Goal: Task Accomplishment & Management: Use online tool/utility

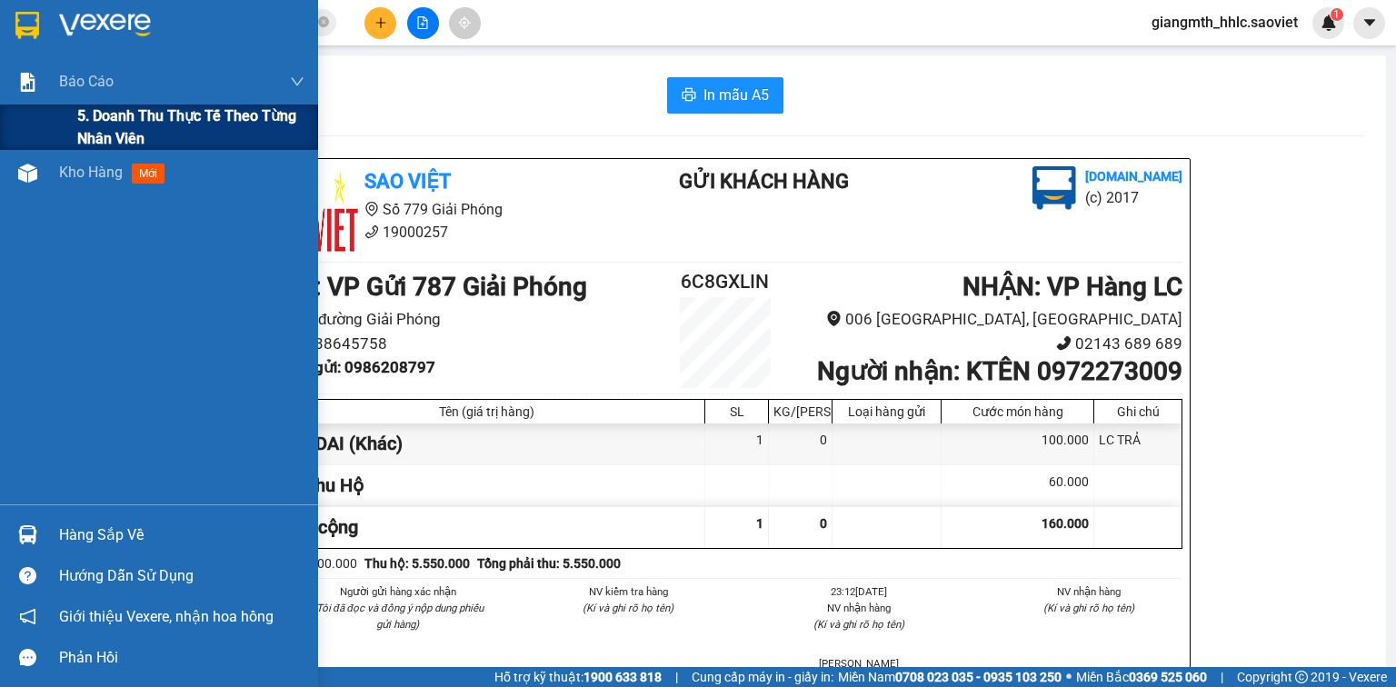
click at [71, 113] on div "5. Doanh thu thực tế theo từng nhân viên" at bounding box center [159, 127] width 318 height 45
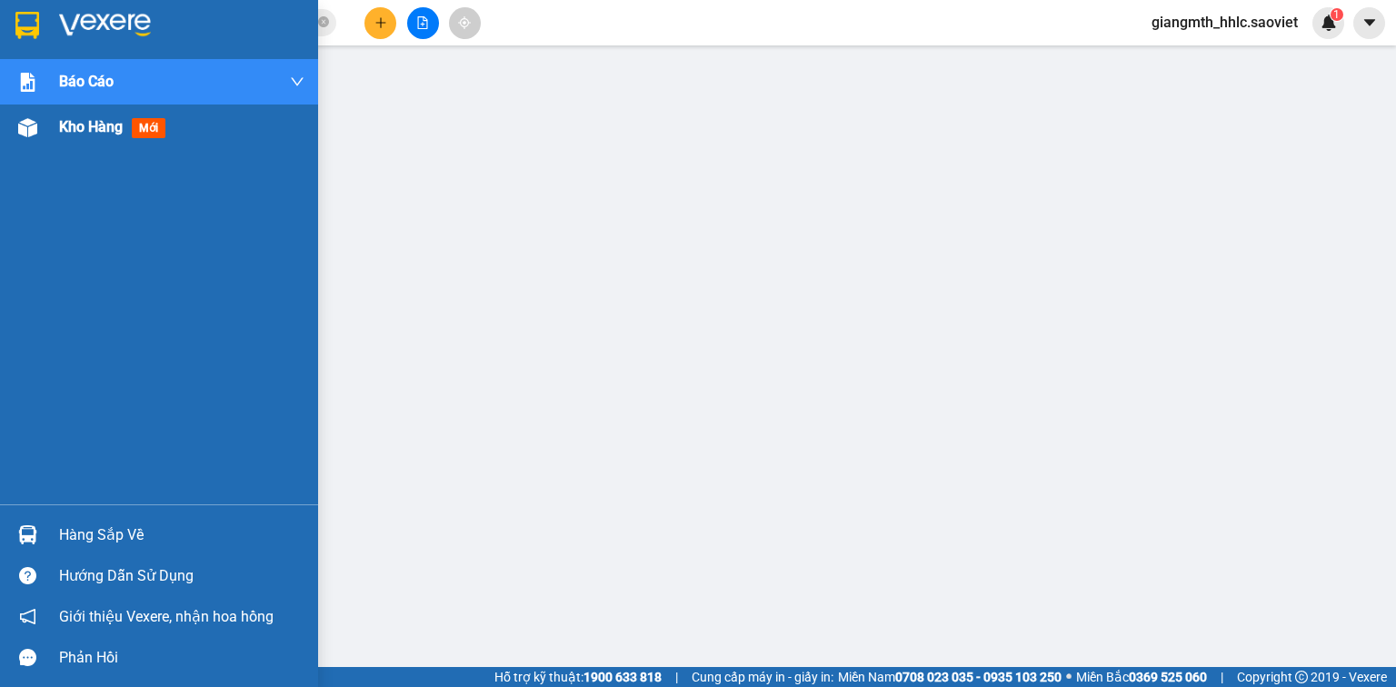
click at [88, 124] on span "Kho hàng" at bounding box center [91, 126] width 64 height 17
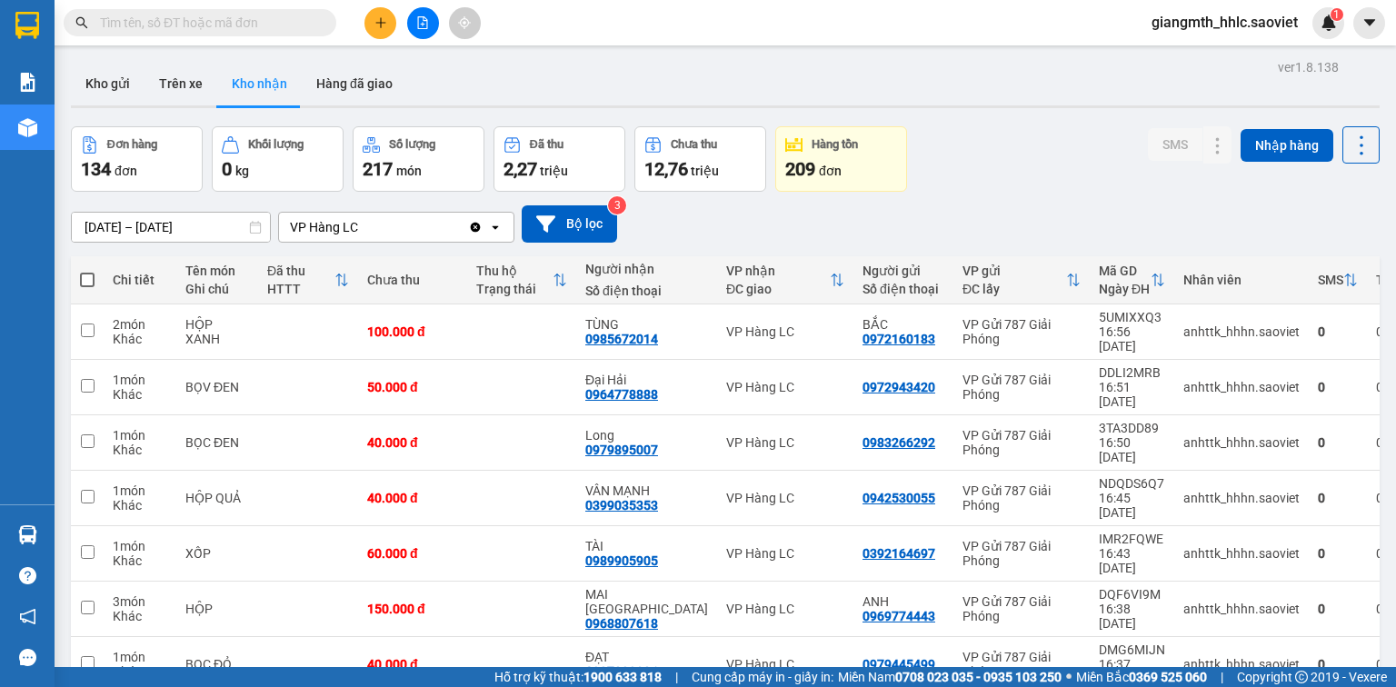
scroll to position [154, 0]
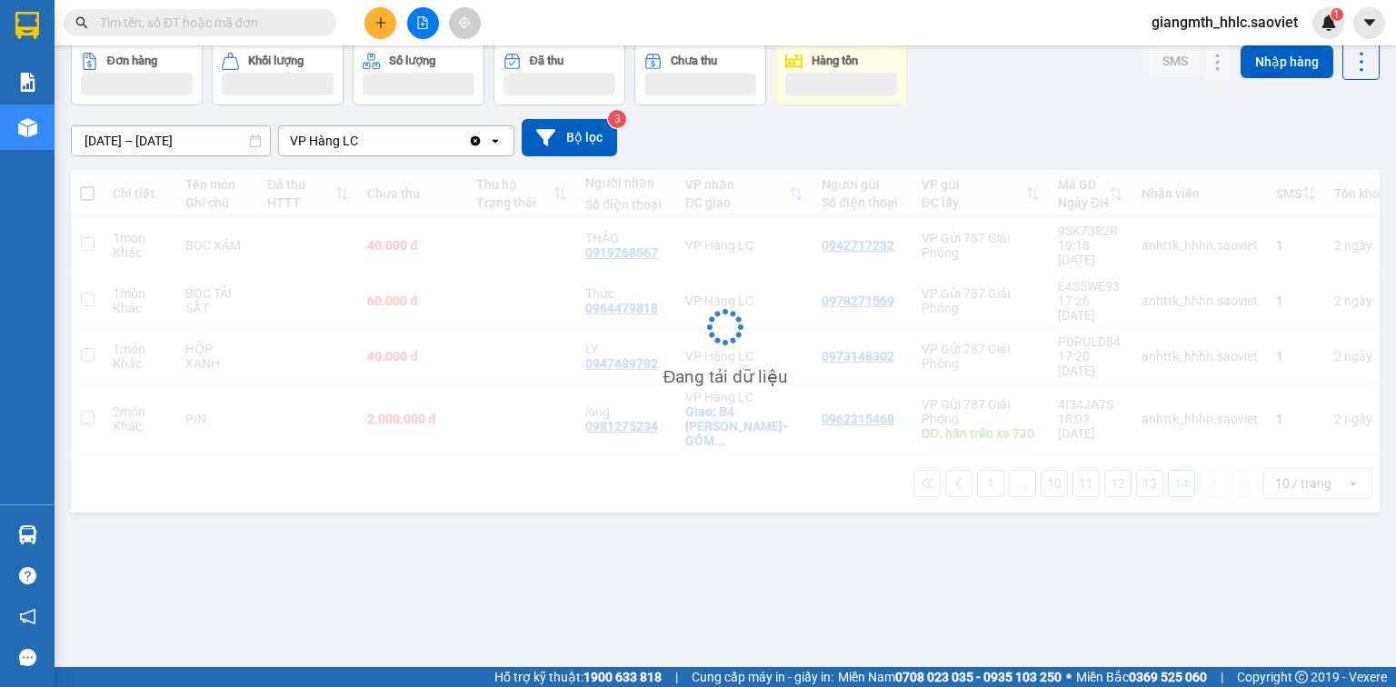
scroll to position [84, 0]
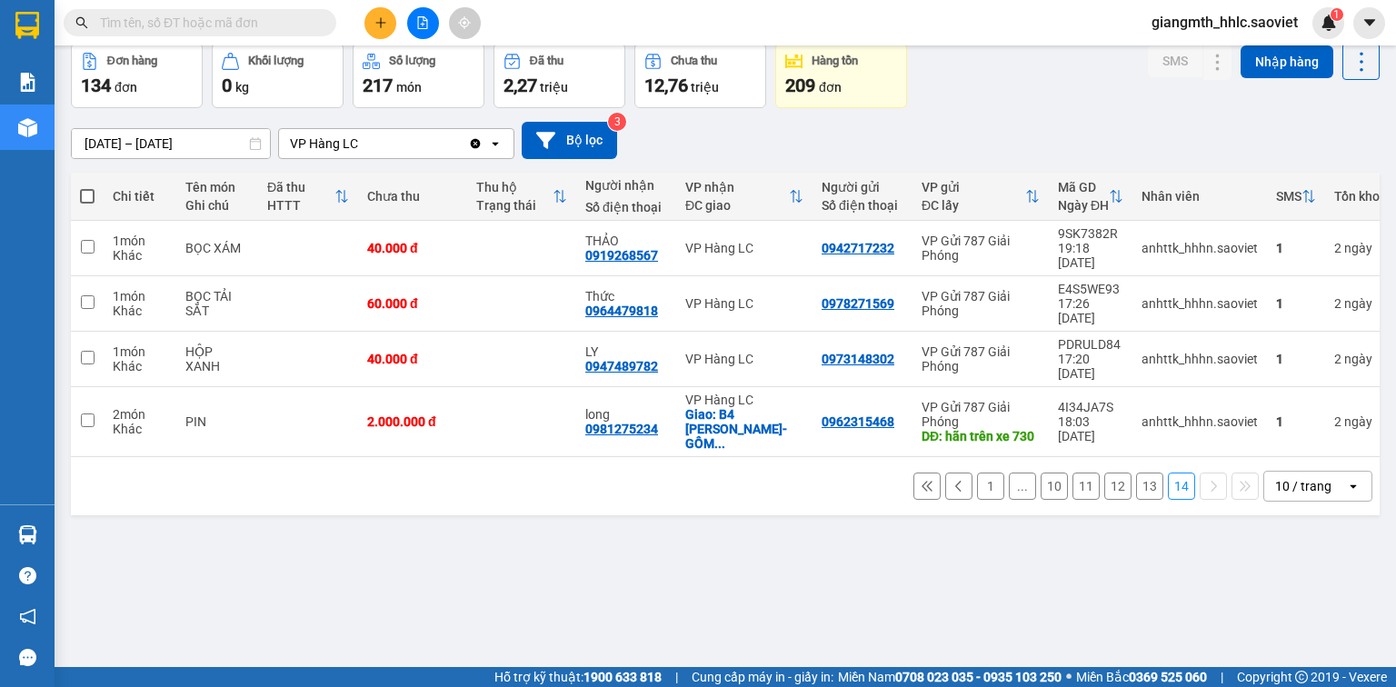
click at [953, 480] on icon at bounding box center [959, 486] width 13 height 13
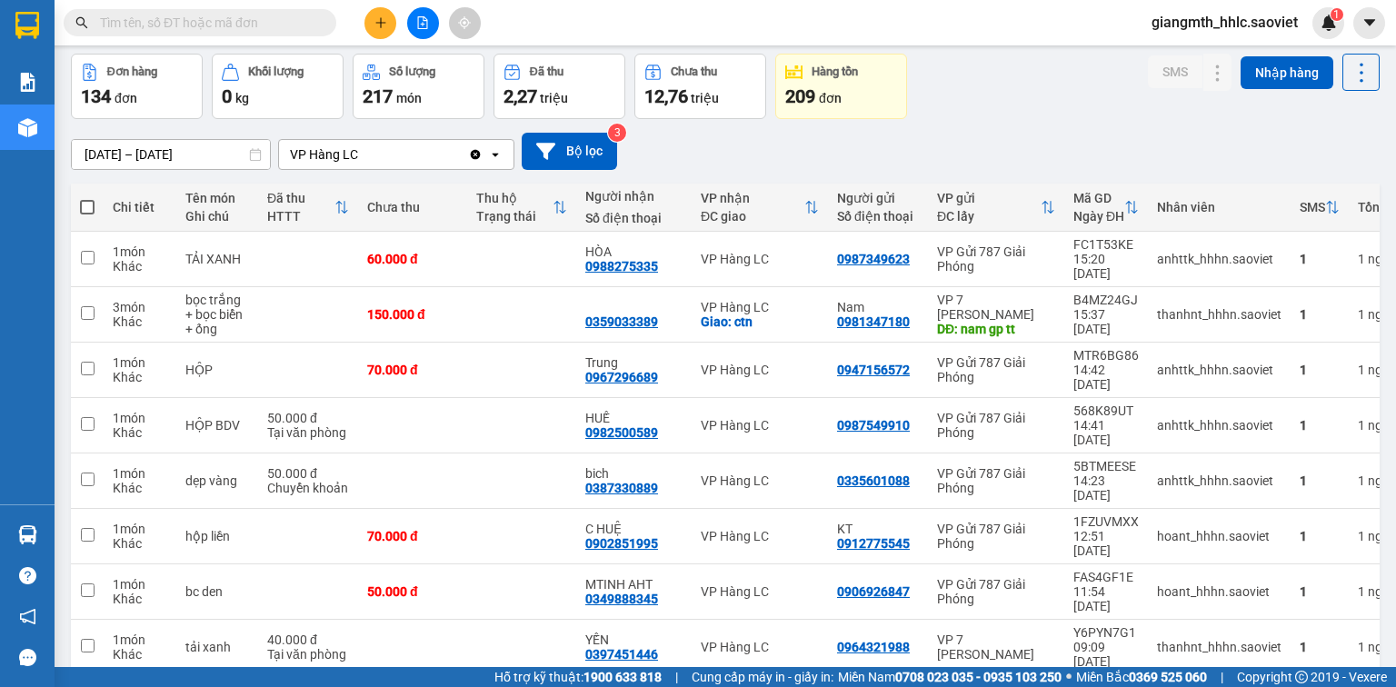
scroll to position [139, 0]
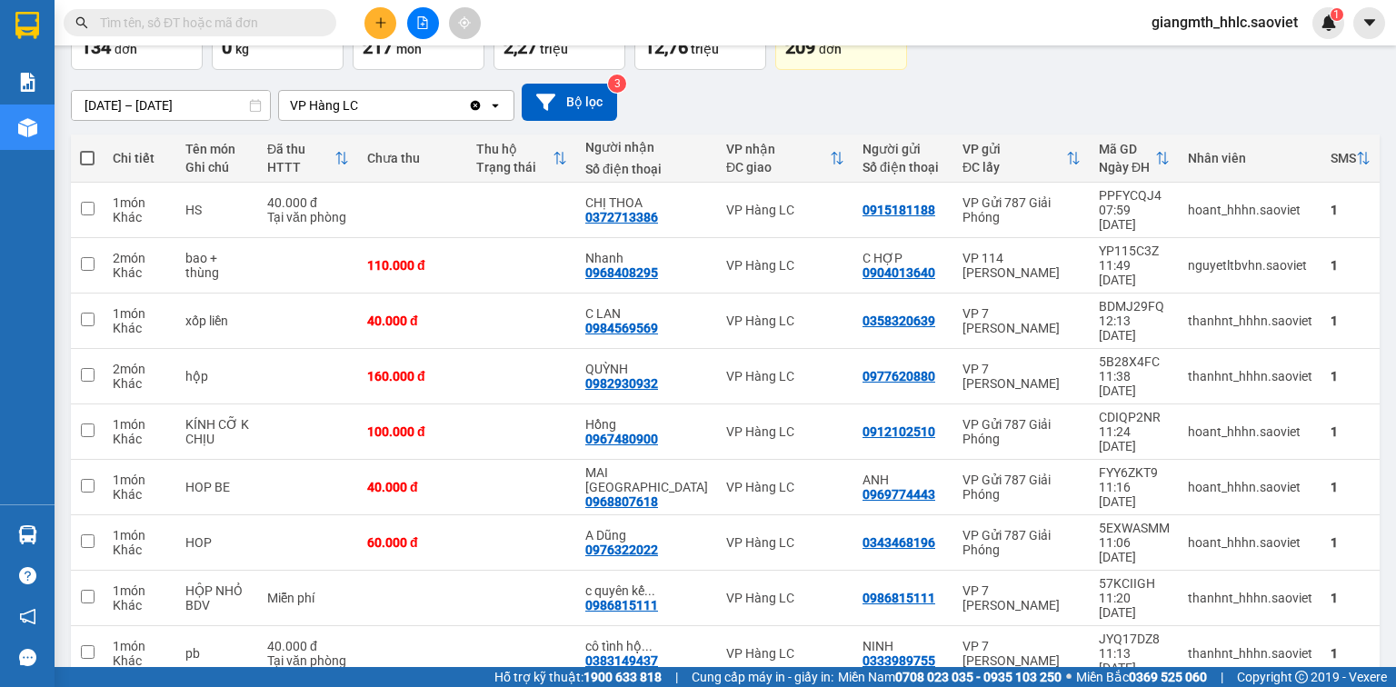
scroll to position [125, 0]
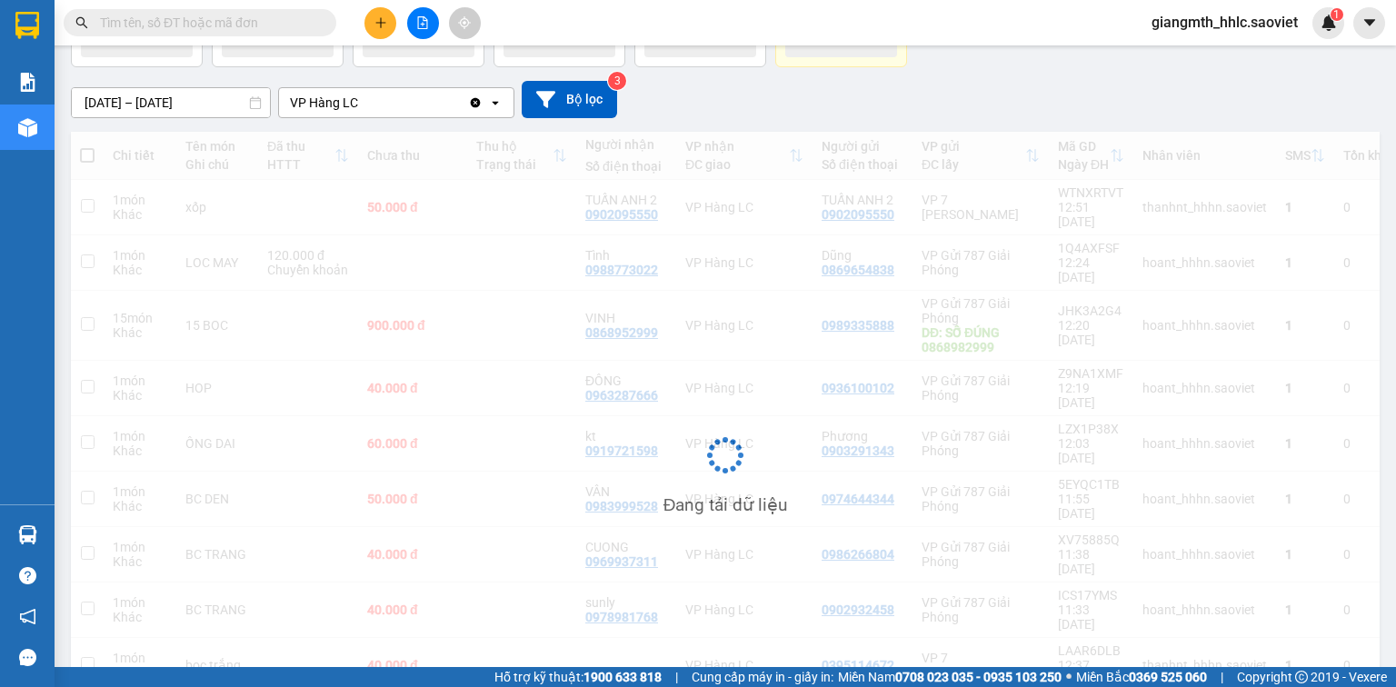
scroll to position [139, 0]
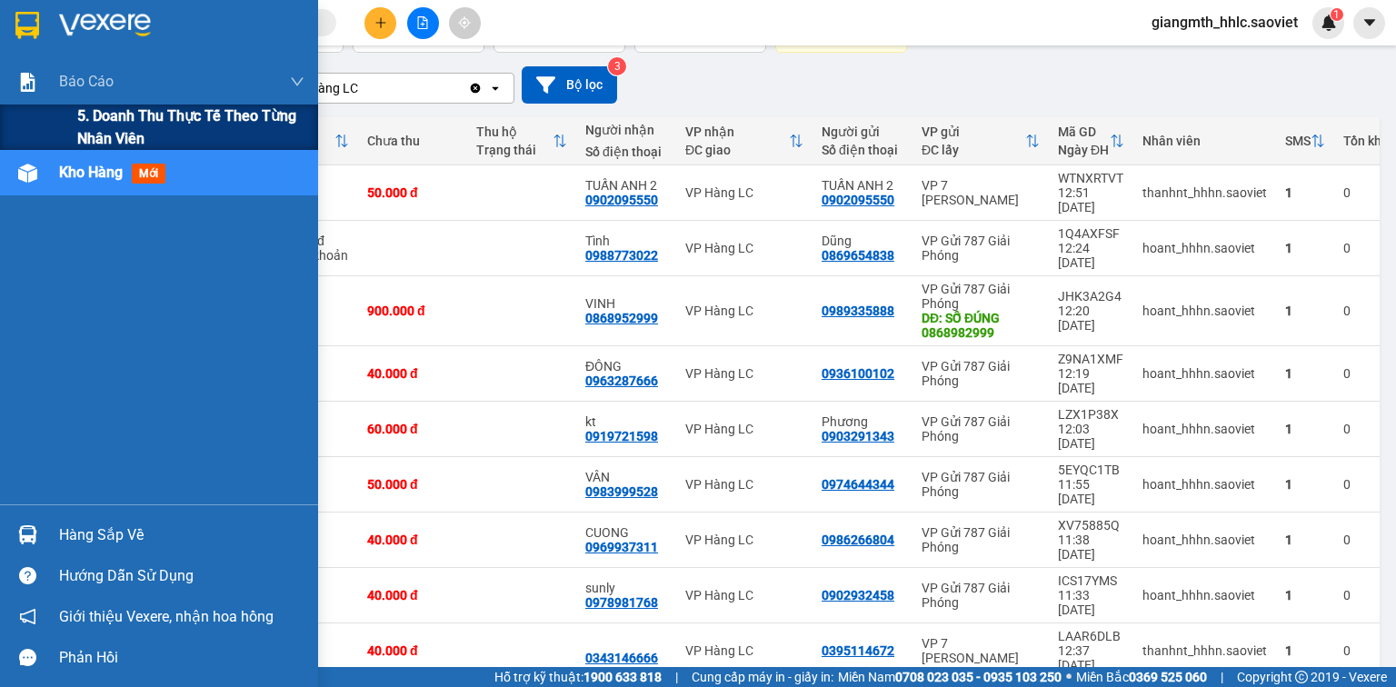
click at [141, 113] on span "5. Doanh thu thực tế theo từng nhân viên" at bounding box center [190, 127] width 227 height 45
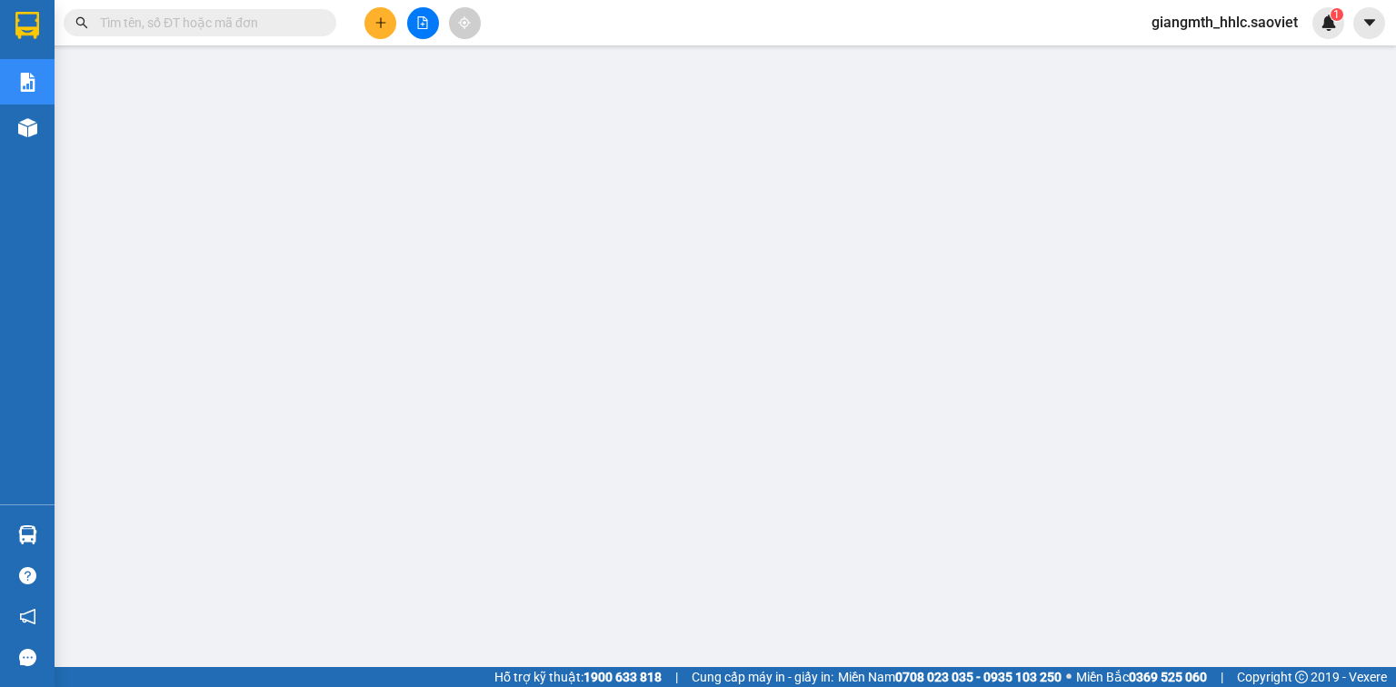
click at [1244, 22] on span "giangmth_hhlc.saoviet" at bounding box center [1224, 22] width 175 height 23
click at [1227, 57] on span "Đăng xuất" at bounding box center [1233, 56] width 137 height 20
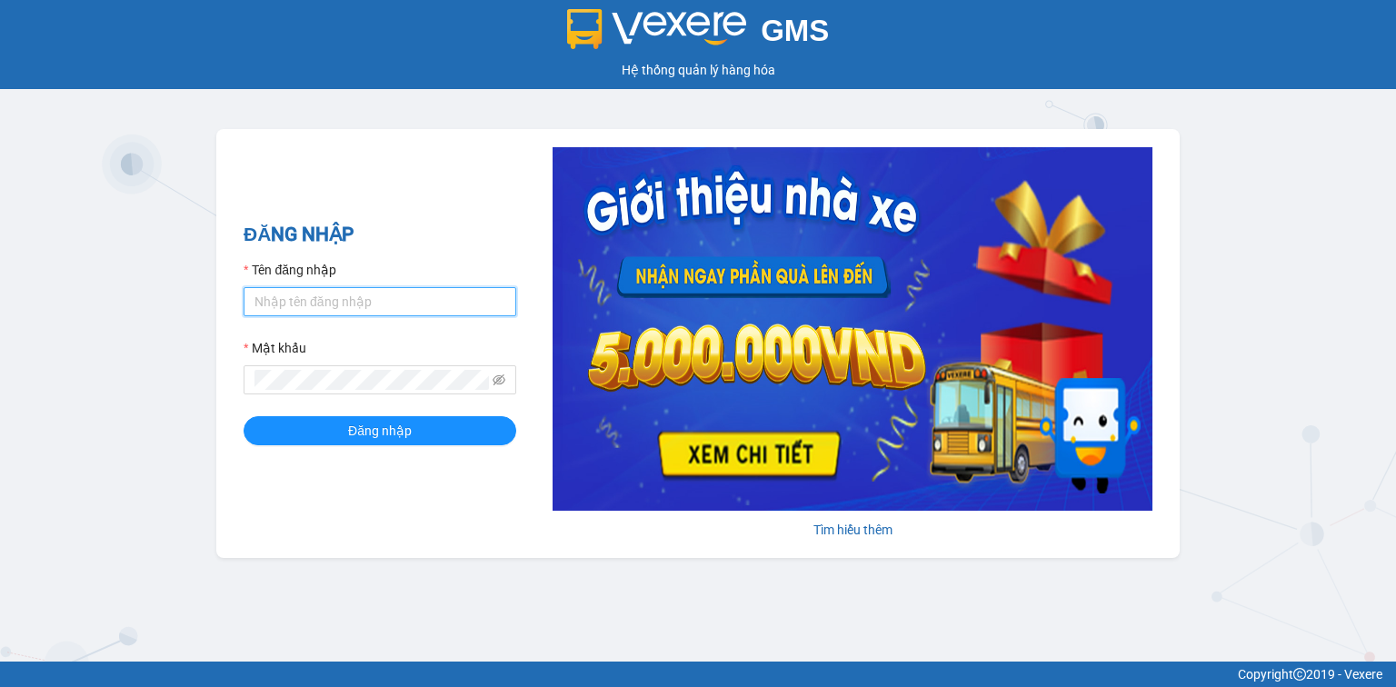
click at [333, 306] on input "Tên đăng nhập" at bounding box center [380, 301] width 273 height 29
type input "kiennv_hhlc.saoviet"
click at [367, 393] on span at bounding box center [380, 379] width 273 height 29
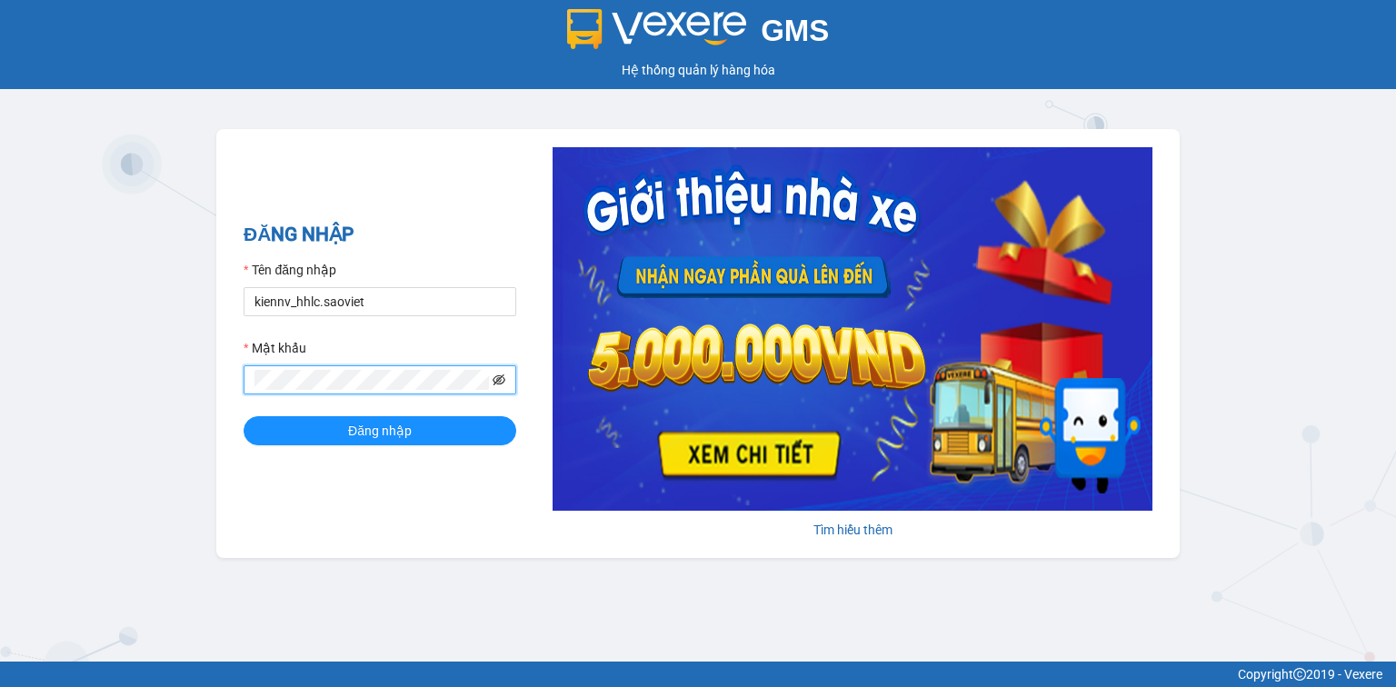
click at [499, 378] on icon "eye-invisible" at bounding box center [500, 380] width 13 height 11
click at [244, 416] on button "Đăng nhập" at bounding box center [380, 430] width 273 height 29
click at [321, 433] on button "Đăng nhập" at bounding box center [380, 430] width 273 height 29
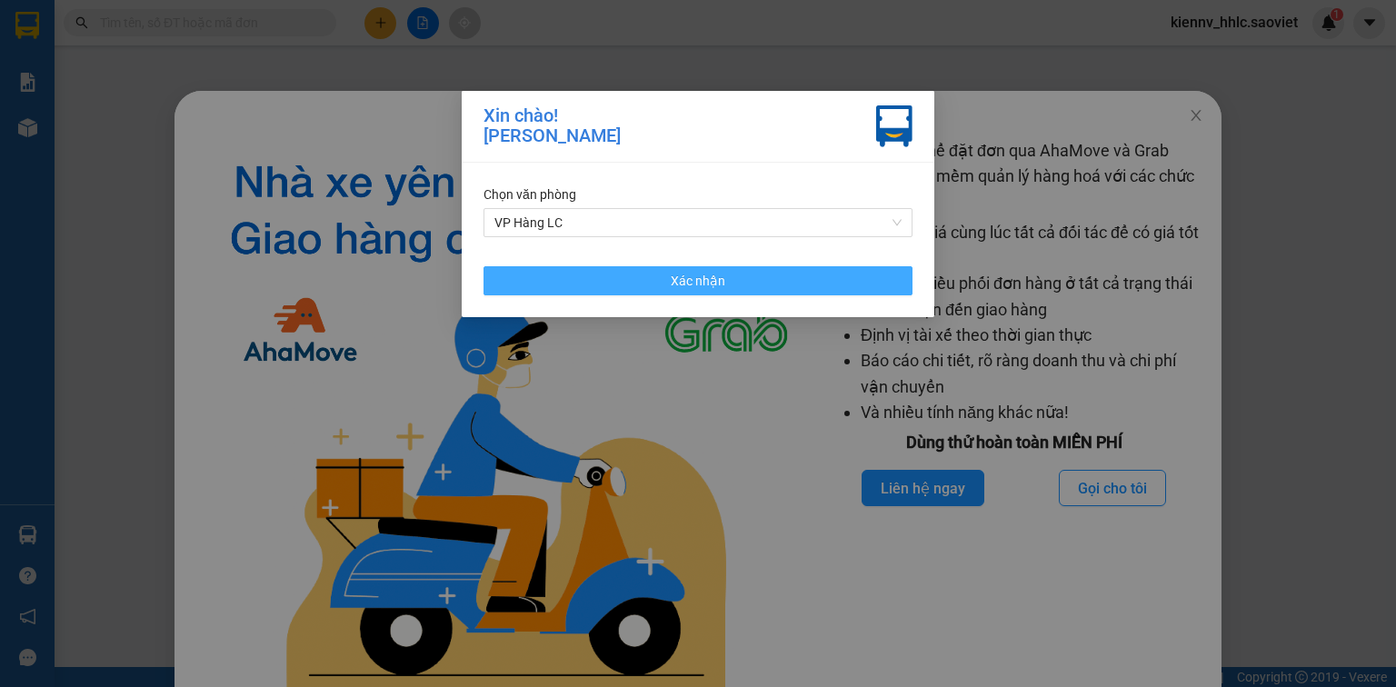
click at [661, 277] on button "Xác nhận" at bounding box center [698, 280] width 429 height 29
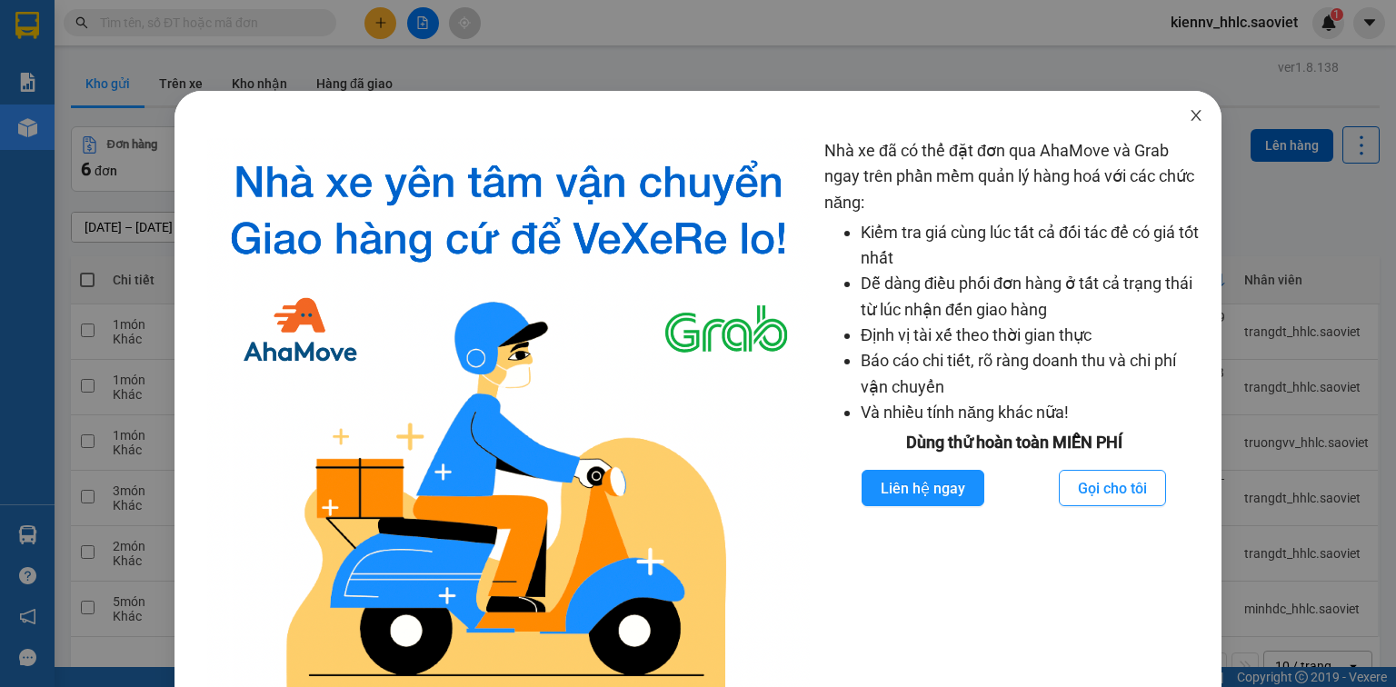
click at [1189, 111] on icon "close" at bounding box center [1196, 115] width 15 height 15
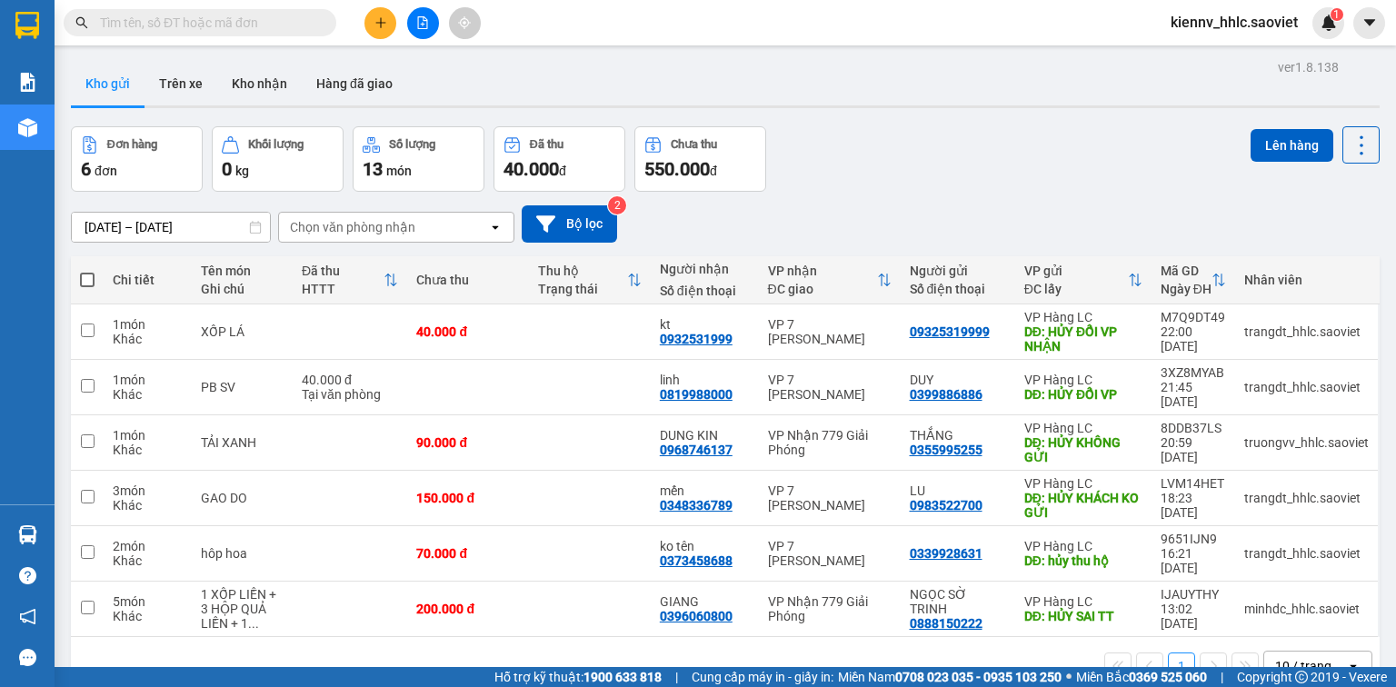
drag, startPoint x: 440, startPoint y: 13, endPoint x: 437, endPoint y: 25, distance: 12.1
drag, startPoint x: 437, startPoint y: 25, endPoint x: 422, endPoint y: 25, distance: 15.5
click at [422, 25] on icon "file-add" at bounding box center [422, 22] width 13 height 13
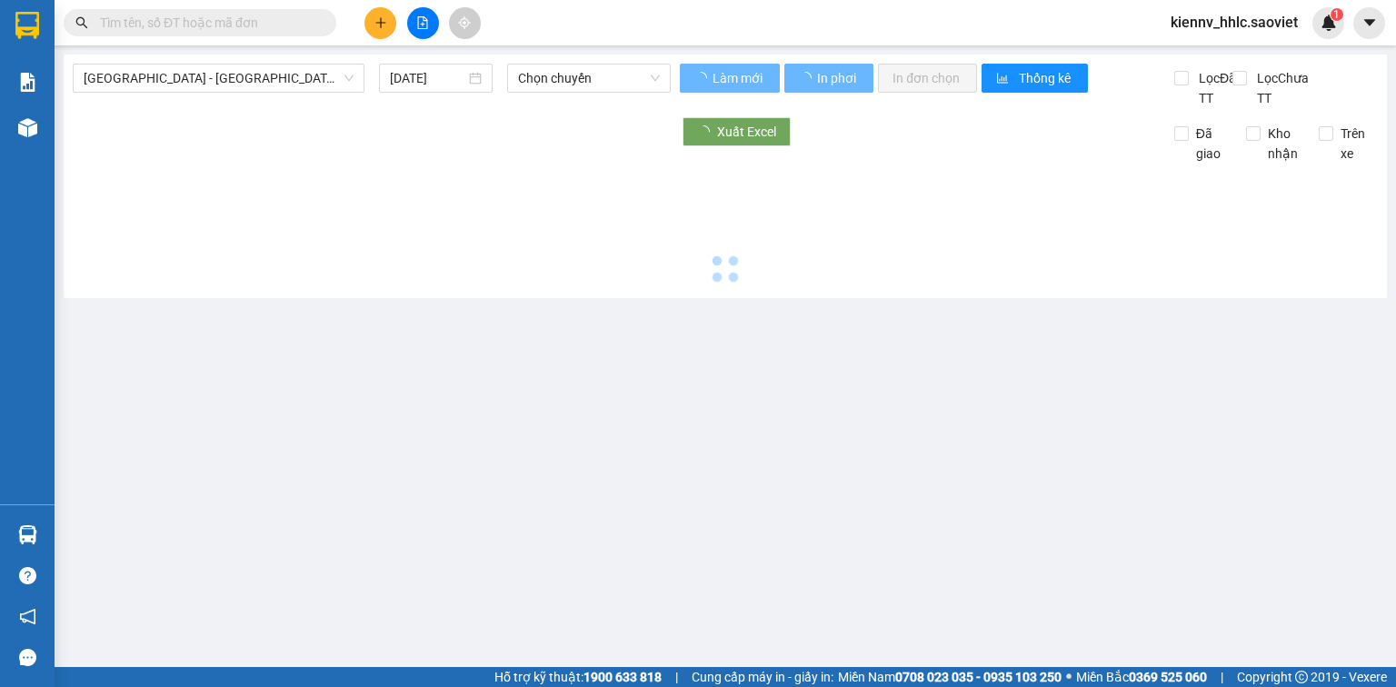
type input "[DATE]"
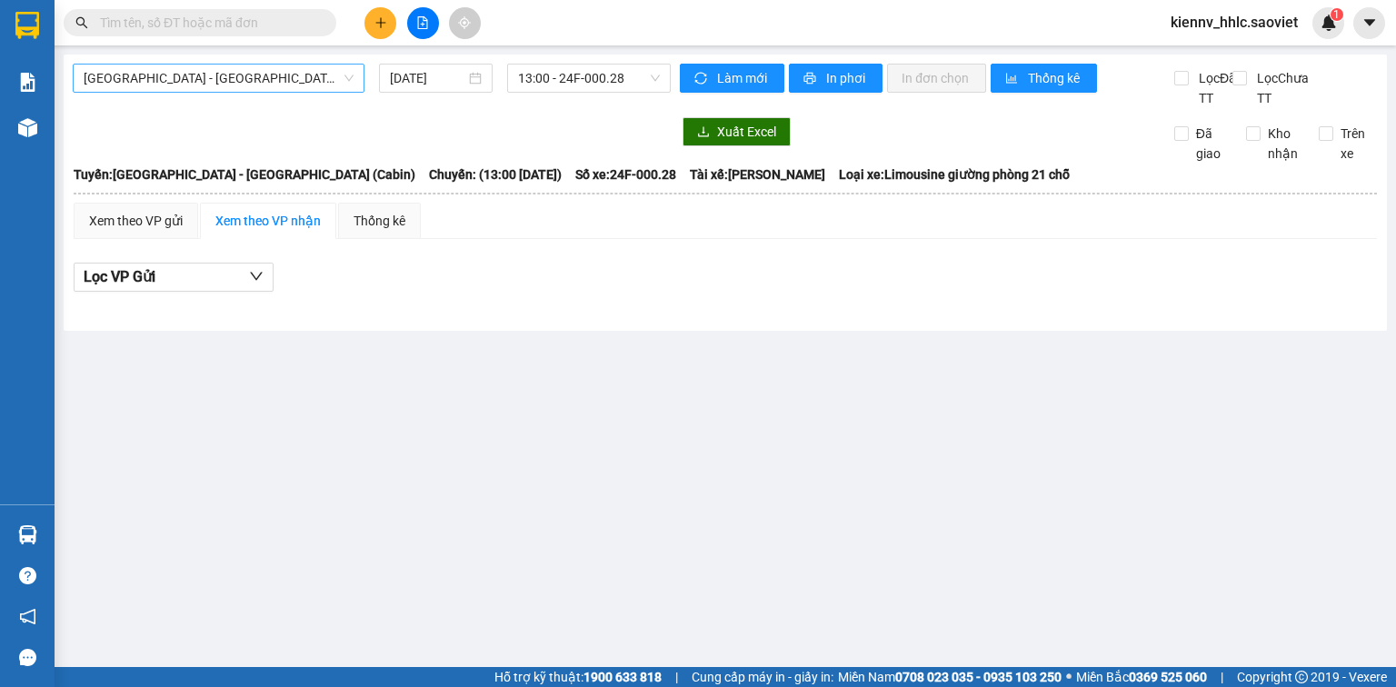
click at [164, 80] on span "[GEOGRAPHIC_DATA] - [GEOGRAPHIC_DATA] (Cabin)" at bounding box center [219, 78] width 270 height 27
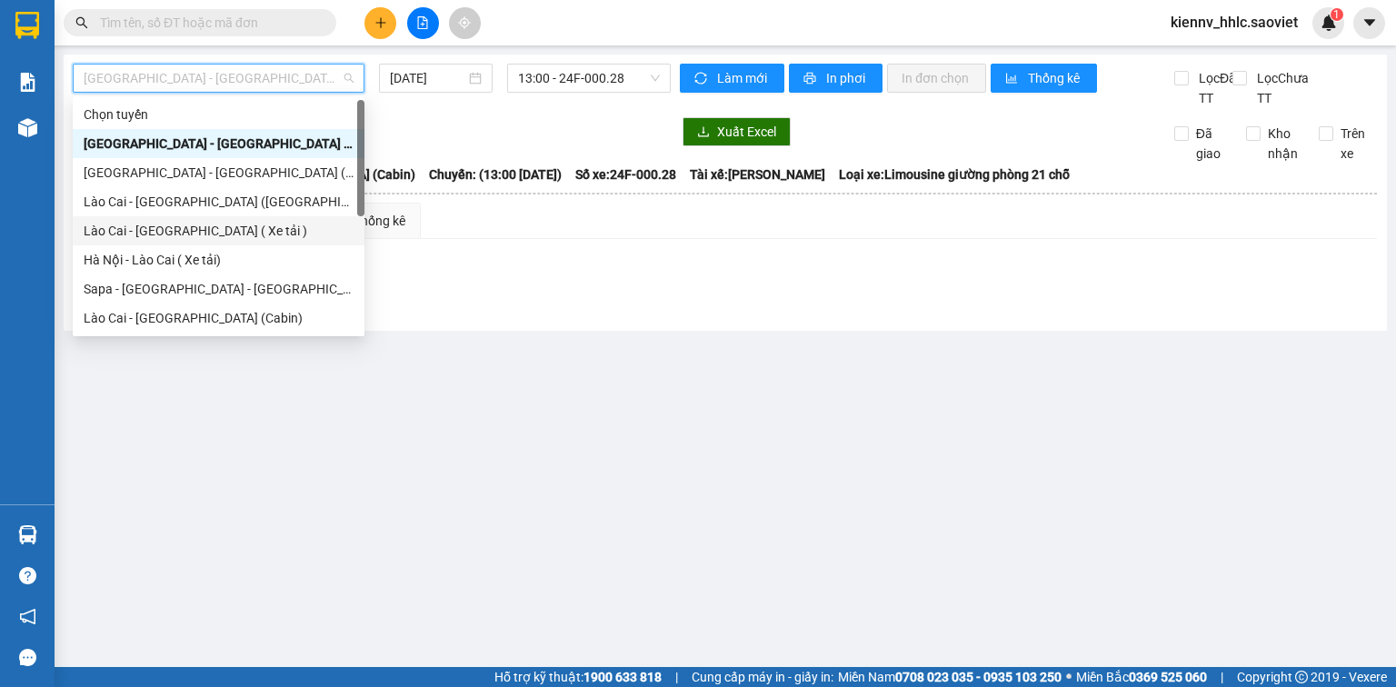
click at [240, 229] on div "Lào Cai - [GEOGRAPHIC_DATA] ( Xe tải )" at bounding box center [219, 231] width 270 height 20
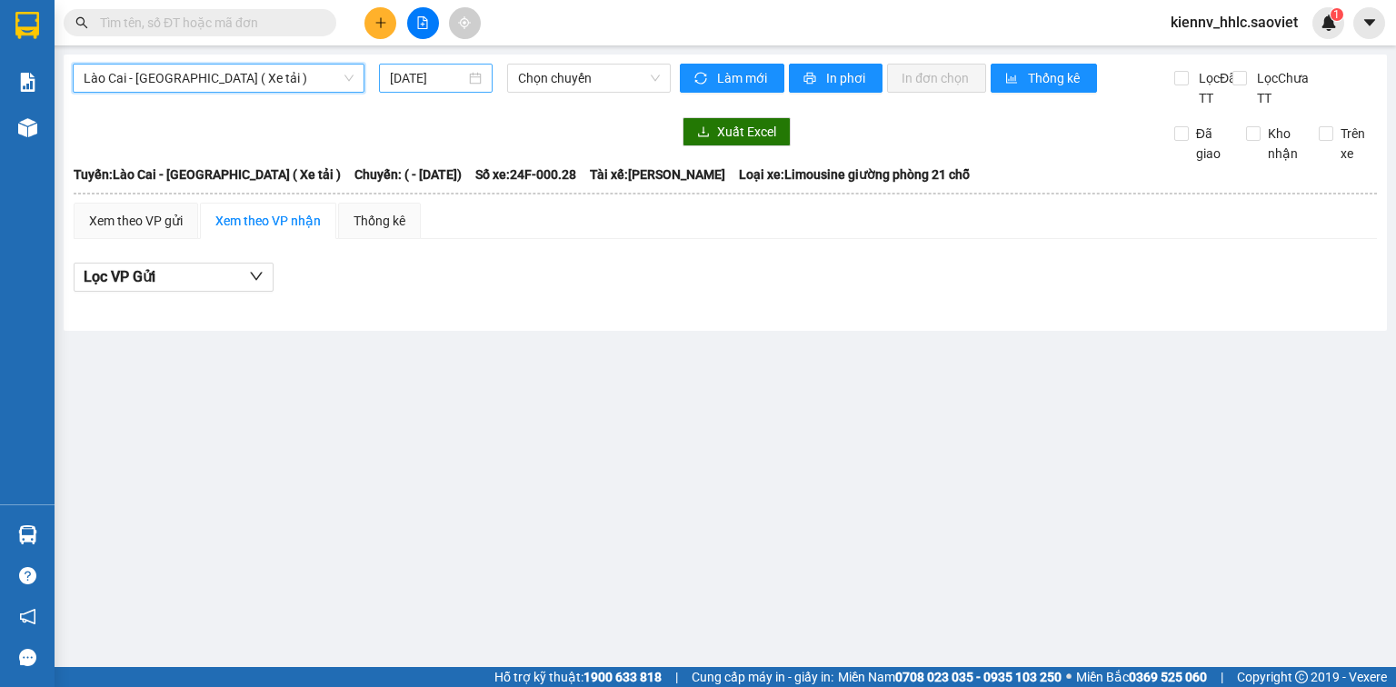
click at [462, 79] on input "[DATE]" at bounding box center [427, 78] width 75 height 20
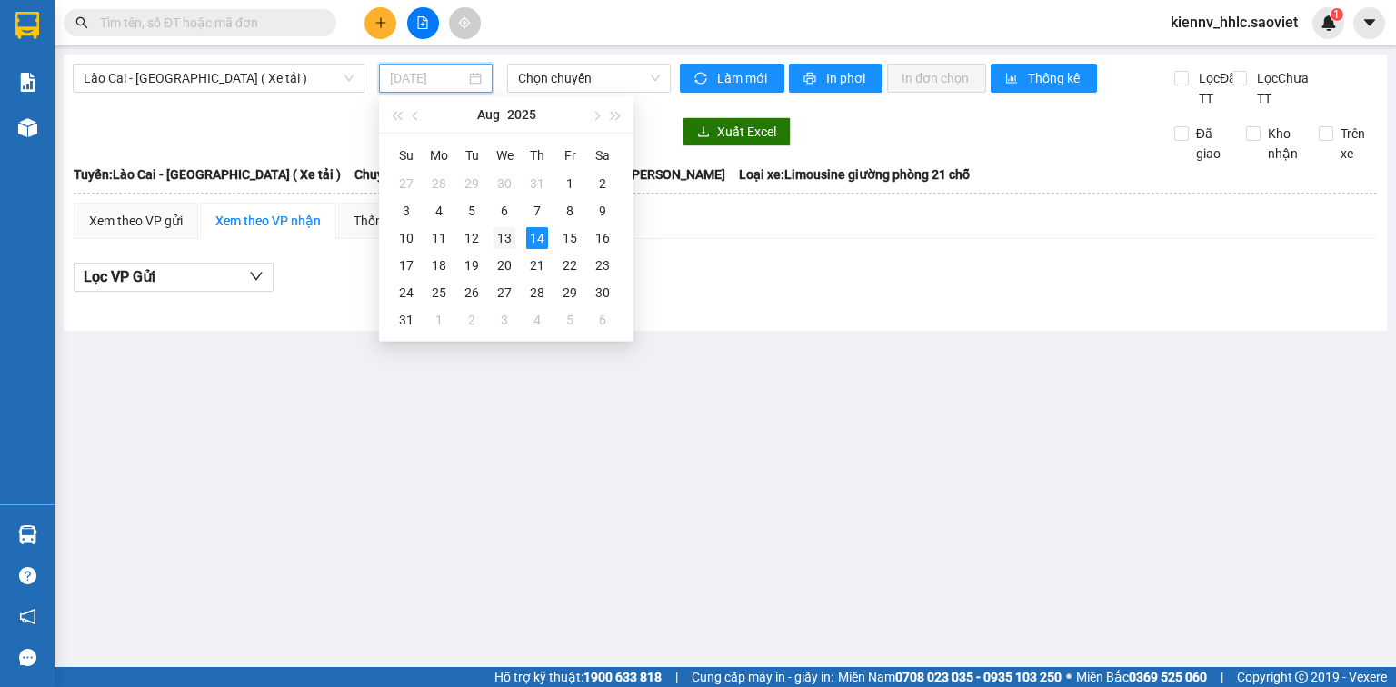
click at [505, 237] on div "13" at bounding box center [505, 238] width 22 height 22
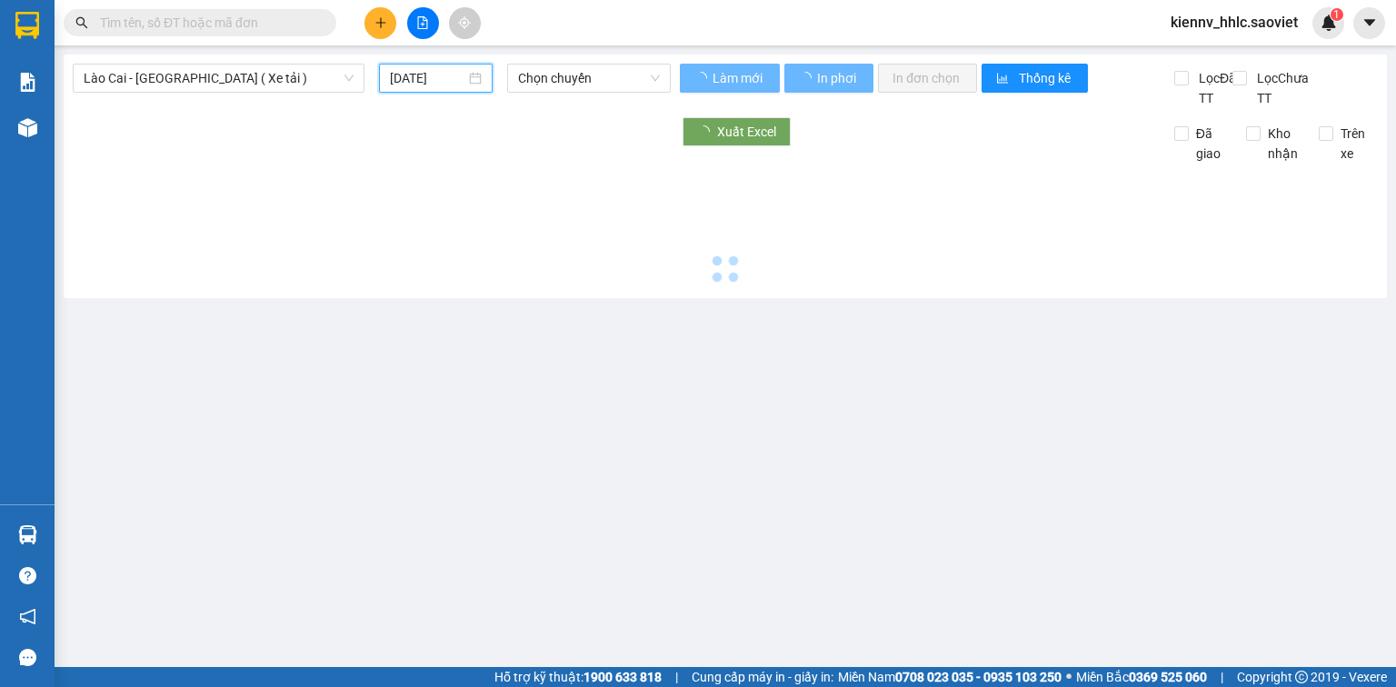
type input "[DATE]"
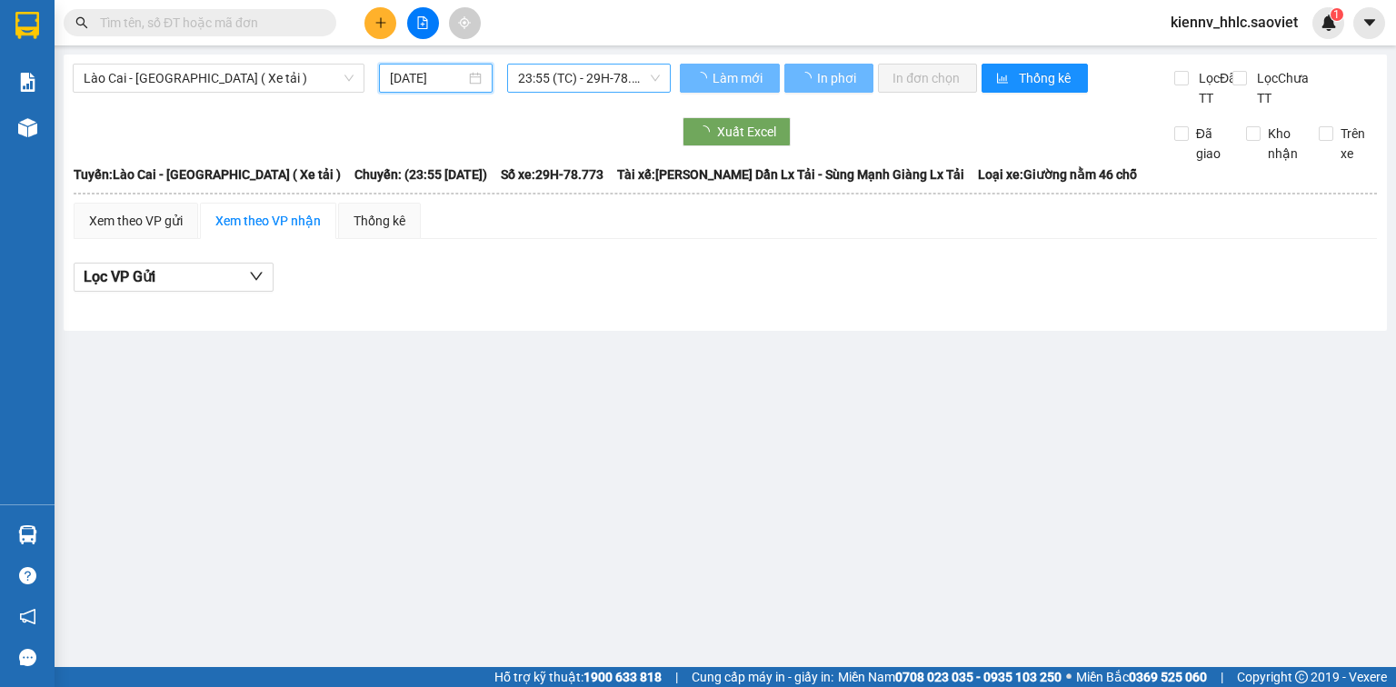
click at [545, 77] on span "23:55 (TC) - 29H-78.773" at bounding box center [589, 78] width 143 height 27
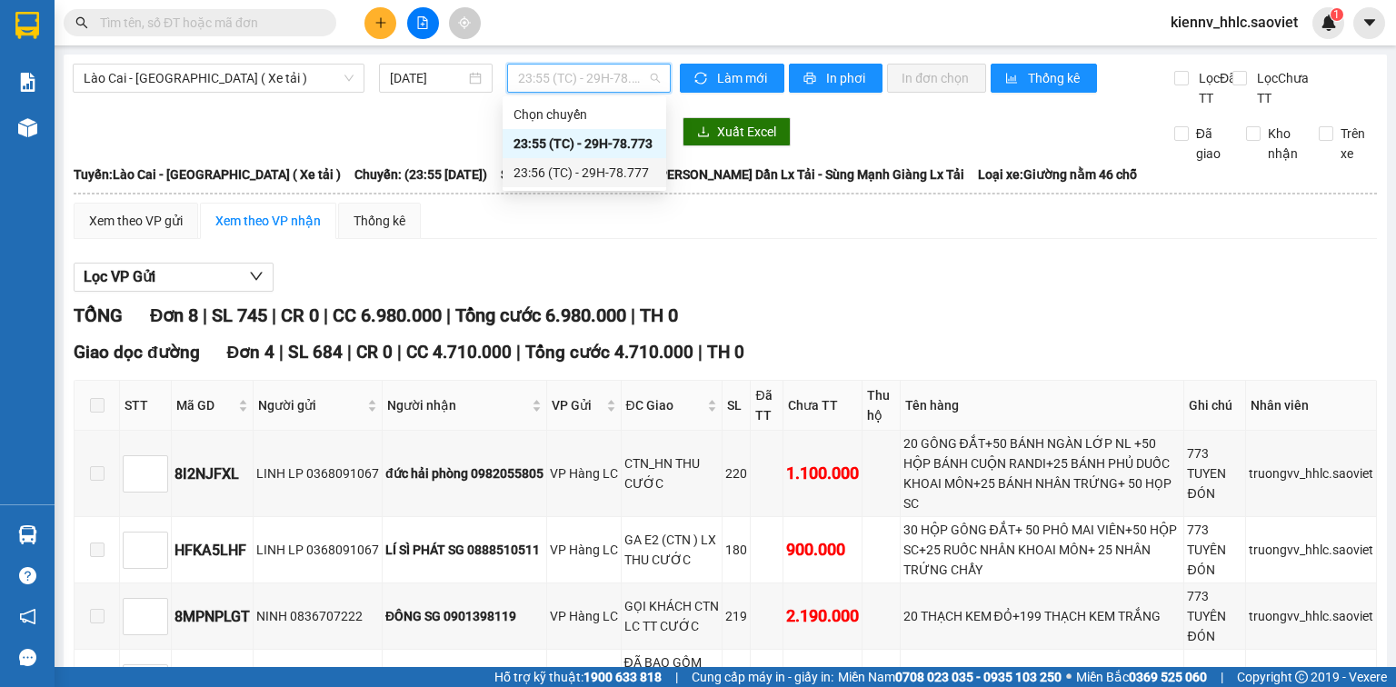
click at [608, 168] on div "23:56 (TC) - 29H-78.777" at bounding box center [585, 173] width 142 height 20
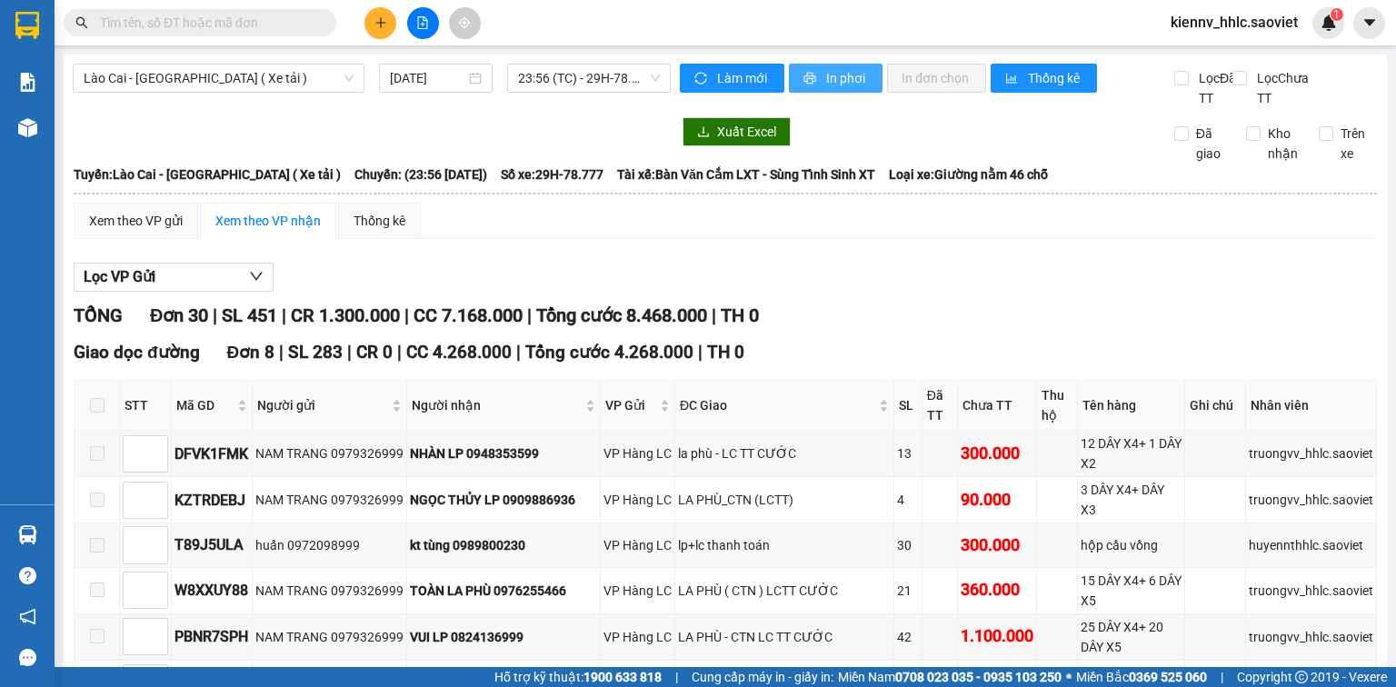
click at [837, 84] on span "In phơi" at bounding box center [847, 78] width 42 height 20
click at [293, 83] on span "Lào Cai - [GEOGRAPHIC_DATA] ( Xe tải )" at bounding box center [219, 78] width 270 height 27
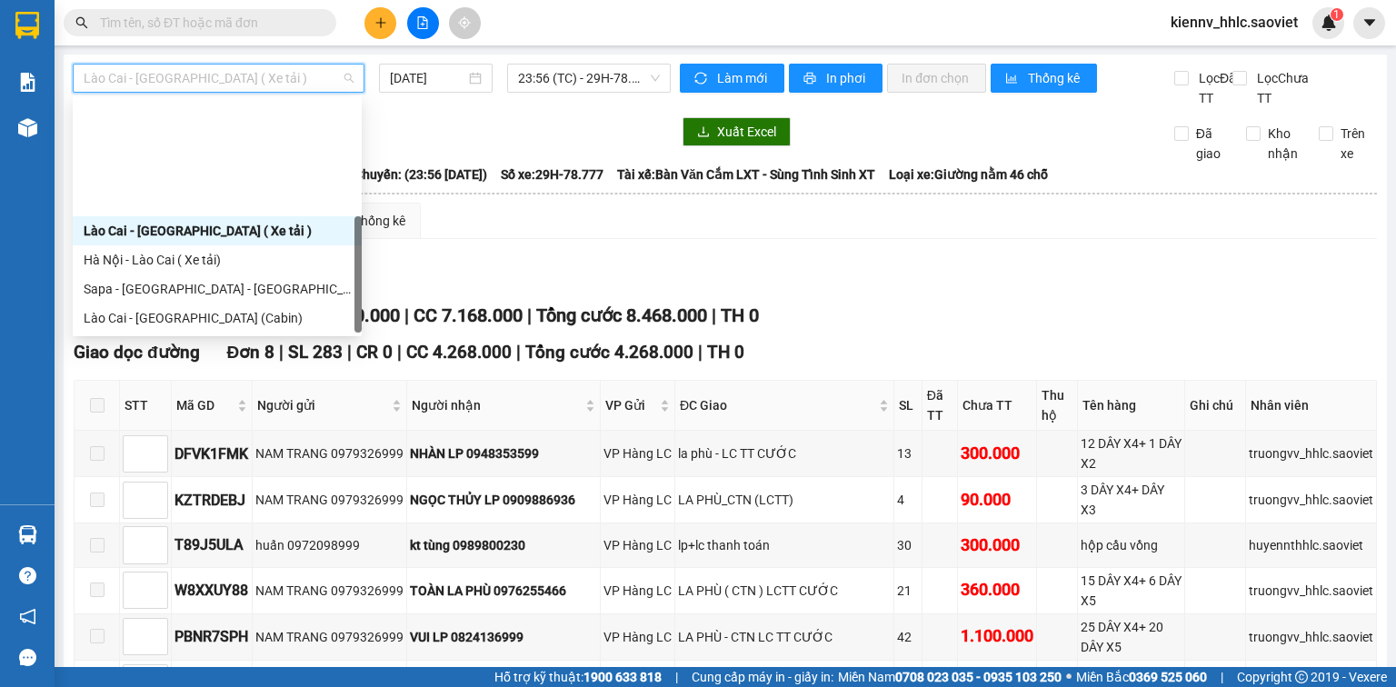
scroll to position [145, 0]
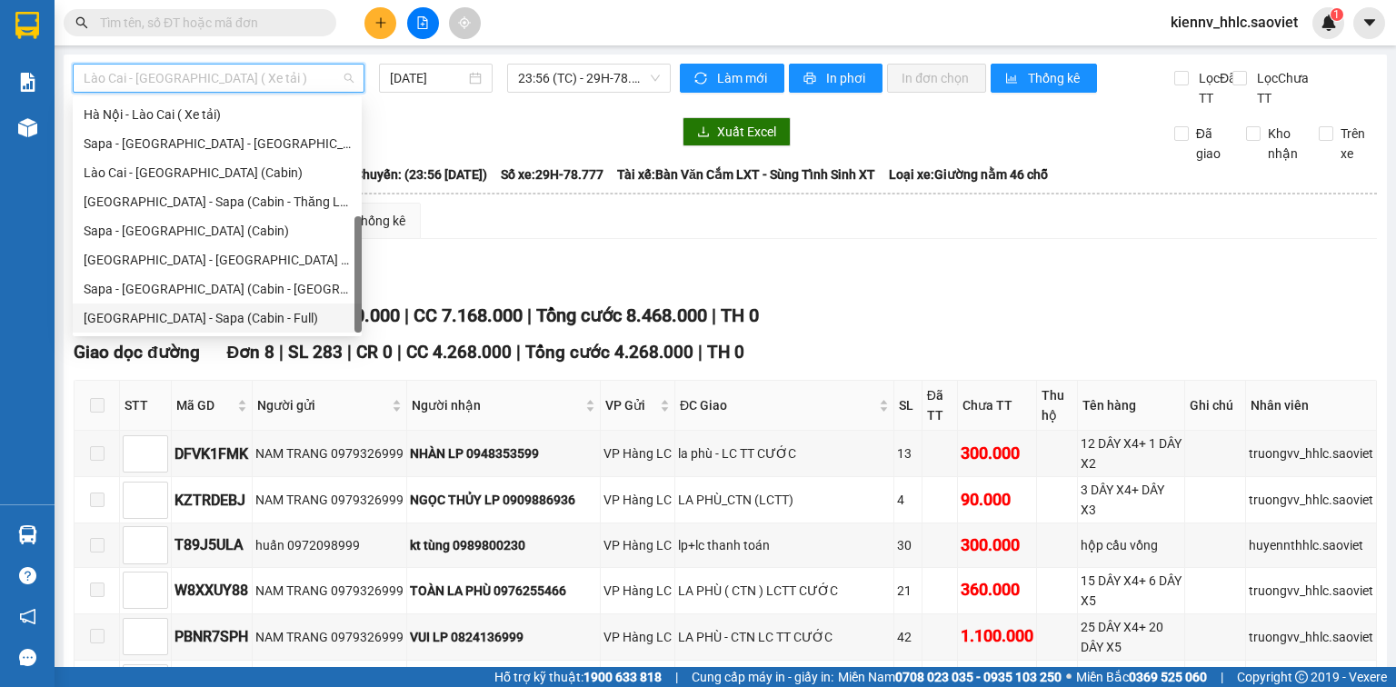
click at [174, 305] on div "[GEOGRAPHIC_DATA] - [GEOGRAPHIC_DATA] ( Xe tải ) [GEOGRAPHIC_DATA] - [GEOGRAPHI…" at bounding box center [217, 202] width 289 height 262
click at [147, 322] on div "[GEOGRAPHIC_DATA] - Sapa (Cabin - Full)" at bounding box center [217, 318] width 267 height 20
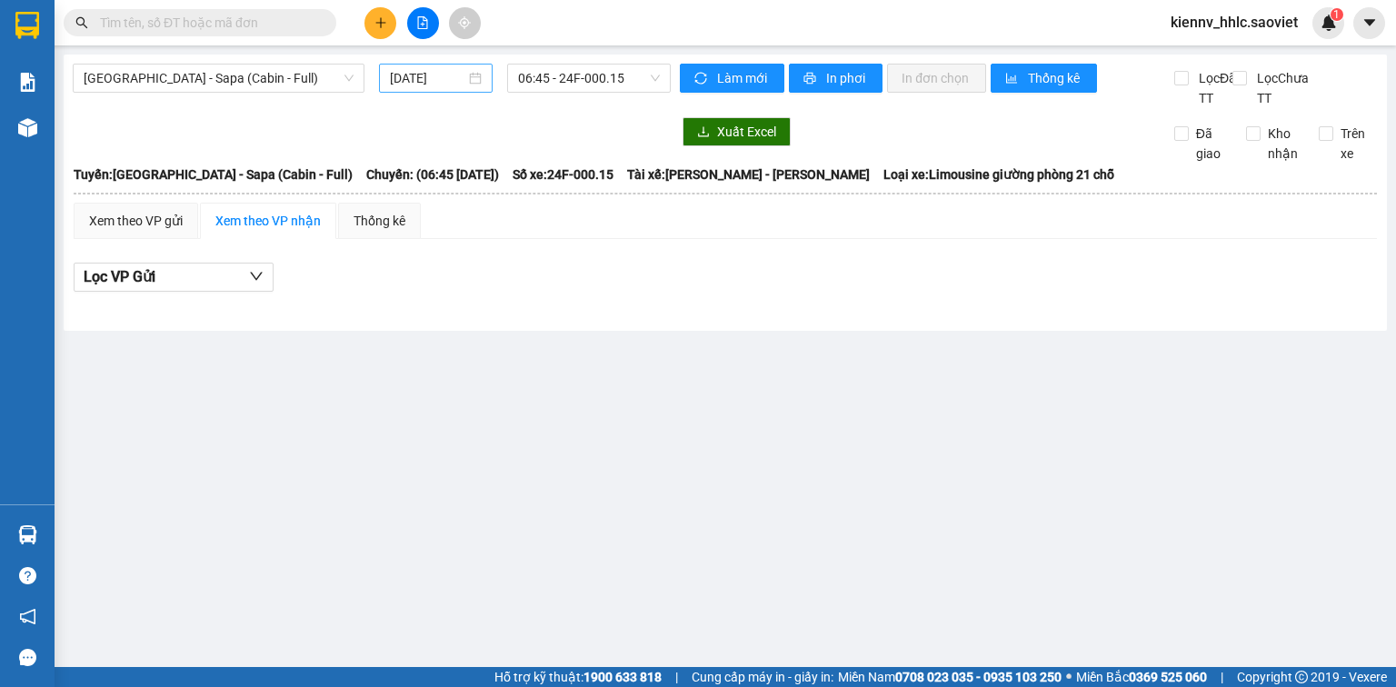
click at [401, 88] on div "[DATE]" at bounding box center [435, 78] width 113 height 29
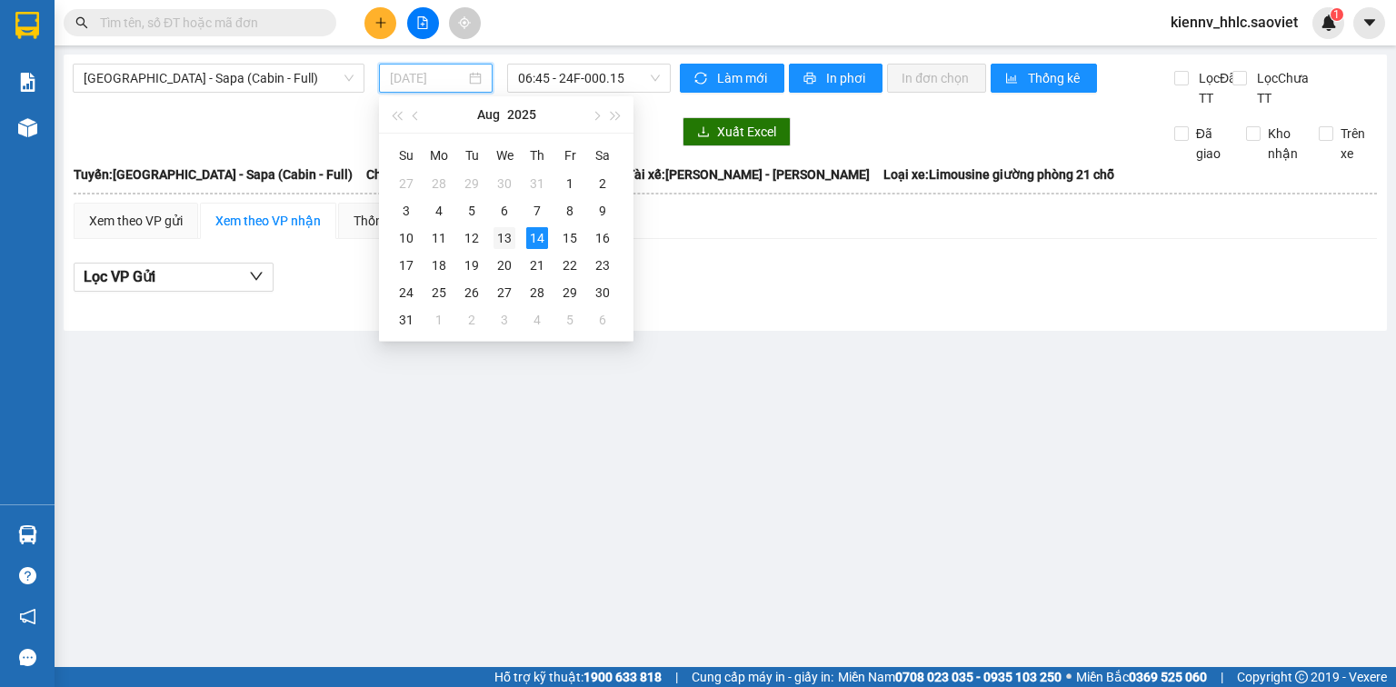
click at [501, 243] on div "13" at bounding box center [505, 238] width 22 height 22
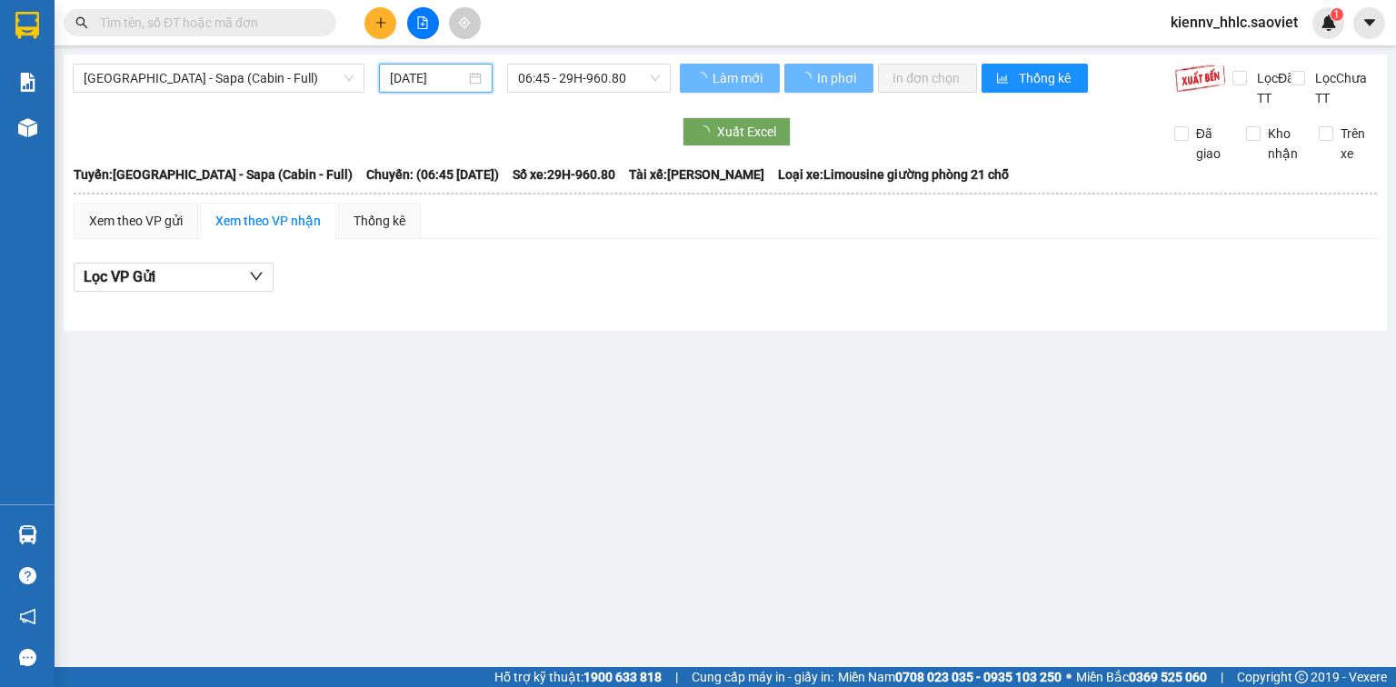
type input "[DATE]"
click at [600, 67] on span "06:45 - 29H-960.80" at bounding box center [589, 78] width 143 height 27
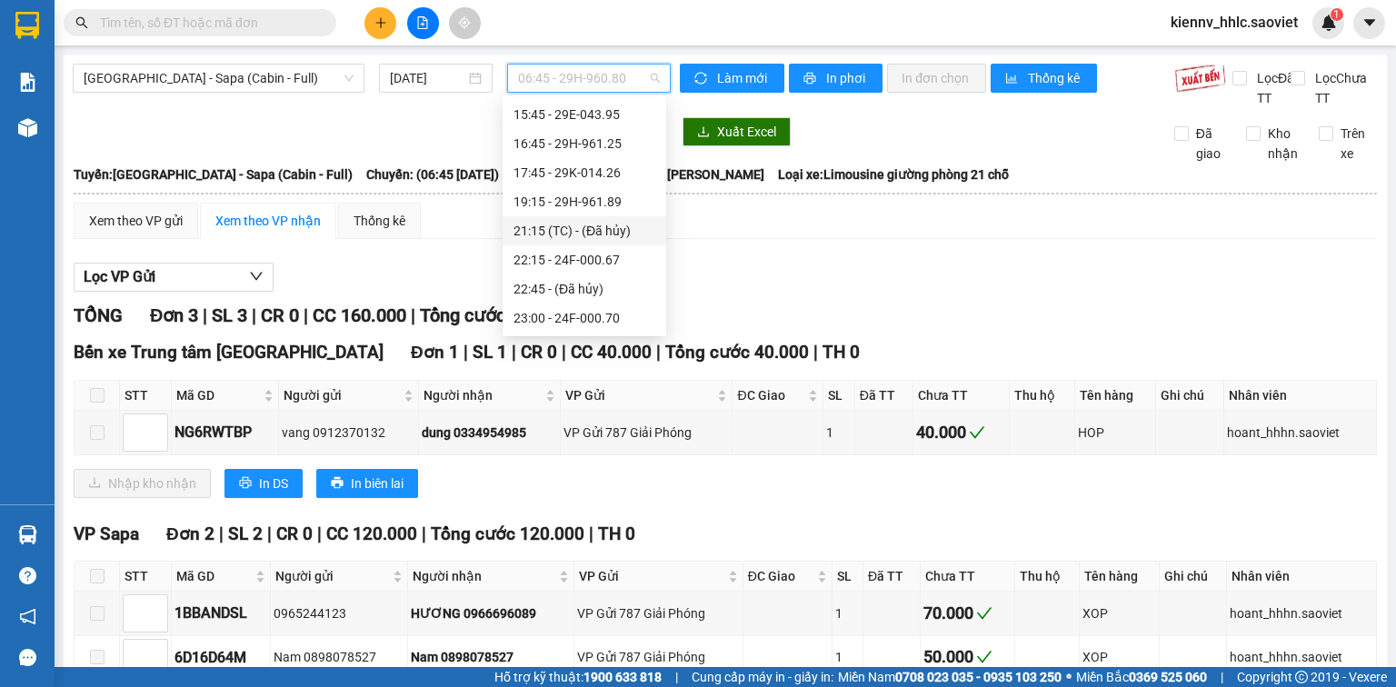
scroll to position [276, 0]
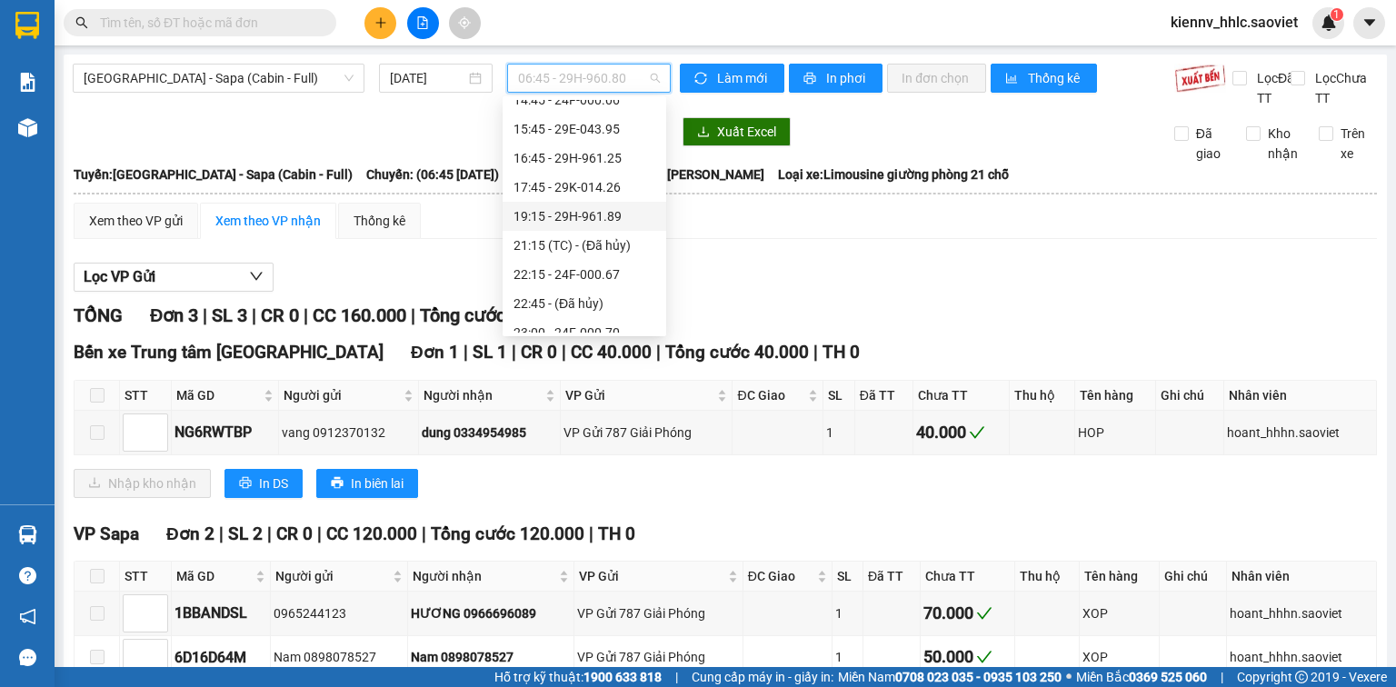
click at [563, 207] on div "19:15 - 29H-961.89" at bounding box center [585, 216] width 142 height 20
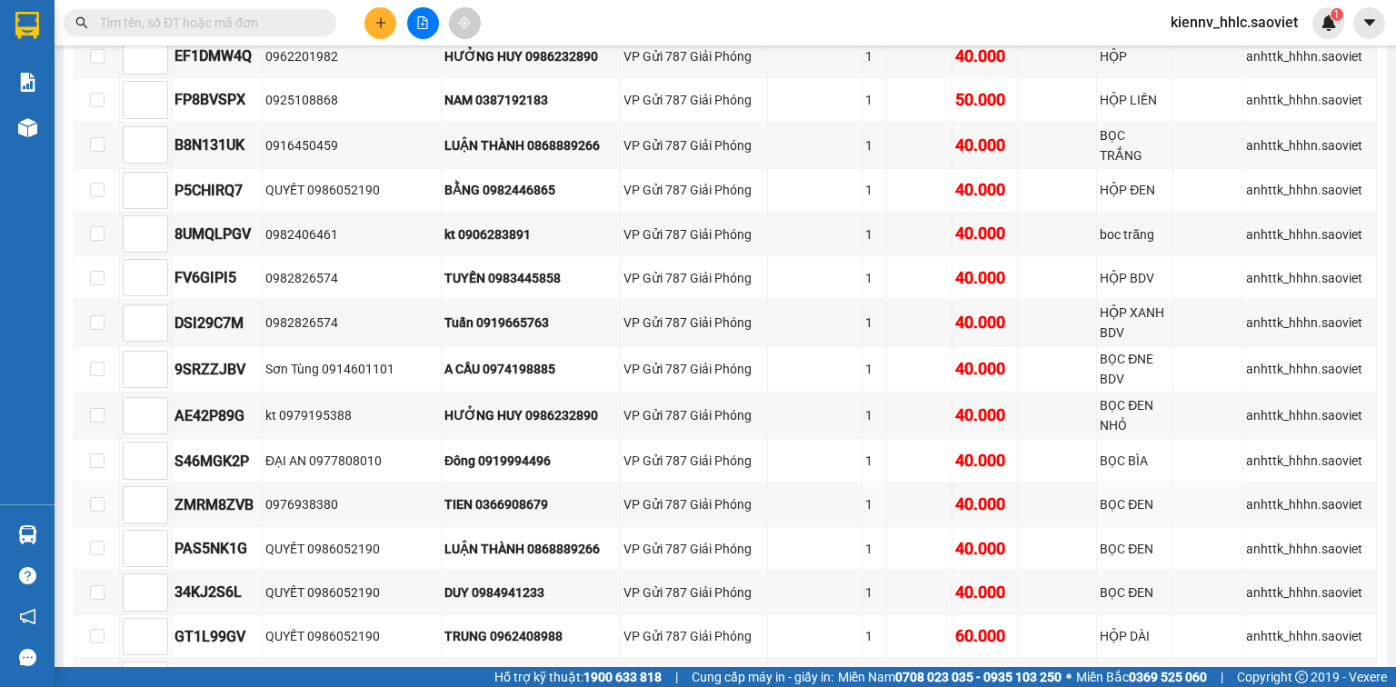
scroll to position [3273, 0]
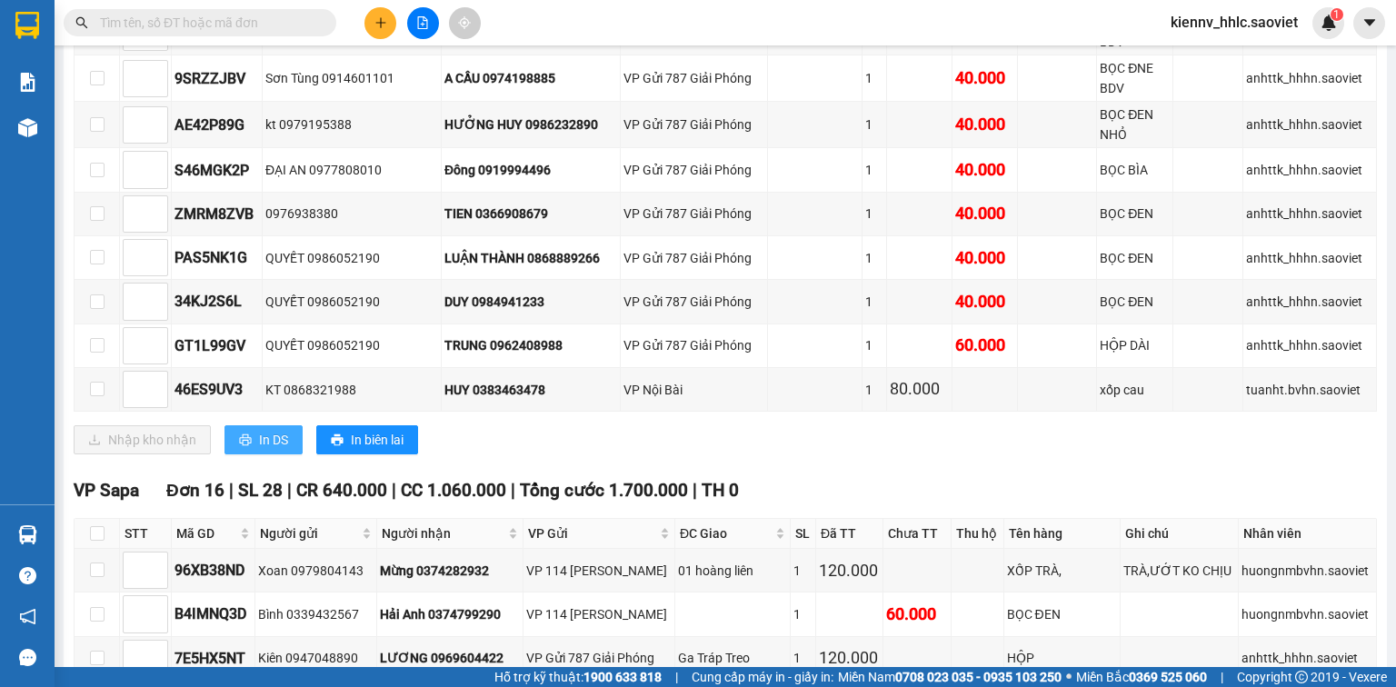
click at [259, 430] on span "In DS" at bounding box center [273, 440] width 29 height 20
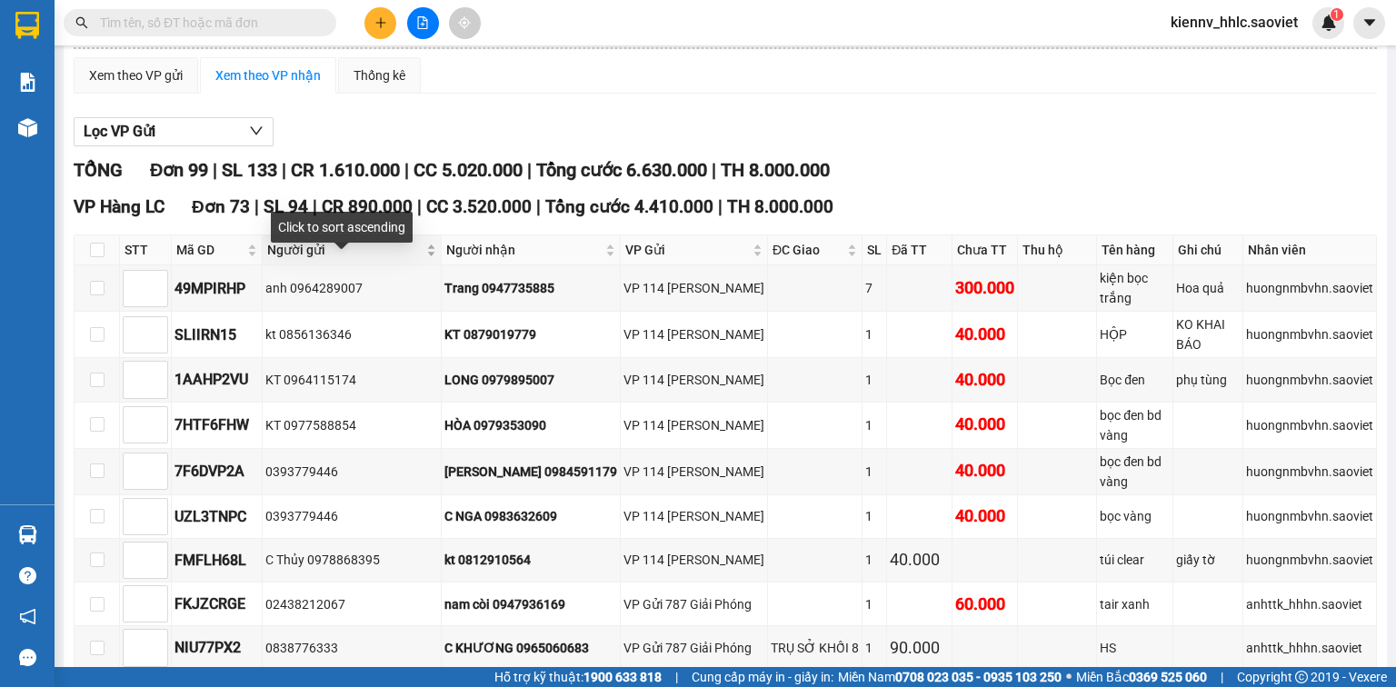
scroll to position [0, 0]
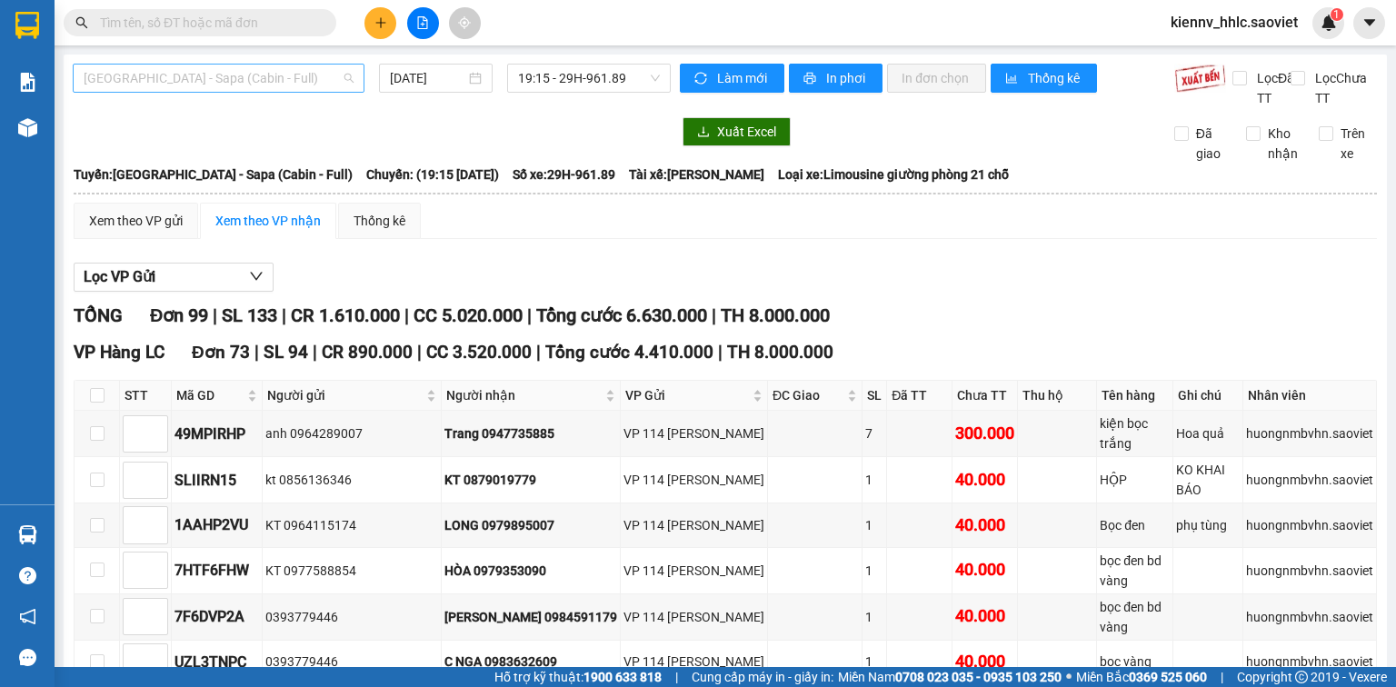
click at [337, 76] on span "[GEOGRAPHIC_DATA] - Sapa (Cabin - Full)" at bounding box center [219, 78] width 270 height 27
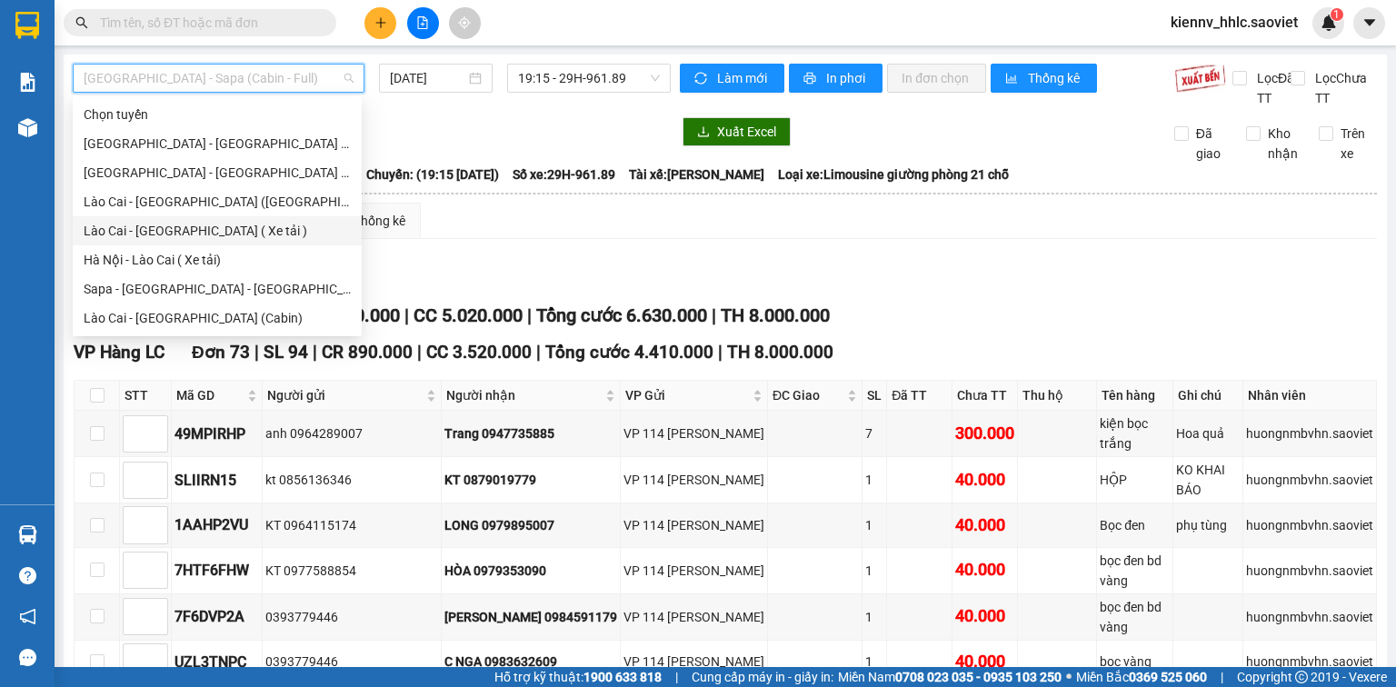
click at [167, 235] on div "Lào Cai - [GEOGRAPHIC_DATA] ( Xe tải )" at bounding box center [217, 231] width 267 height 20
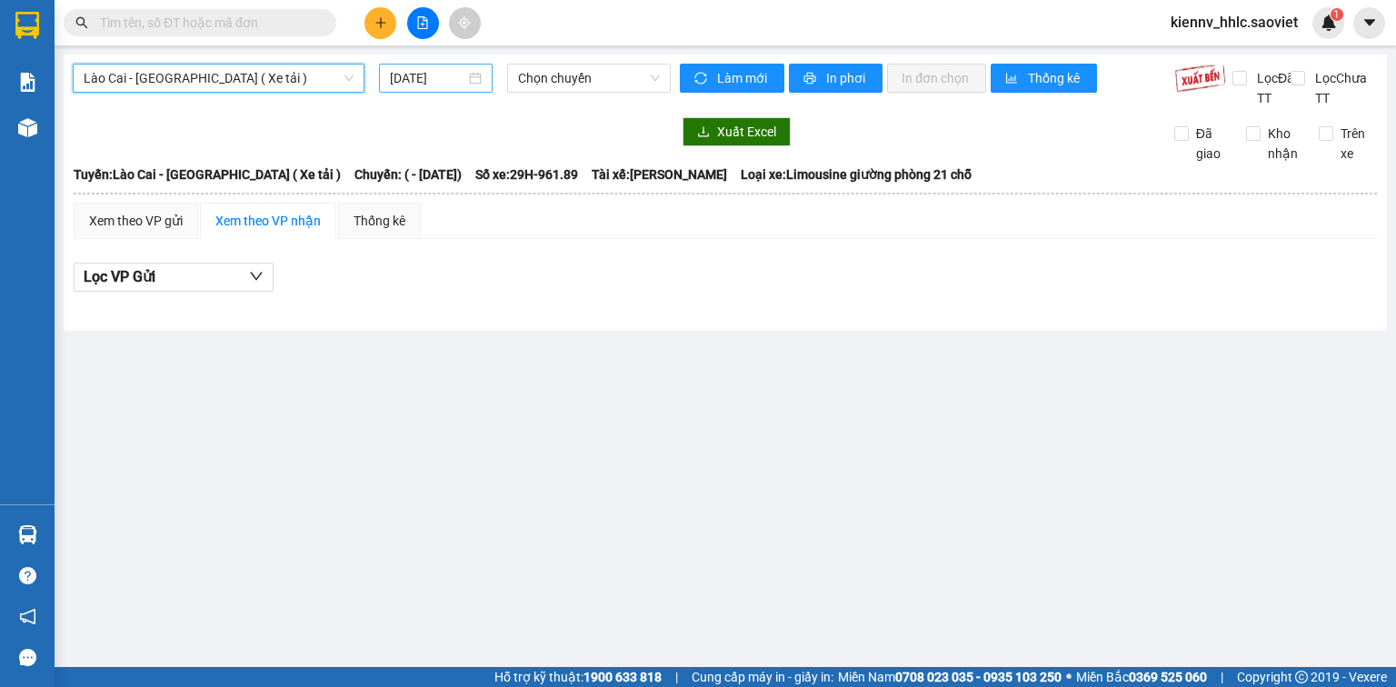
click at [435, 83] on input "[DATE]" at bounding box center [427, 78] width 75 height 20
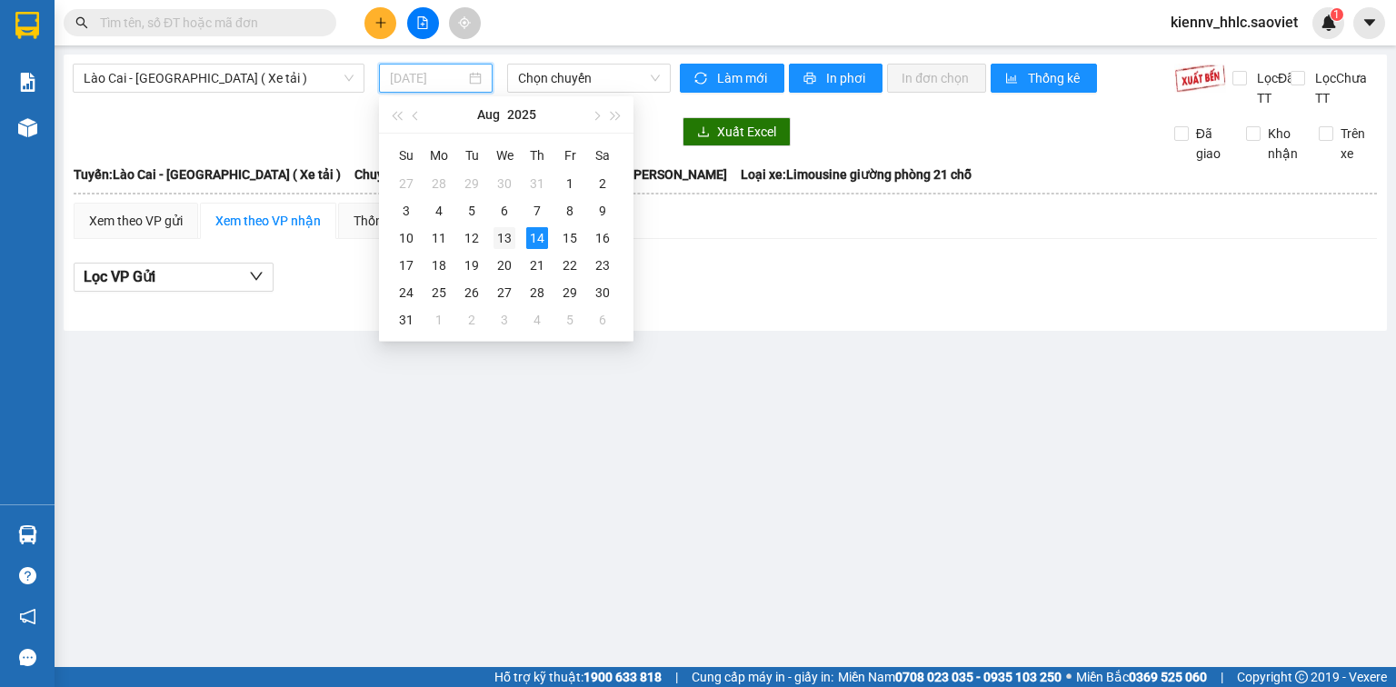
click at [504, 235] on div "13" at bounding box center [505, 238] width 22 height 22
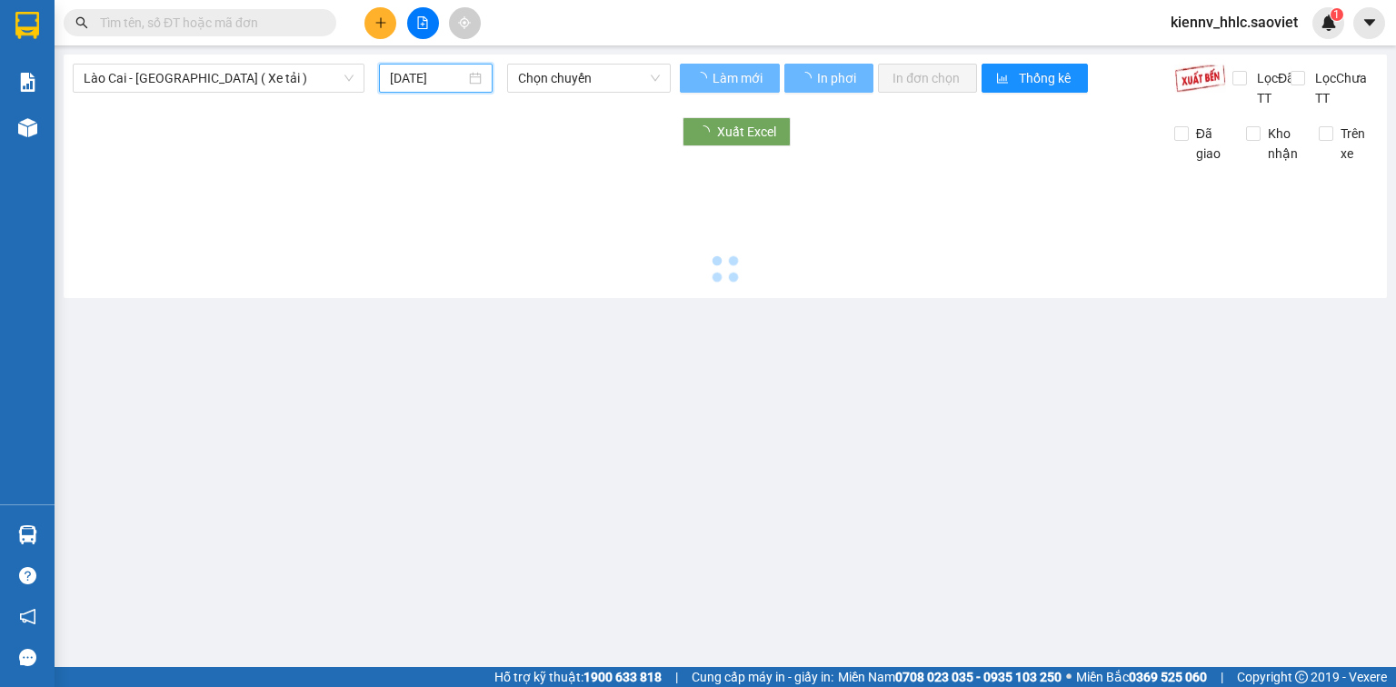
type input "[DATE]"
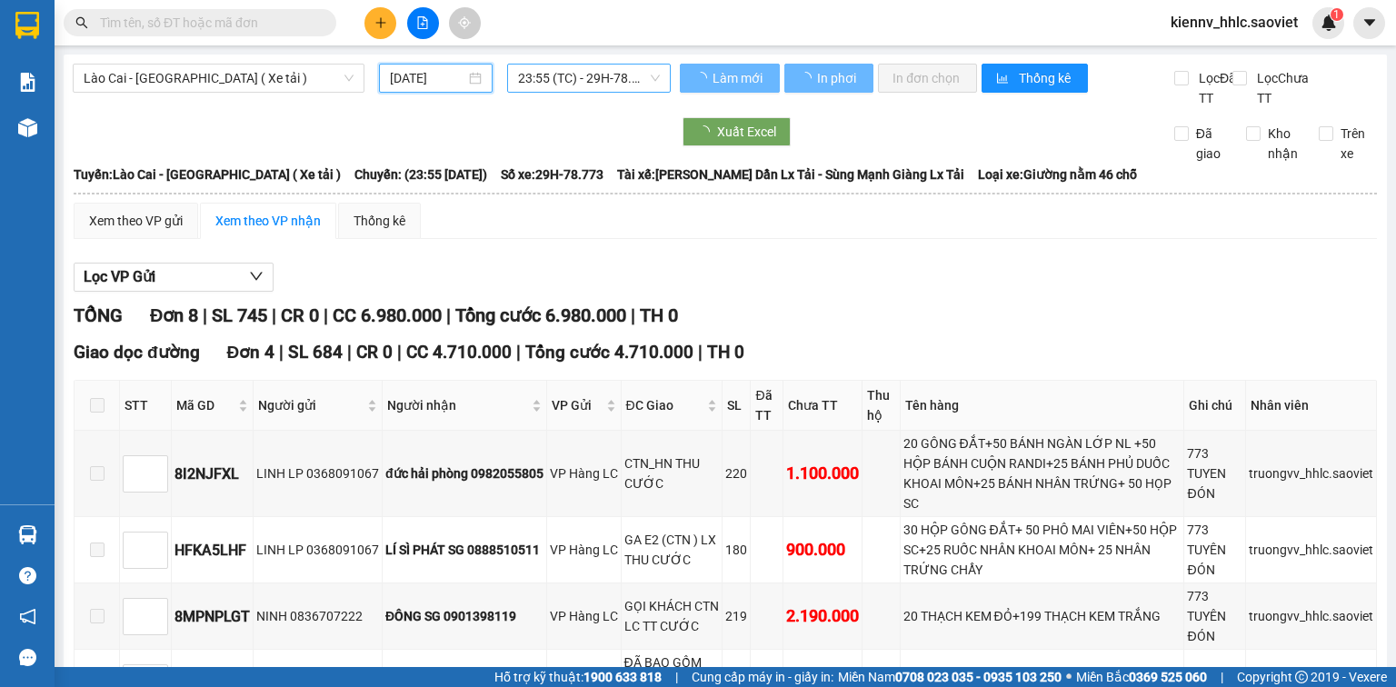
click at [592, 82] on span "23:55 (TC) - 29H-78.773" at bounding box center [589, 78] width 143 height 27
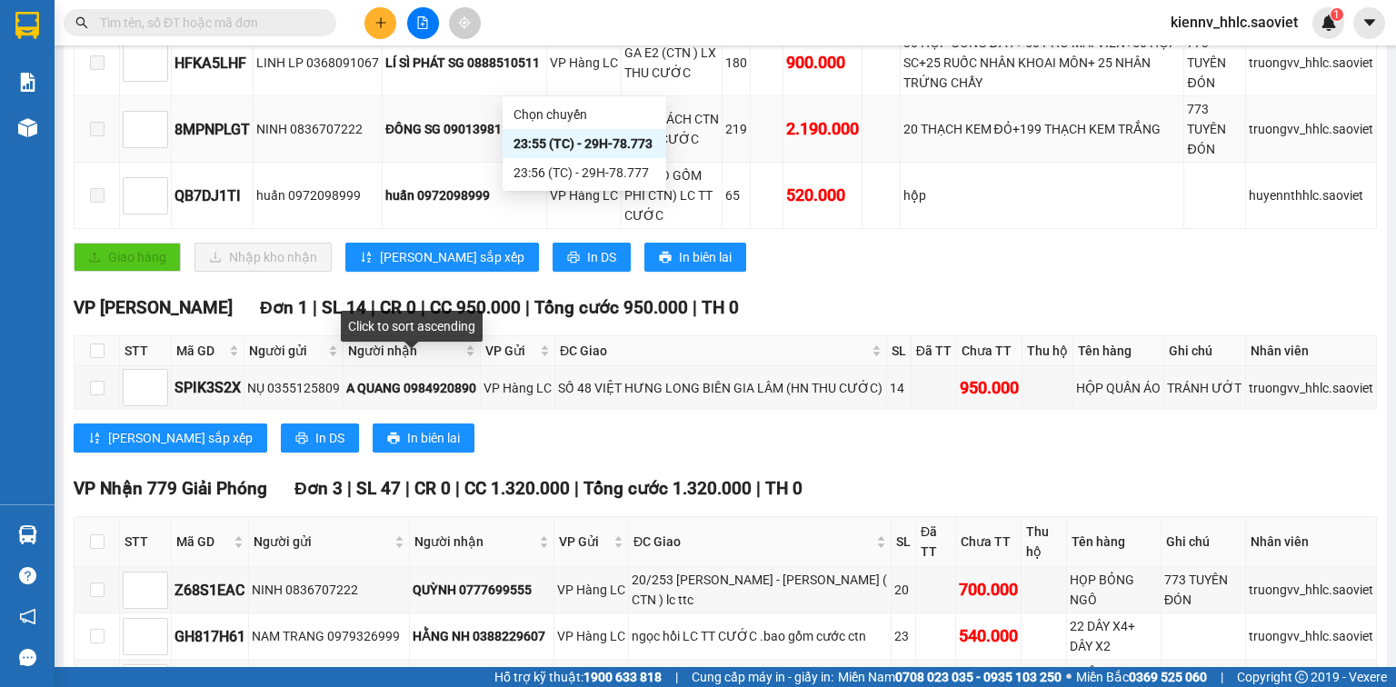
scroll to position [269, 0]
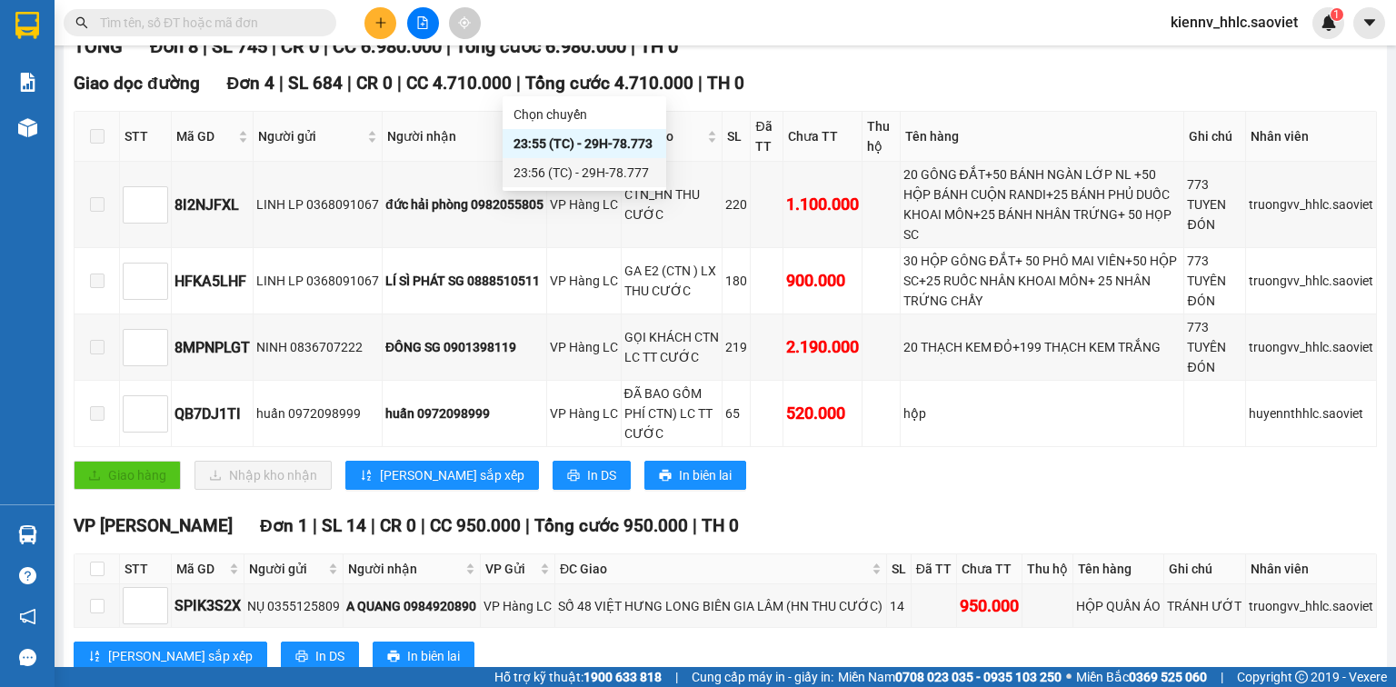
click at [618, 172] on div "23:56 (TC) - 29H-78.777" at bounding box center [585, 173] width 142 height 20
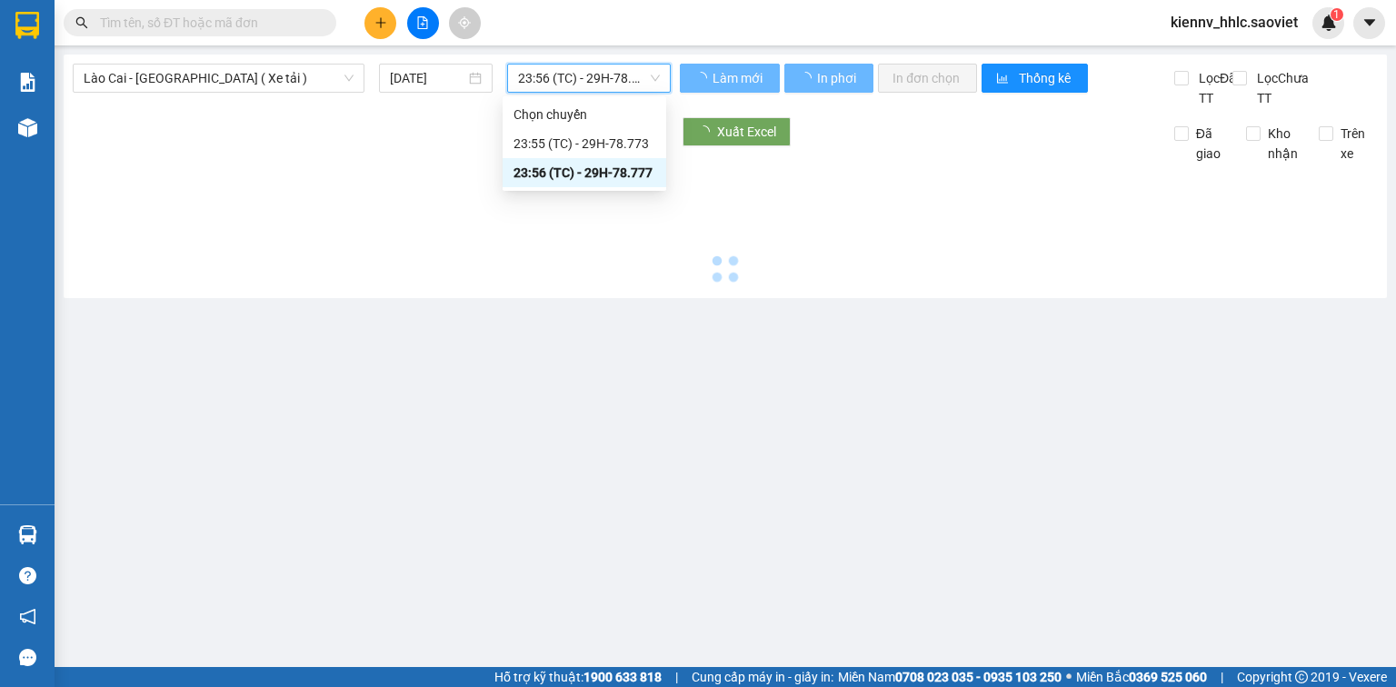
scroll to position [0, 0]
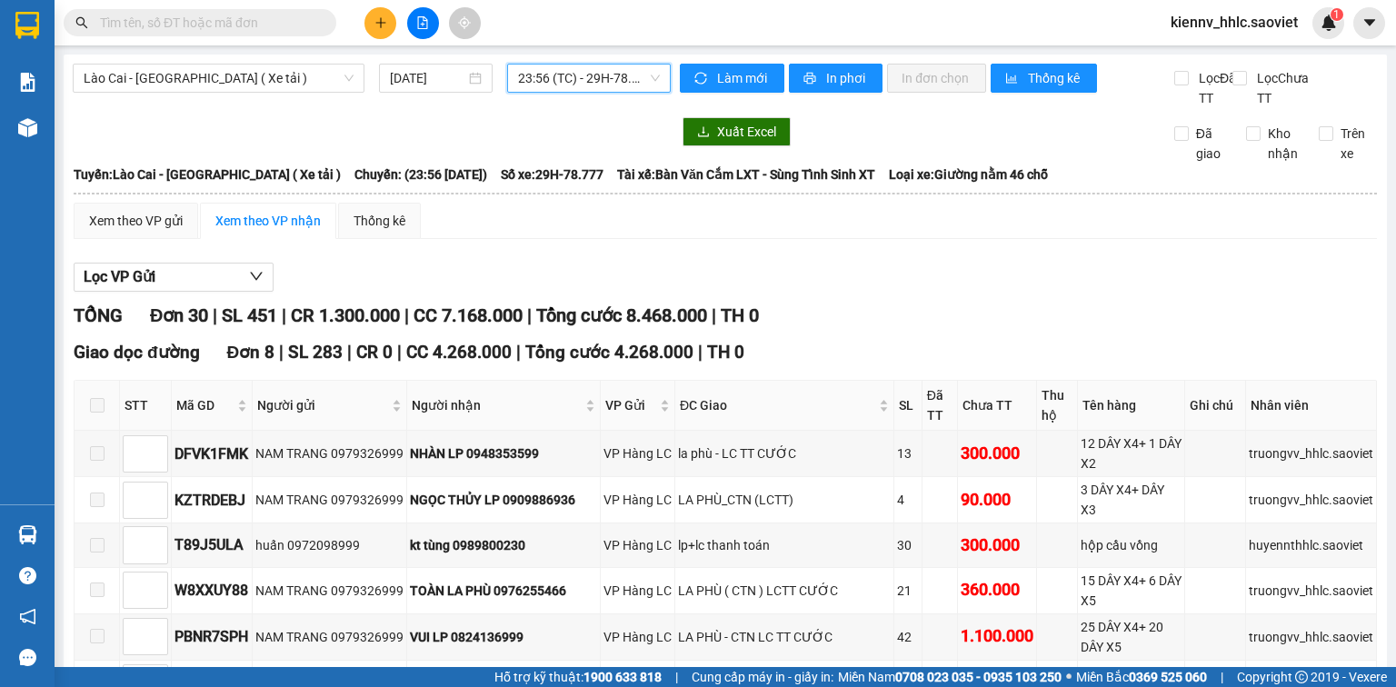
click at [635, 81] on span "23:56 (TC) - 29H-78.777" at bounding box center [589, 78] width 143 height 27
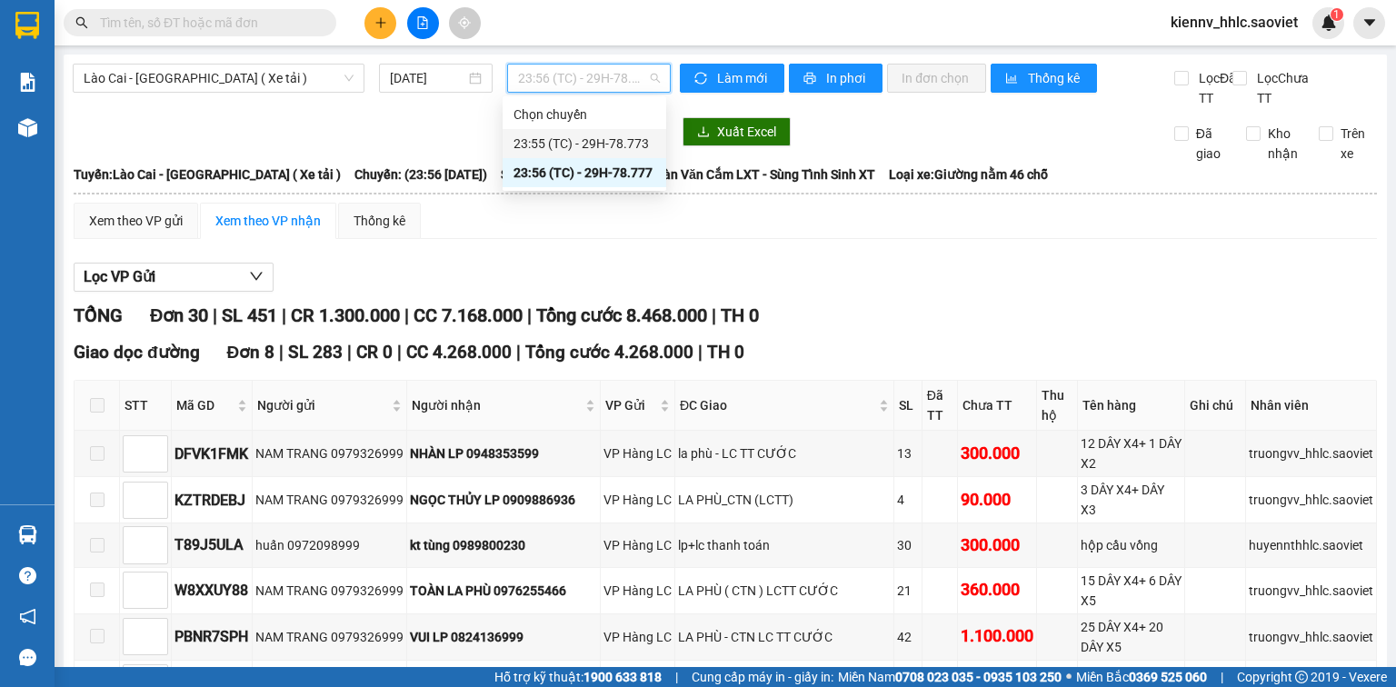
click at [605, 142] on div "23:55 (TC) - 29H-78.773" at bounding box center [585, 144] width 142 height 20
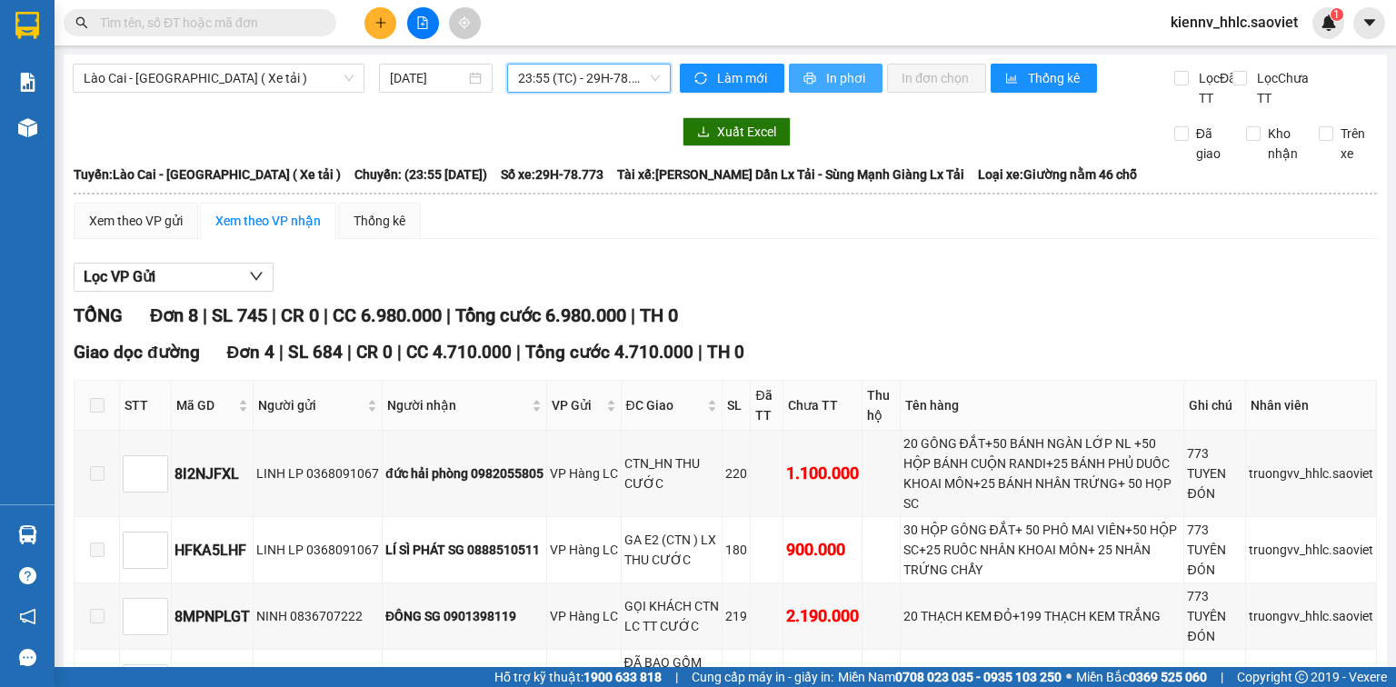
click at [829, 80] on span "In phơi" at bounding box center [847, 78] width 42 height 20
click at [320, 25] on span at bounding box center [323, 23] width 11 height 20
click at [258, 25] on input "text" at bounding box center [207, 23] width 215 height 20
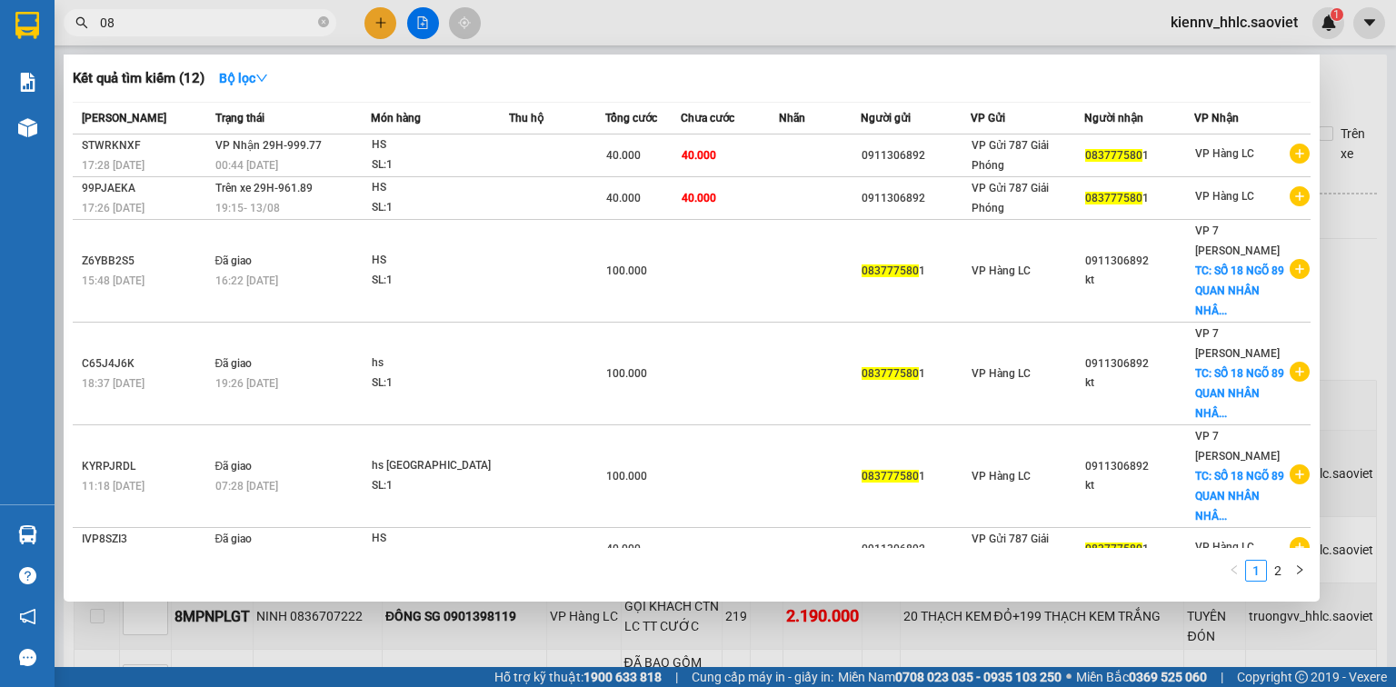
type input "0"
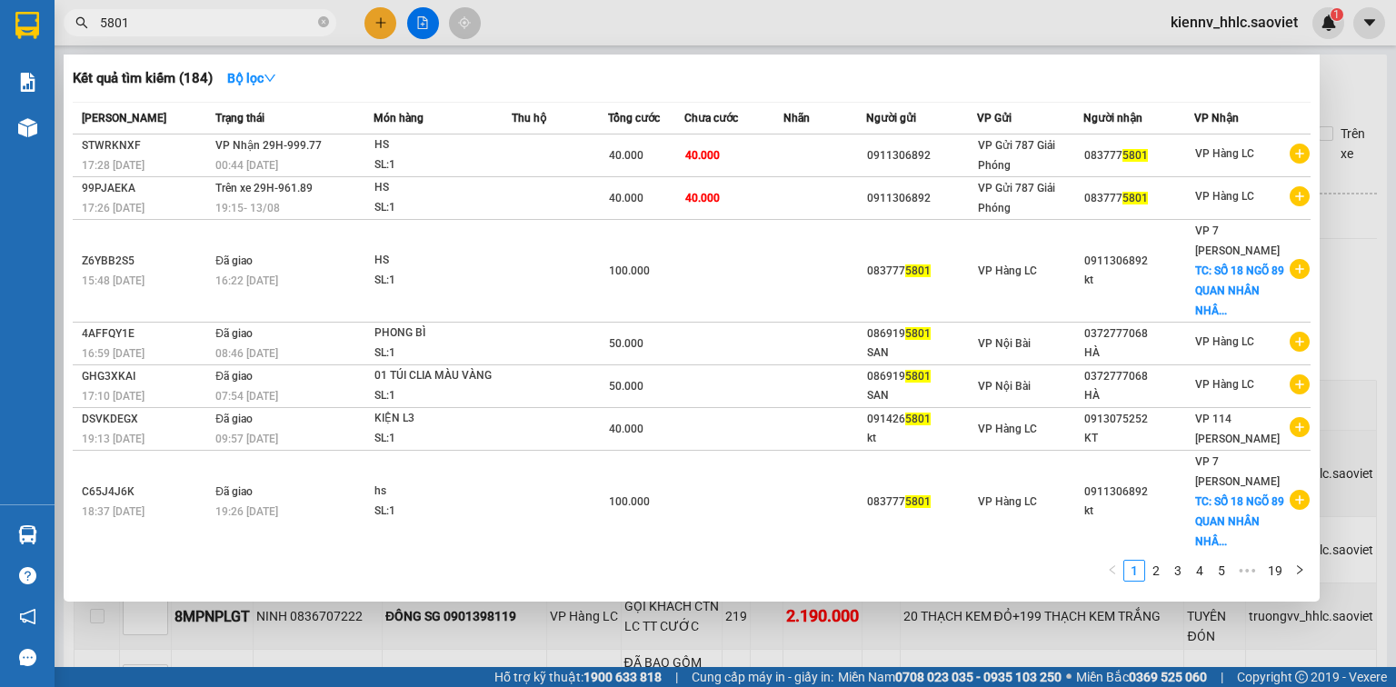
type input "5801"
click at [727, 17] on div at bounding box center [698, 343] width 1396 height 687
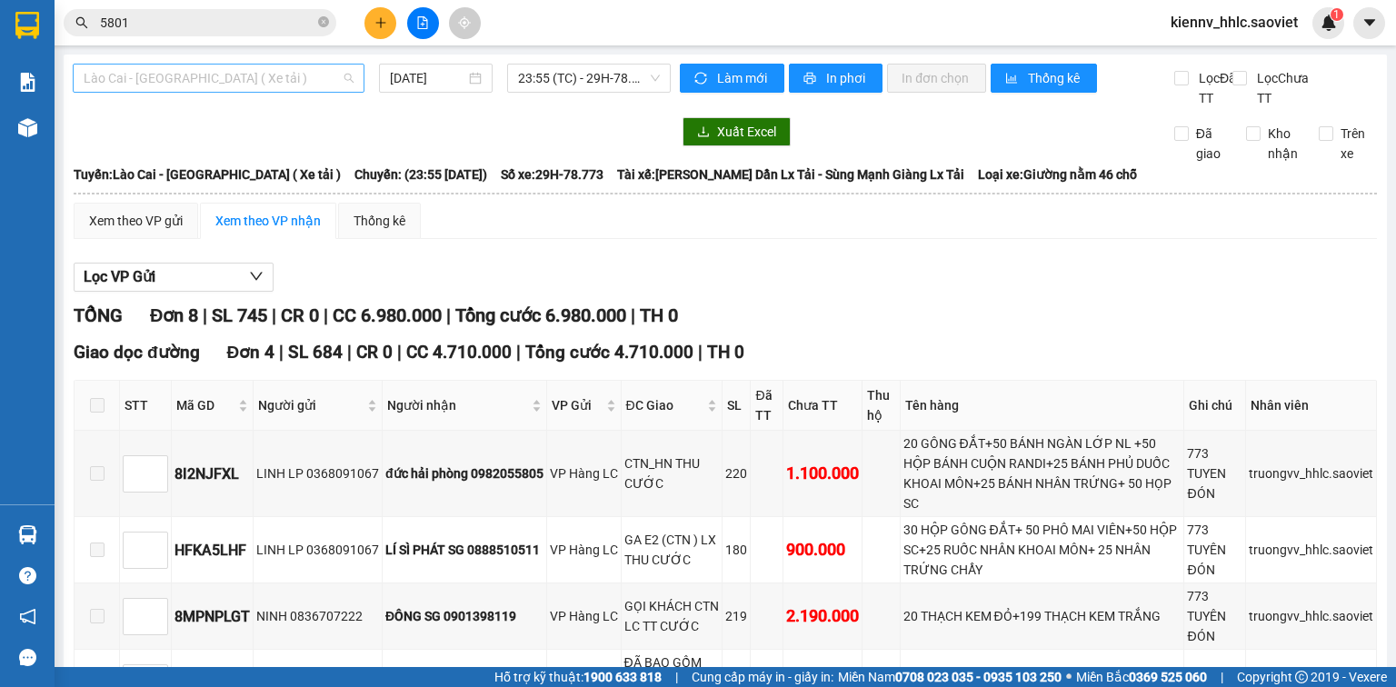
click at [335, 87] on span "Lào Cai - [GEOGRAPHIC_DATA] ( Xe tải )" at bounding box center [219, 78] width 270 height 27
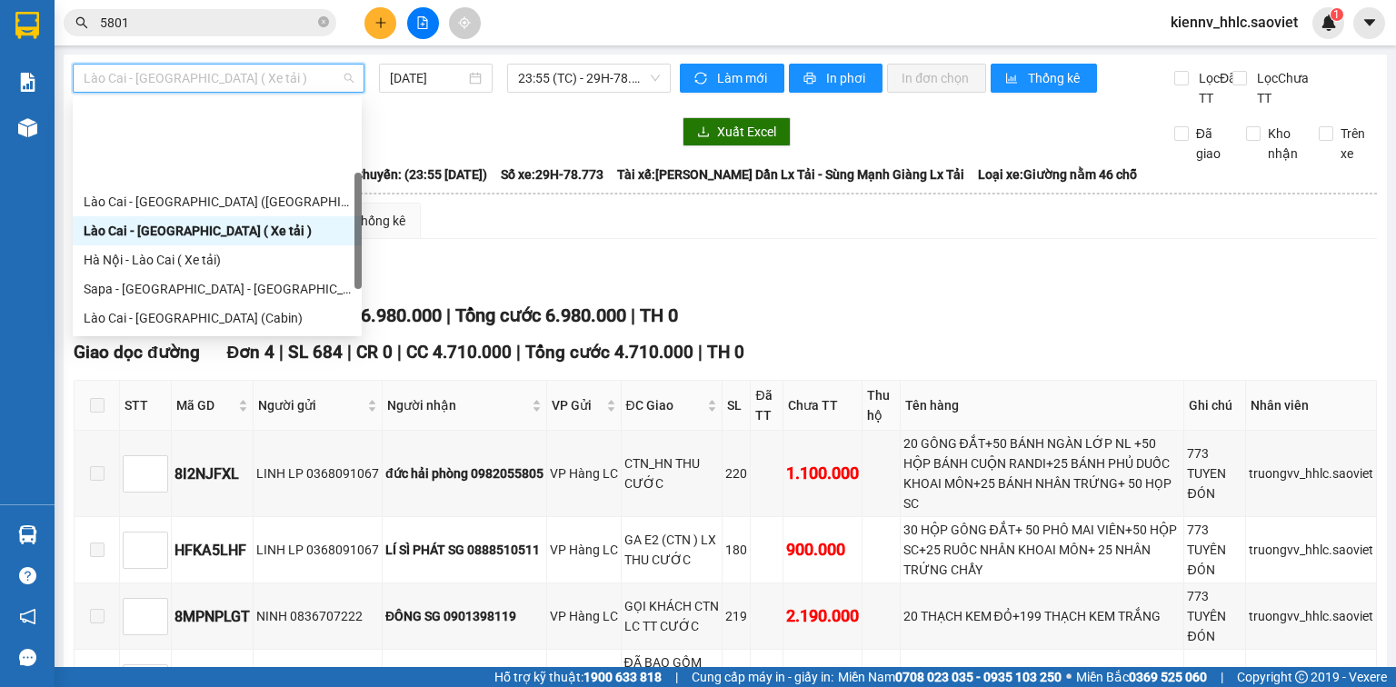
scroll to position [145, 0]
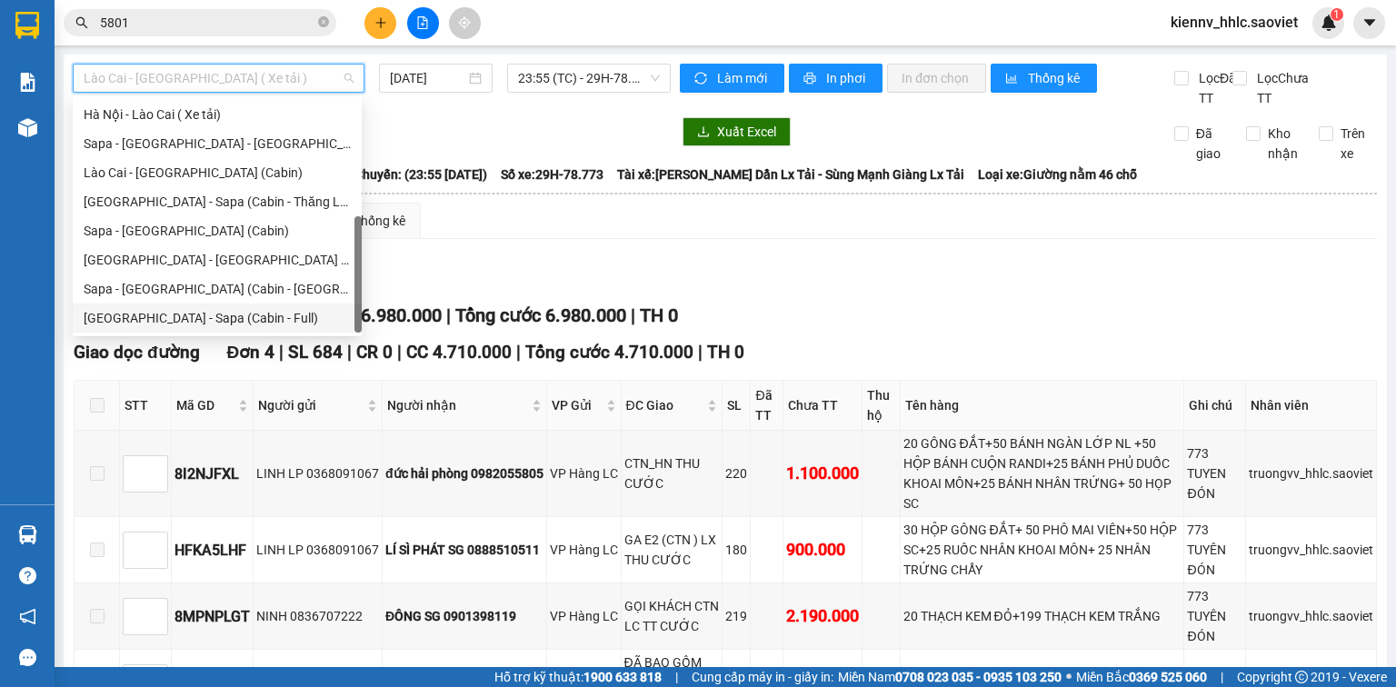
click at [284, 322] on div "[GEOGRAPHIC_DATA] - Sapa (Cabin - Full)" at bounding box center [217, 318] width 267 height 20
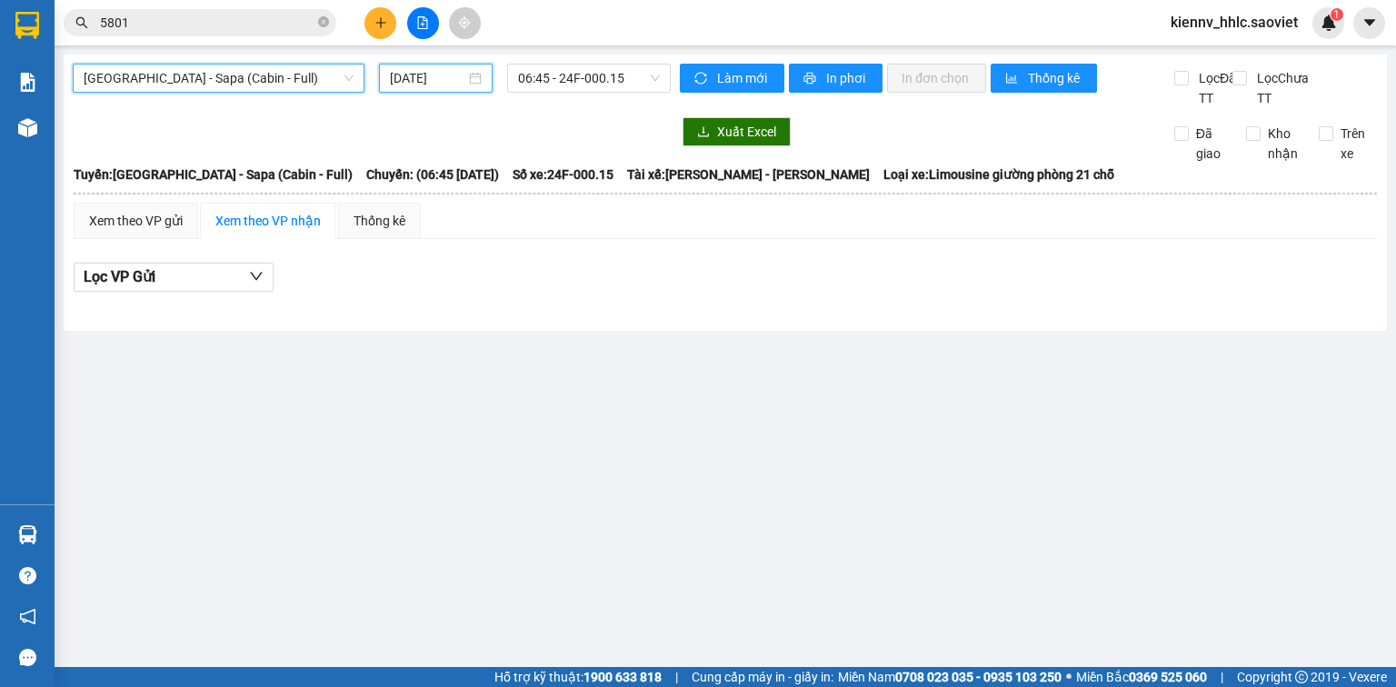
click at [443, 84] on input "[DATE]" at bounding box center [427, 78] width 75 height 20
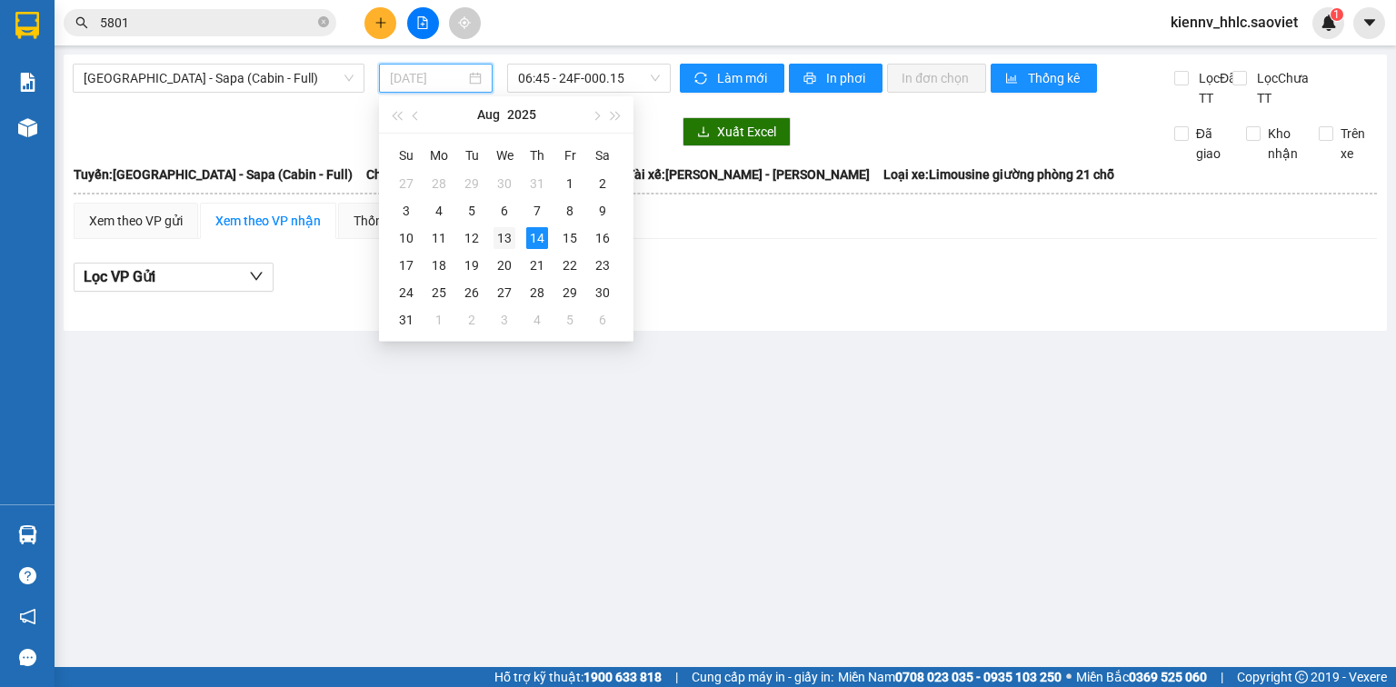
click at [500, 245] on div "13" at bounding box center [505, 238] width 22 height 22
type input "[DATE]"
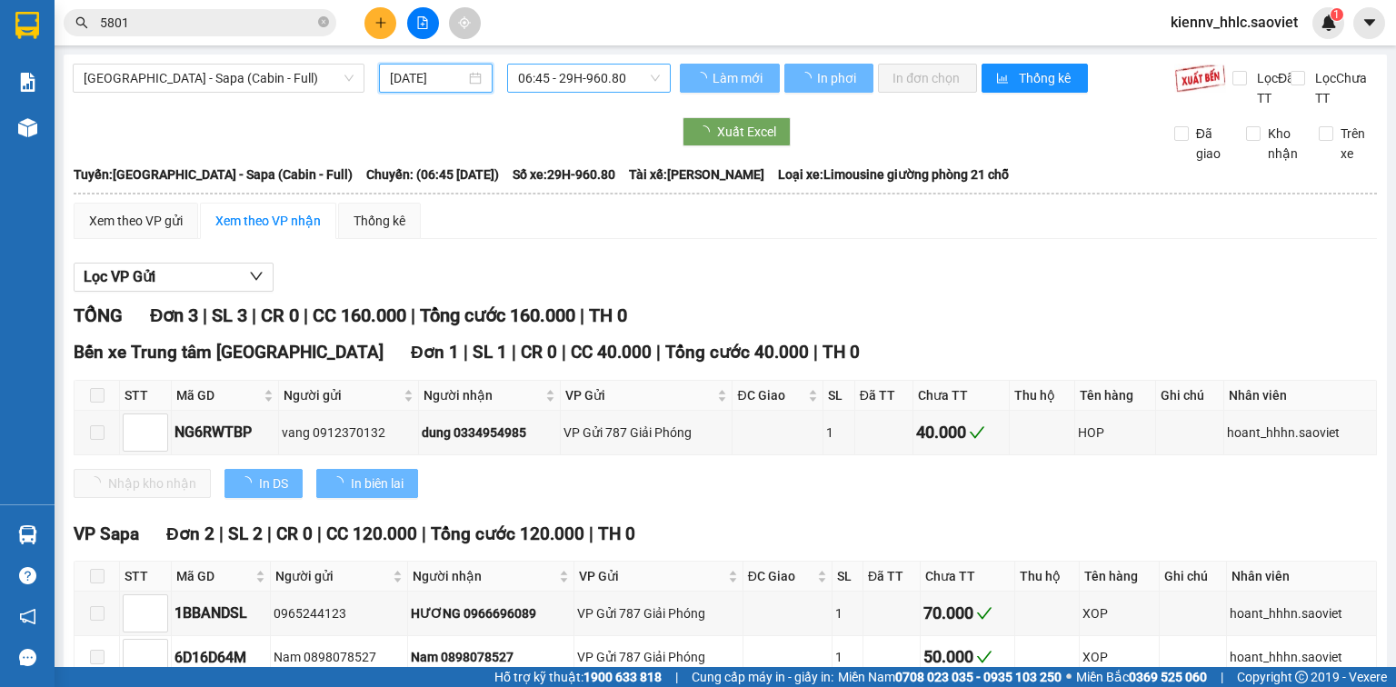
click at [578, 87] on span "06:45 - 29H-960.80" at bounding box center [589, 78] width 143 height 27
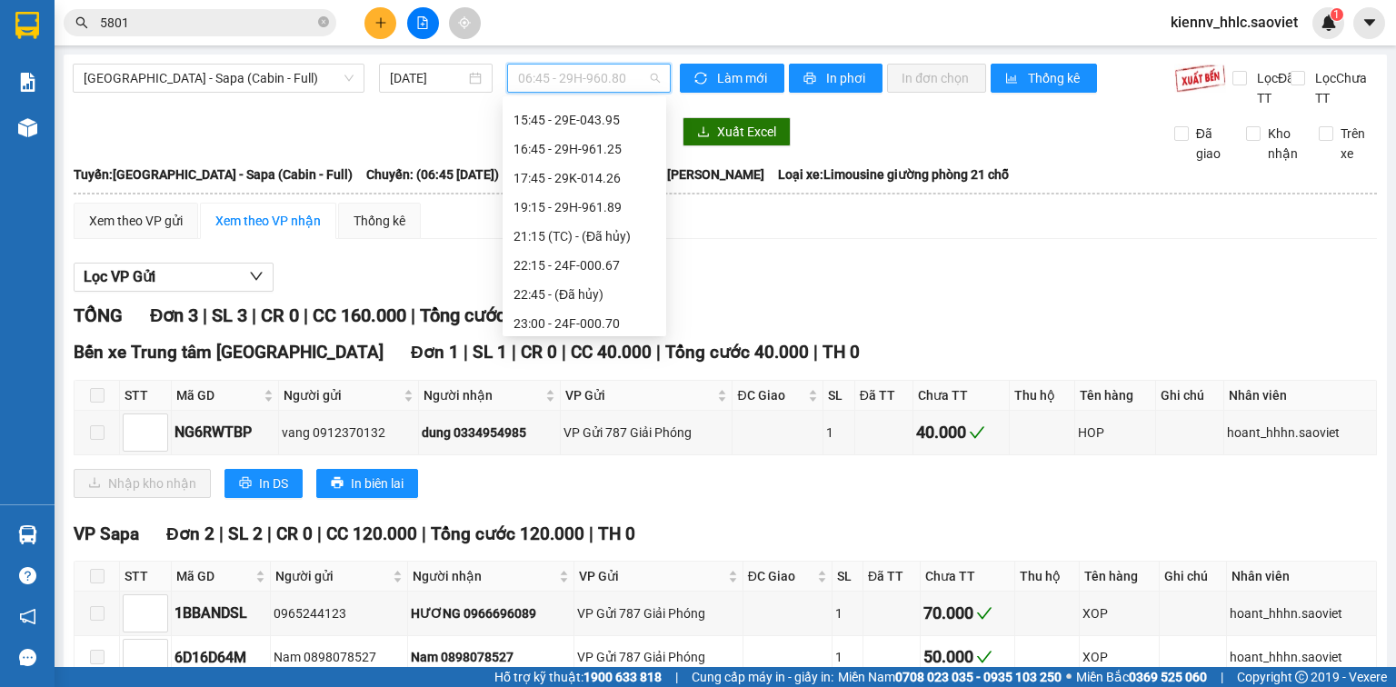
scroll to position [349, 0]
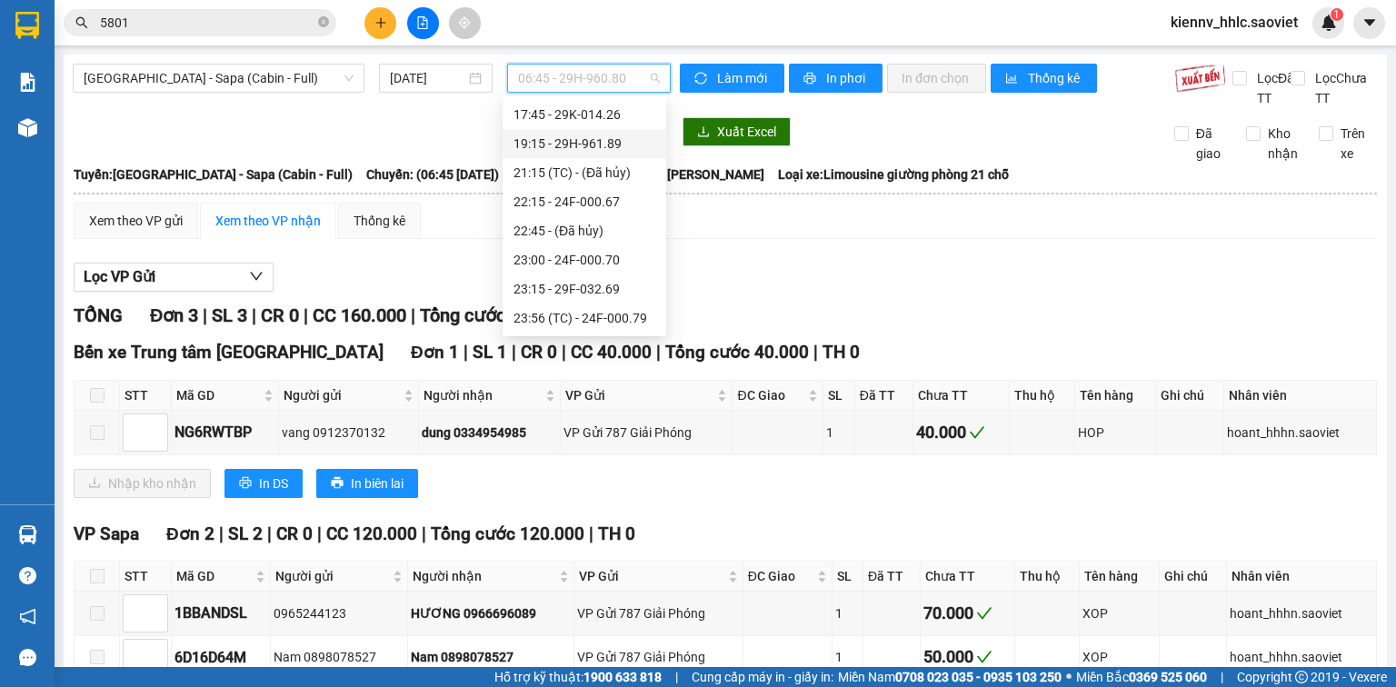
click at [599, 142] on div "19:15 - 29H-961.89" at bounding box center [585, 144] width 142 height 20
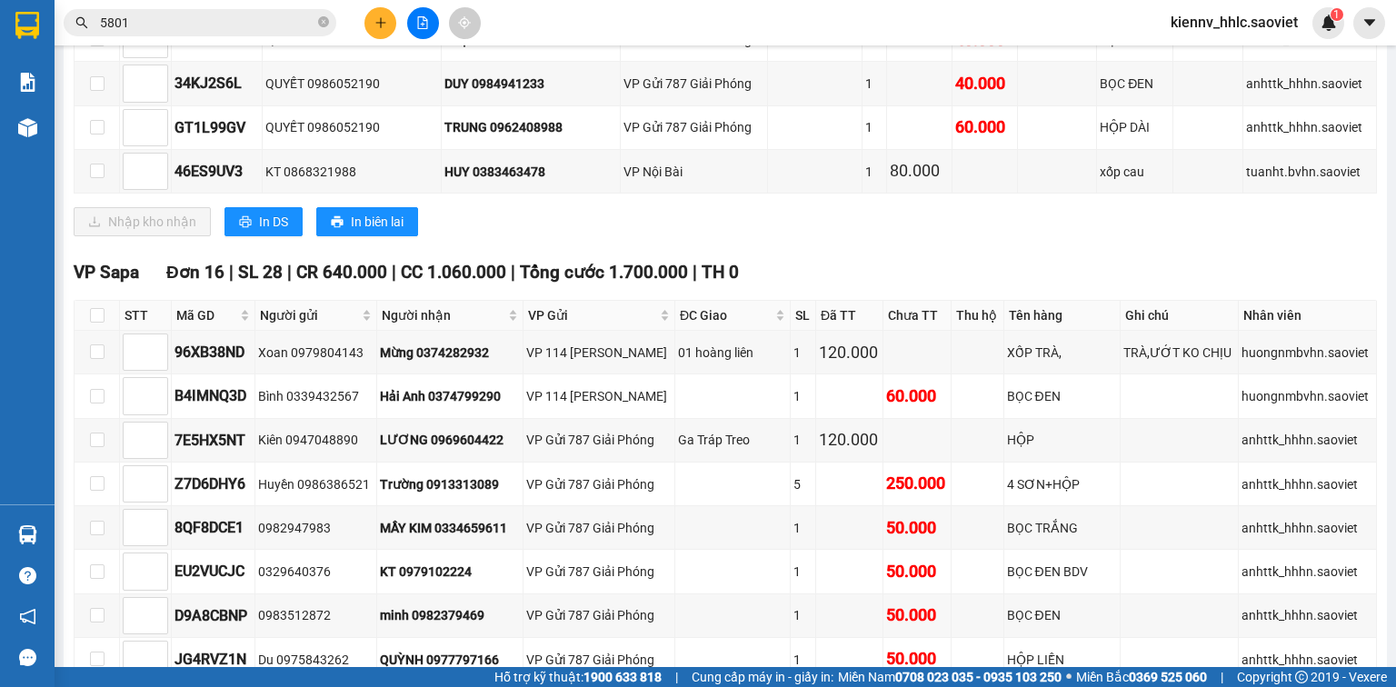
scroll to position [3380, 0]
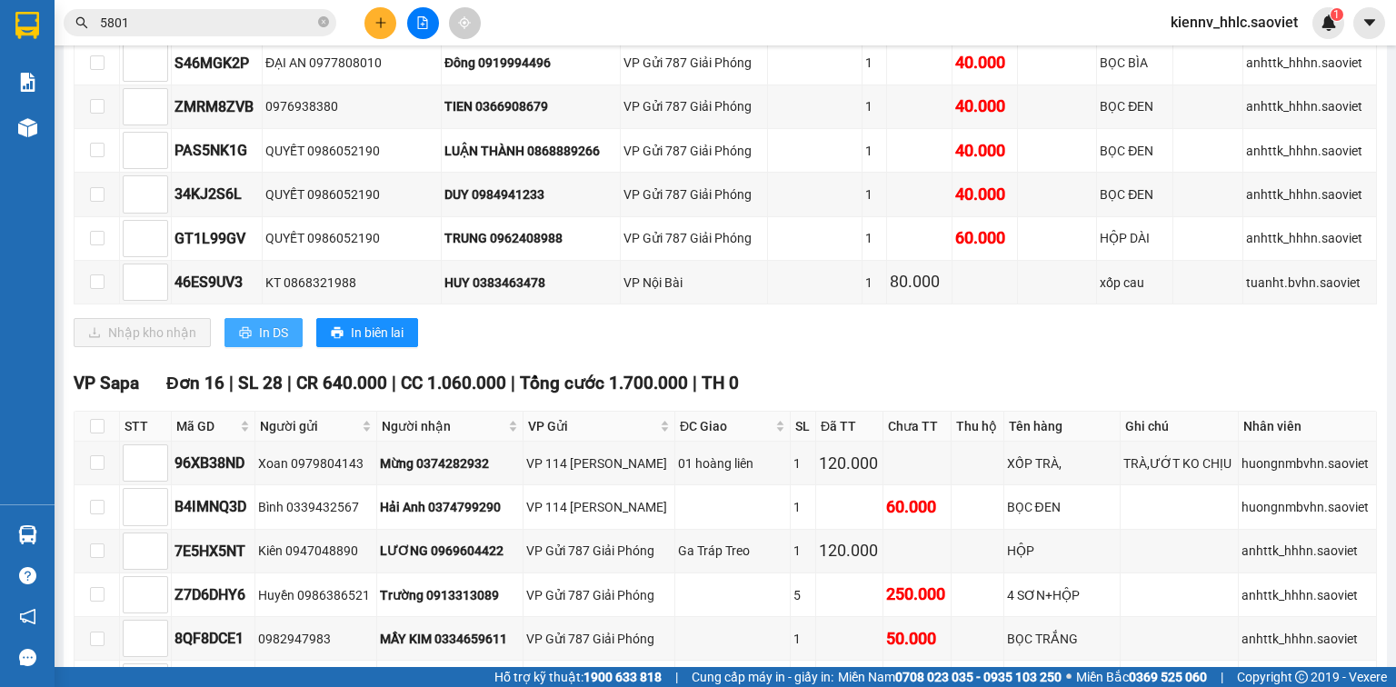
click at [287, 318] on button "In DS" at bounding box center [264, 332] width 78 height 29
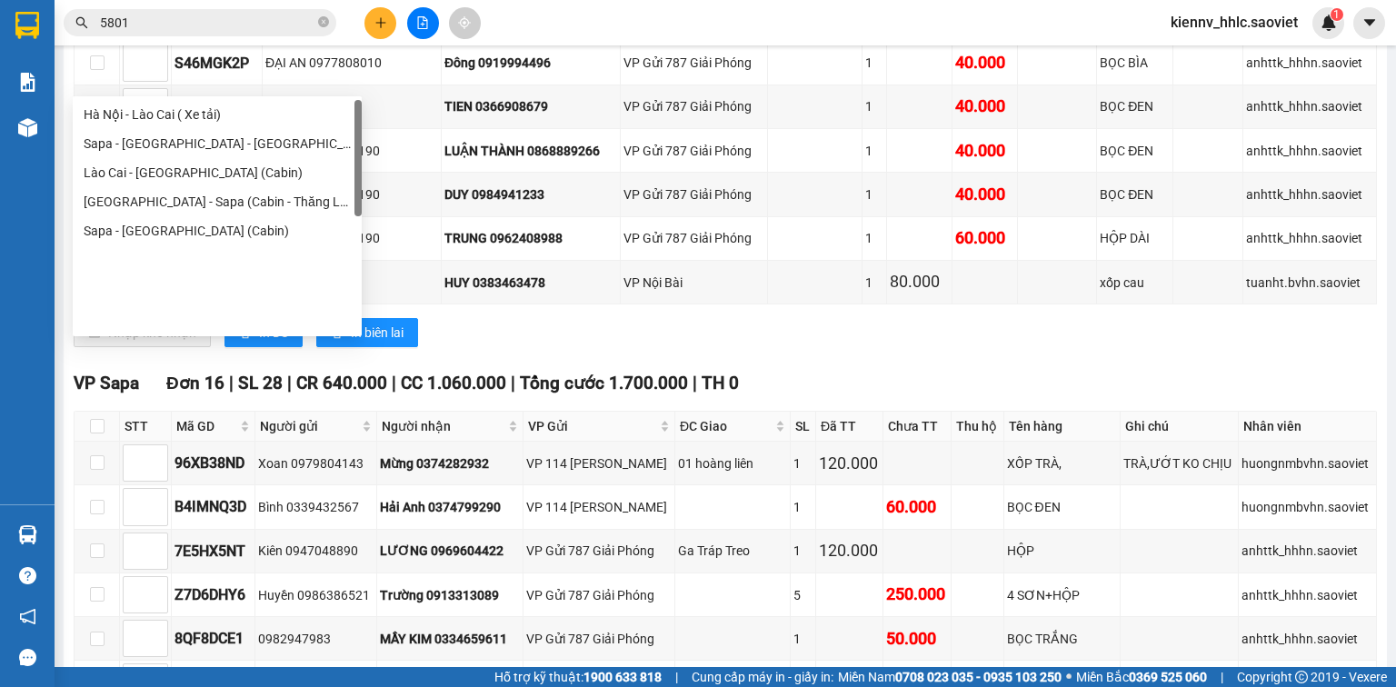
click at [174, 37] on div "[GEOGRAPHIC_DATA] - [GEOGRAPHIC_DATA] ([GEOGRAPHIC_DATA])" at bounding box center [217, 27] width 267 height 20
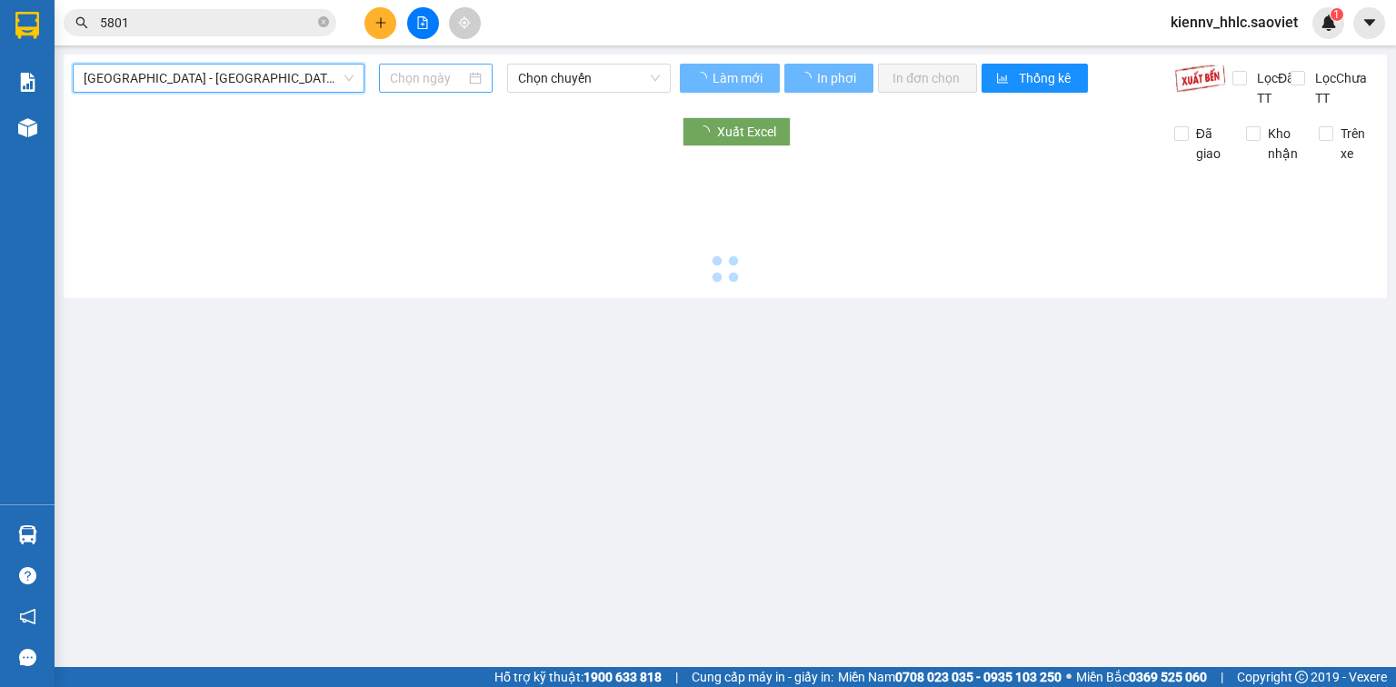
click at [400, 86] on input at bounding box center [427, 78] width 75 height 20
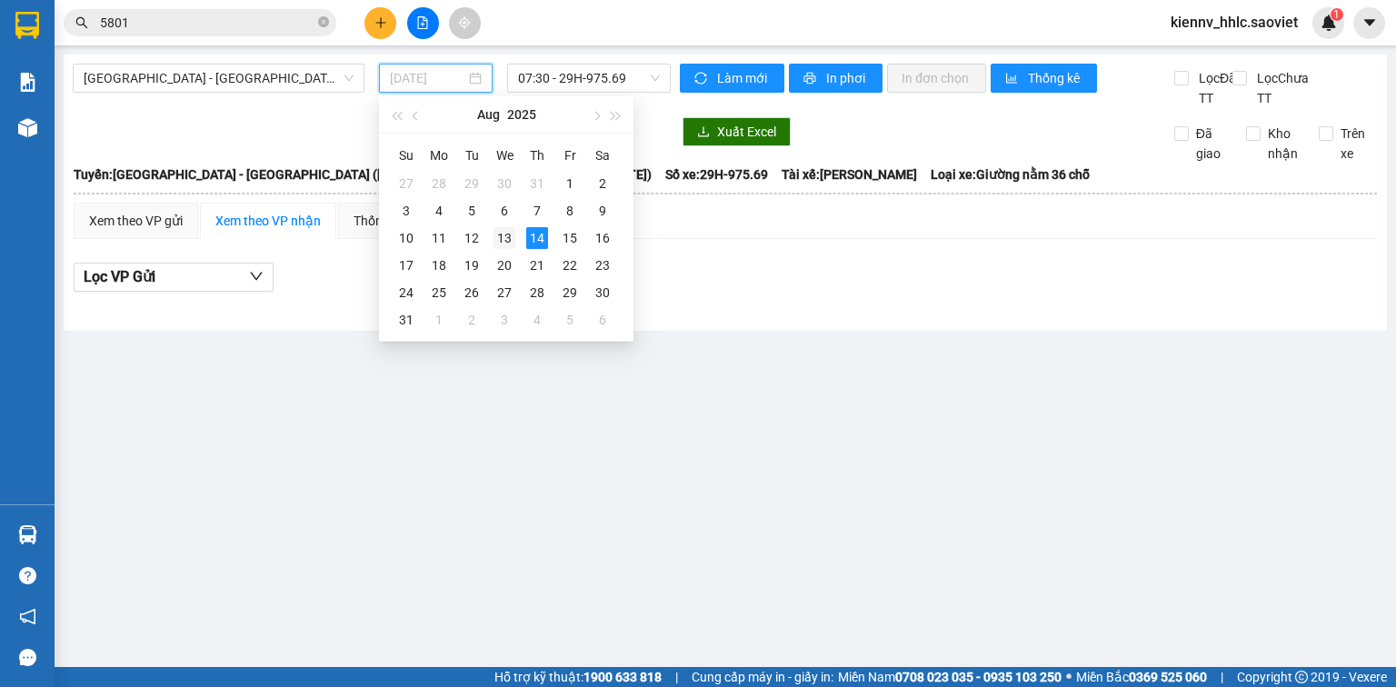
click at [501, 242] on div "13" at bounding box center [505, 238] width 22 height 22
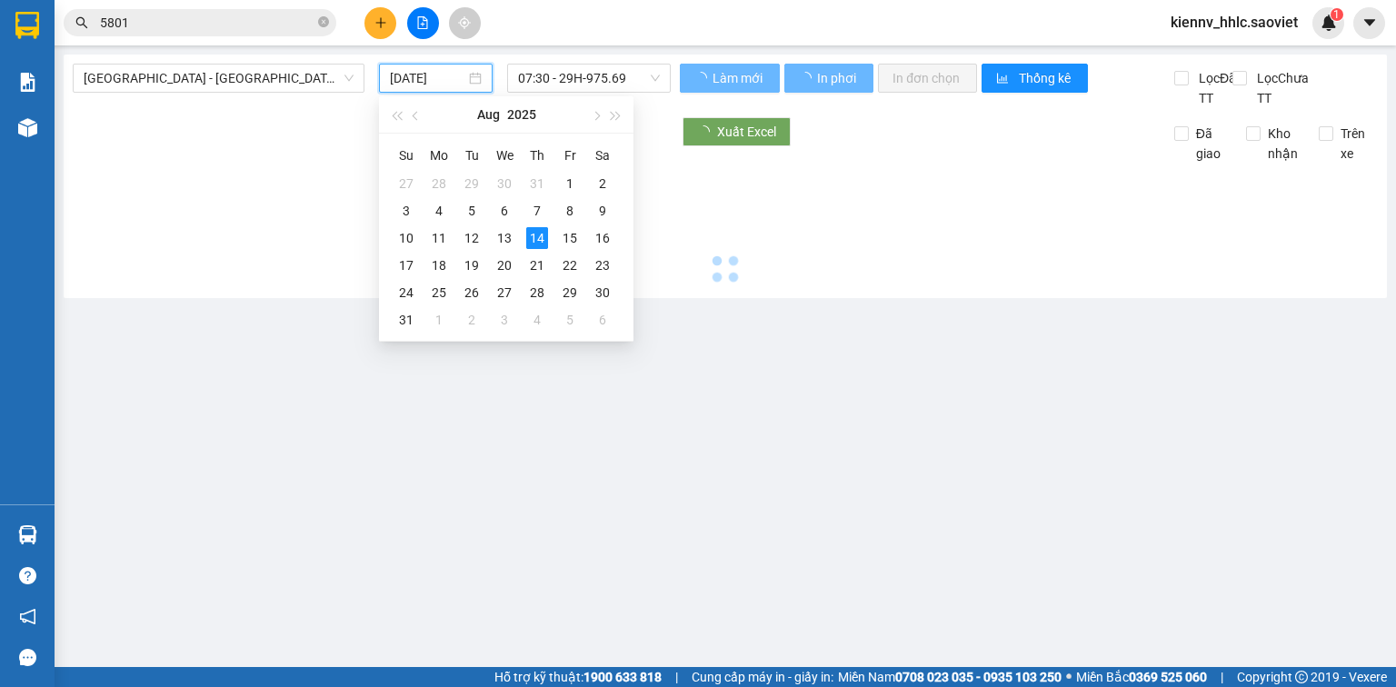
type input "[DATE]"
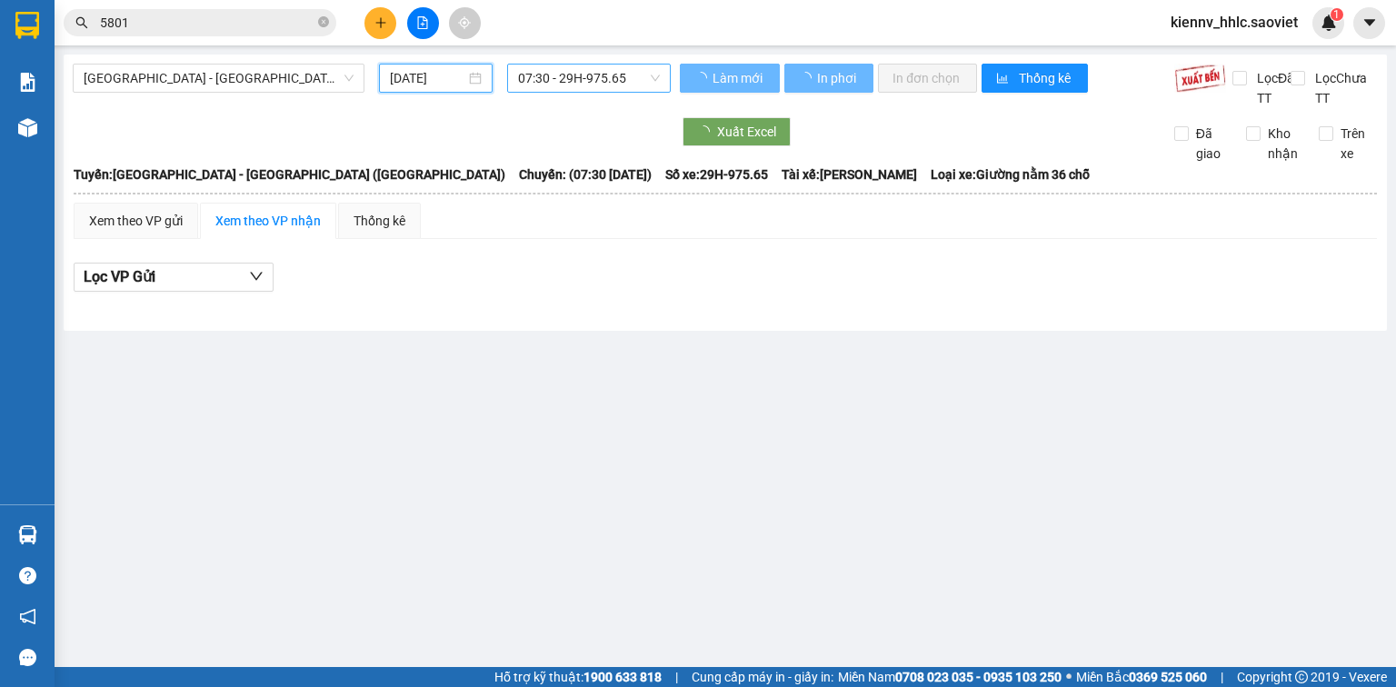
click at [537, 91] on span "07:30 - 29H-975.65" at bounding box center [589, 78] width 143 height 27
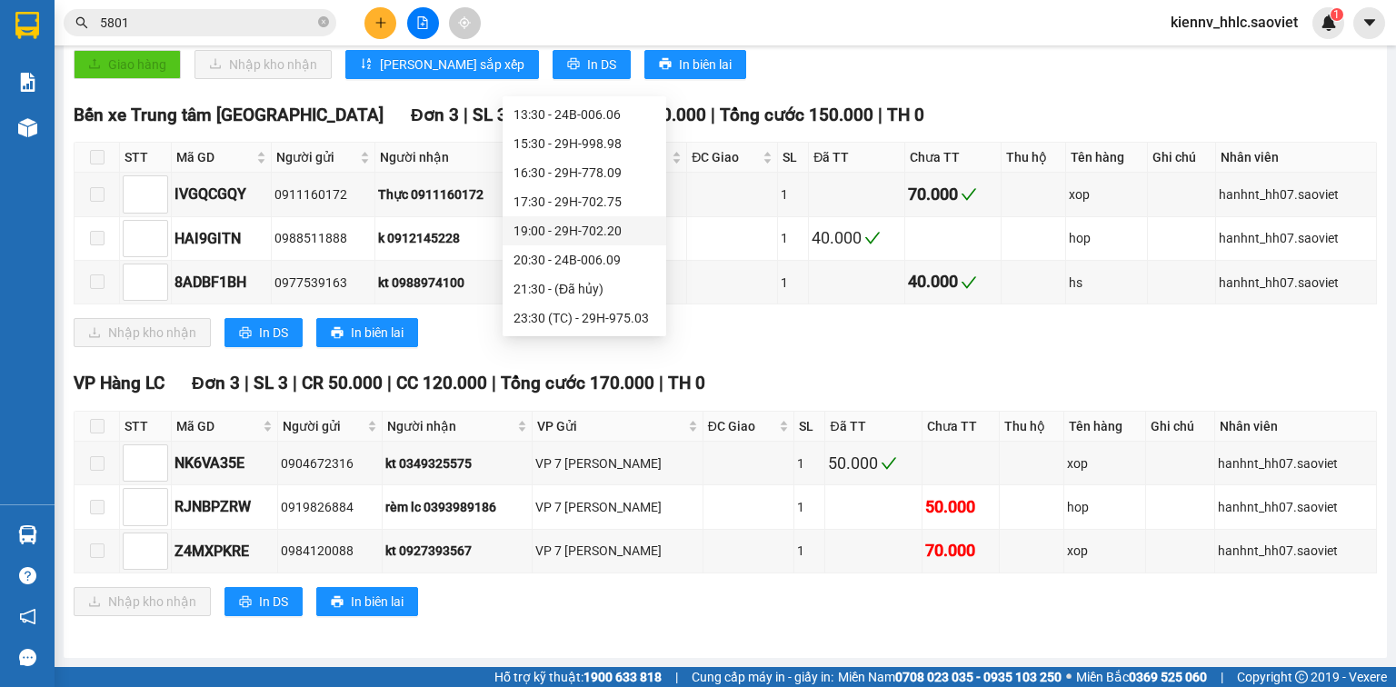
click at [565, 225] on div "19:00 - 29H-702.20" at bounding box center [585, 231] width 142 height 20
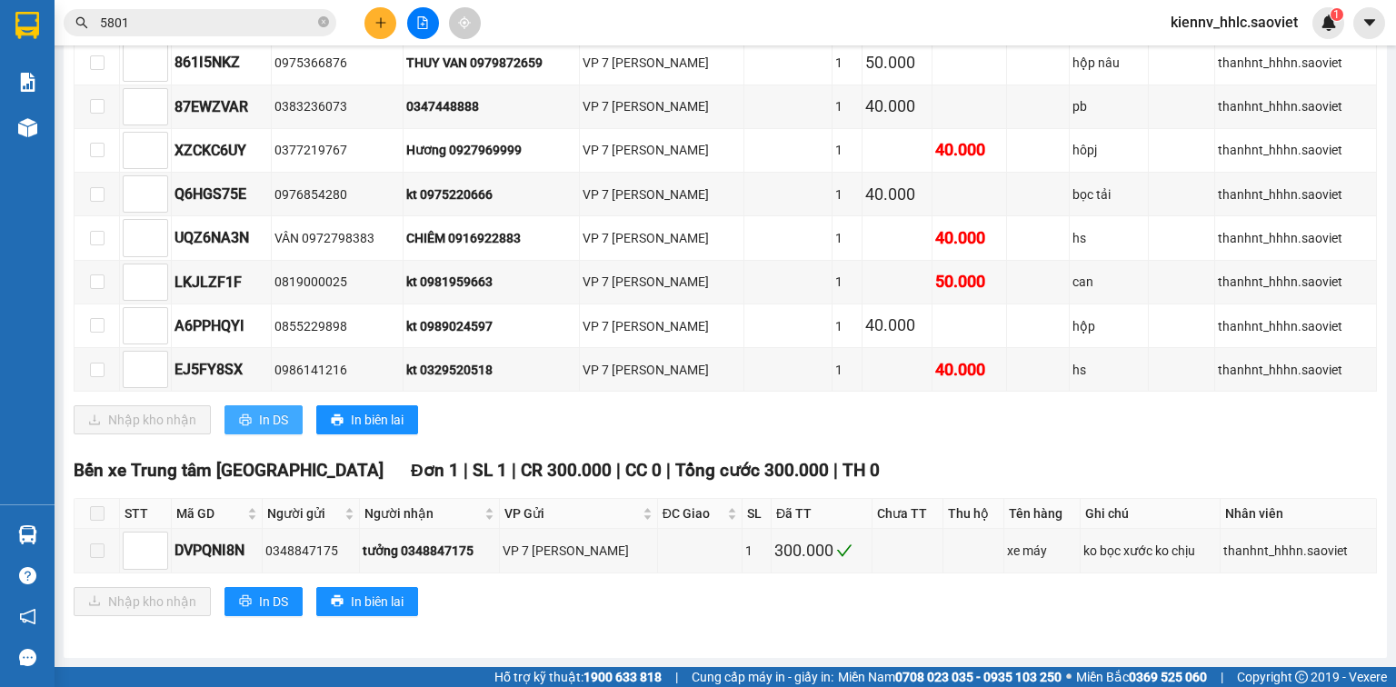
click at [284, 430] on span "In DS" at bounding box center [273, 420] width 29 height 20
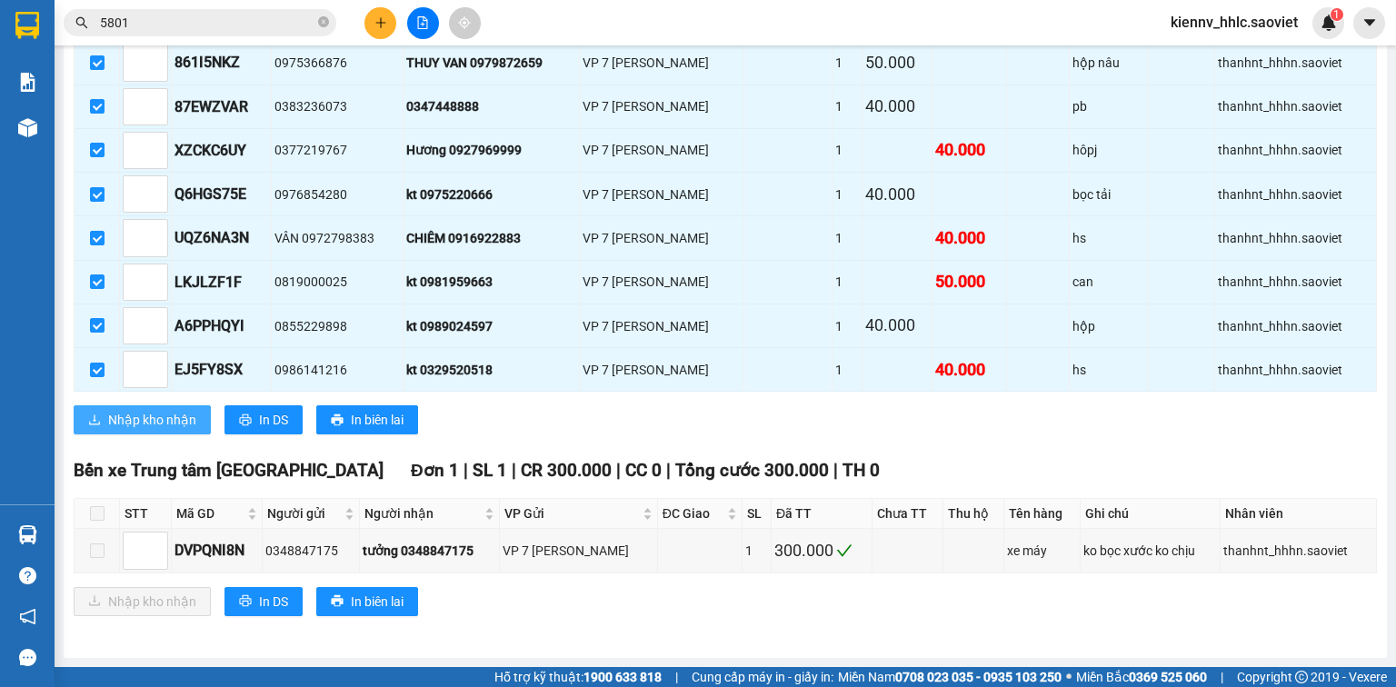
click at [175, 430] on span "Nhập kho nhận" at bounding box center [152, 420] width 88 height 20
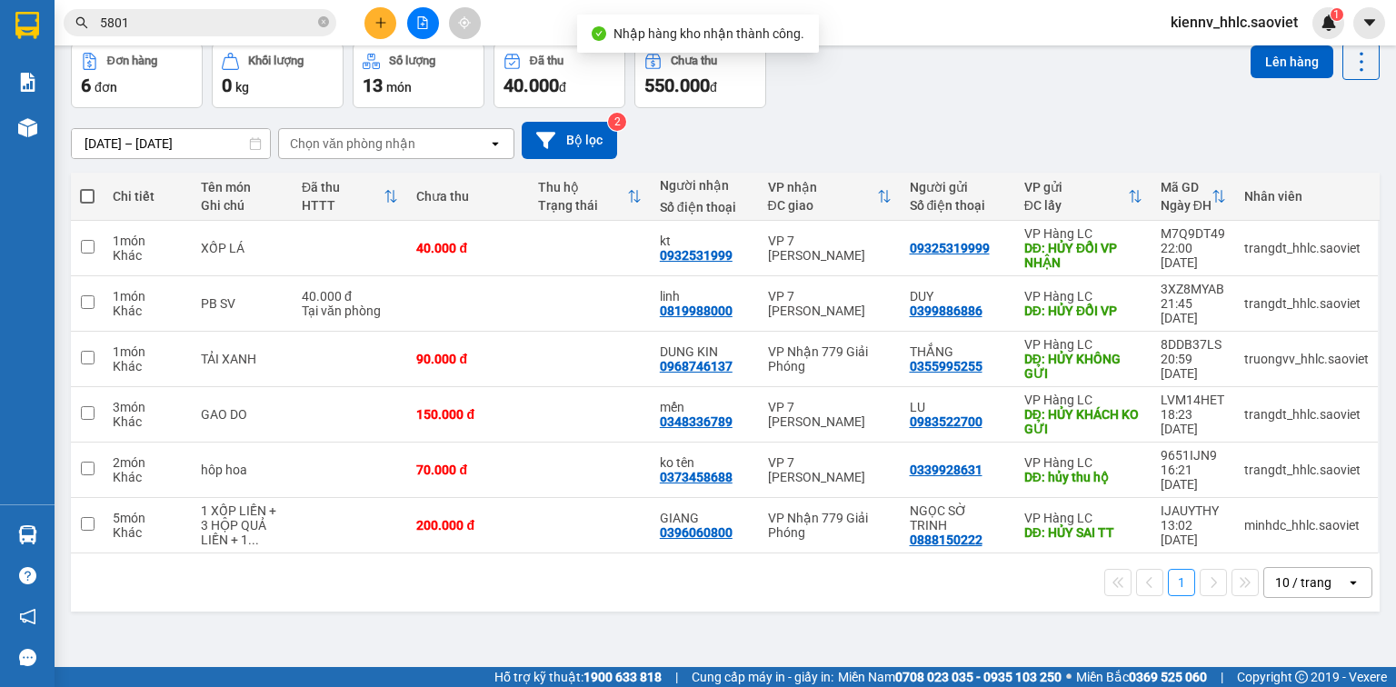
click at [275, 22] on button "Kho nhận" at bounding box center [259, 0] width 85 height 44
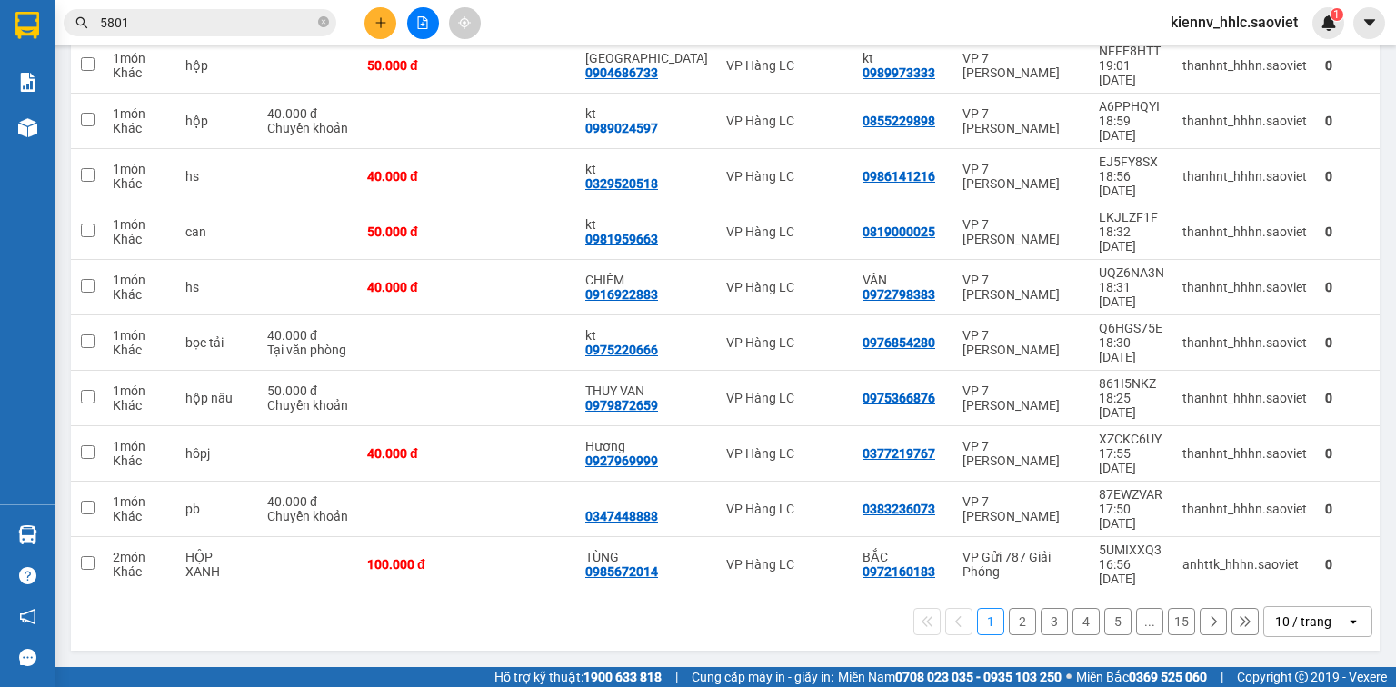
click at [273, 19] on input "5801" at bounding box center [207, 23] width 215 height 20
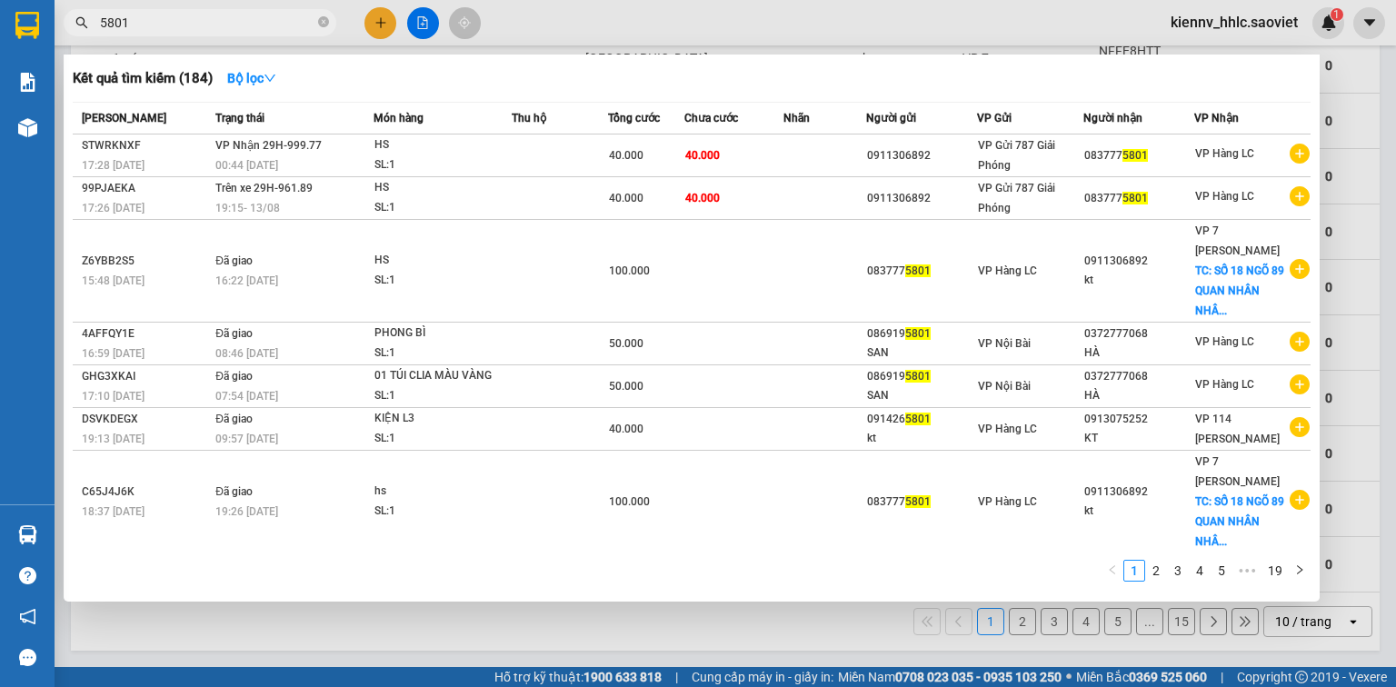
click at [230, 15] on input "5801" at bounding box center [207, 23] width 215 height 20
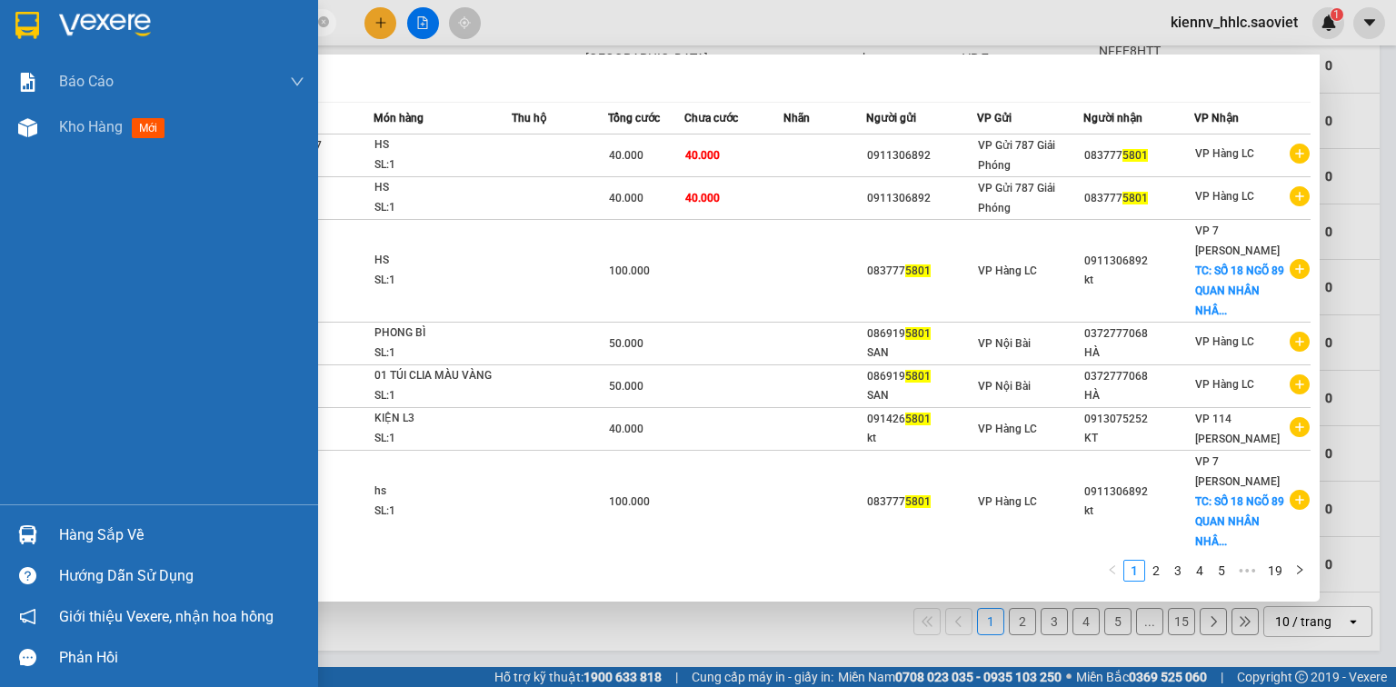
click at [0, 196] on div "Báo cáo 1B. Chi tiết đơn hàng 5. Doanh thu thực tế theo từng nhân viên Kho hàng…" at bounding box center [159, 281] width 318 height 445
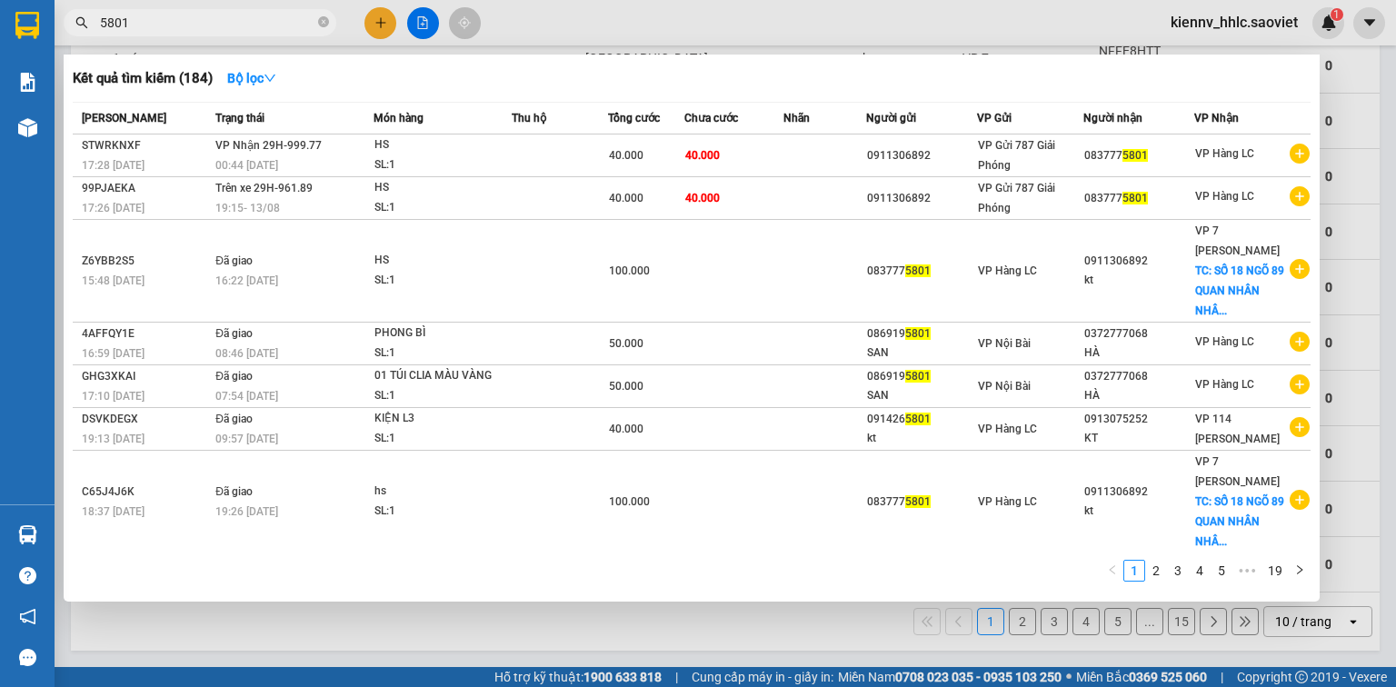
click at [622, 7] on div at bounding box center [698, 343] width 1396 height 687
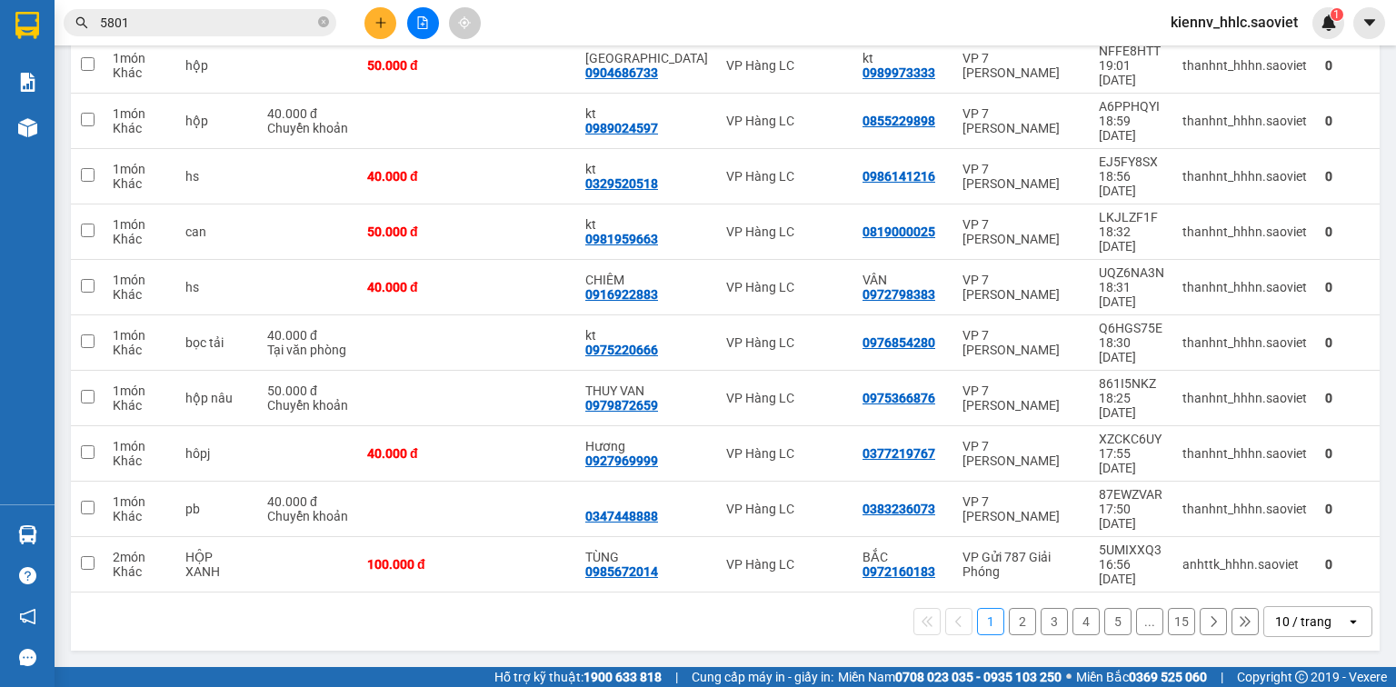
drag, startPoint x: 618, startPoint y: 15, endPoint x: 612, endPoint y: 22, distance: 9.7
click at [617, 17] on div "Kết quả tìm kiếm ( 184 ) Bộ lọc Mã ĐH Trạng thái Món hàng Thu hộ Tổng cước Chưa…" at bounding box center [698, 22] width 1396 height 45
click at [87, 21] on span at bounding box center [87, 13] width 15 height 15
click at [87, 5] on input "checkbox" at bounding box center [87, 5] width 0 height 0
checkbox input "true"
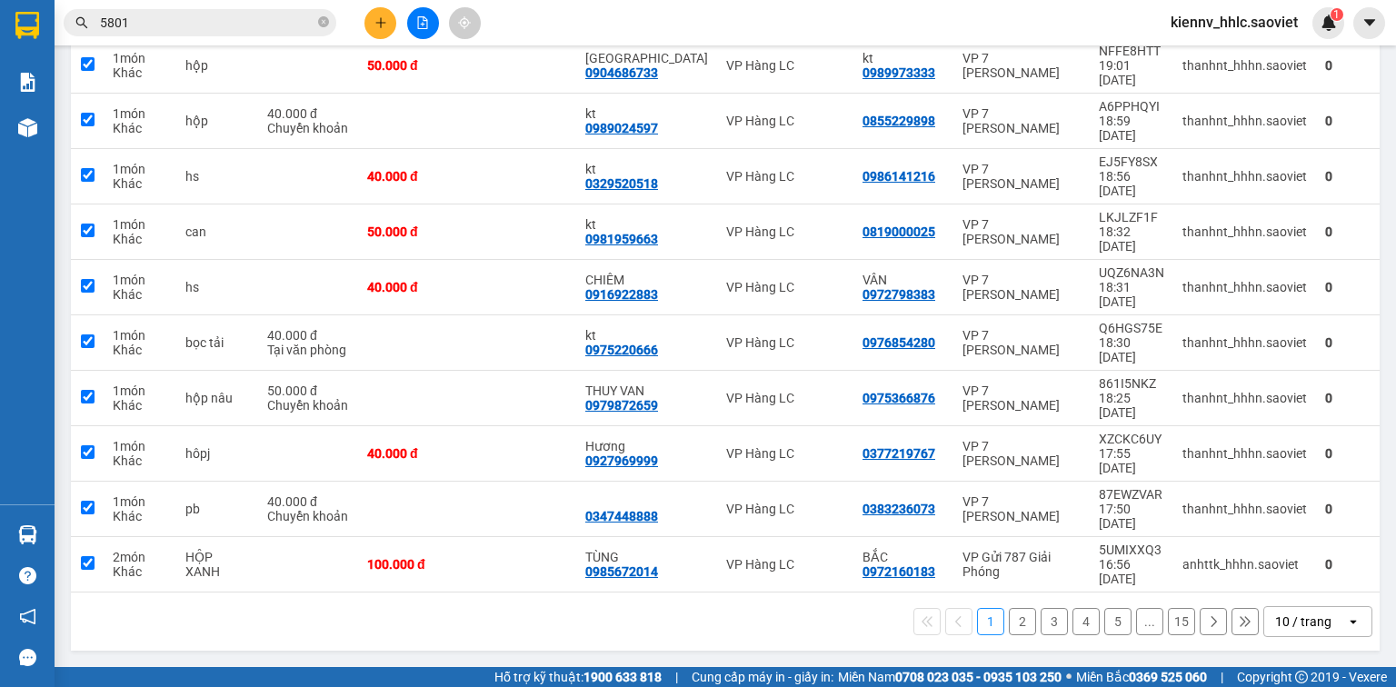
checkbox input "true"
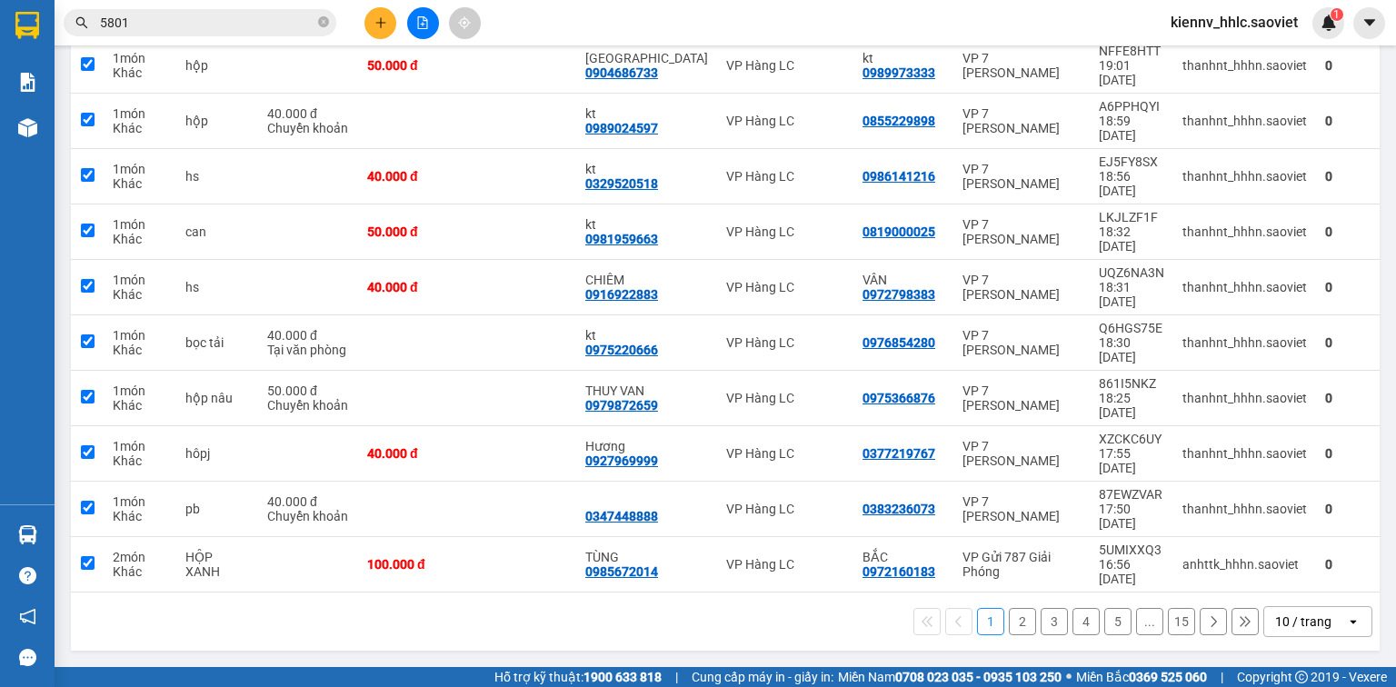
checkbox input "true"
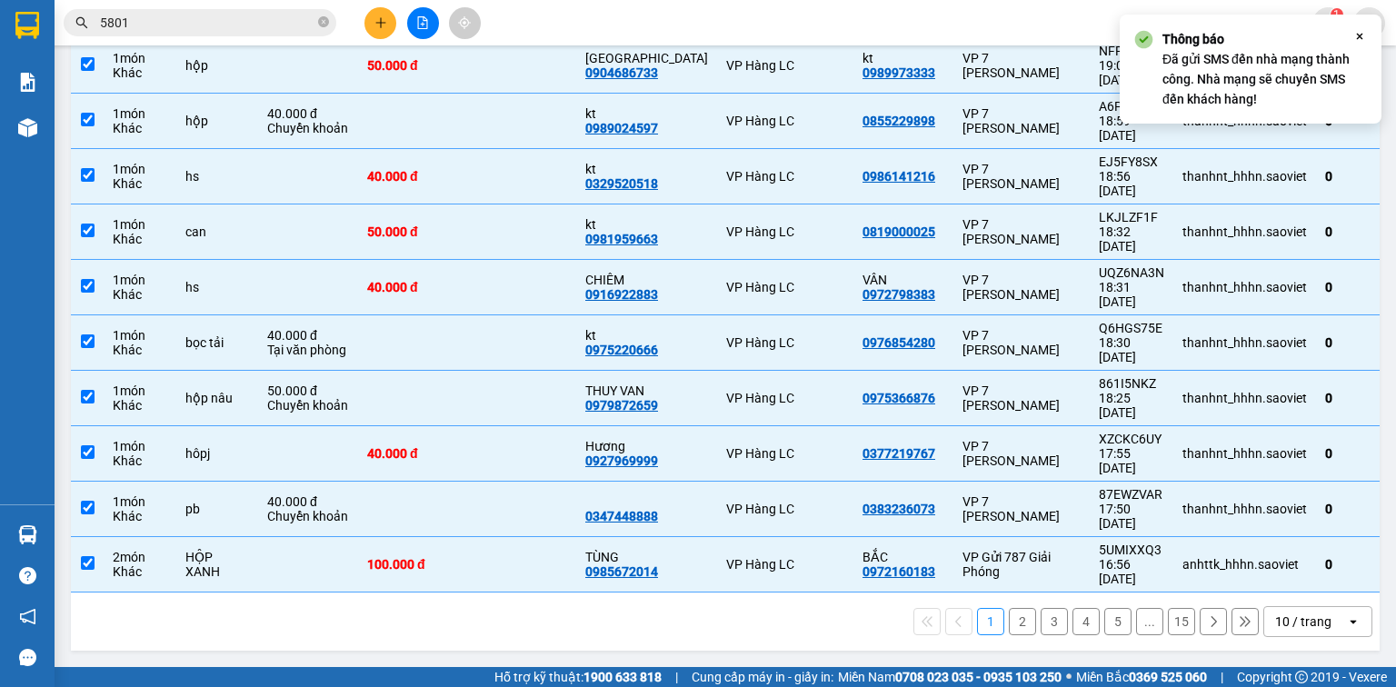
drag, startPoint x: 1004, startPoint y: 628, endPoint x: 735, endPoint y: 481, distance: 306.8
click at [1009, 626] on button "2" at bounding box center [1022, 621] width 27 height 27
checkbox input "false"
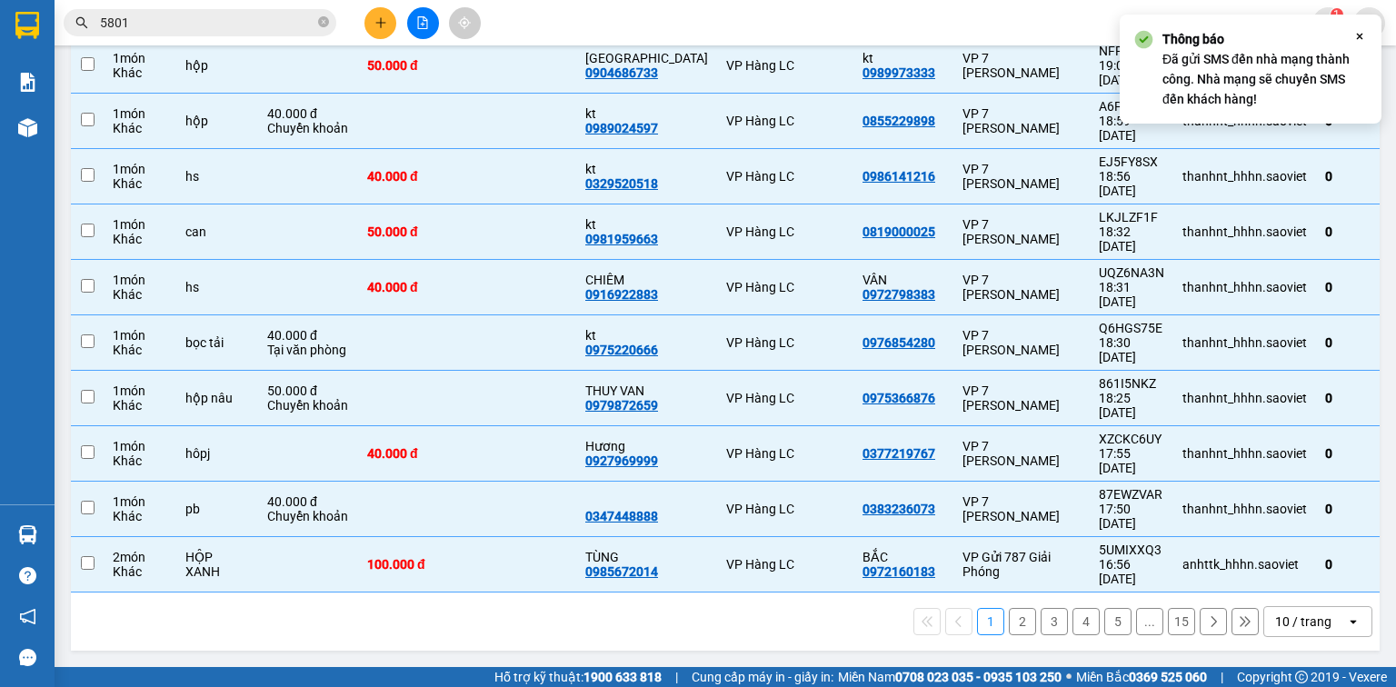
checkbox input "false"
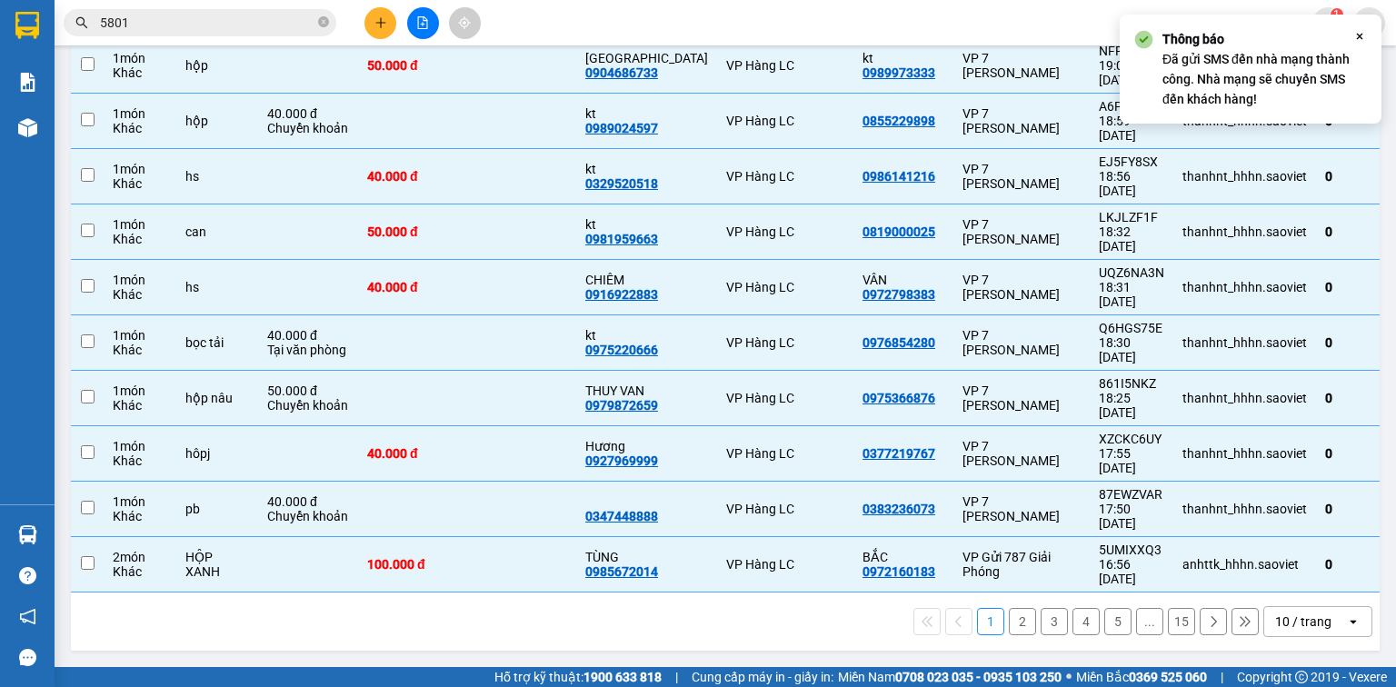
checkbox input "false"
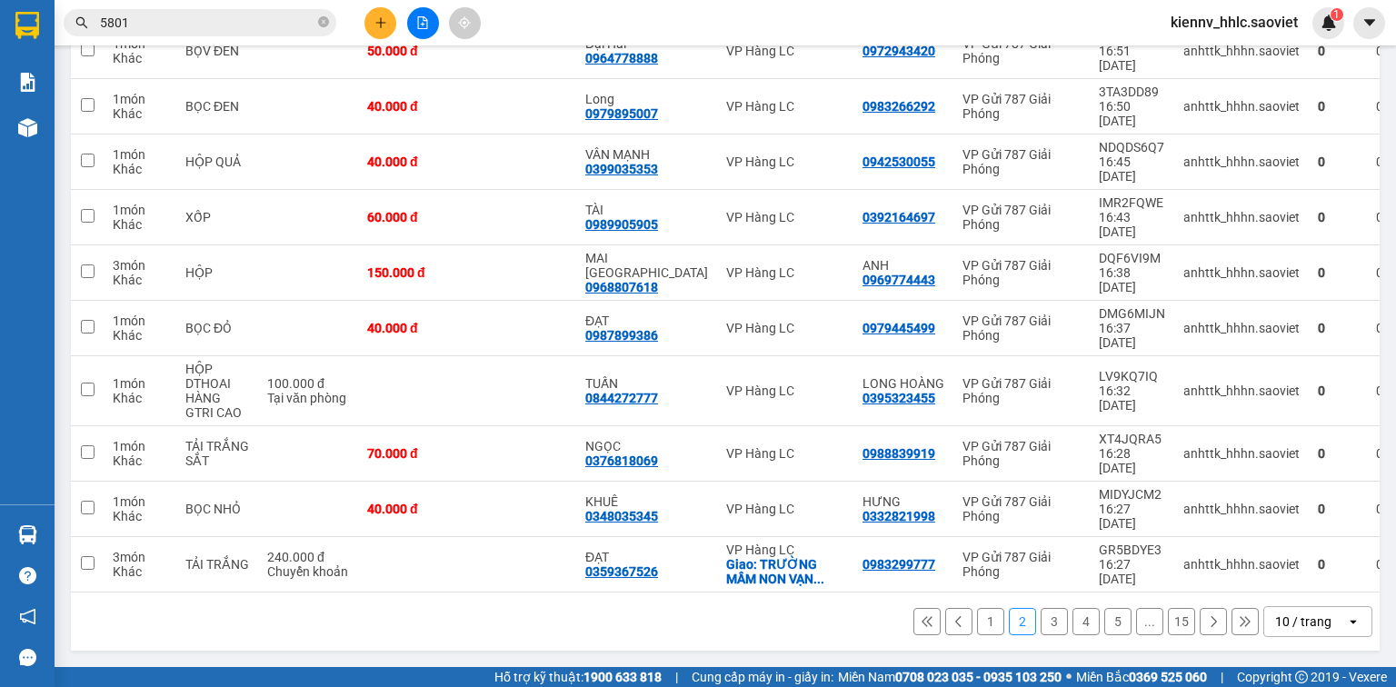
checkbox input "true"
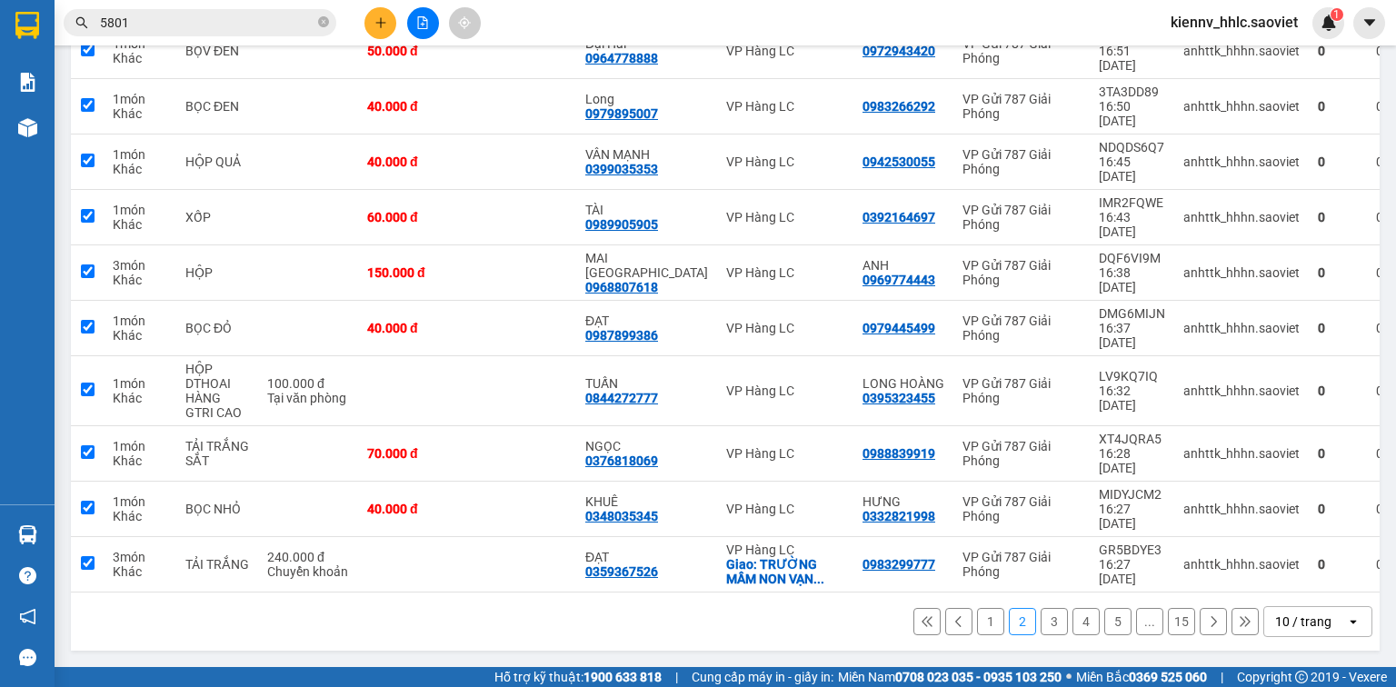
checkbox input "true"
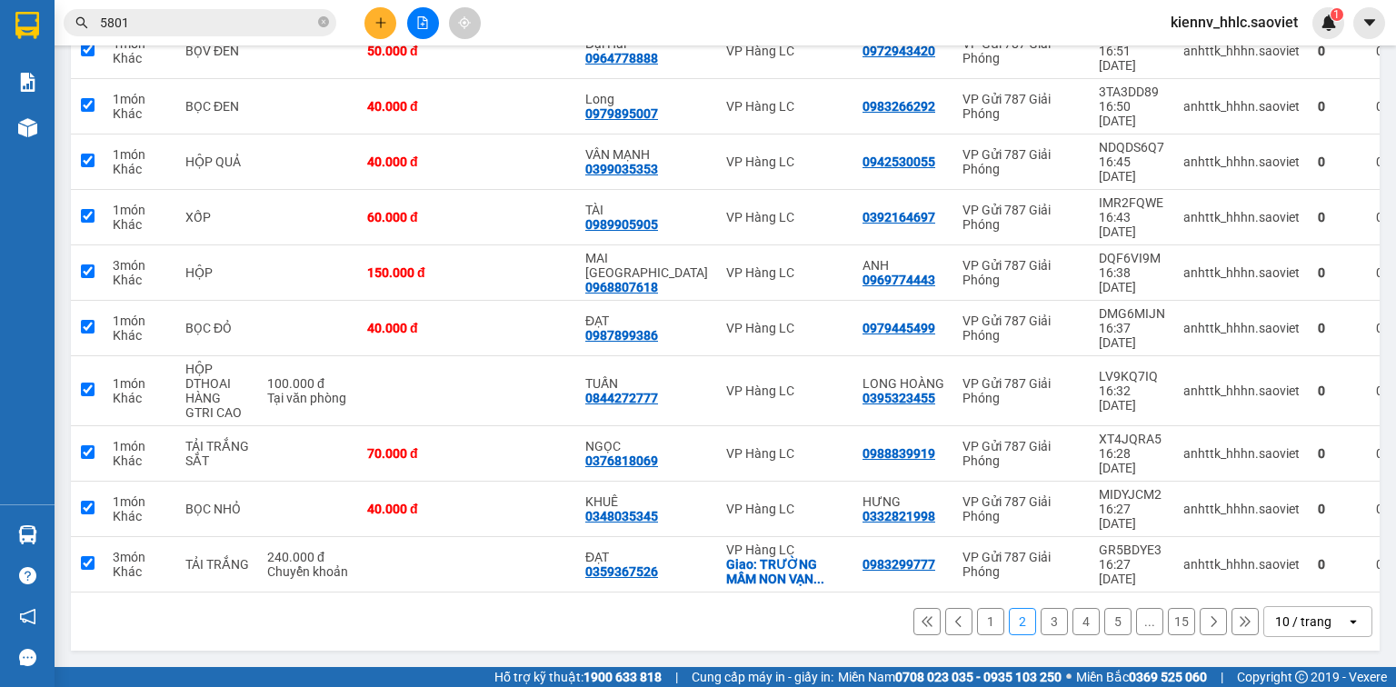
checkbox input "true"
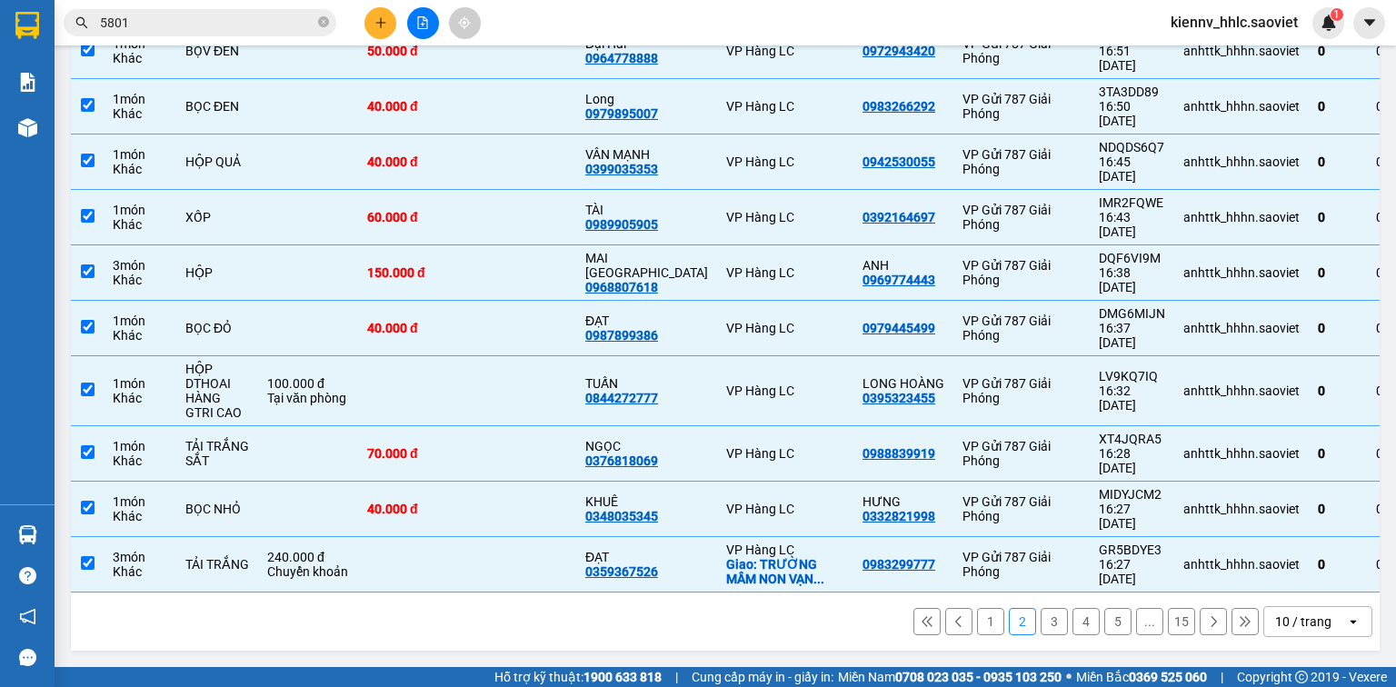
checkbox input "false"
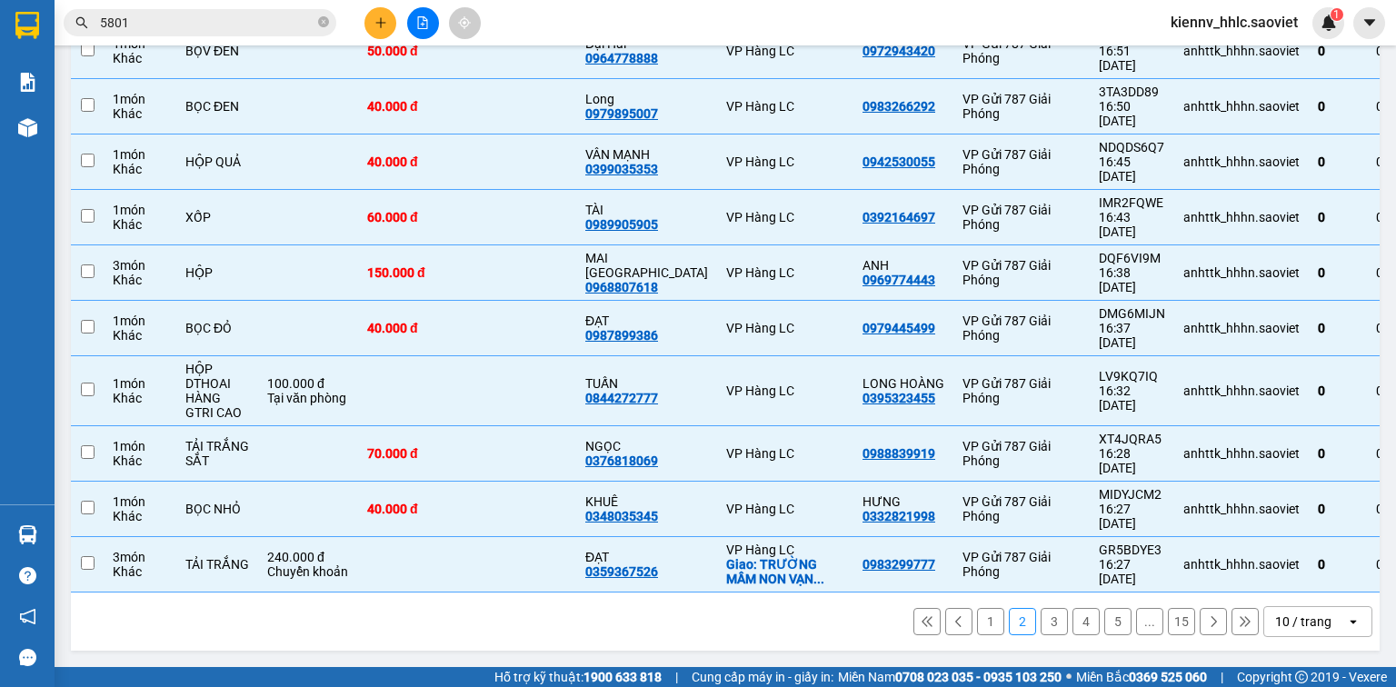
checkbox input "false"
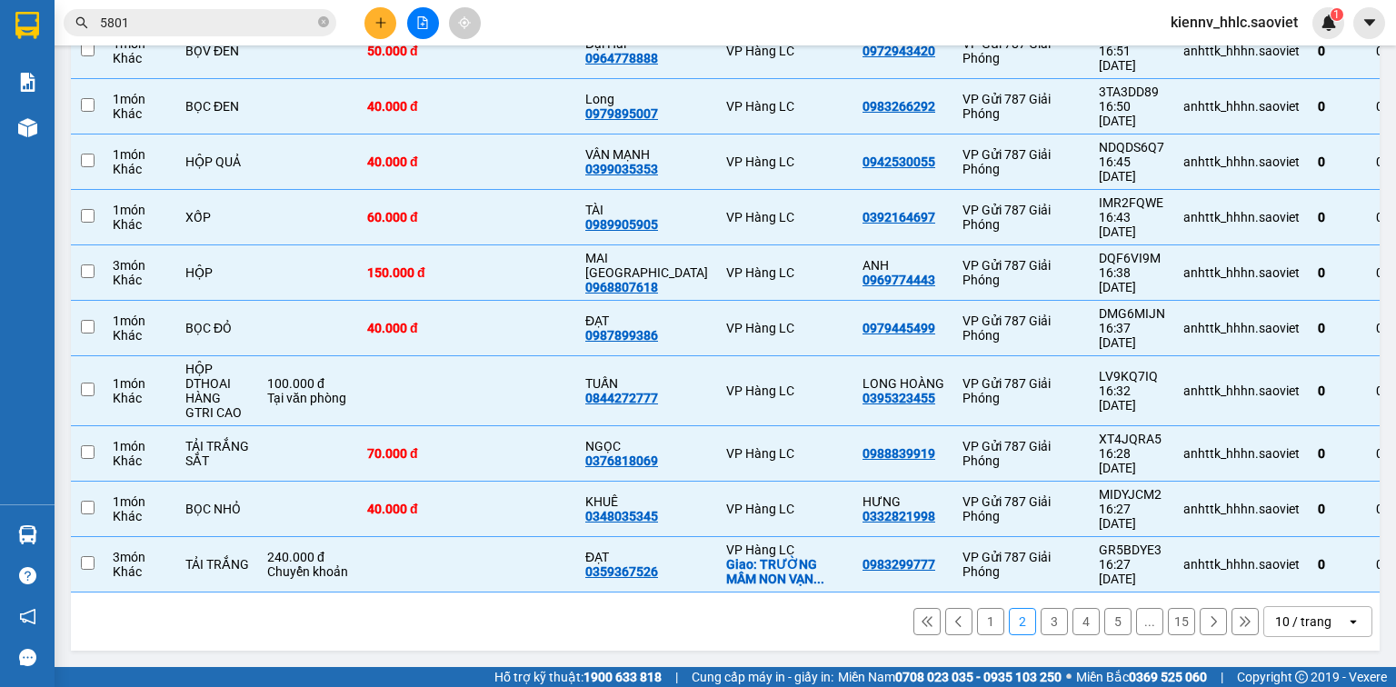
checkbox input "false"
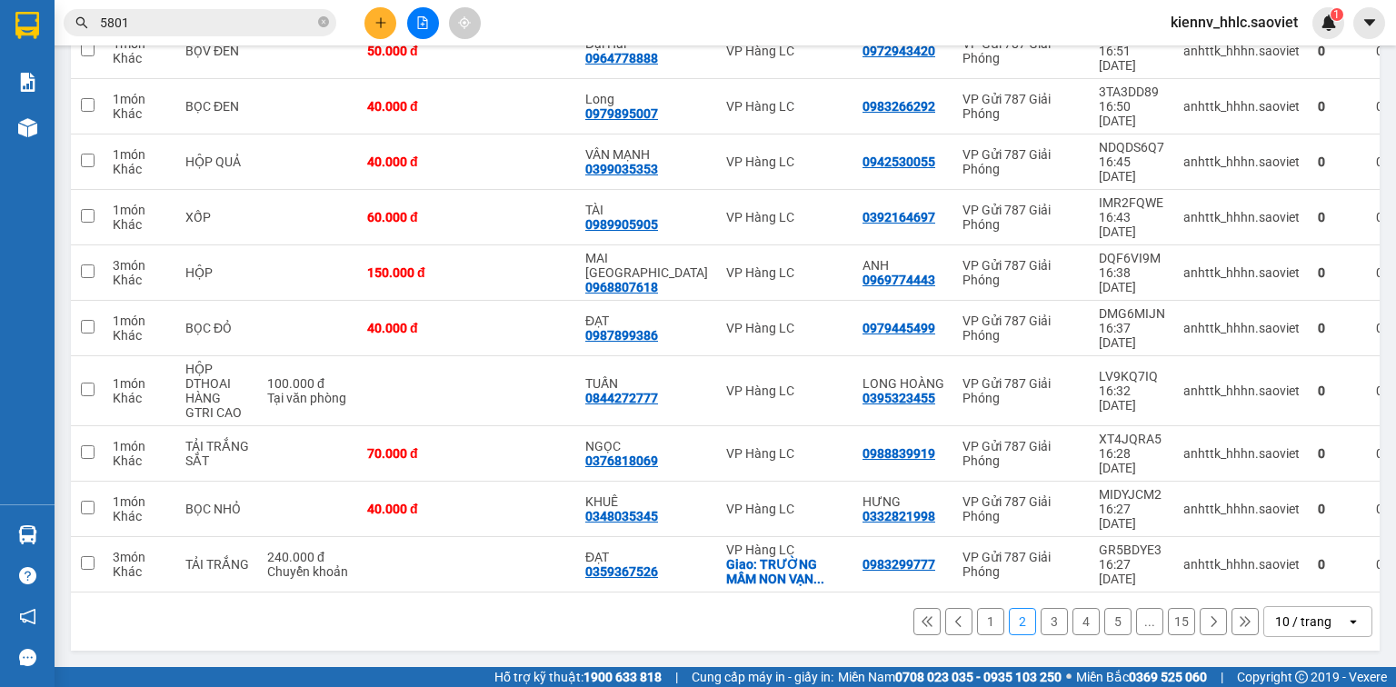
click at [977, 630] on button "1" at bounding box center [990, 621] width 27 height 27
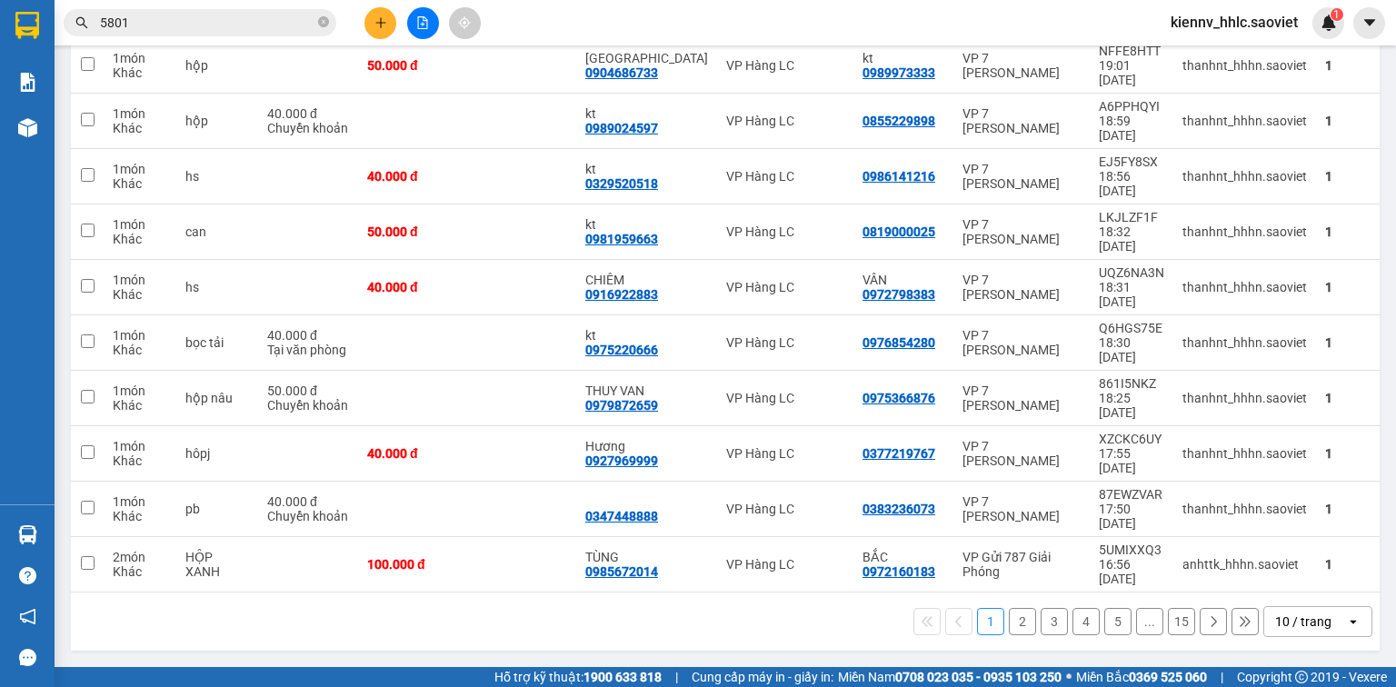
click at [1016, 630] on button "2" at bounding box center [1022, 621] width 27 height 27
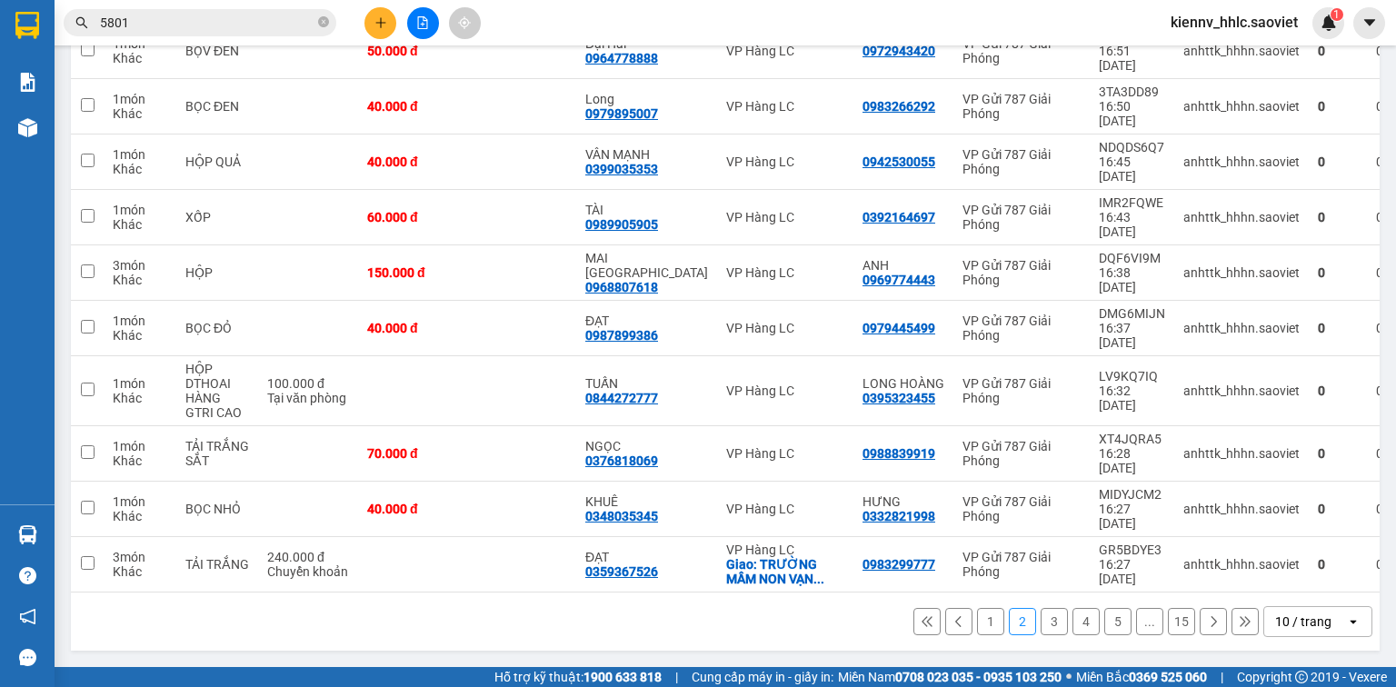
click at [324, 22] on icon "close-circle" at bounding box center [323, 21] width 11 height 11
click at [281, 18] on input "text" at bounding box center [207, 23] width 215 height 20
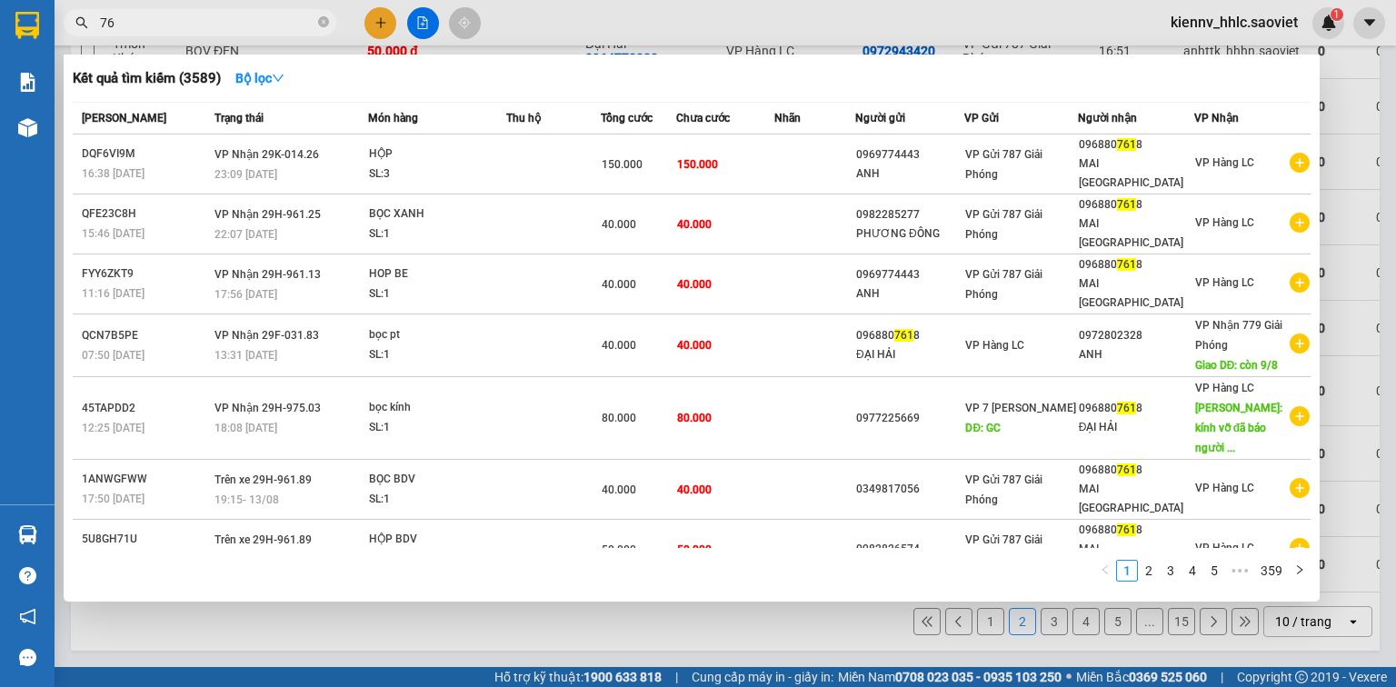
type input "7"
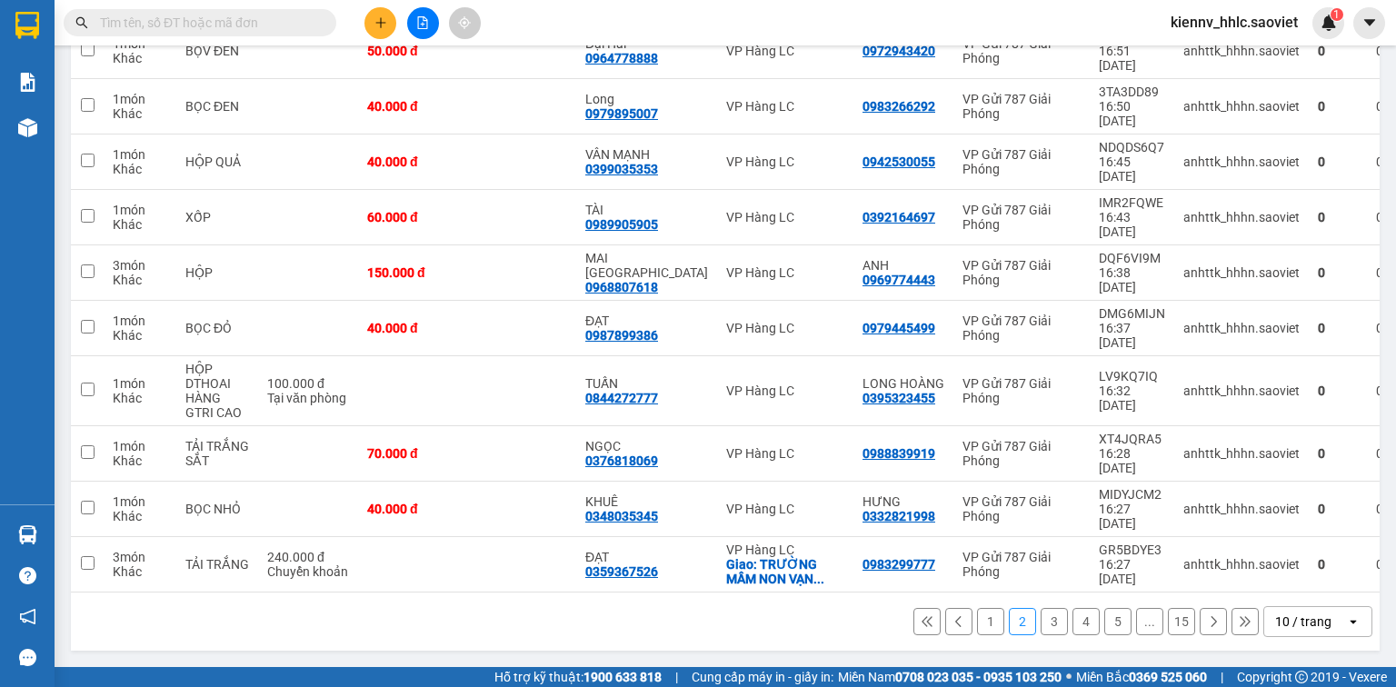
click at [981, 631] on button "1" at bounding box center [990, 621] width 27 height 27
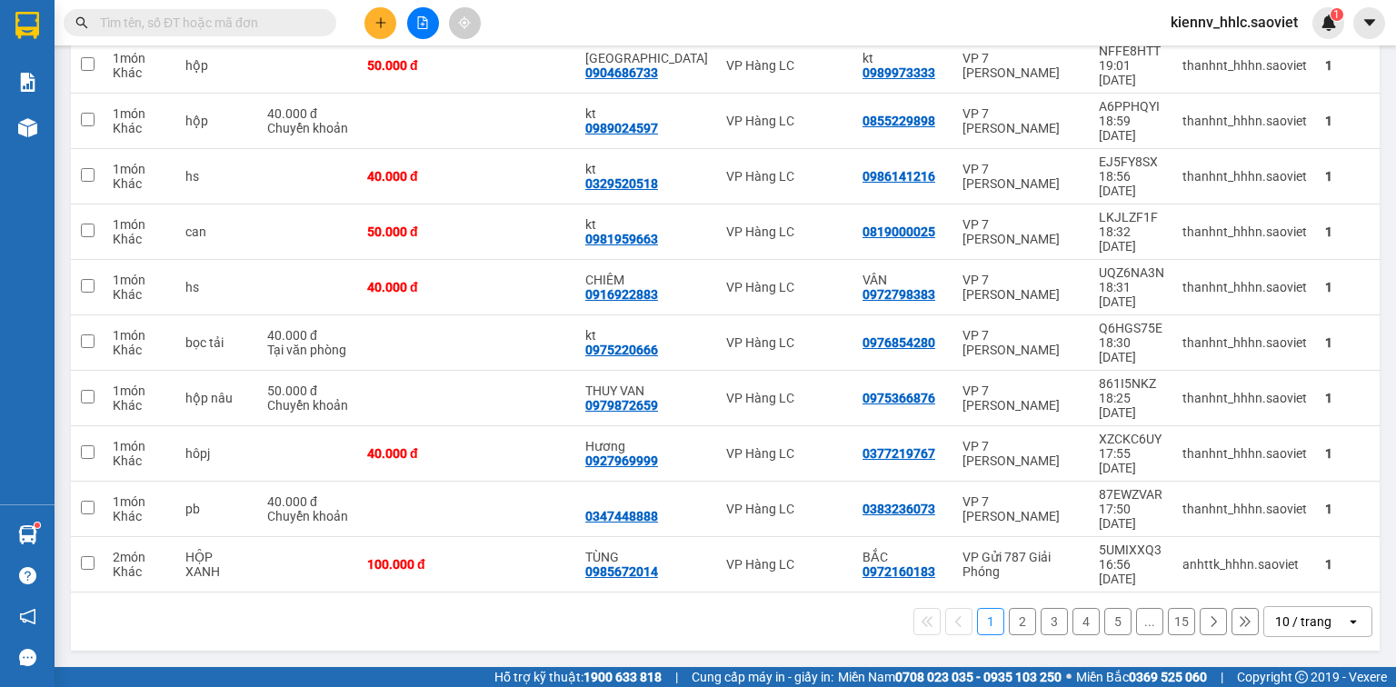
drag, startPoint x: 1077, startPoint y: 586, endPoint x: 428, endPoint y: 20, distance: 861.5
click at [428, 20] on icon "file-add" at bounding box center [422, 22] width 13 height 13
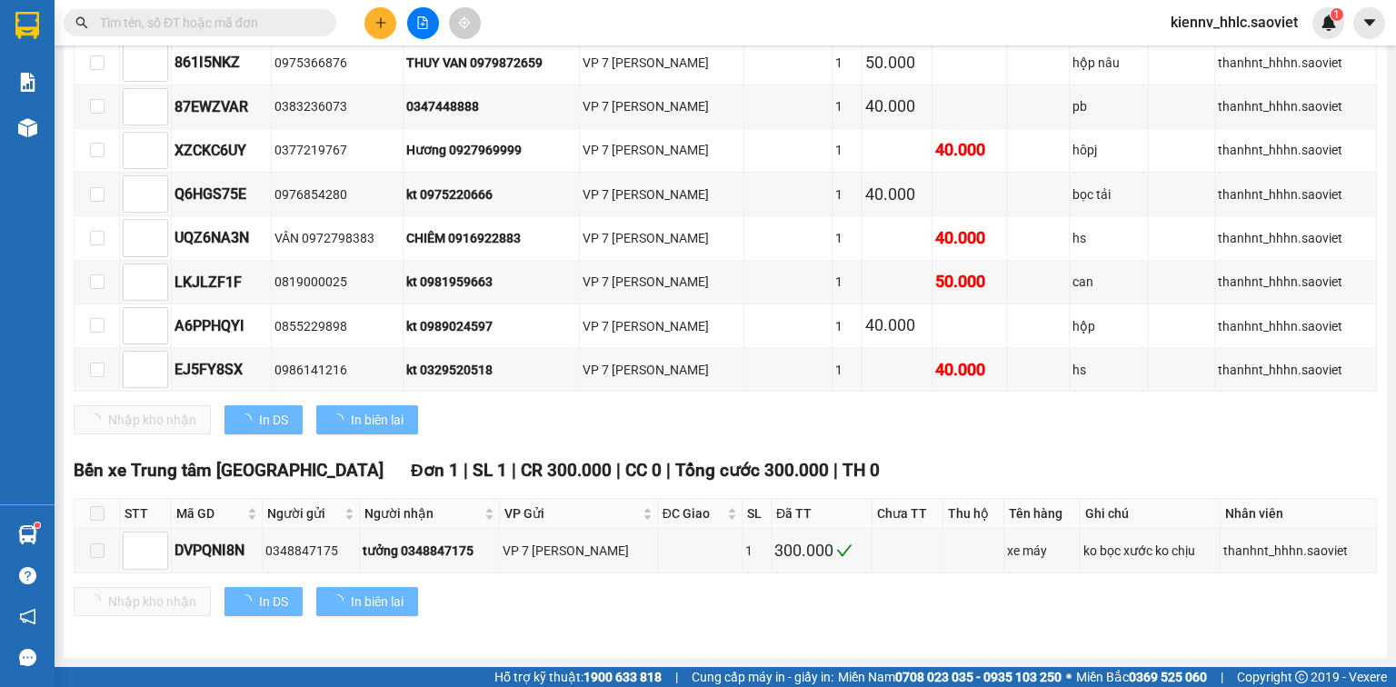
type input "[DATE]"
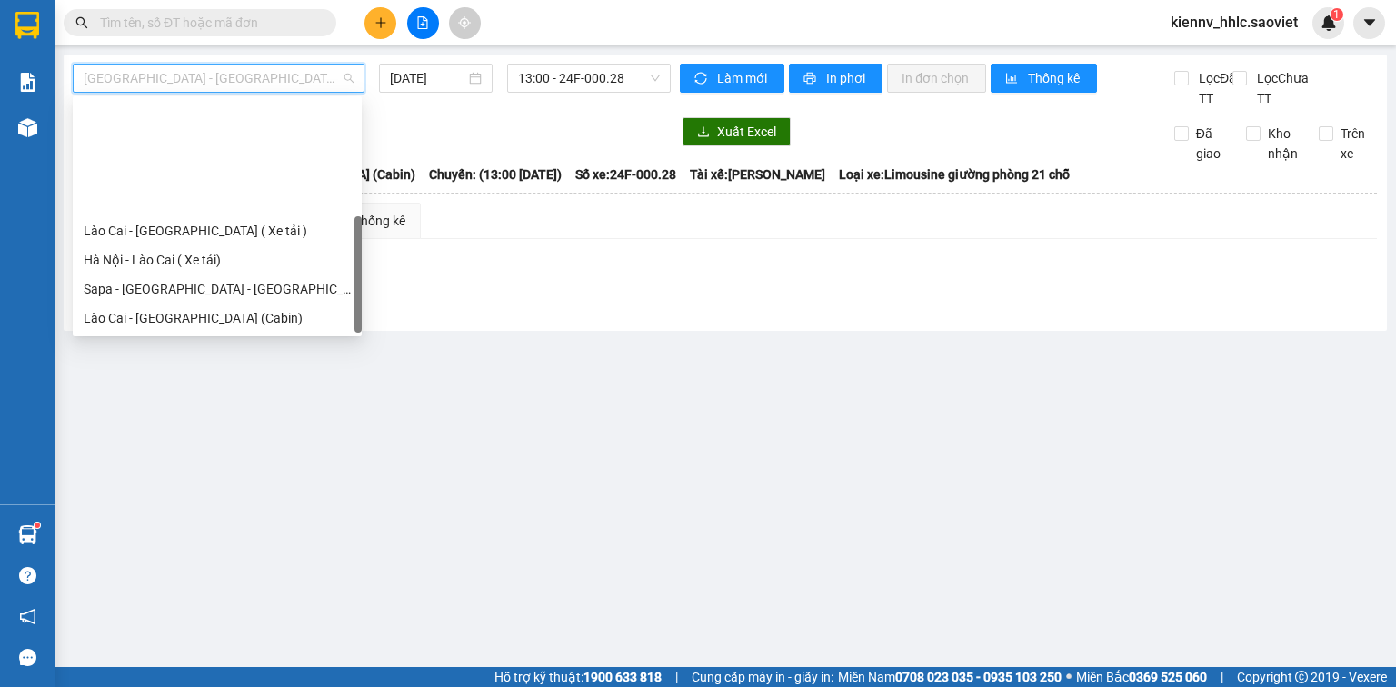
click at [276, 454] on div "[GEOGRAPHIC_DATA] - Sapa (Cabin - Full)" at bounding box center [217, 464] width 267 height 20
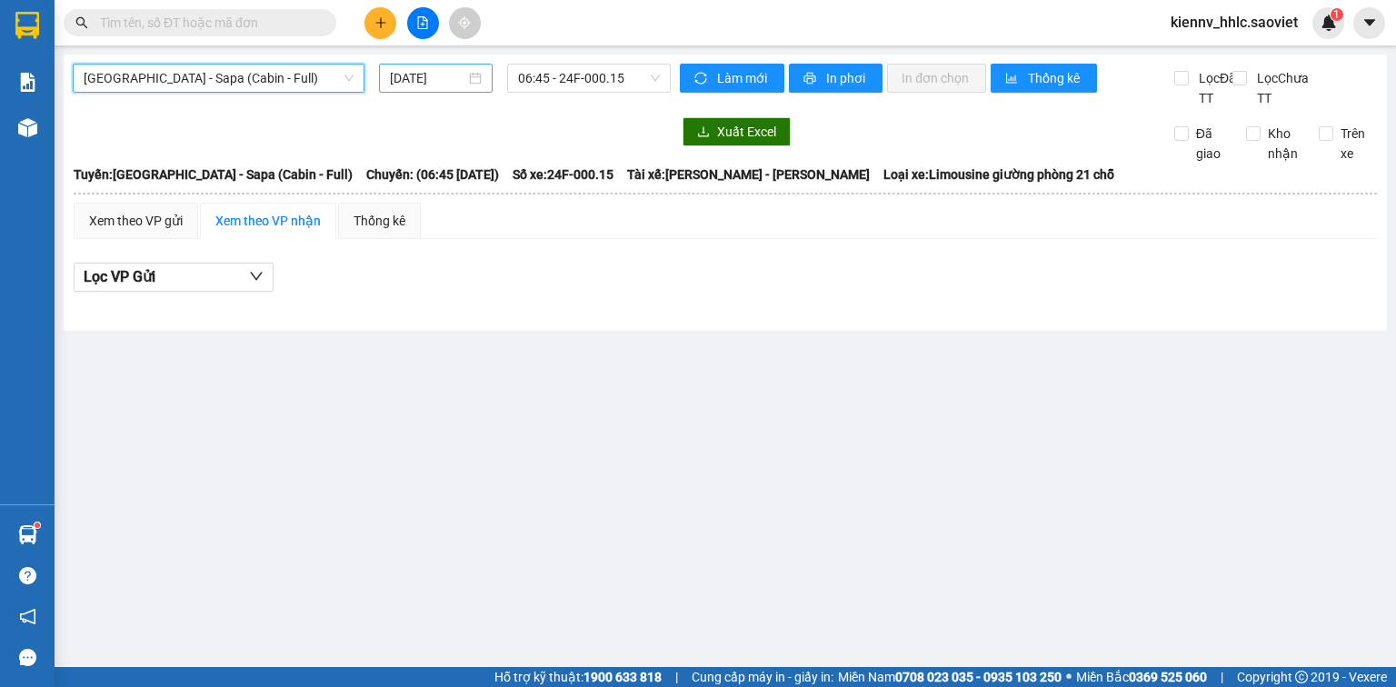
click at [436, 80] on input "[DATE]" at bounding box center [427, 78] width 75 height 20
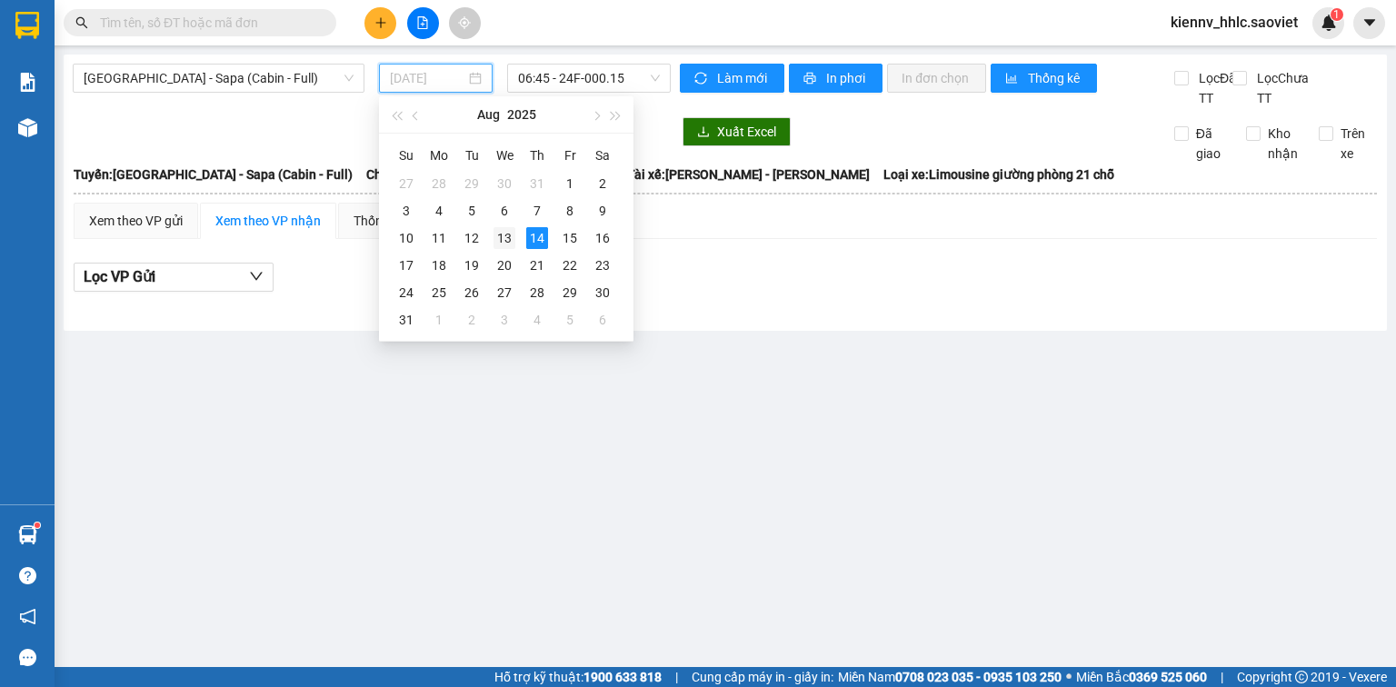
click at [502, 240] on div "13" at bounding box center [505, 238] width 22 height 22
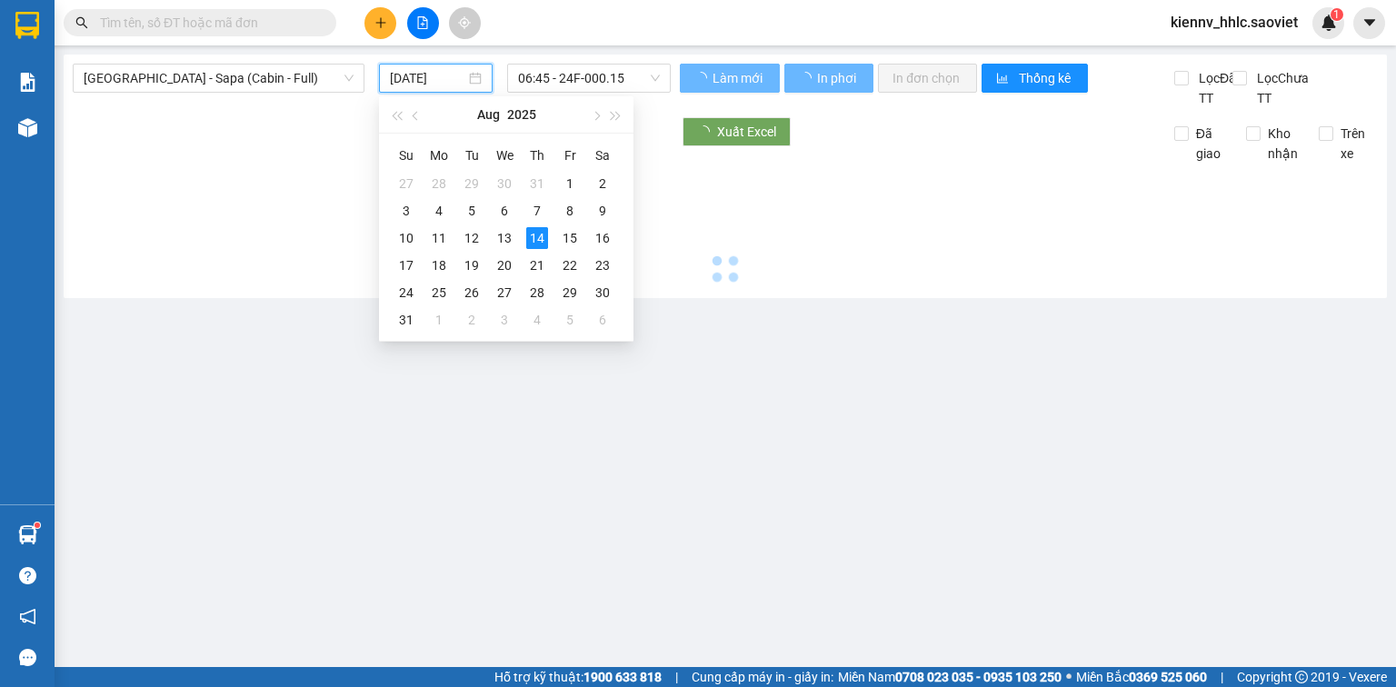
type input "[DATE]"
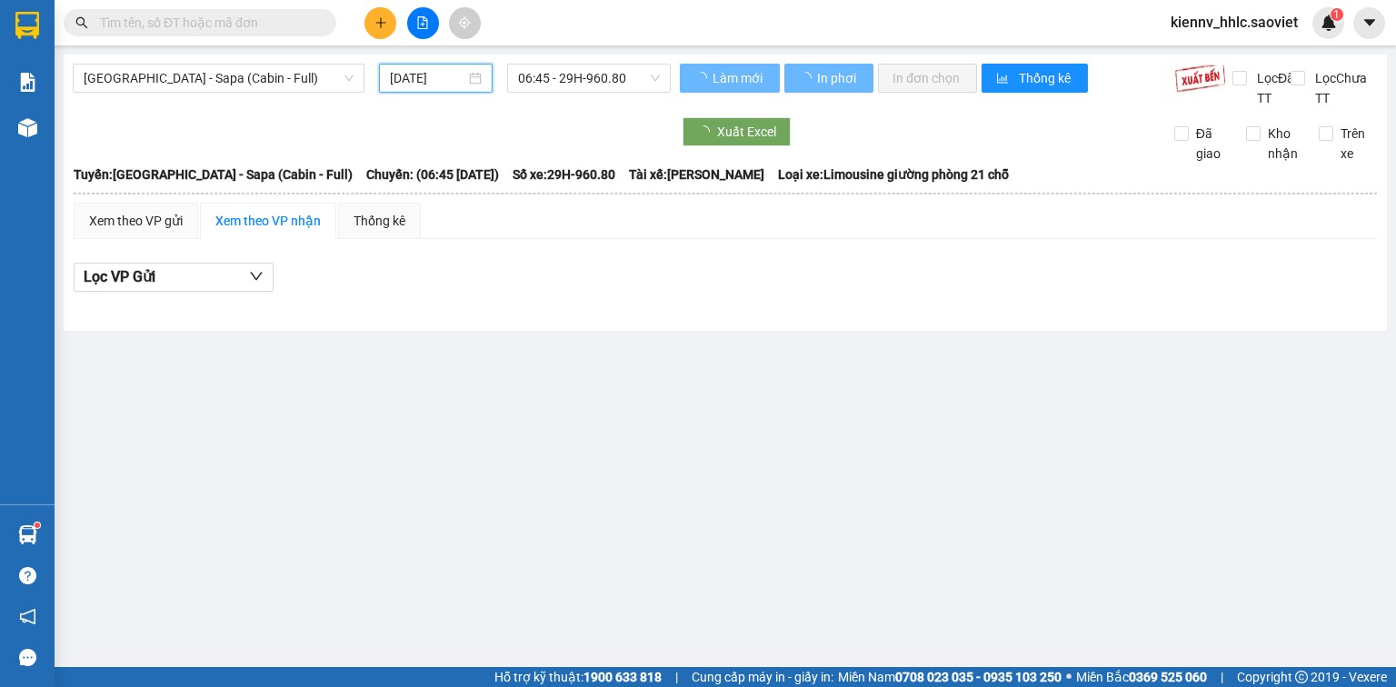
click at [571, 75] on span "06:45 - 29H-960.80" at bounding box center [589, 78] width 143 height 27
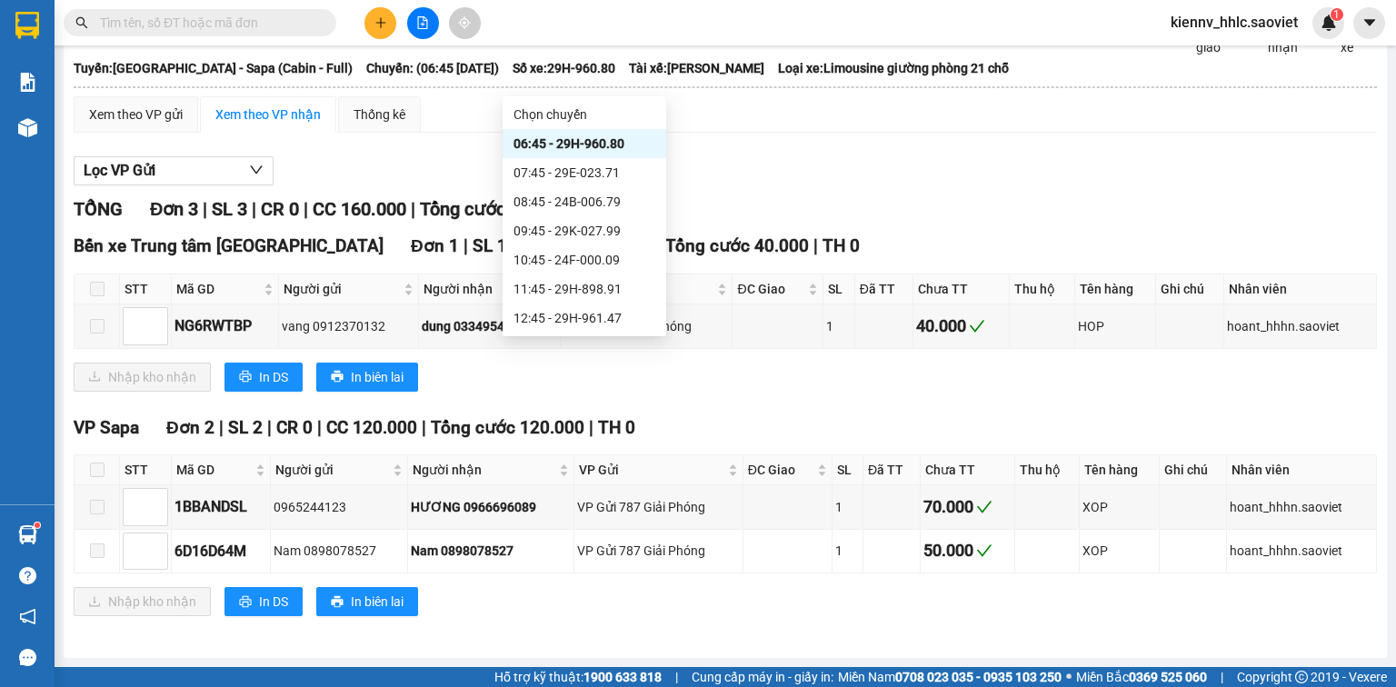
click at [606, 483] on div "19:15 - 29H-961.89" at bounding box center [585, 493] width 142 height 20
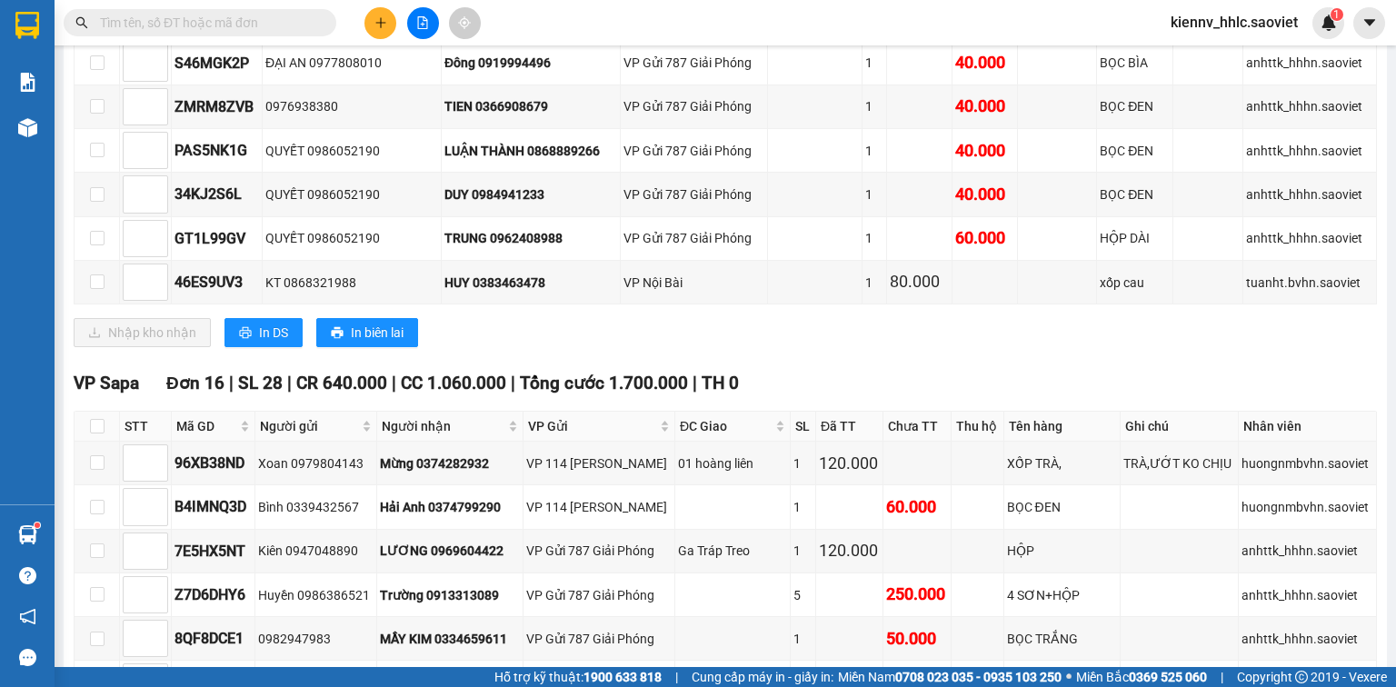
checkbox input "true"
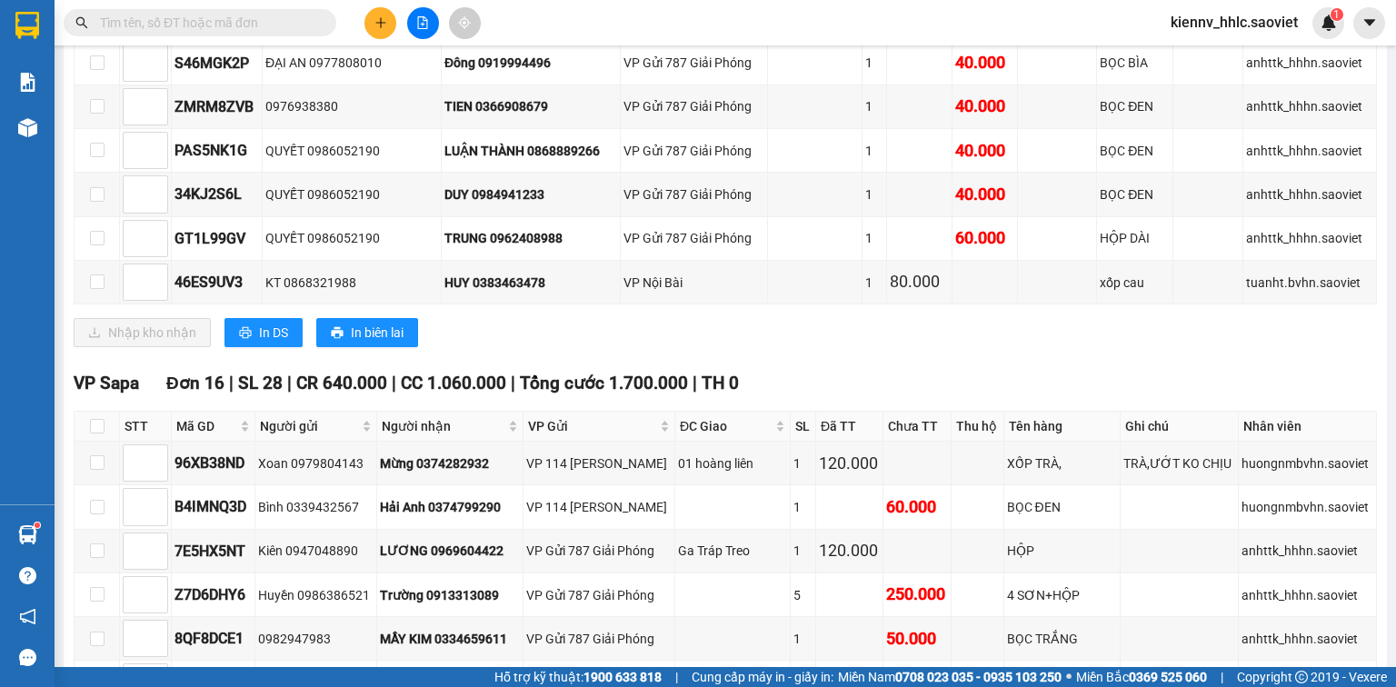
checkbox input "true"
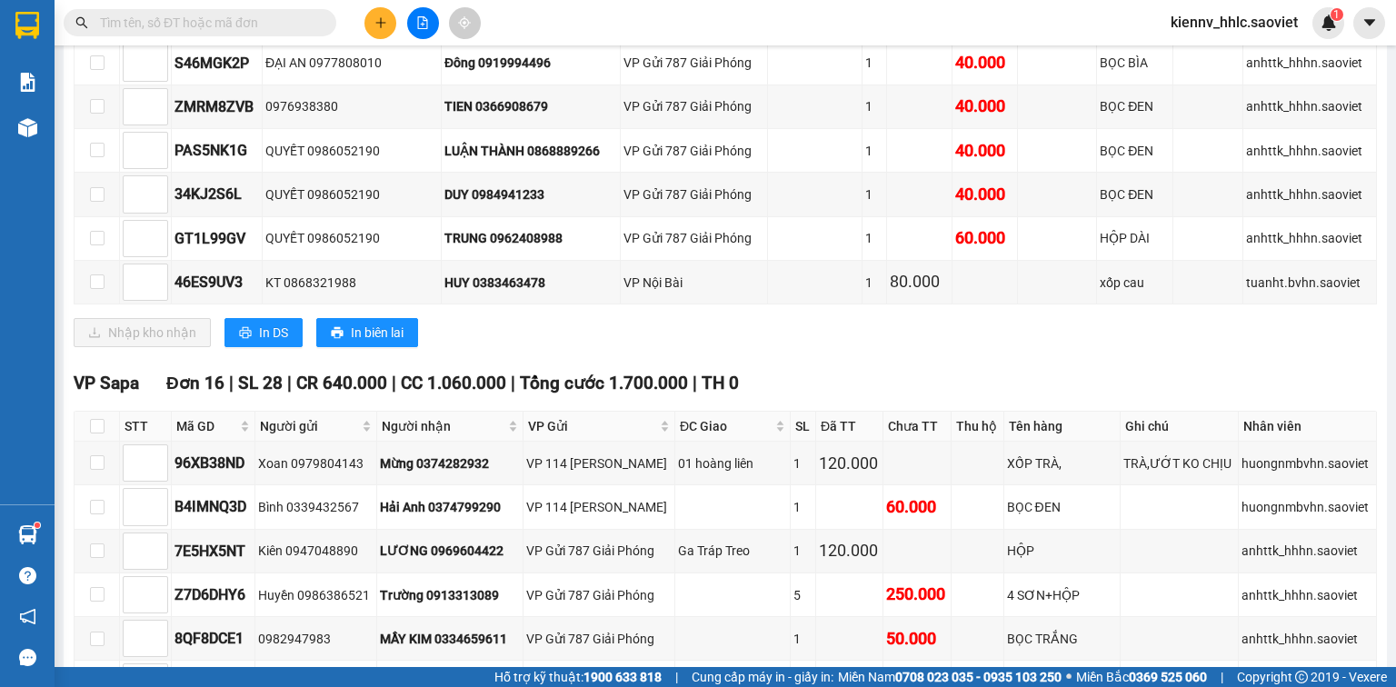
checkbox input "true"
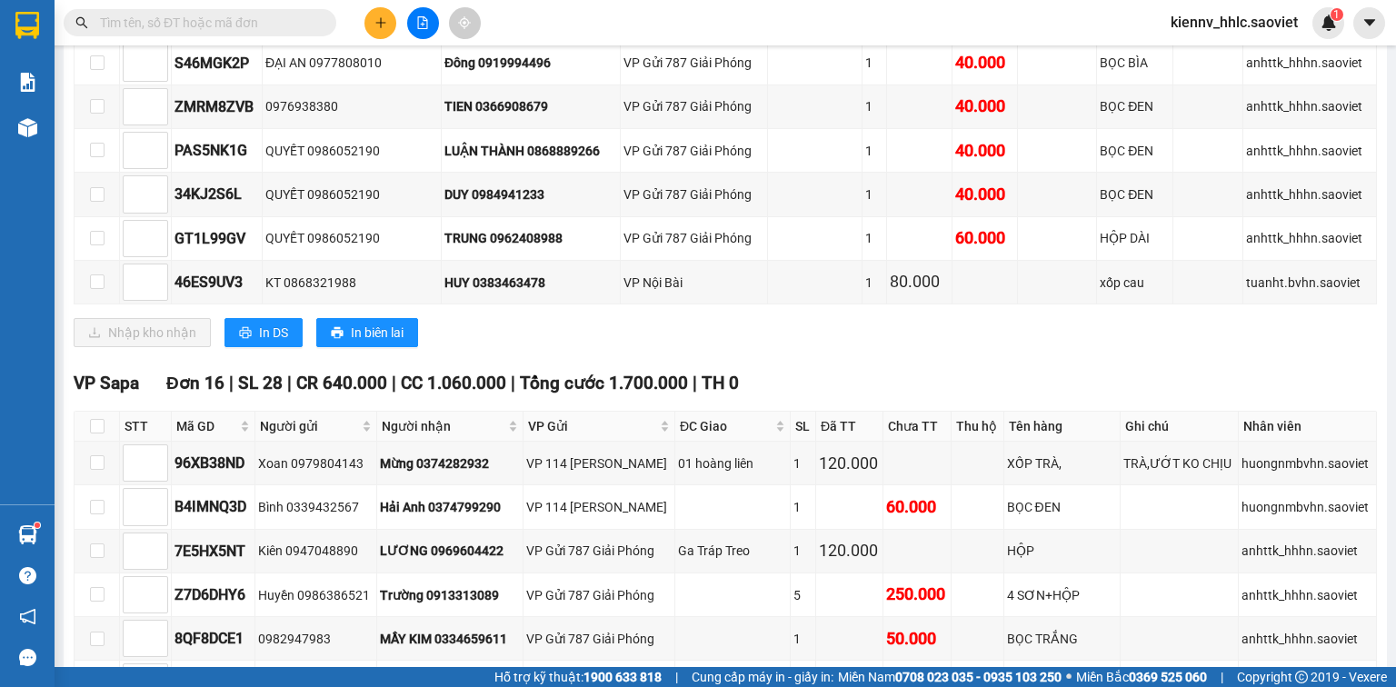
checkbox input "true"
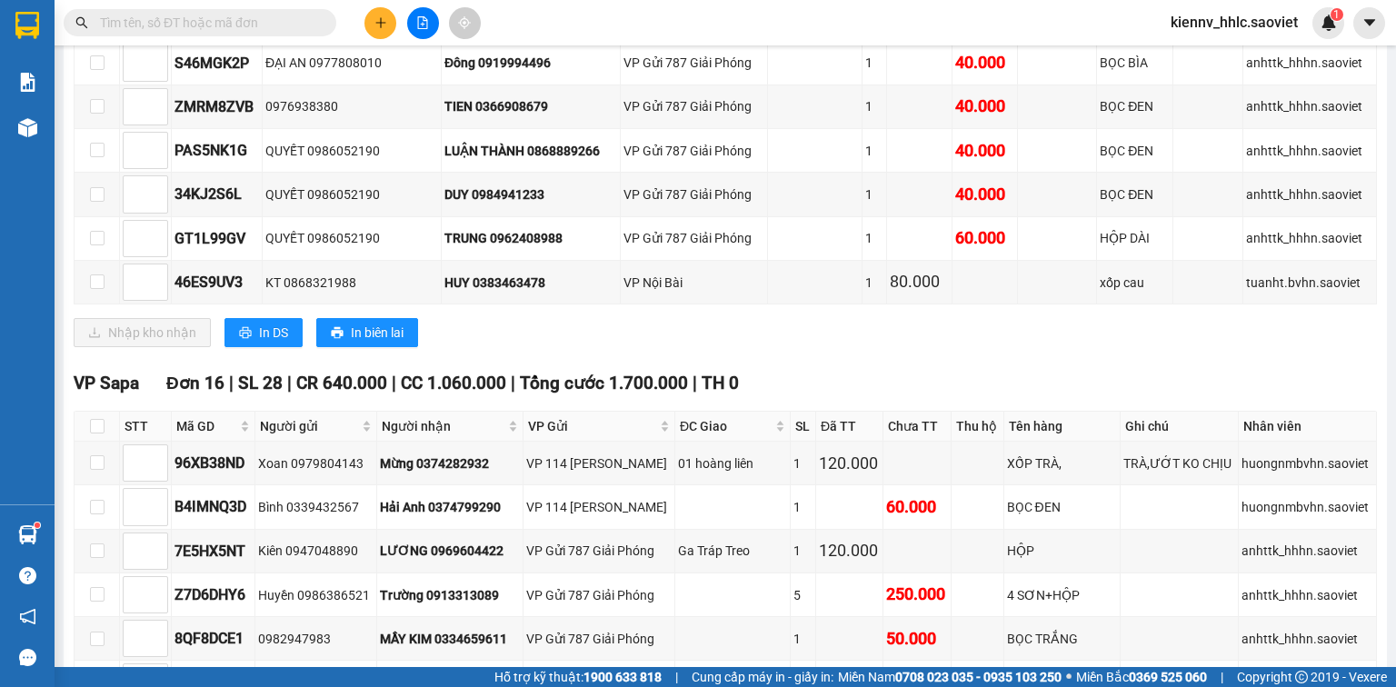
checkbox input "true"
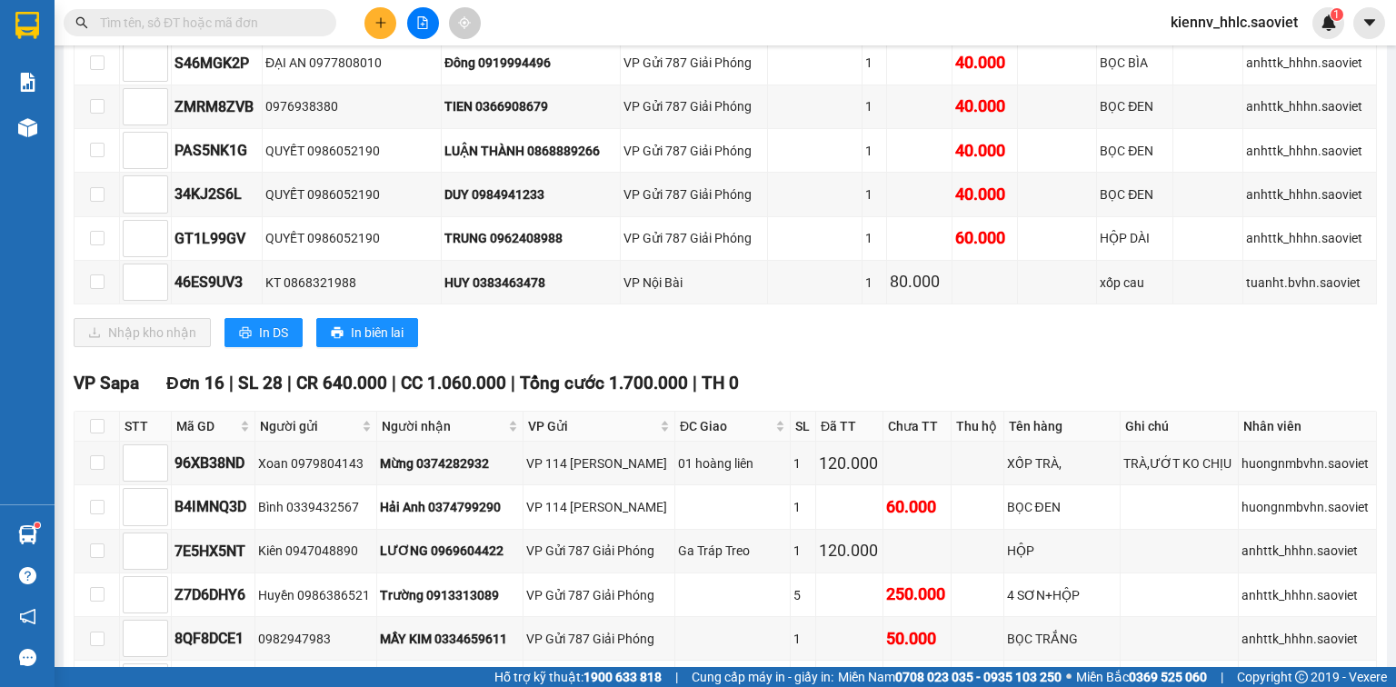
checkbox input "true"
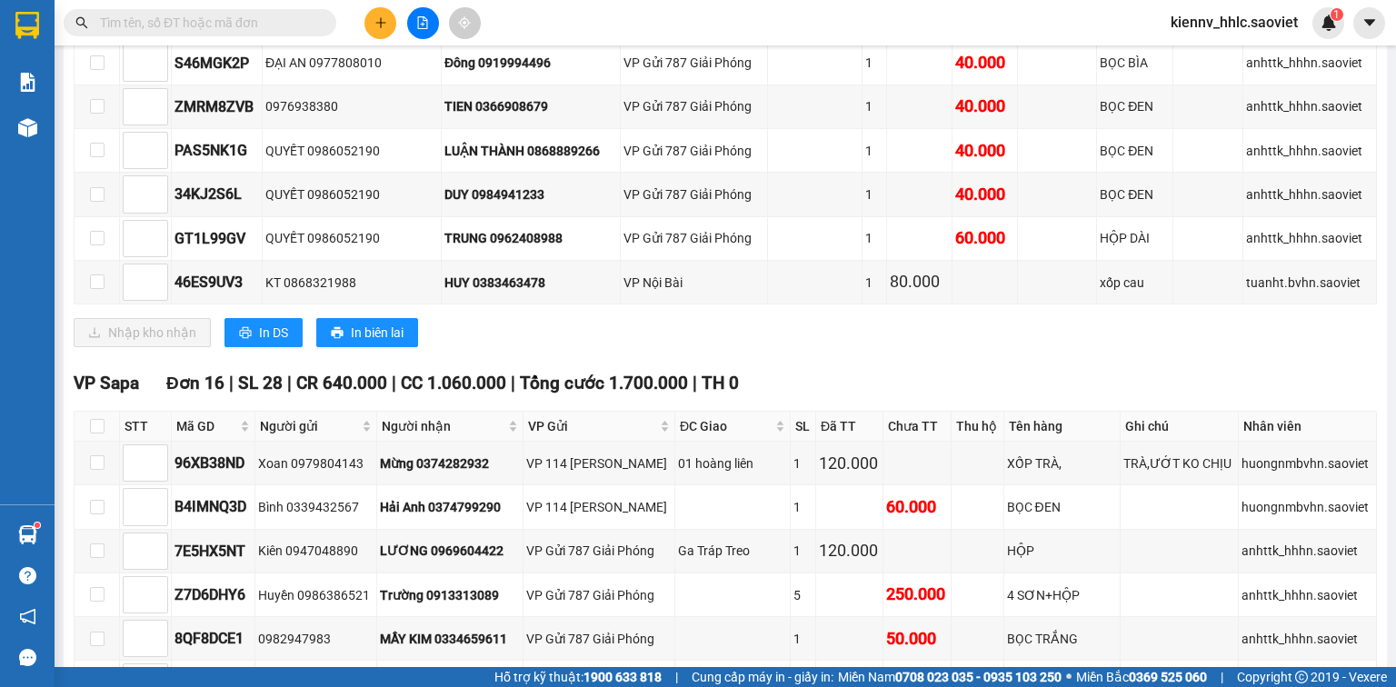
checkbox input "true"
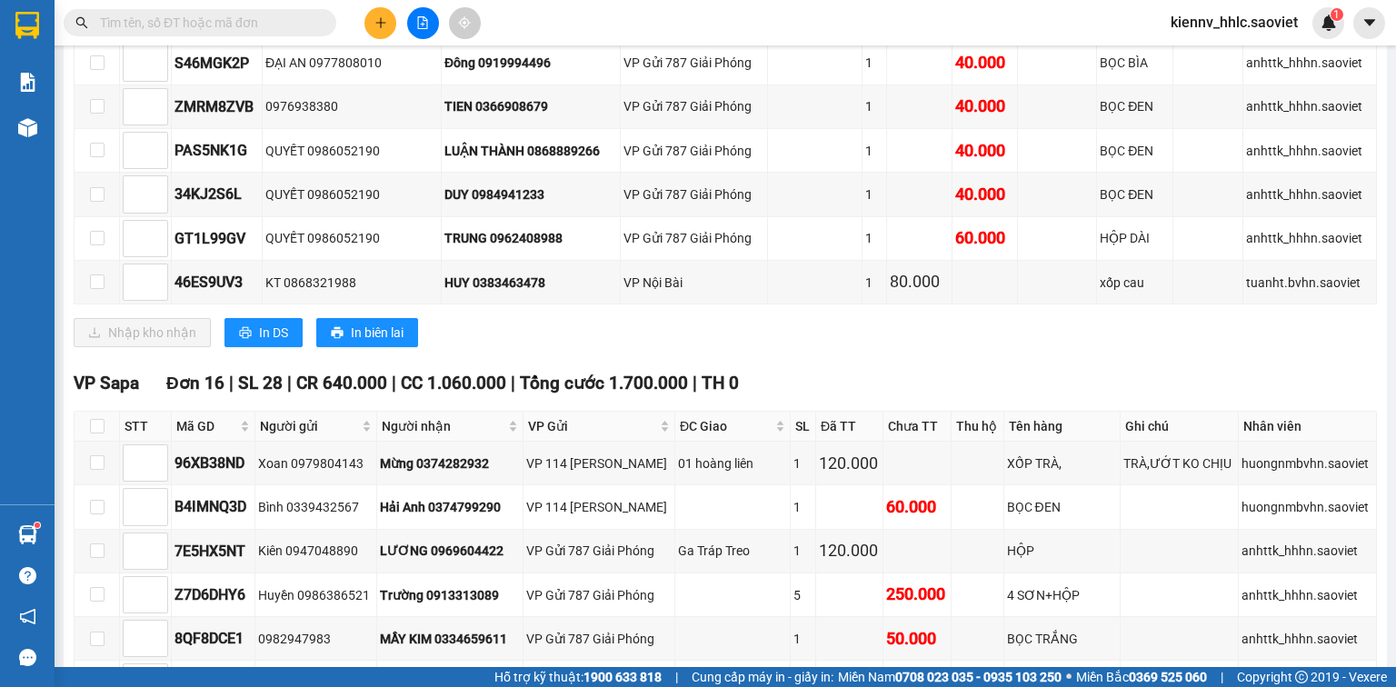
checkbox input "true"
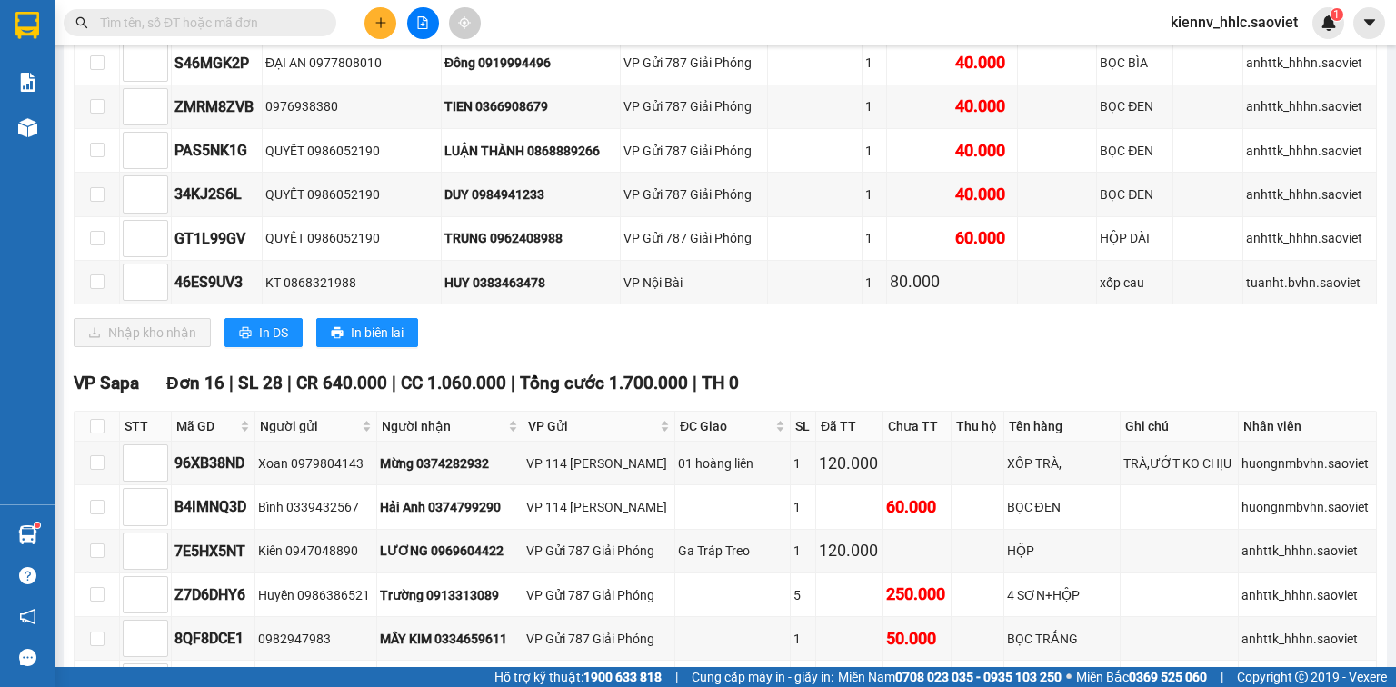
checkbox input "true"
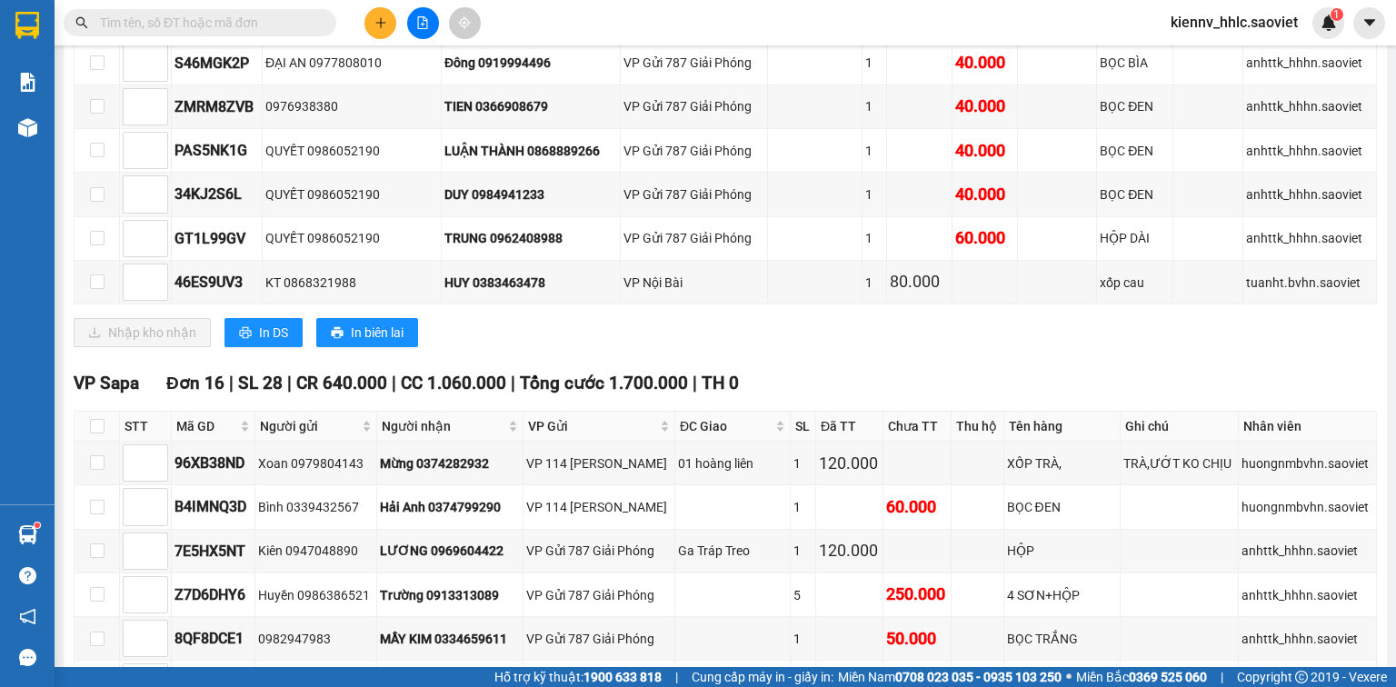
checkbox input "true"
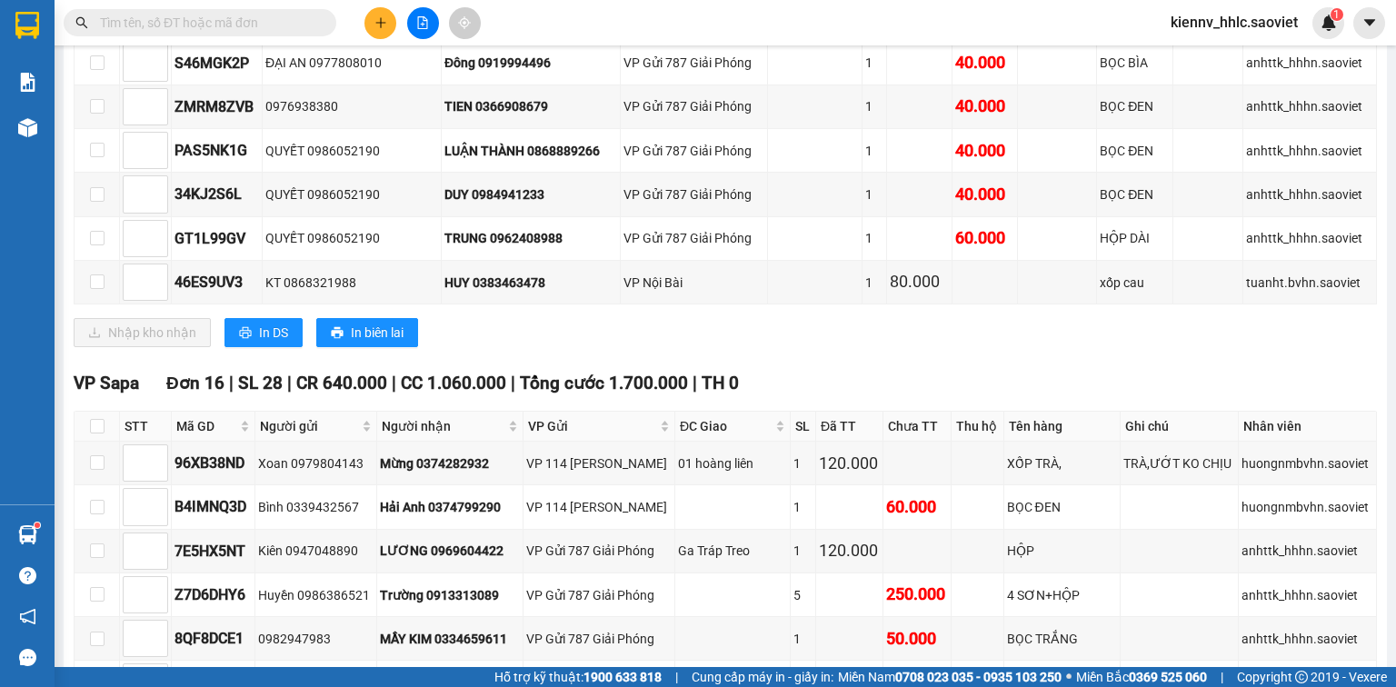
checkbox input "true"
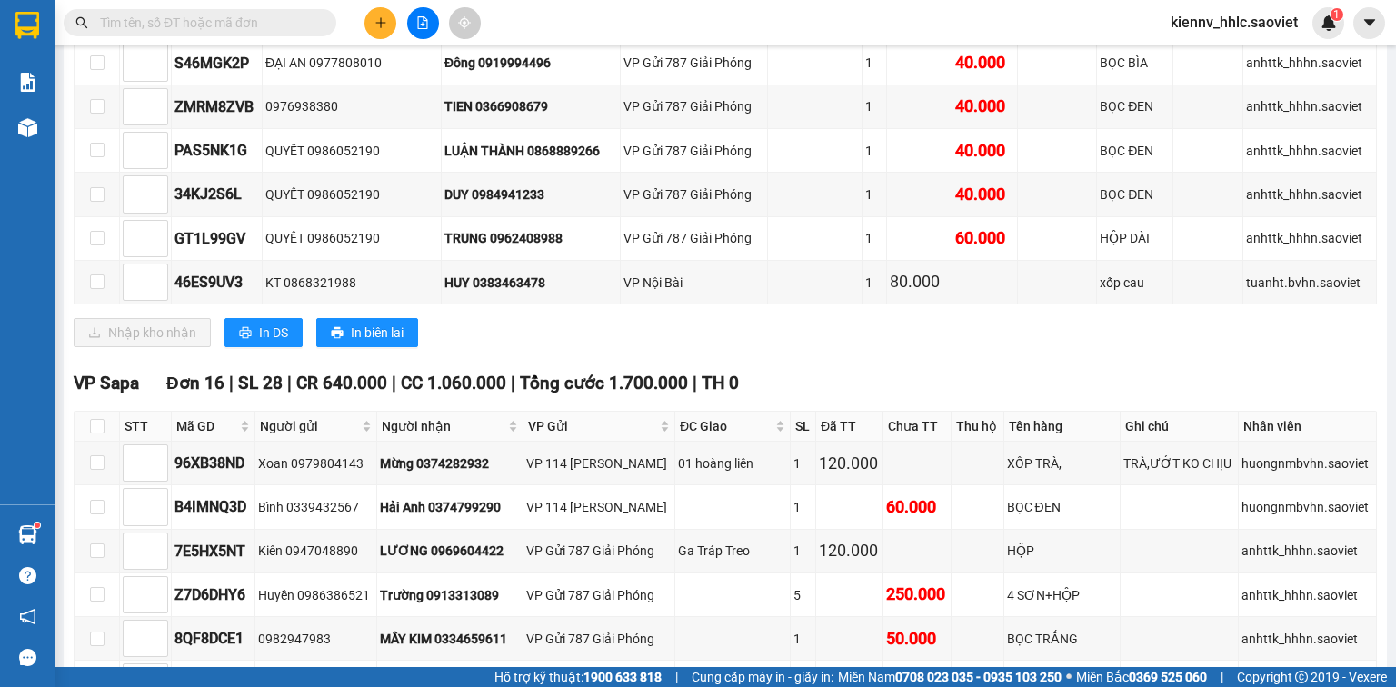
checkbox input "true"
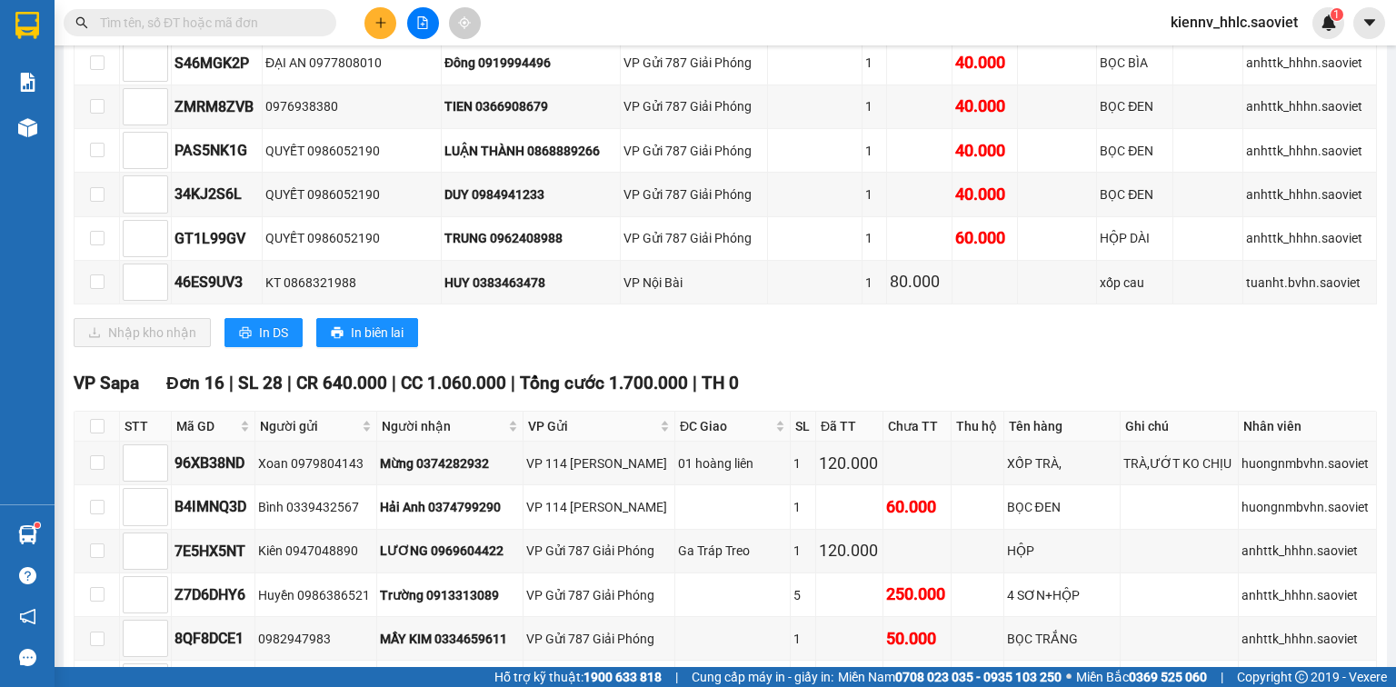
checkbox input "true"
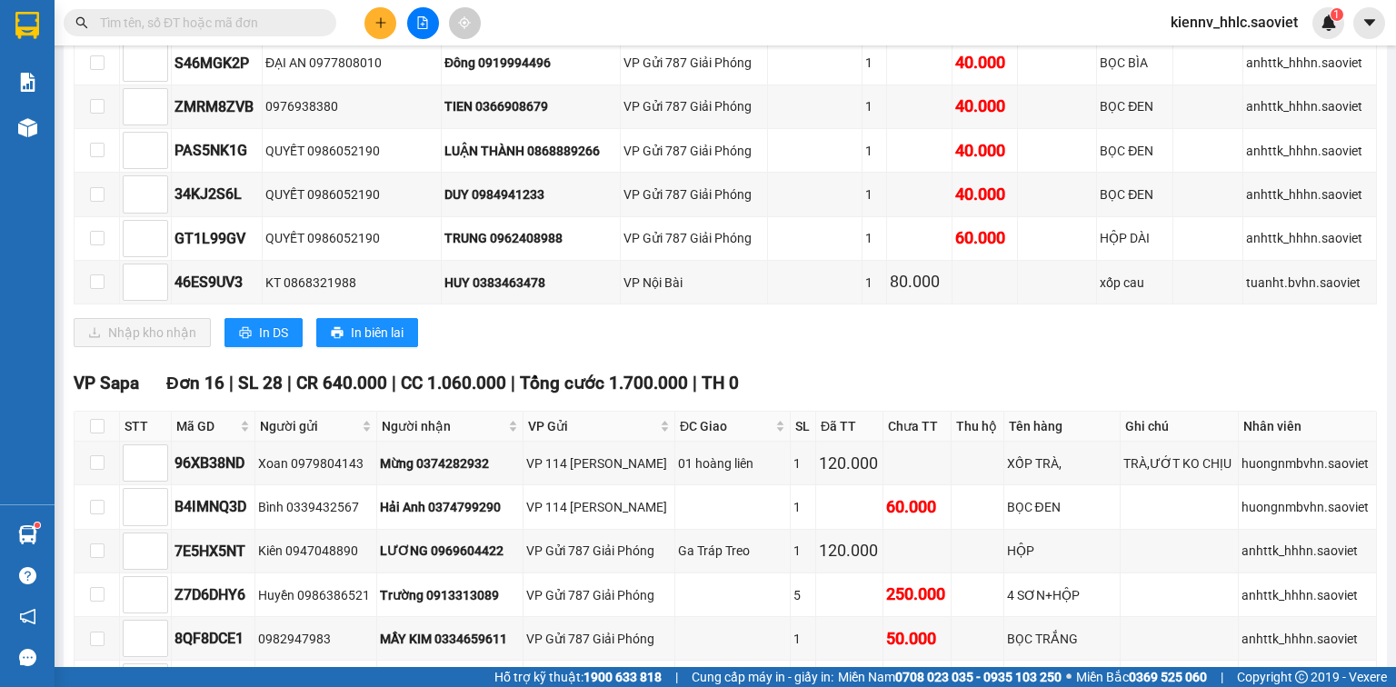
checkbox input "true"
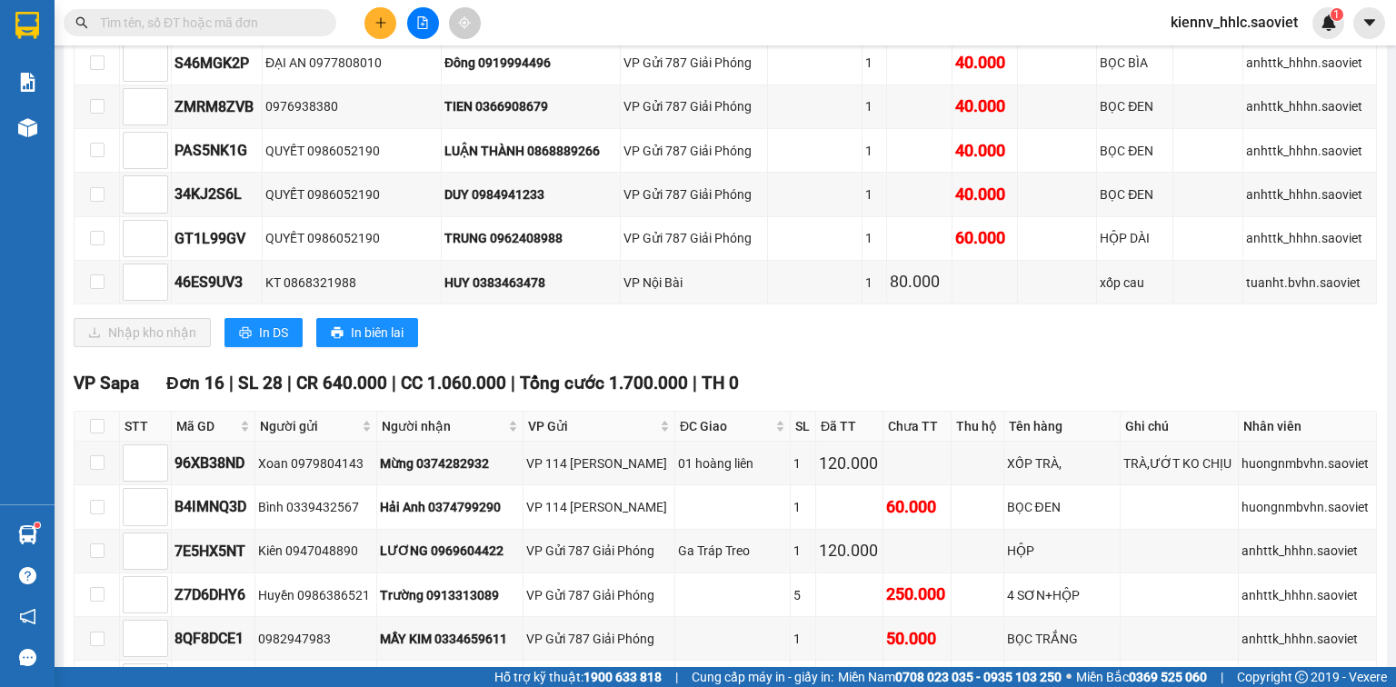
checkbox input "true"
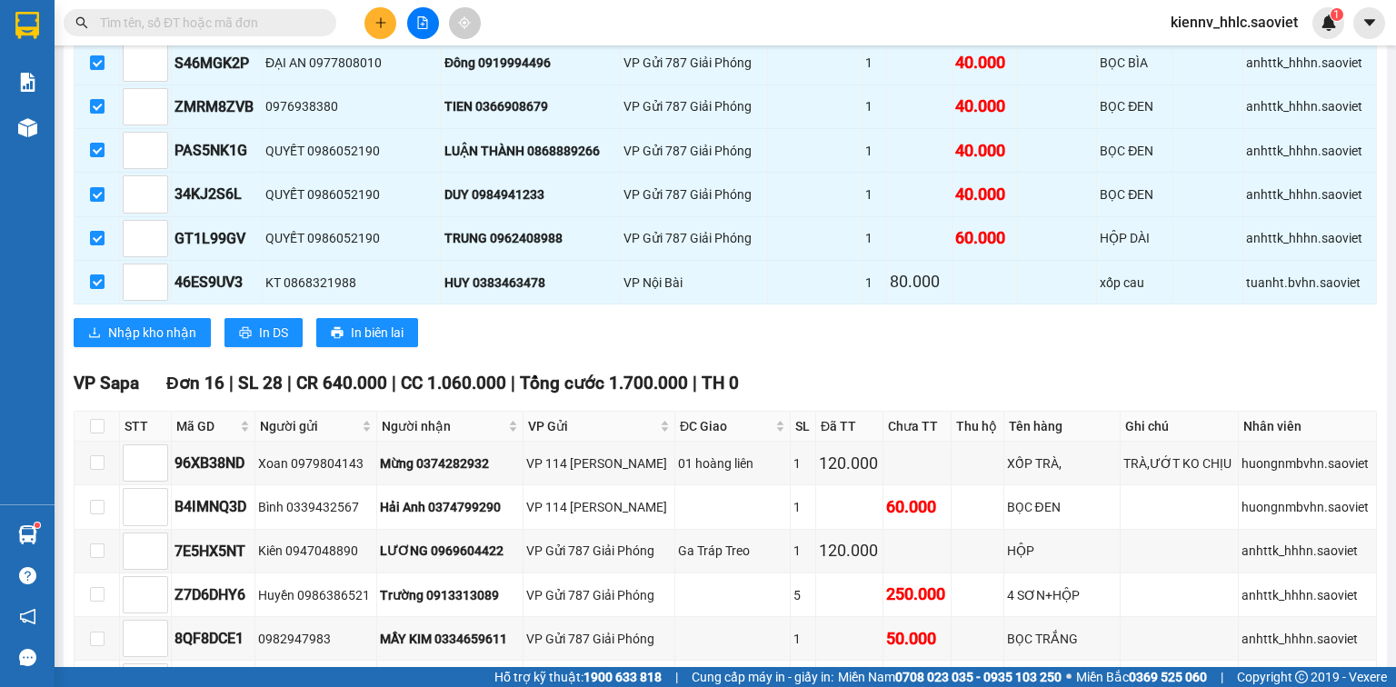
checkbox input "false"
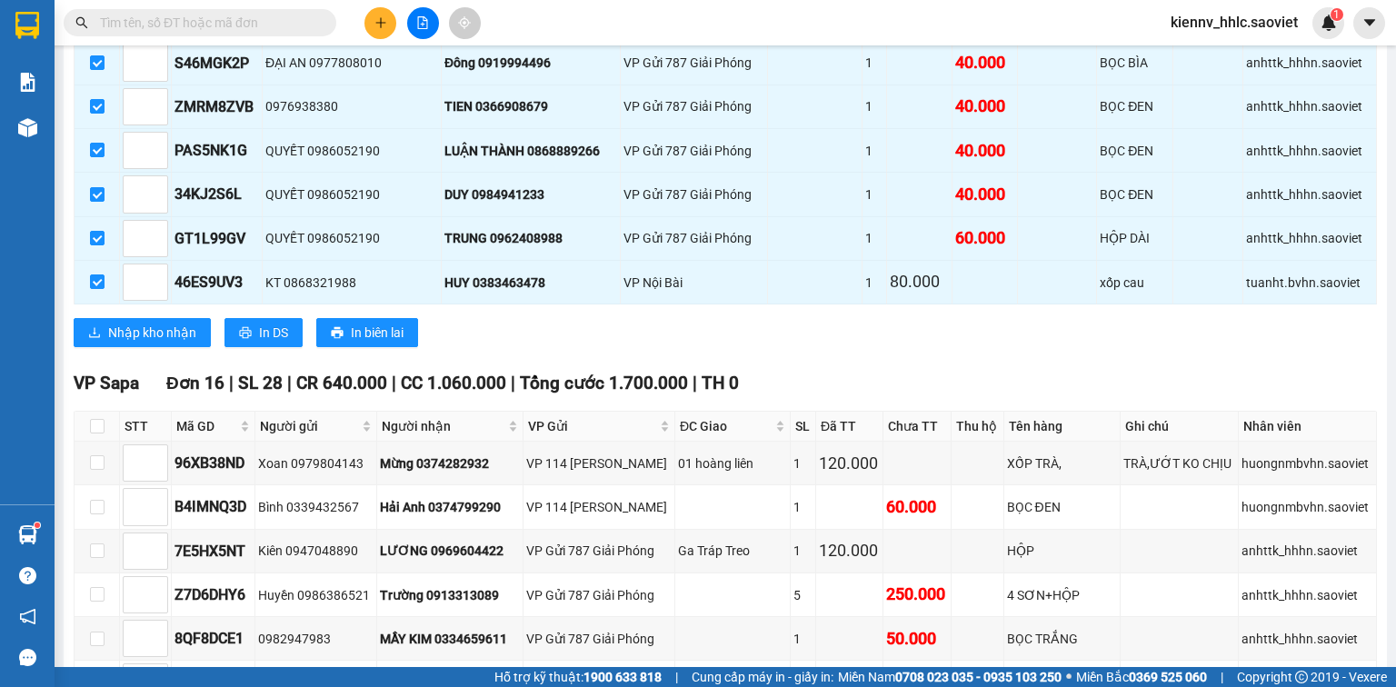
checkbox input "false"
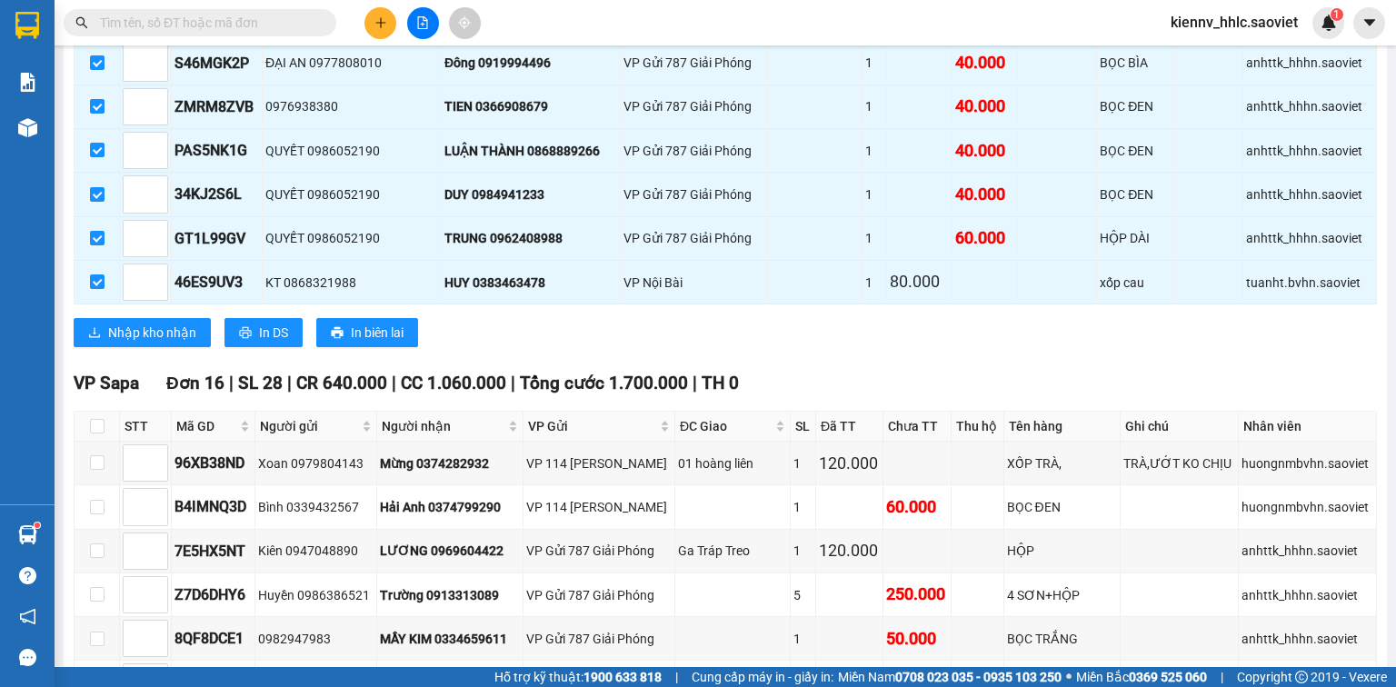
checkbox input "false"
click at [169, 343] on span "Nhập kho nhận" at bounding box center [152, 333] width 88 height 20
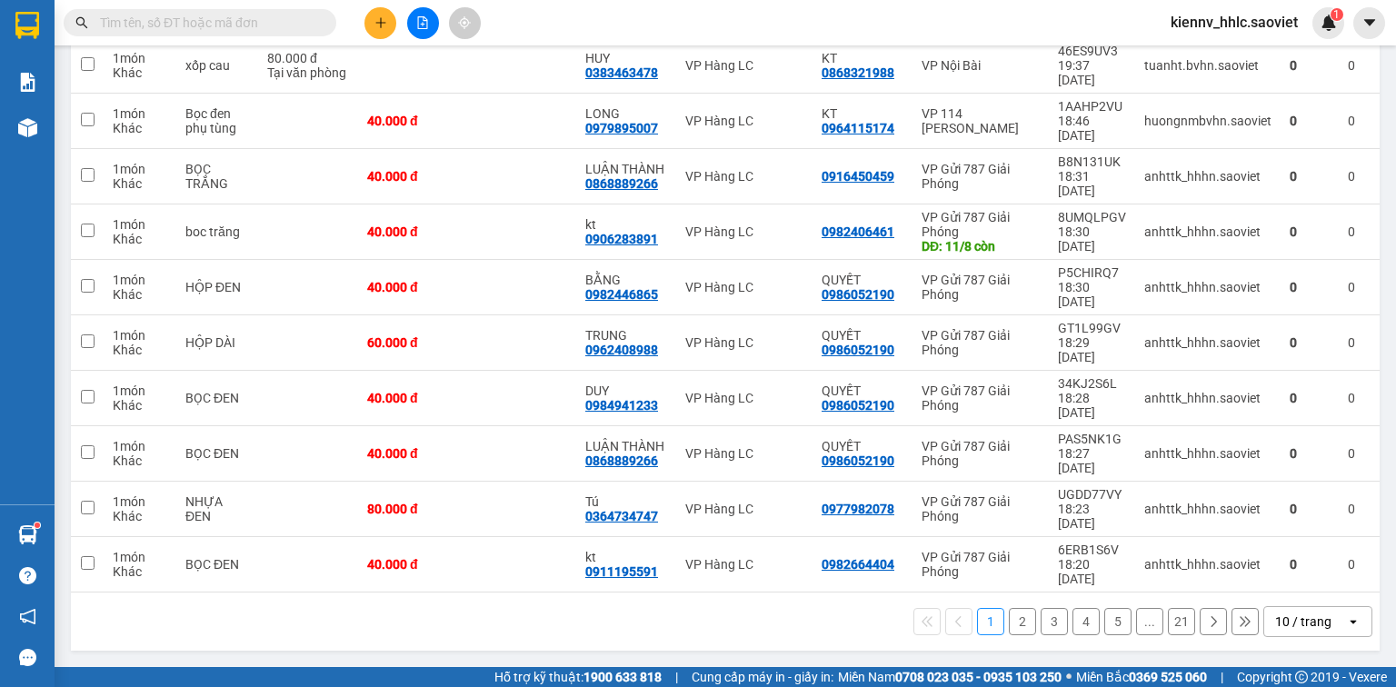
click at [85, 21] on span at bounding box center [87, 13] width 15 height 15
click at [87, 5] on input "checkbox" at bounding box center [87, 5] width 0 height 0
checkbox input "true"
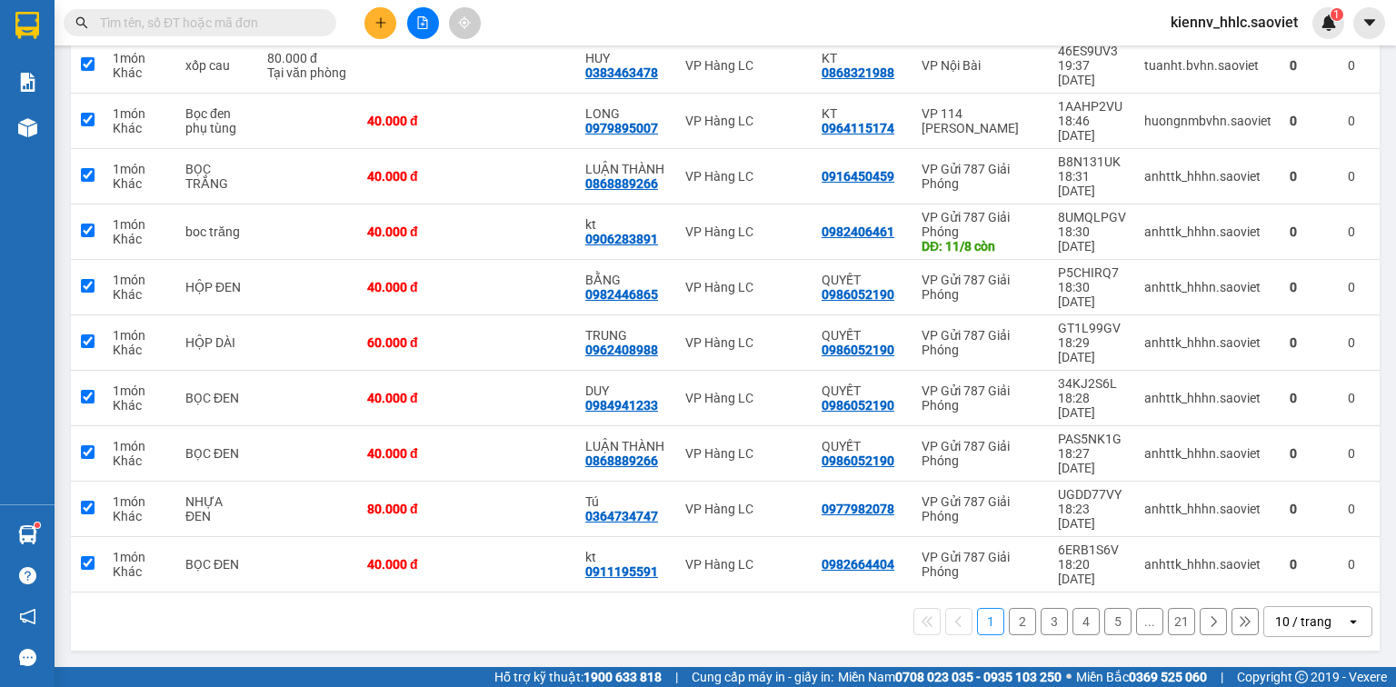
checkbox input "true"
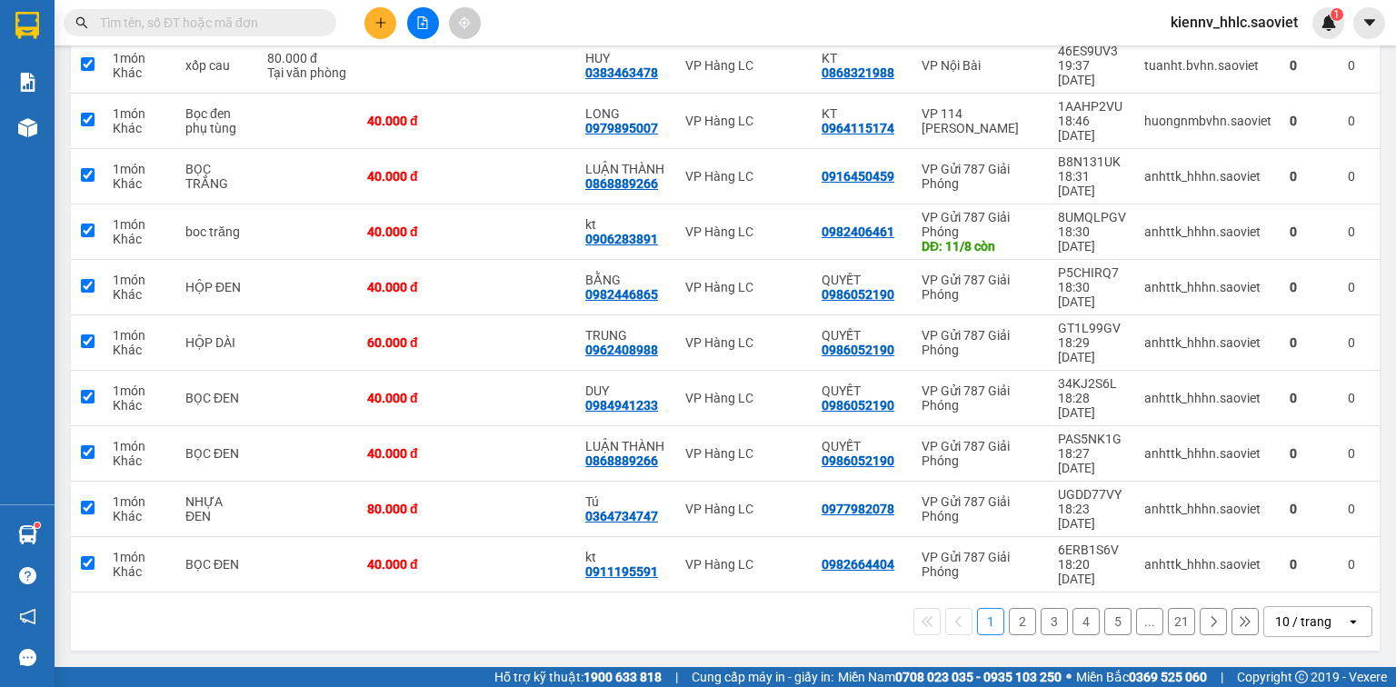
checkbox input "true"
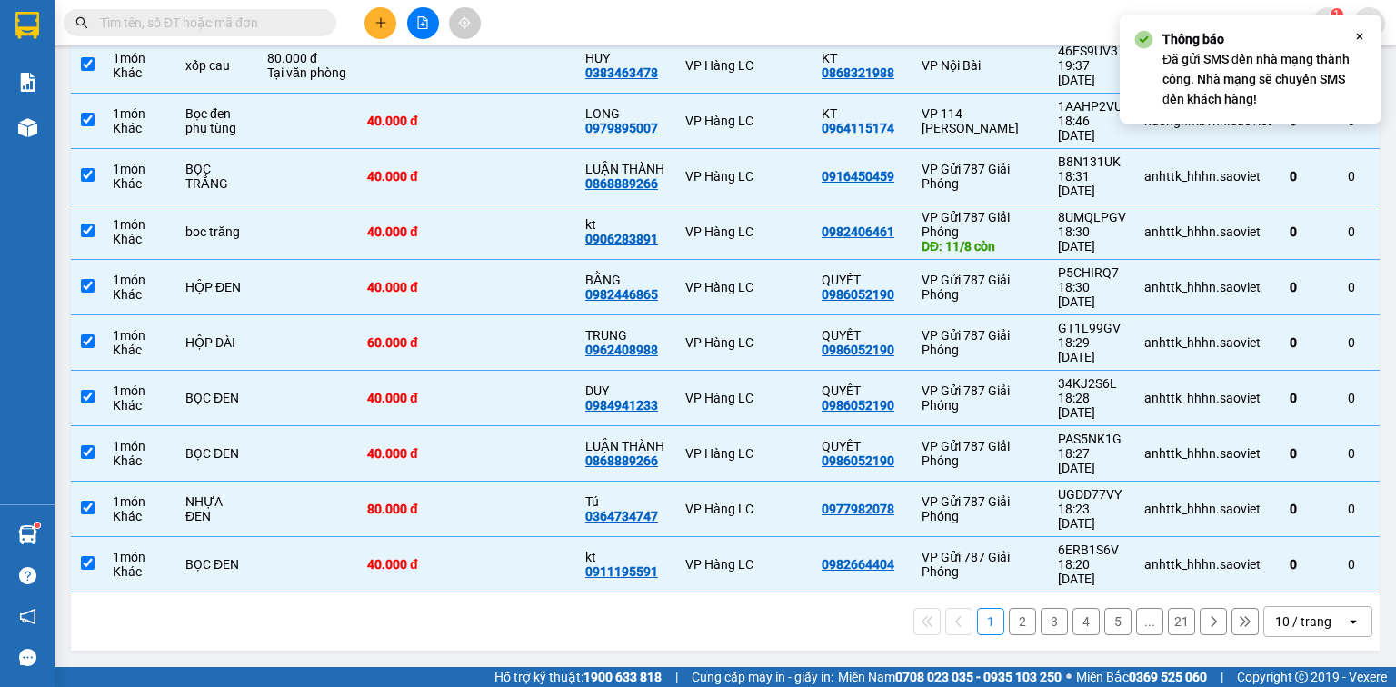
click at [1009, 618] on button "2" at bounding box center [1022, 621] width 27 height 27
checkbox input "false"
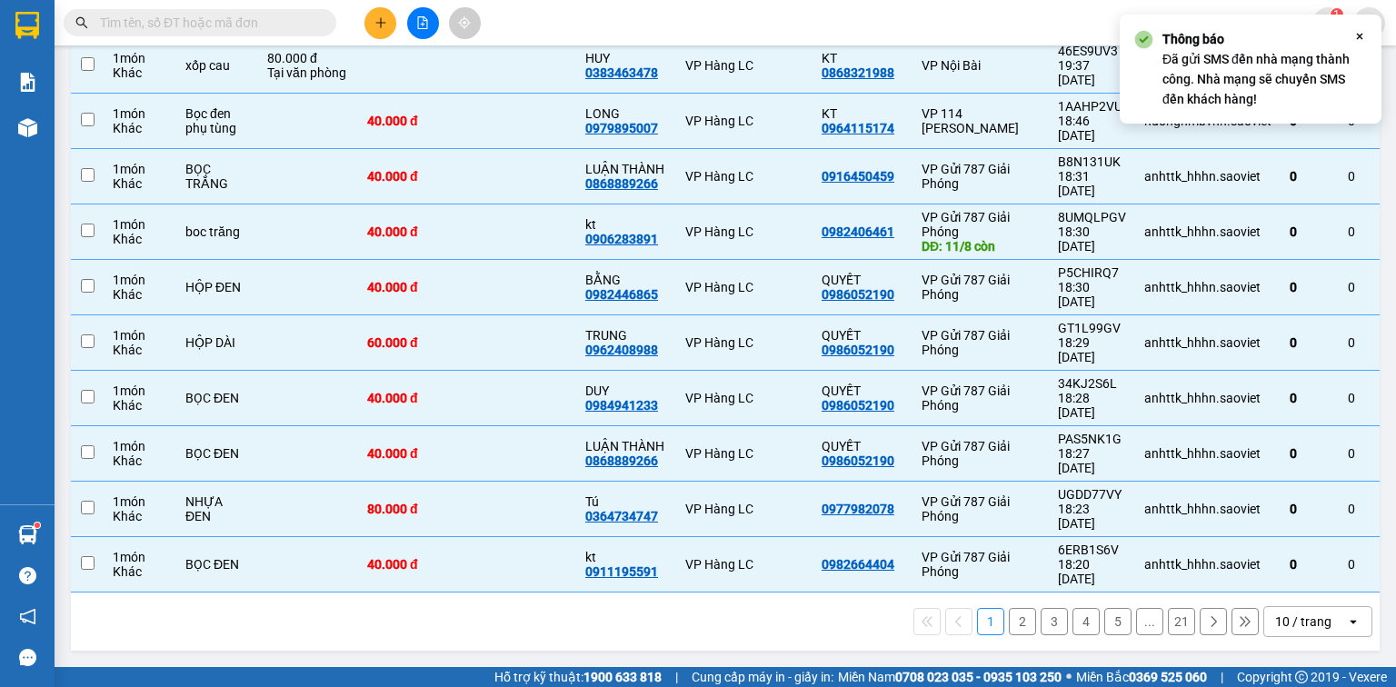
checkbox input "false"
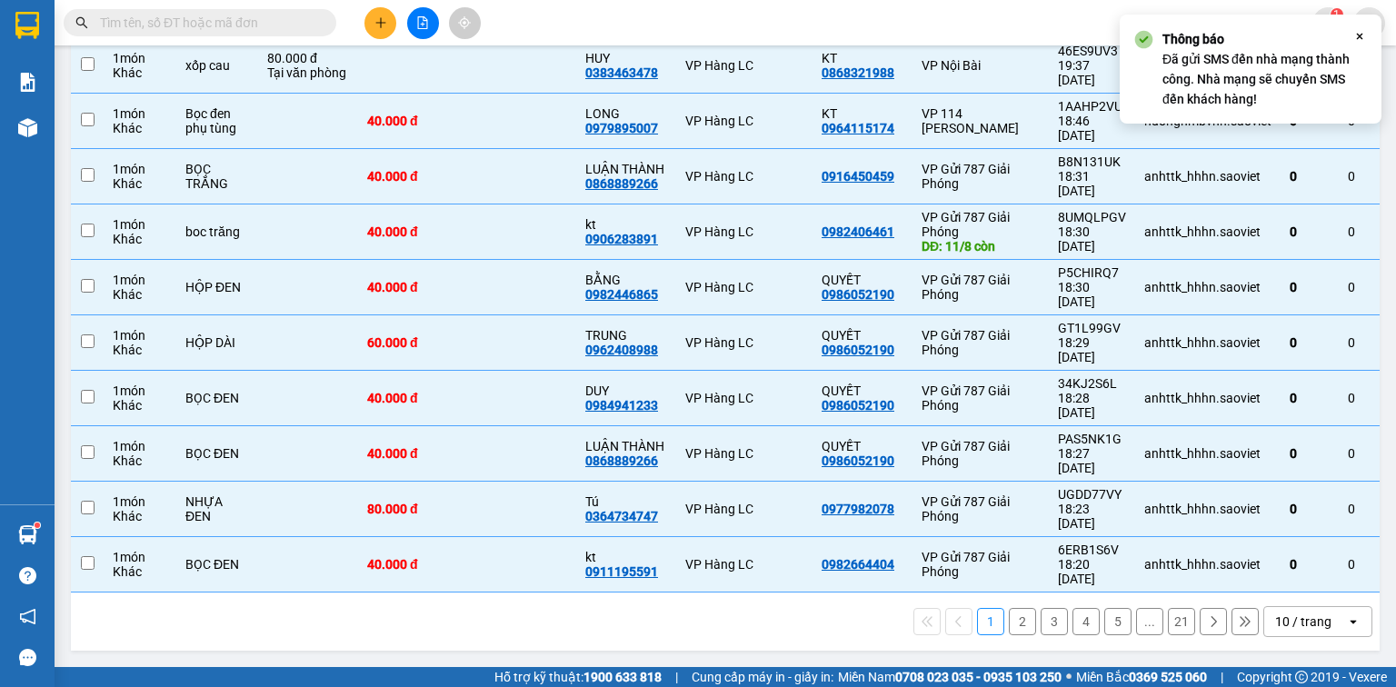
checkbox input "false"
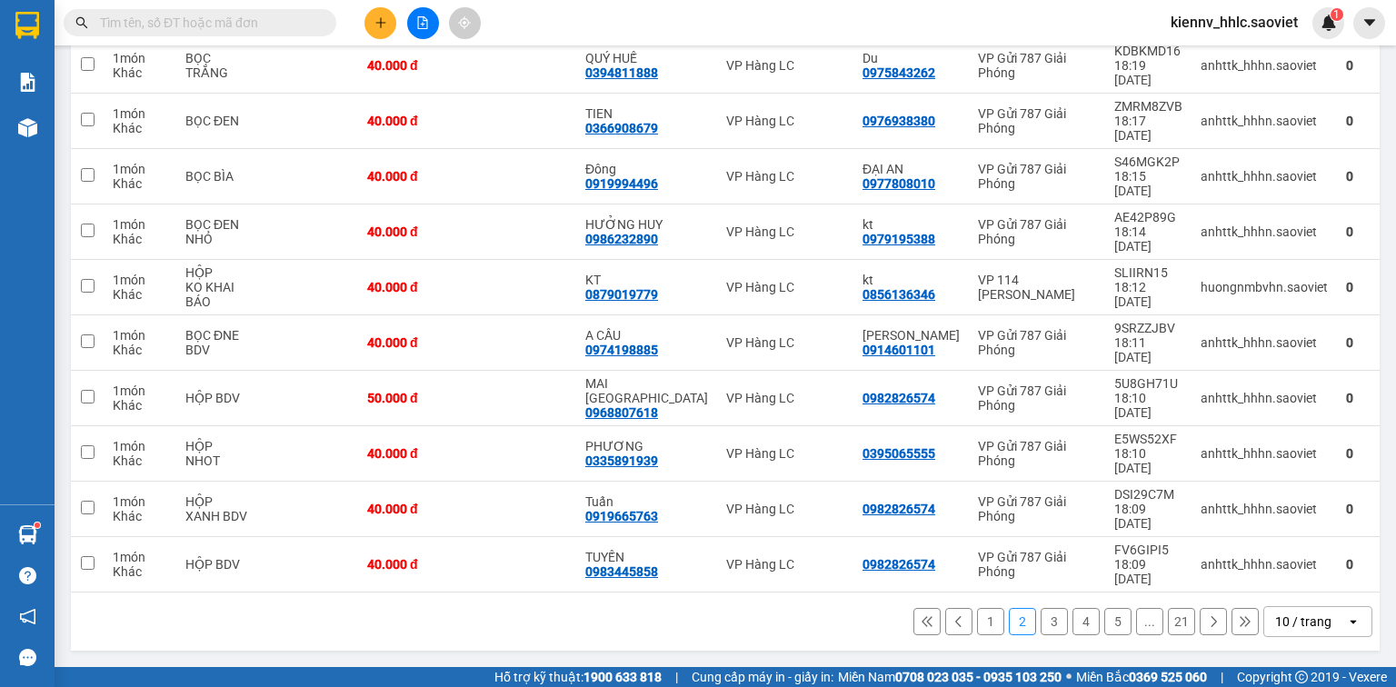
click at [91, 21] on span at bounding box center [87, 13] width 15 height 15
click at [87, 5] on input "checkbox" at bounding box center [87, 5] width 0 height 0
checkbox input "true"
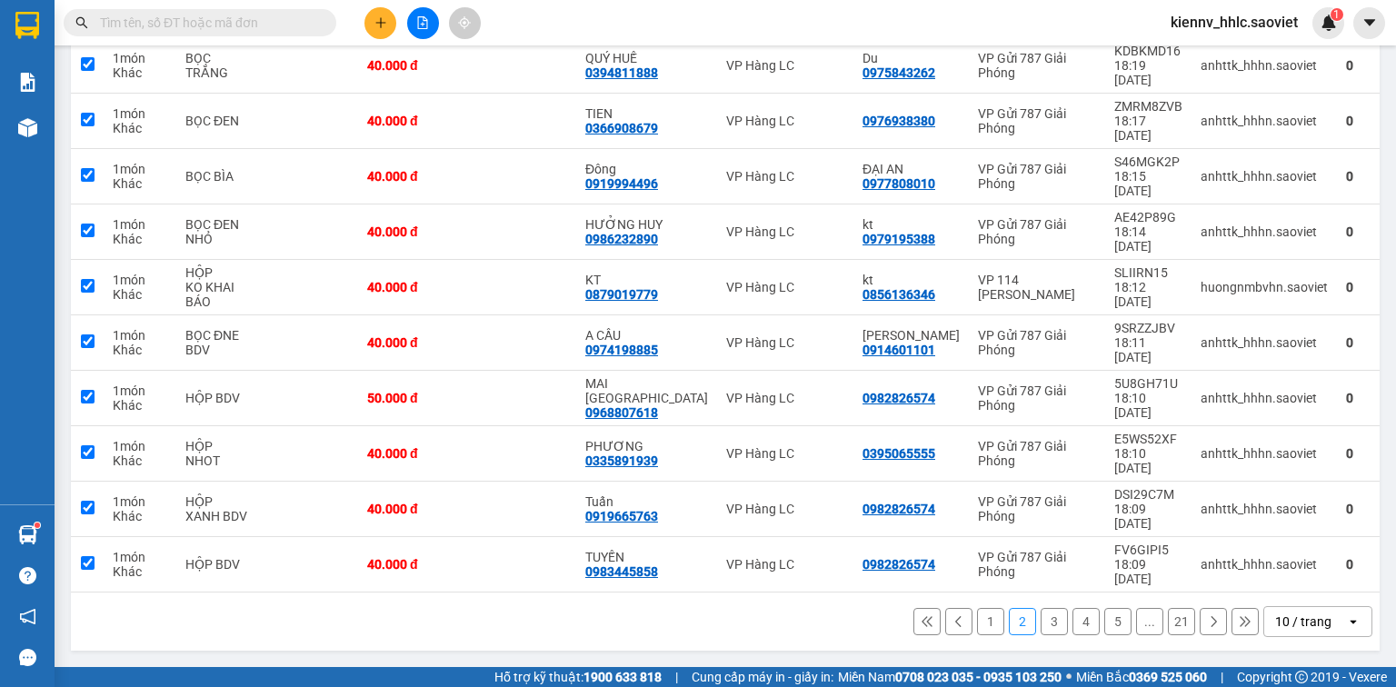
checkbox input "true"
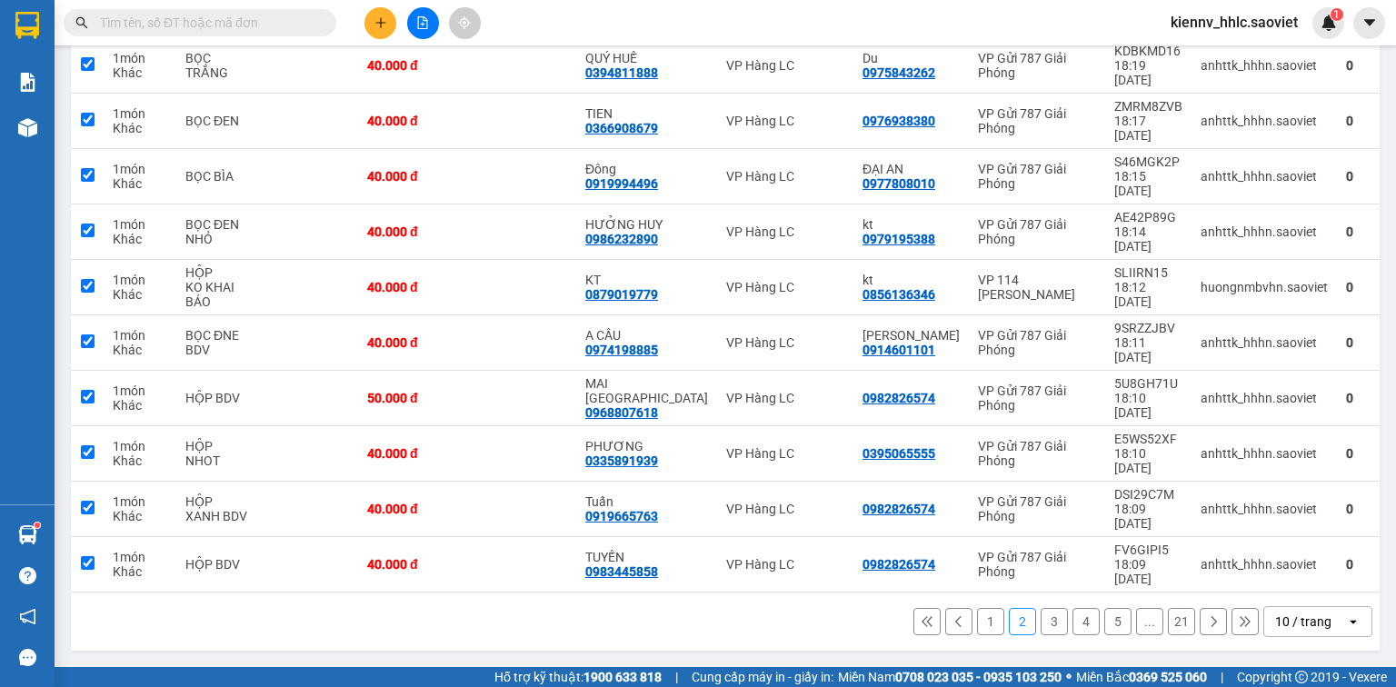
checkbox input "true"
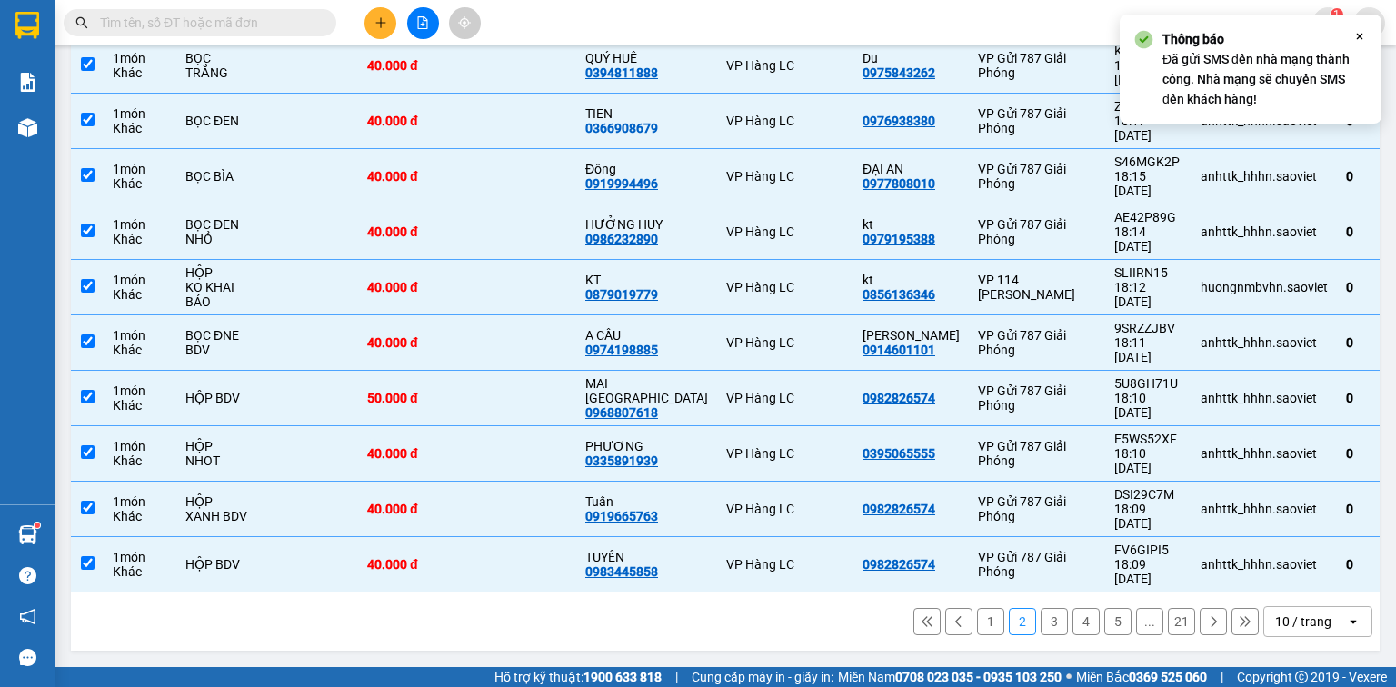
click at [1050, 623] on button "3" at bounding box center [1054, 621] width 27 height 27
checkbox input "false"
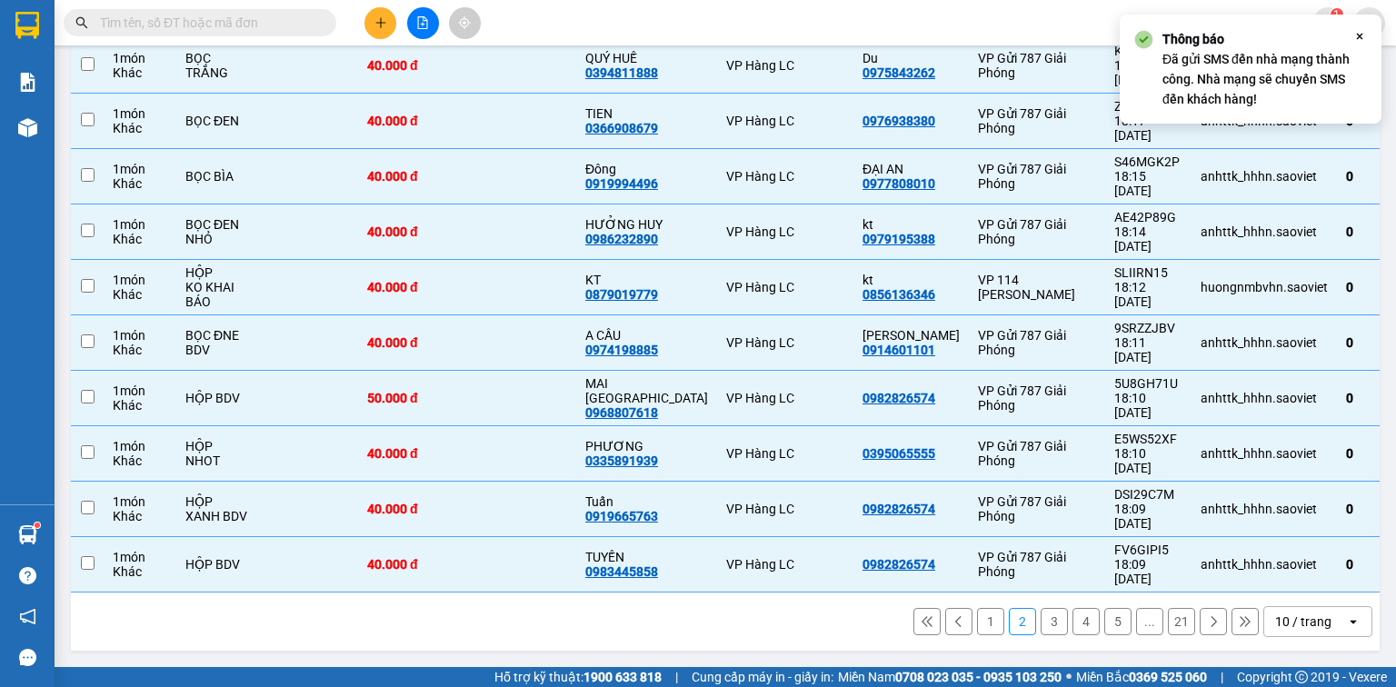
checkbox input "false"
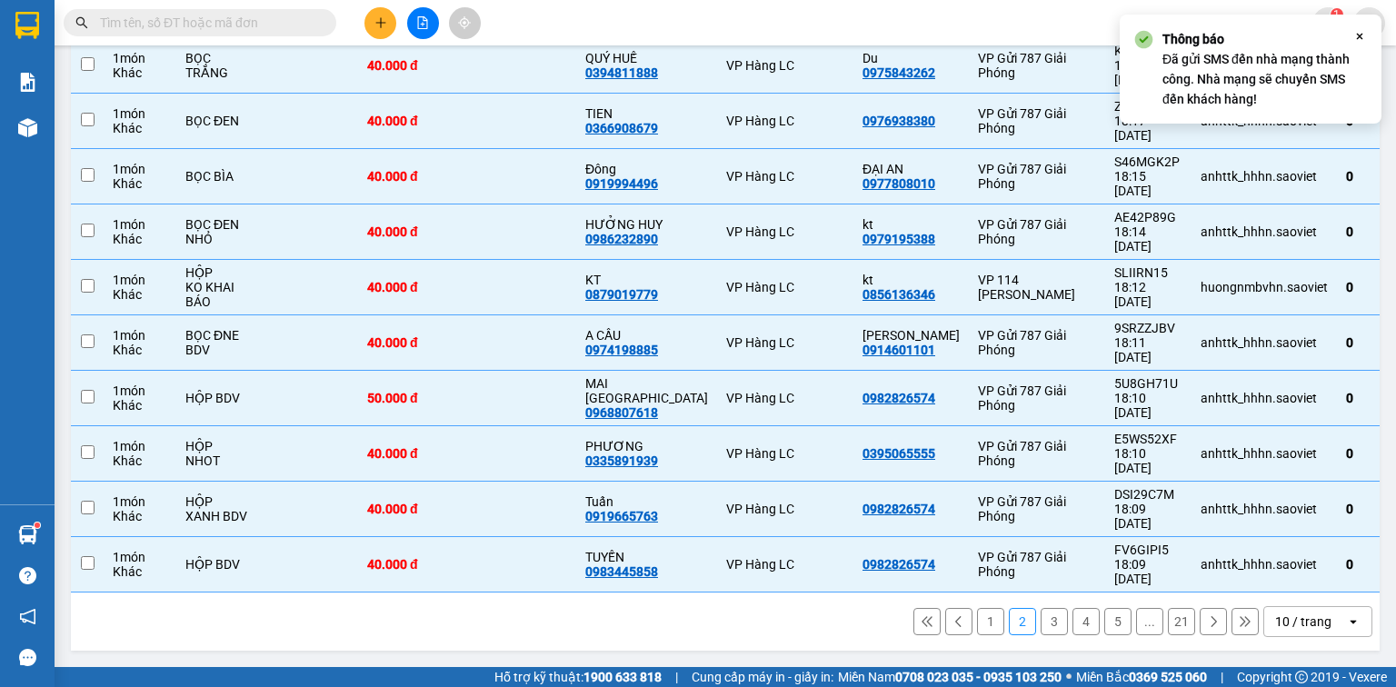
checkbox input "false"
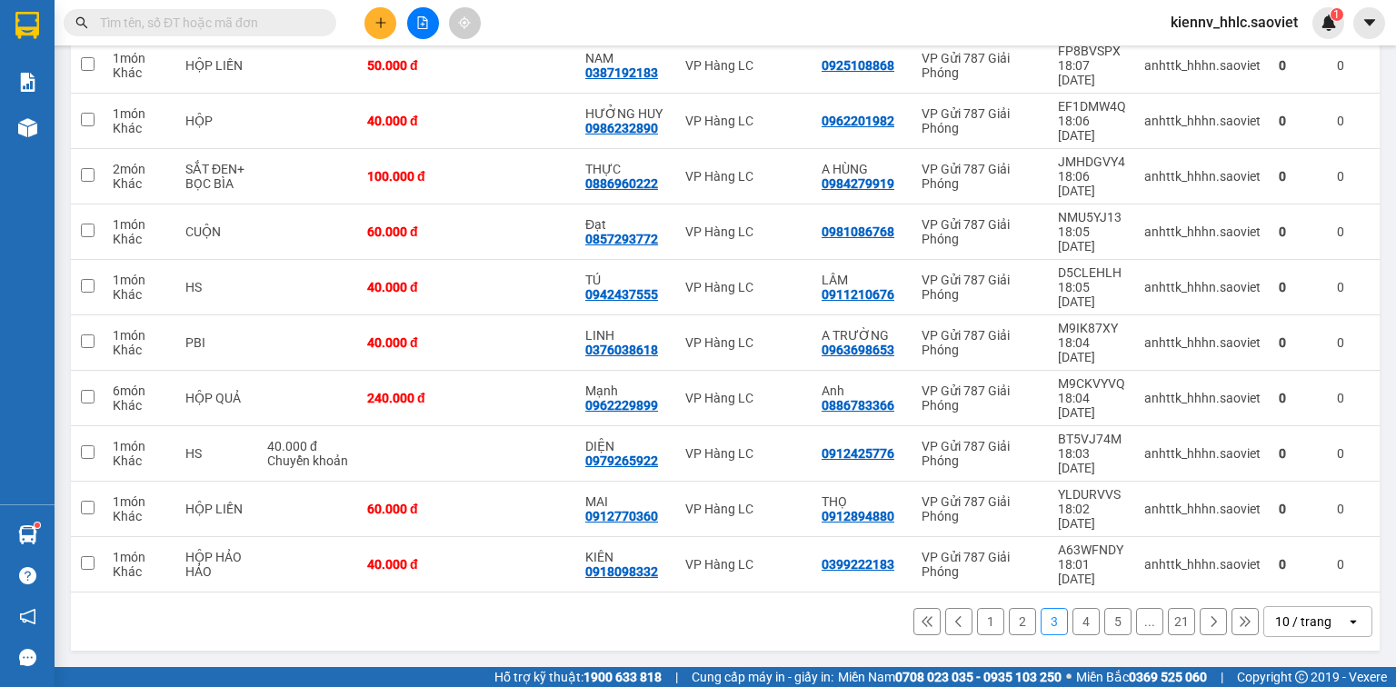
click at [88, 21] on span at bounding box center [87, 13] width 15 height 15
click at [87, 5] on input "checkbox" at bounding box center [87, 5] width 0 height 0
checkbox input "true"
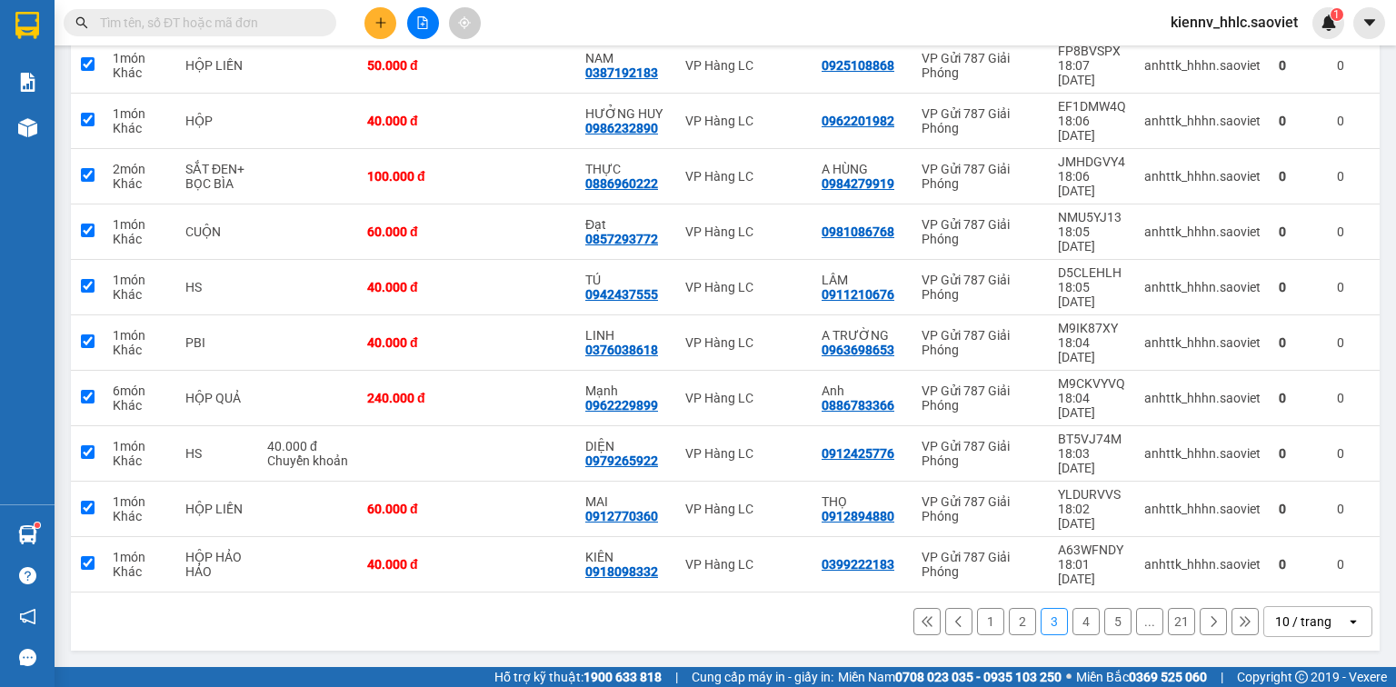
checkbox input "true"
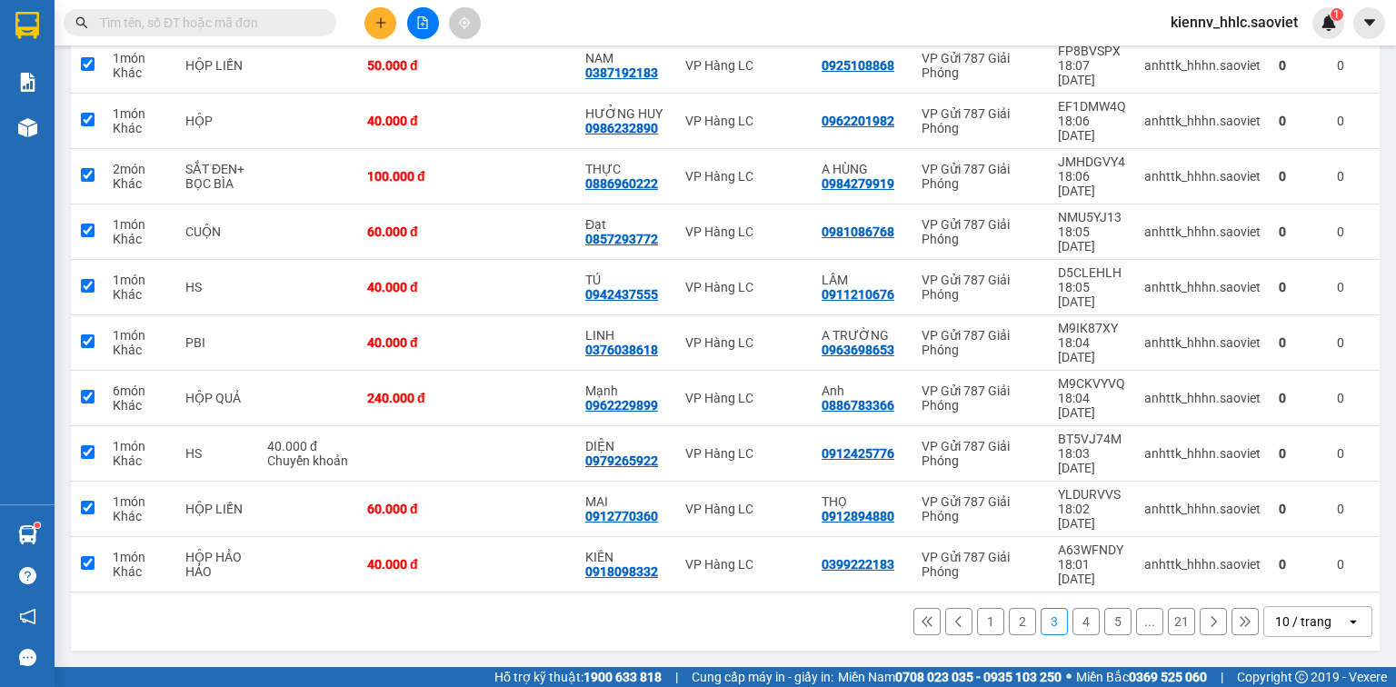
checkbox input "true"
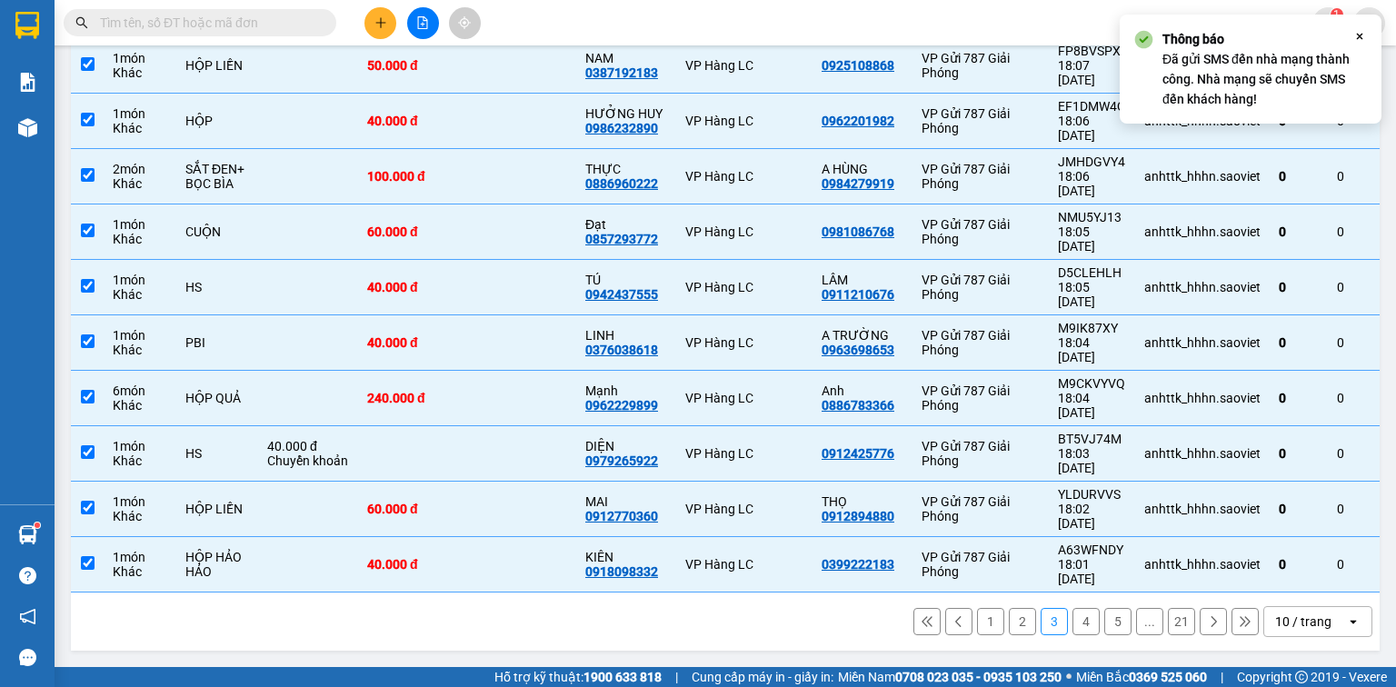
click at [1073, 627] on button "4" at bounding box center [1086, 621] width 27 height 27
checkbox input "false"
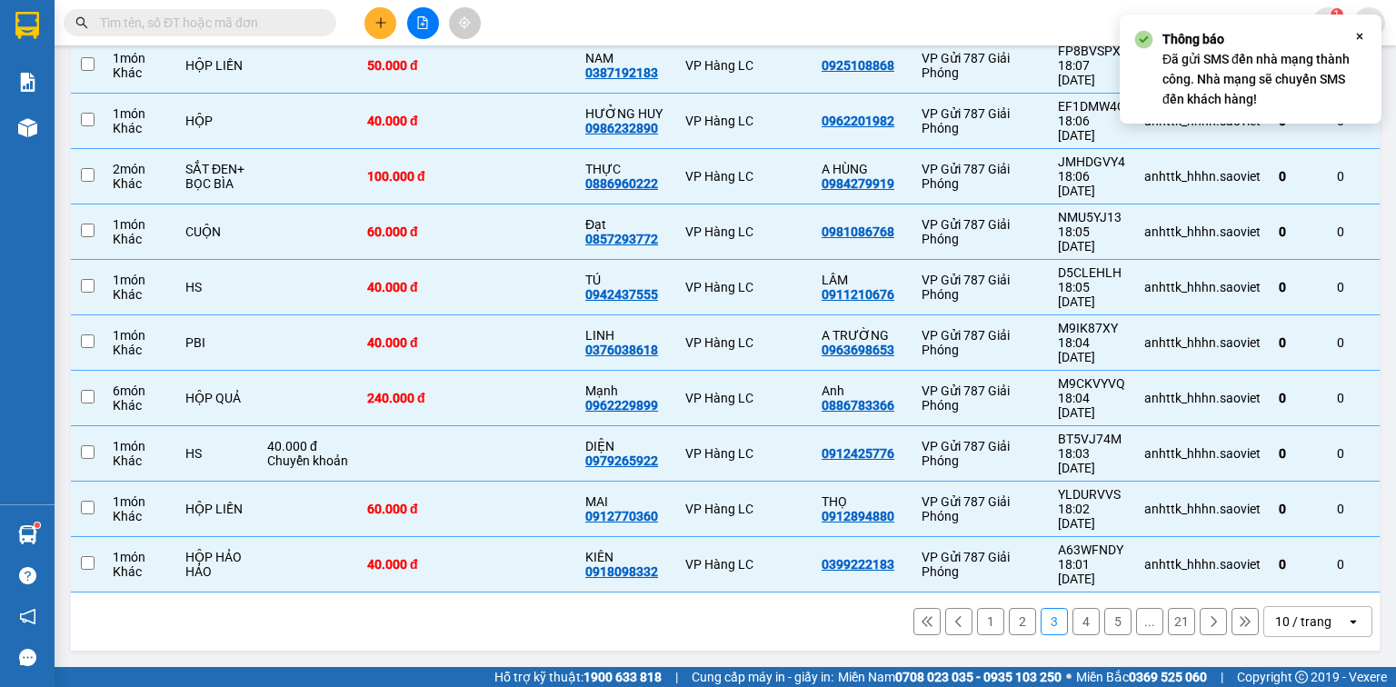
checkbox input "false"
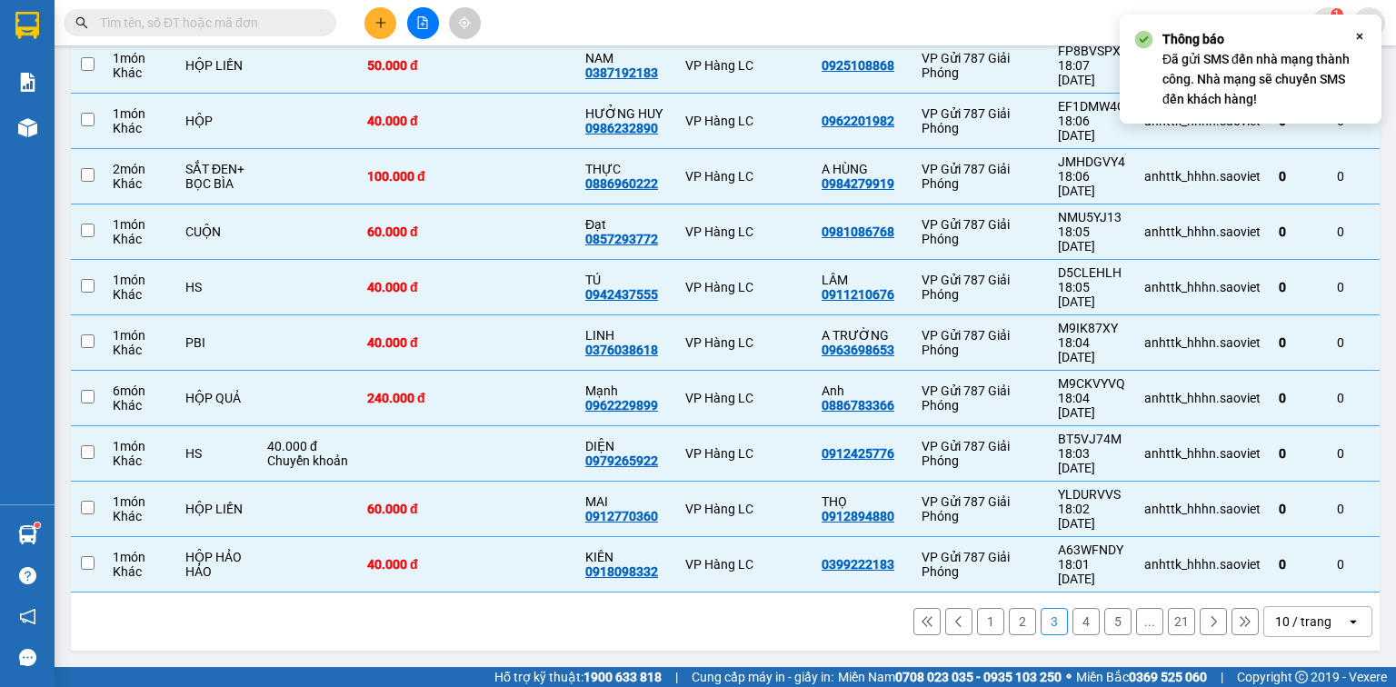
checkbox input "false"
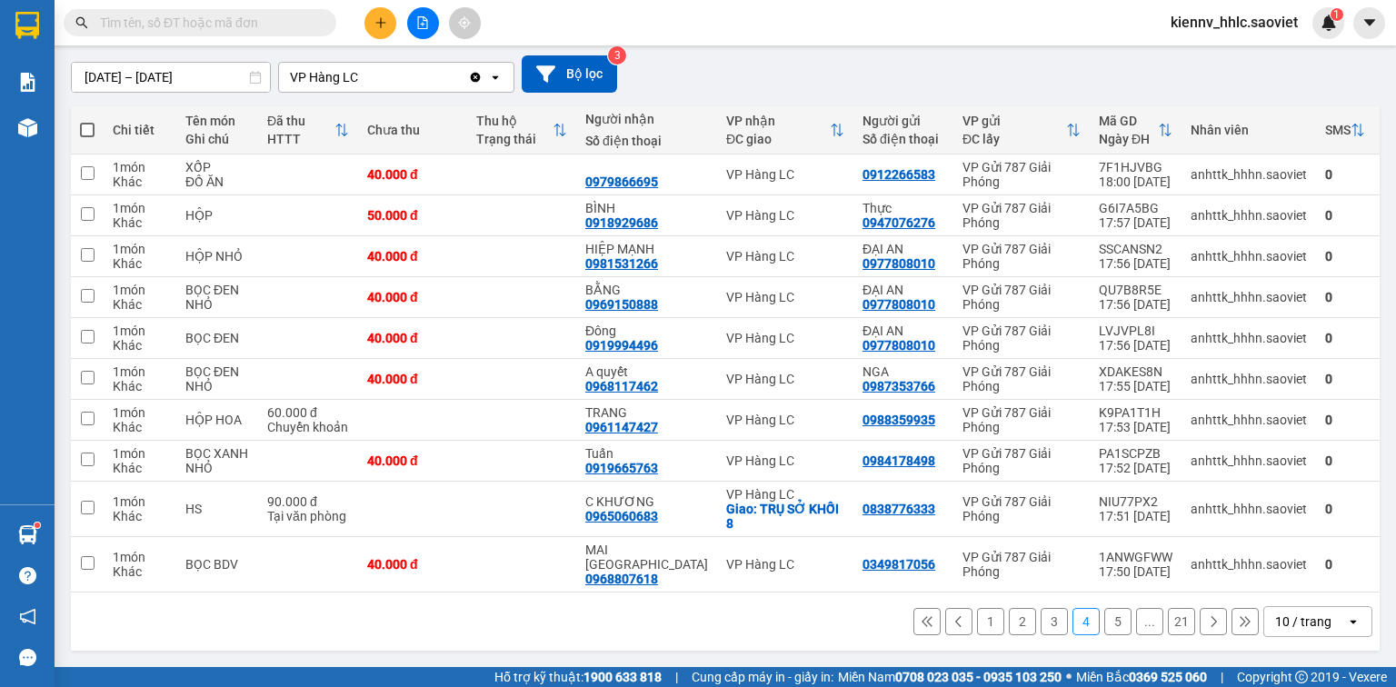
click at [88, 137] on span at bounding box center [87, 130] width 15 height 15
click at [87, 121] on input "checkbox" at bounding box center [87, 121] width 0 height 0
checkbox input "true"
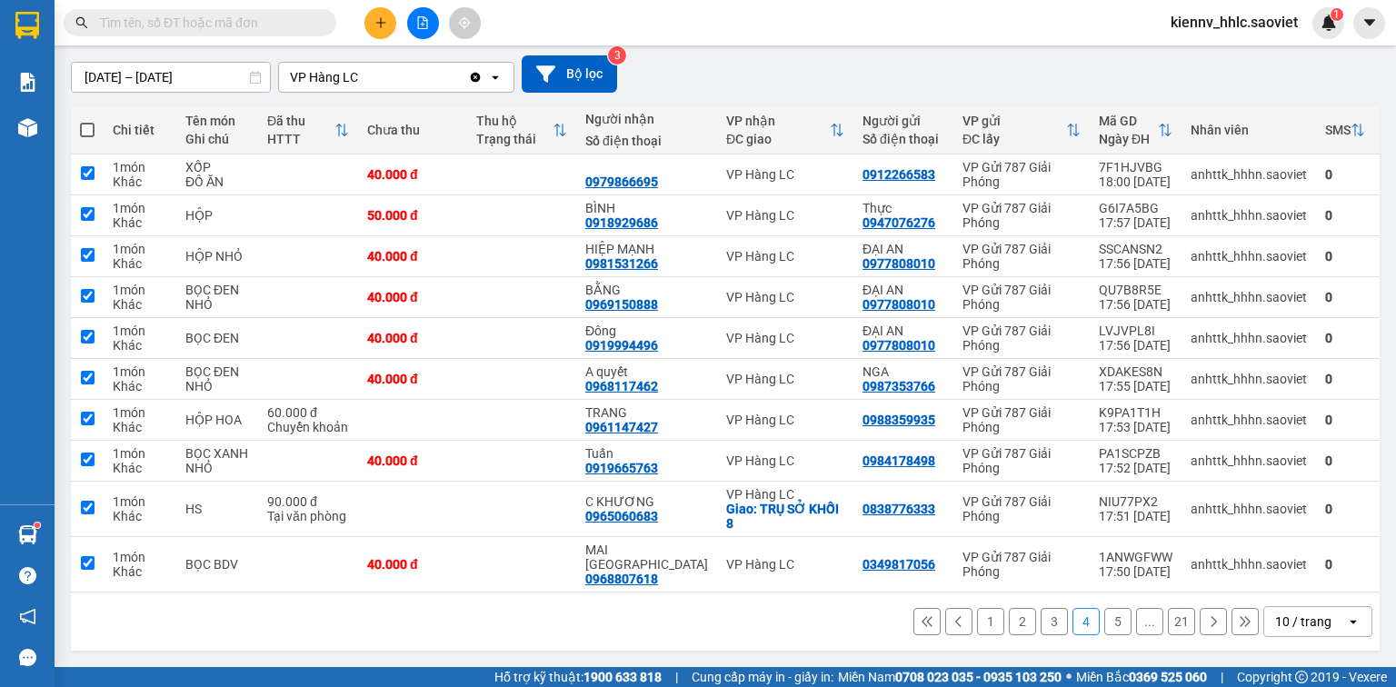
checkbox input "true"
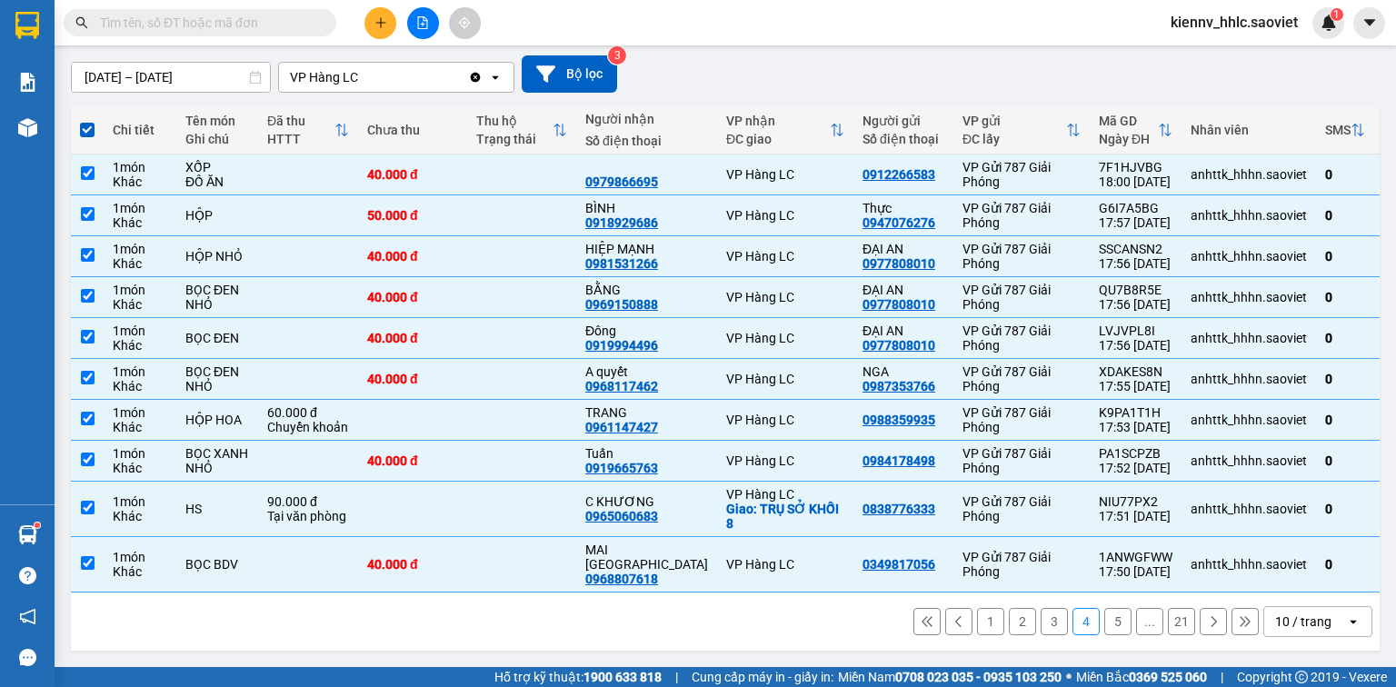
click at [1105, 625] on button "5" at bounding box center [1118, 621] width 27 height 27
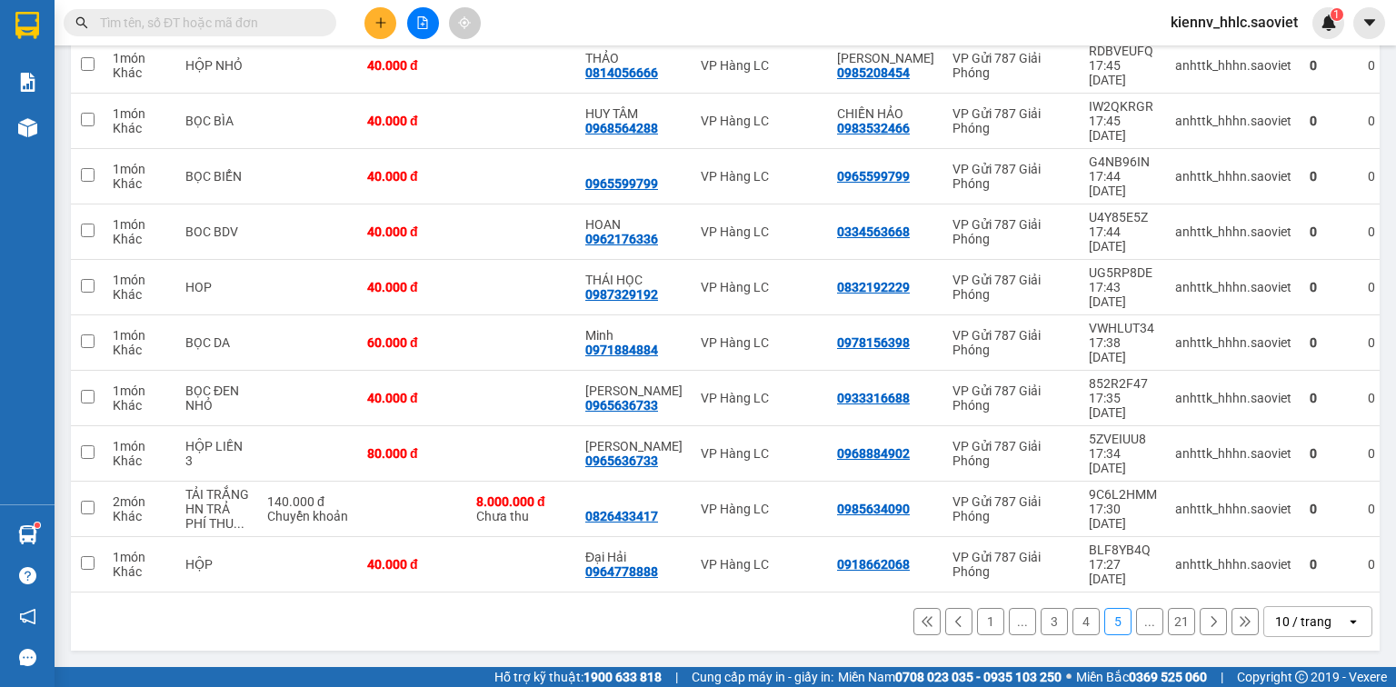
click at [92, 21] on span at bounding box center [87, 13] width 15 height 15
click at [87, 5] on input "checkbox" at bounding box center [87, 5] width 0 height 0
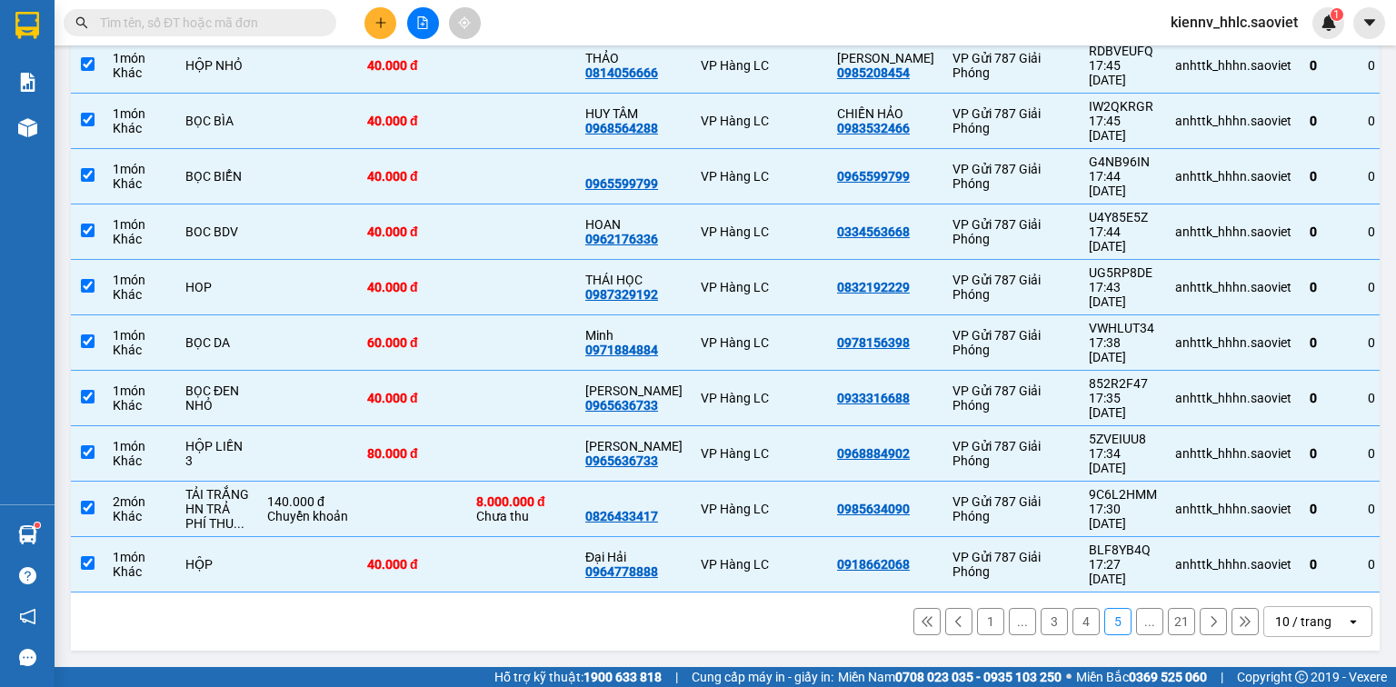
click at [1207, 624] on icon at bounding box center [1213, 621] width 13 height 13
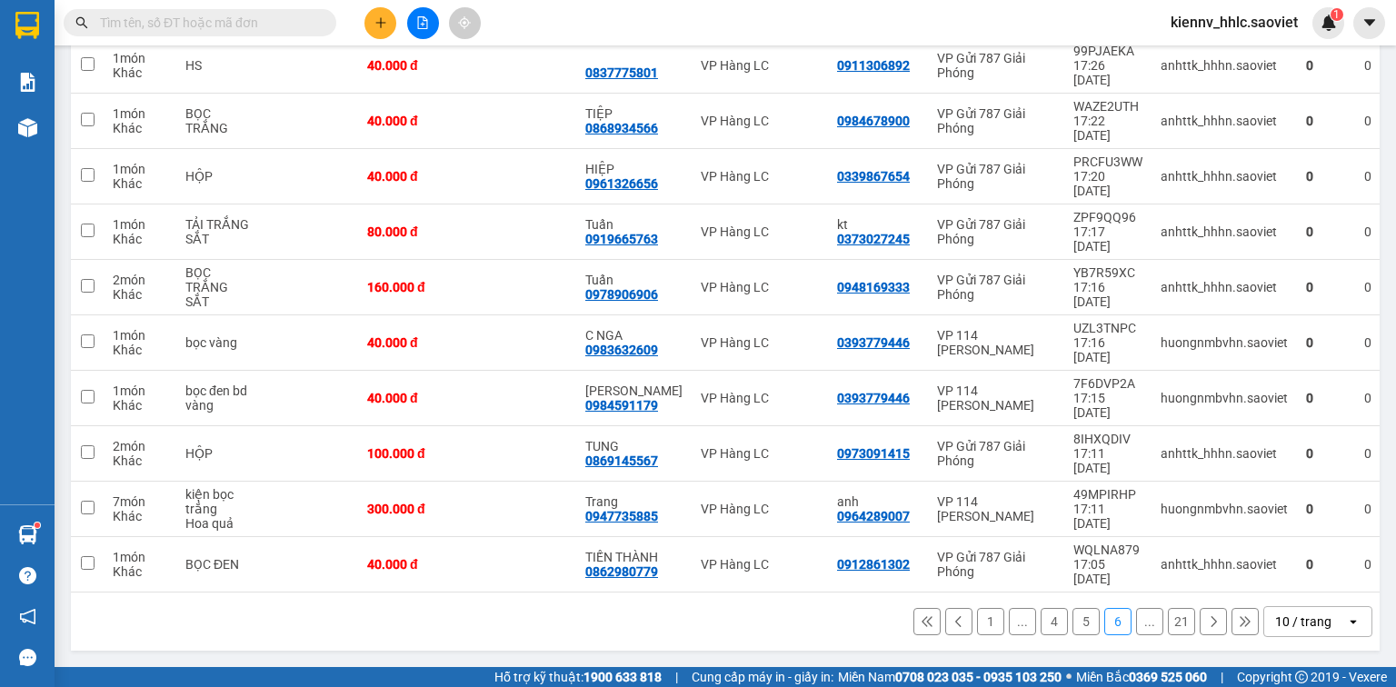
click at [84, 21] on span at bounding box center [87, 13] width 15 height 15
click at [87, 5] on input "checkbox" at bounding box center [87, 5] width 0 height 0
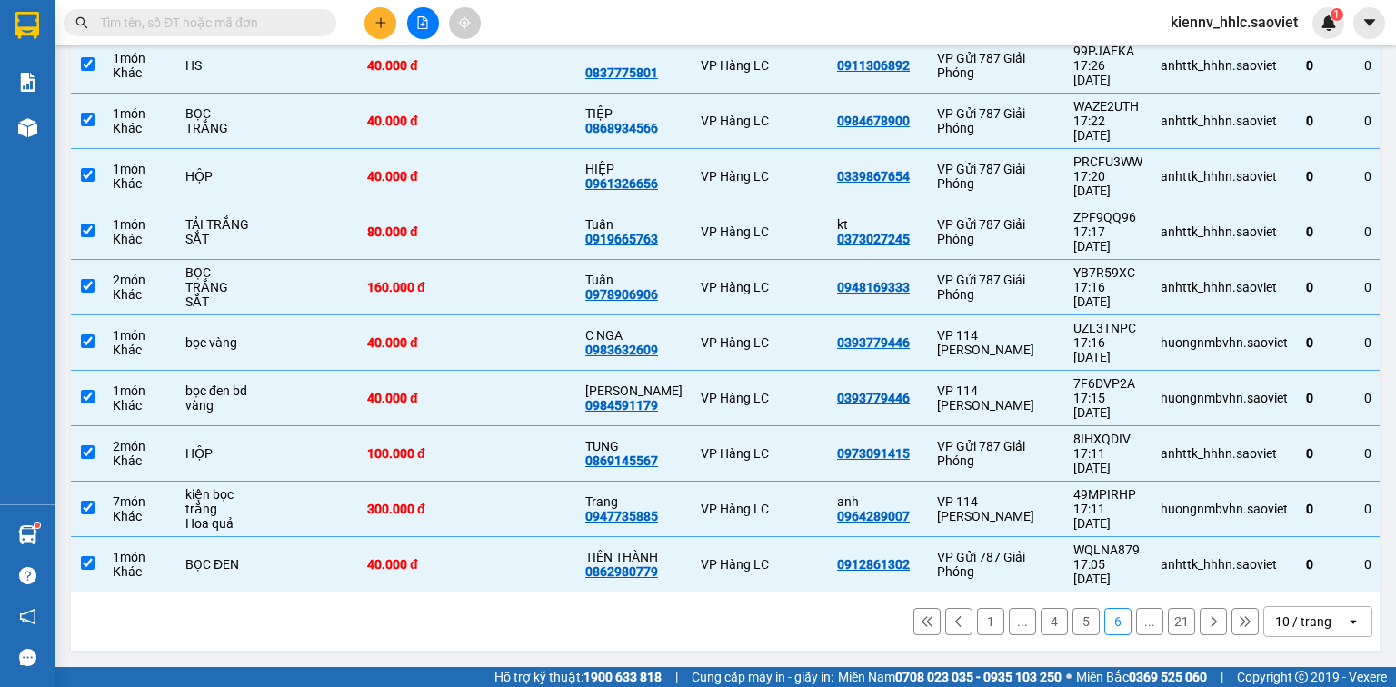
click at [1212, 621] on icon at bounding box center [1214, 621] width 5 height 11
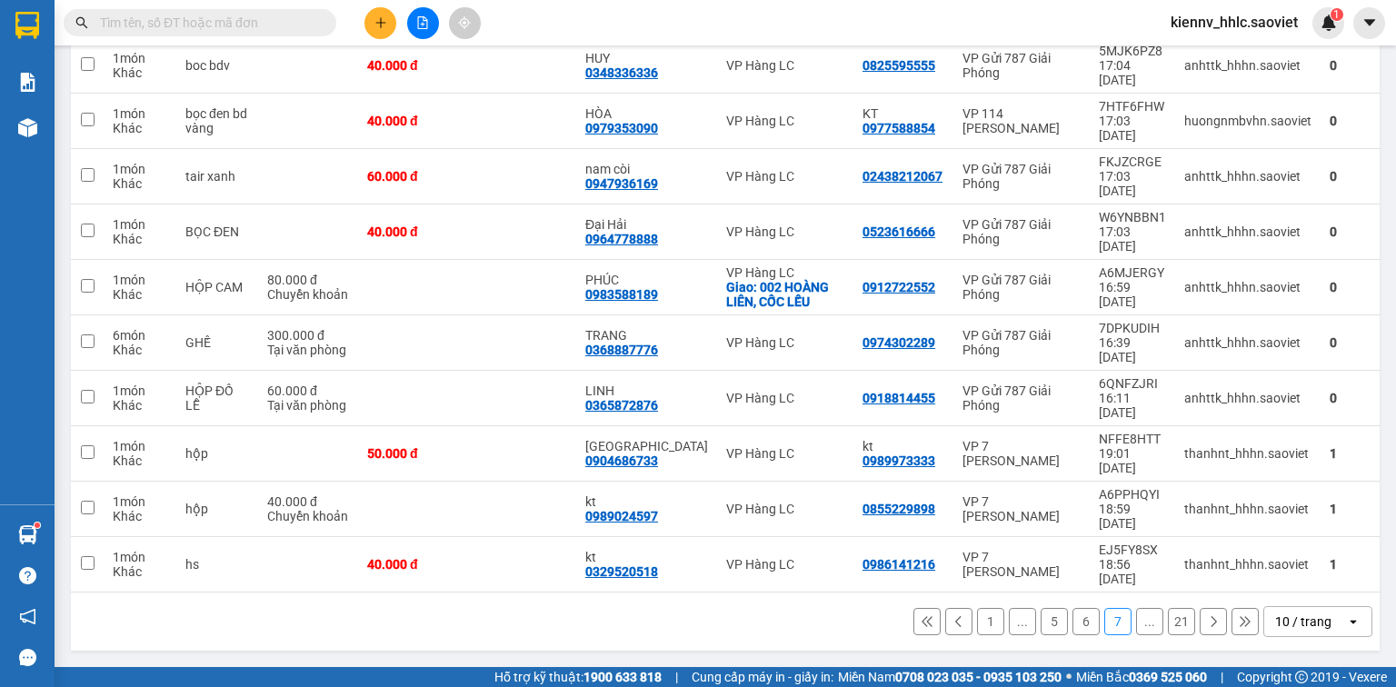
click at [85, 21] on span at bounding box center [87, 13] width 15 height 15
click at [87, 5] on input "checkbox" at bounding box center [87, 5] width 0 height 0
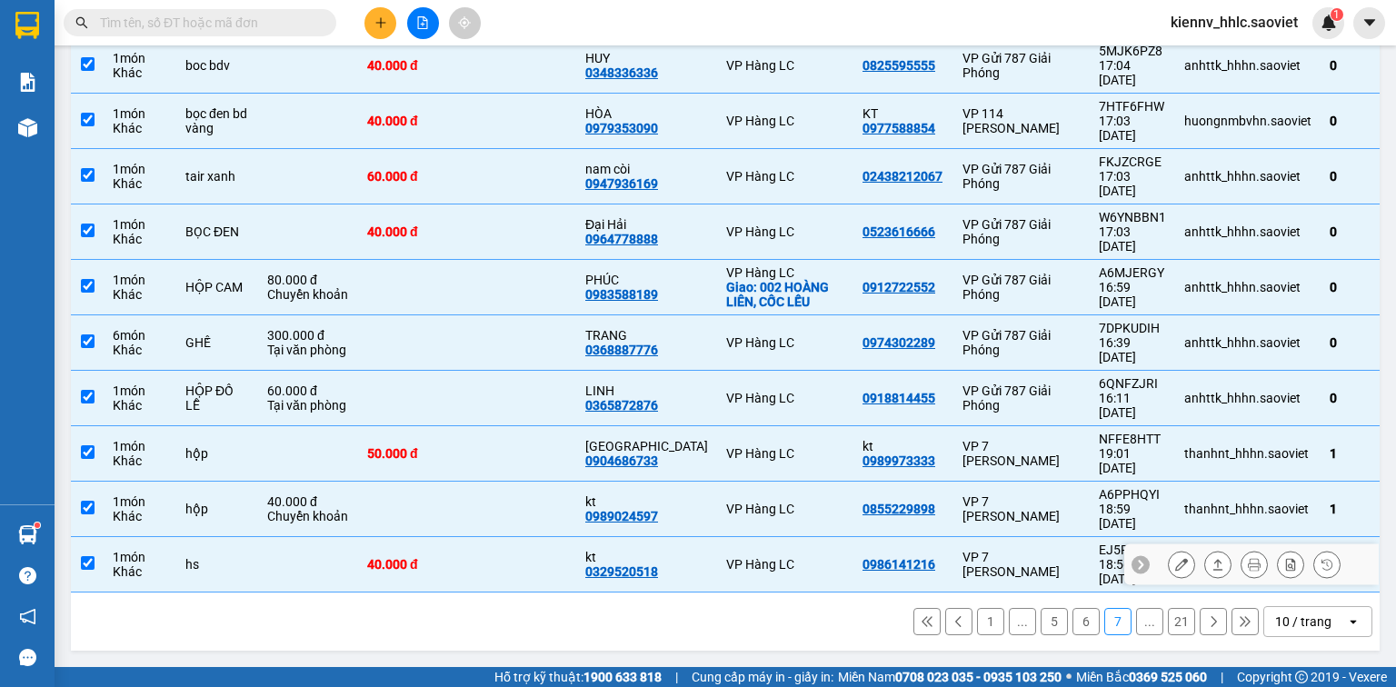
drag, startPoint x: 494, startPoint y: 566, endPoint x: 491, endPoint y: 530, distance: 36.5
click at [494, 564] on td at bounding box center [521, 564] width 109 height 55
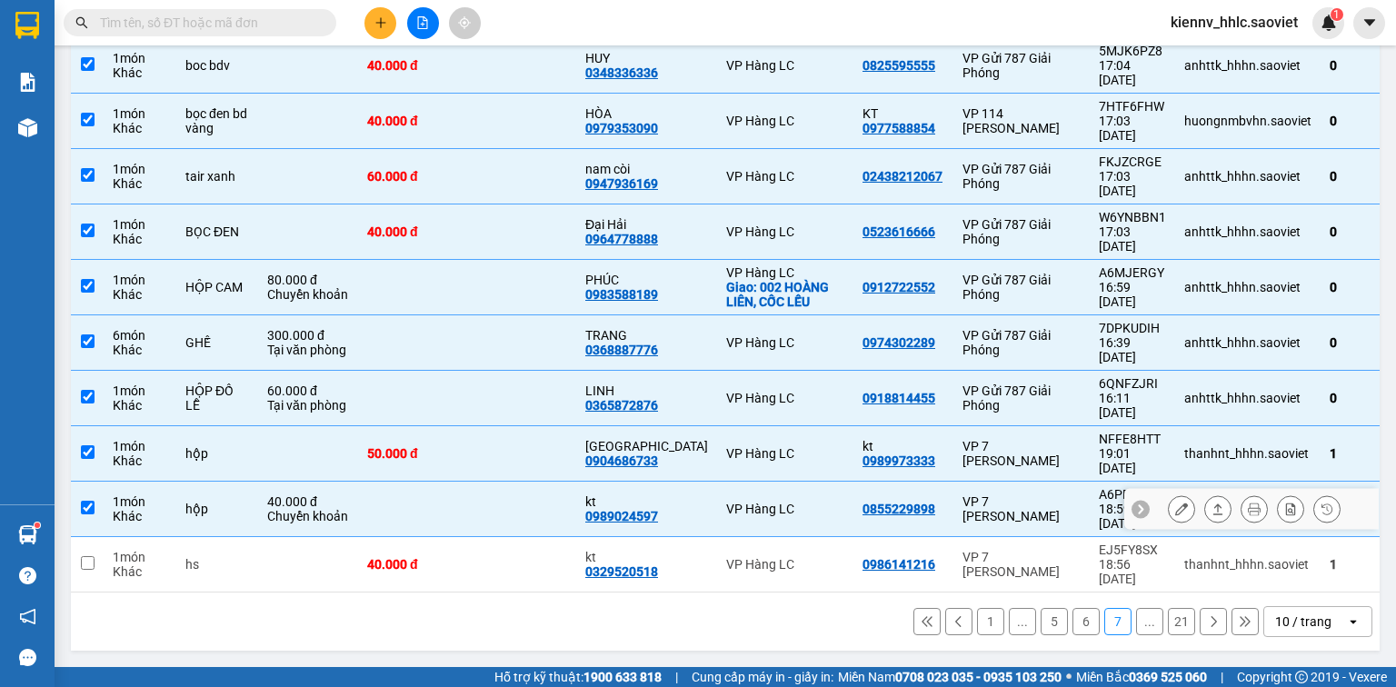
click at [491, 520] on td at bounding box center [521, 509] width 109 height 55
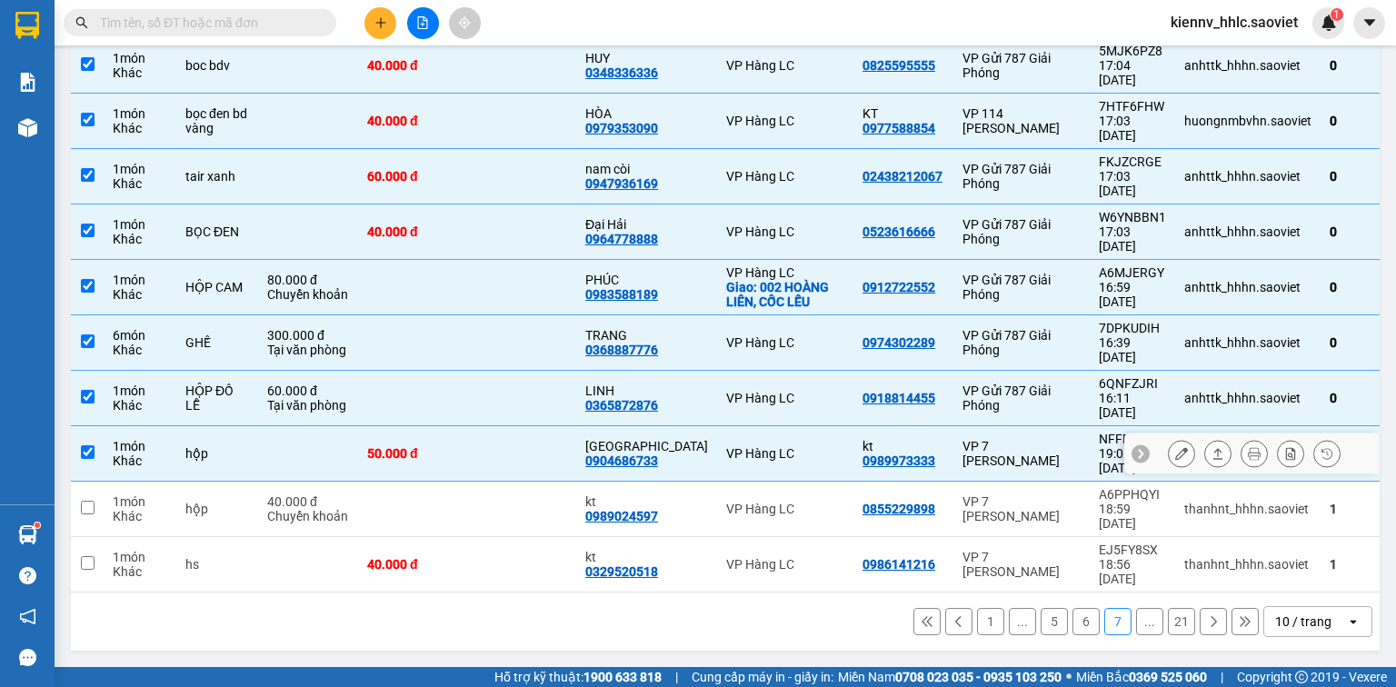
click at [491, 480] on td at bounding box center [521, 453] width 109 height 55
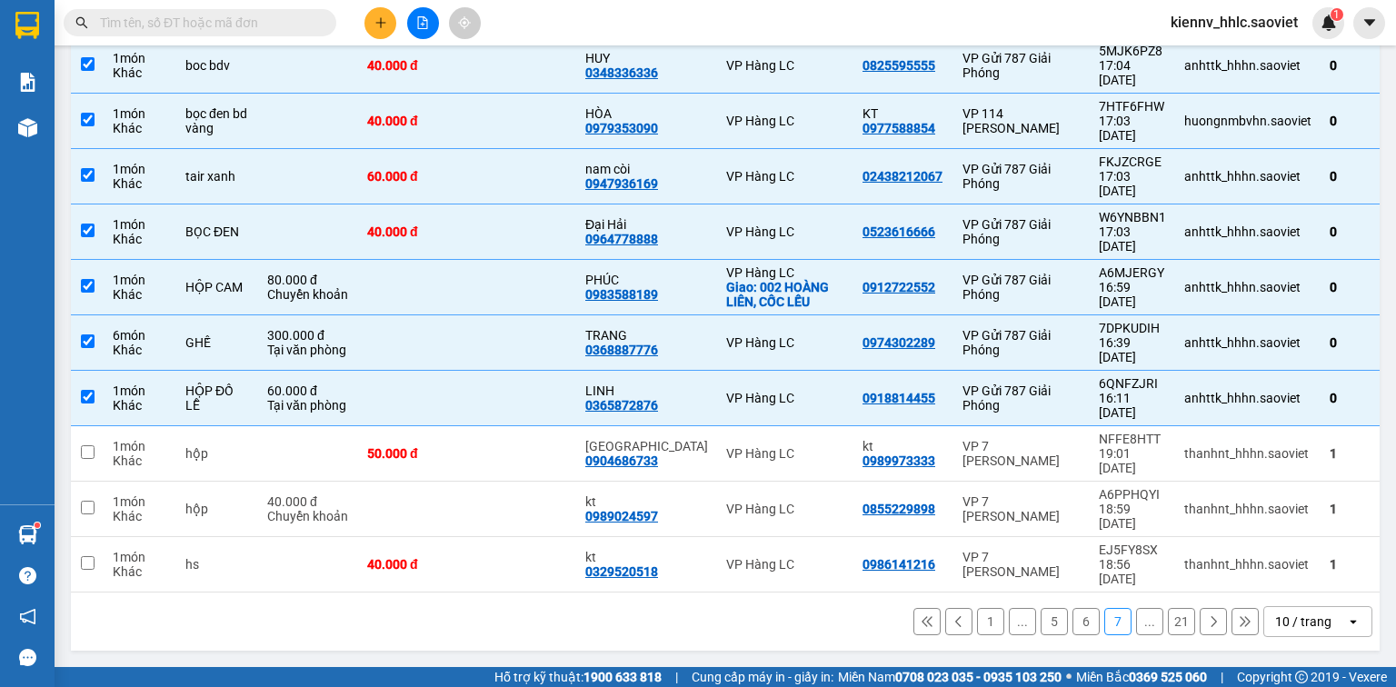
click at [1200, 621] on button at bounding box center [1213, 621] width 27 height 27
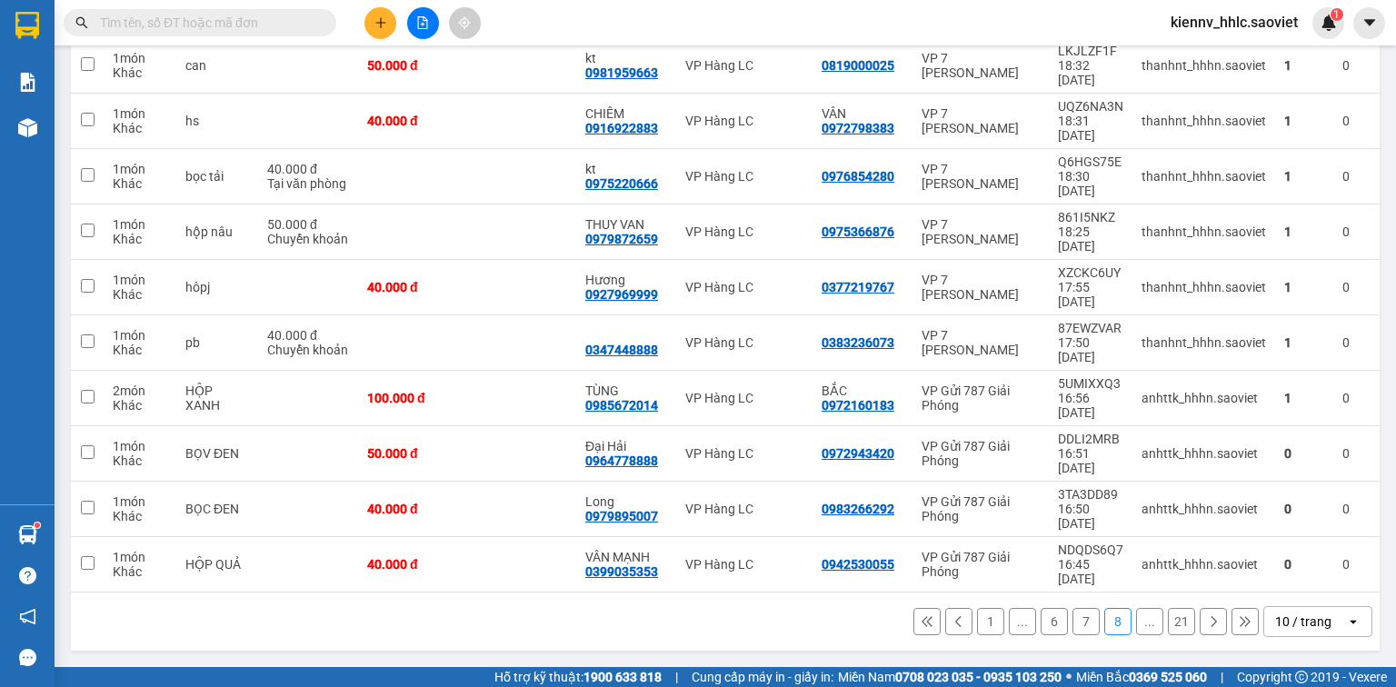
click at [1200, 621] on button at bounding box center [1213, 621] width 27 height 27
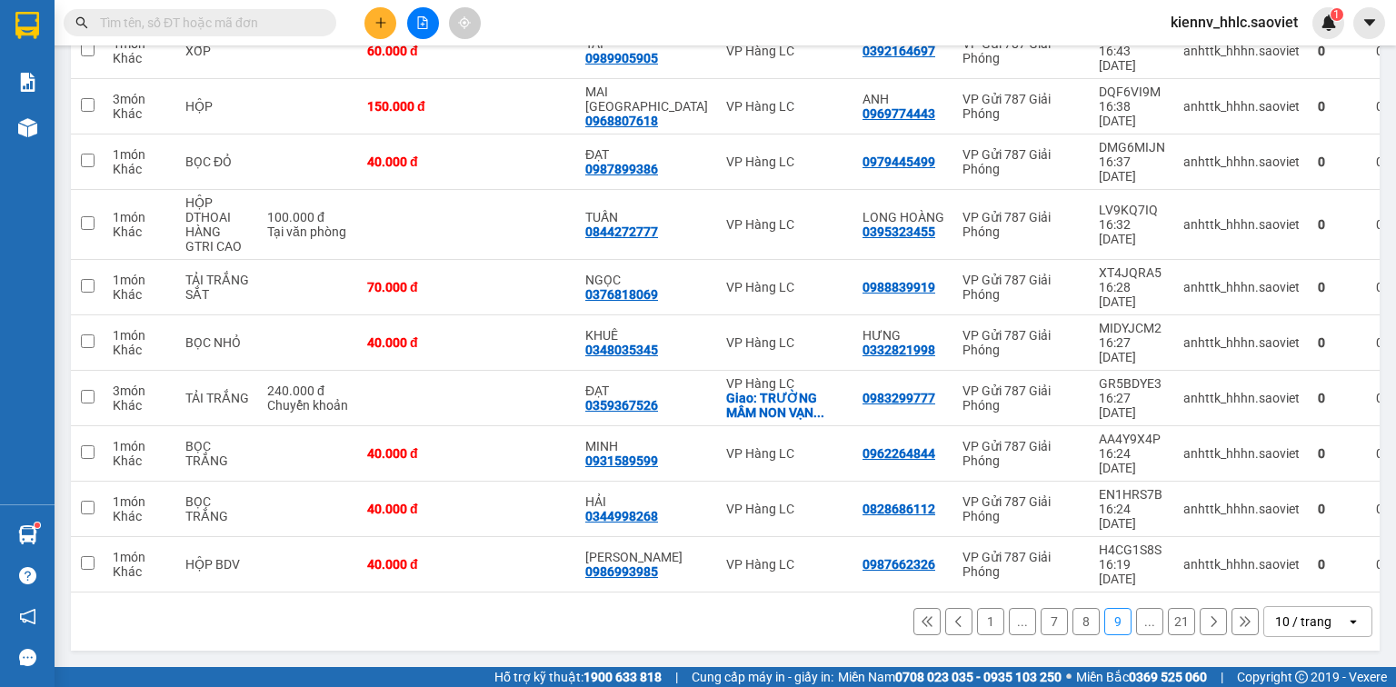
click at [1073, 635] on button "8" at bounding box center [1086, 621] width 27 height 27
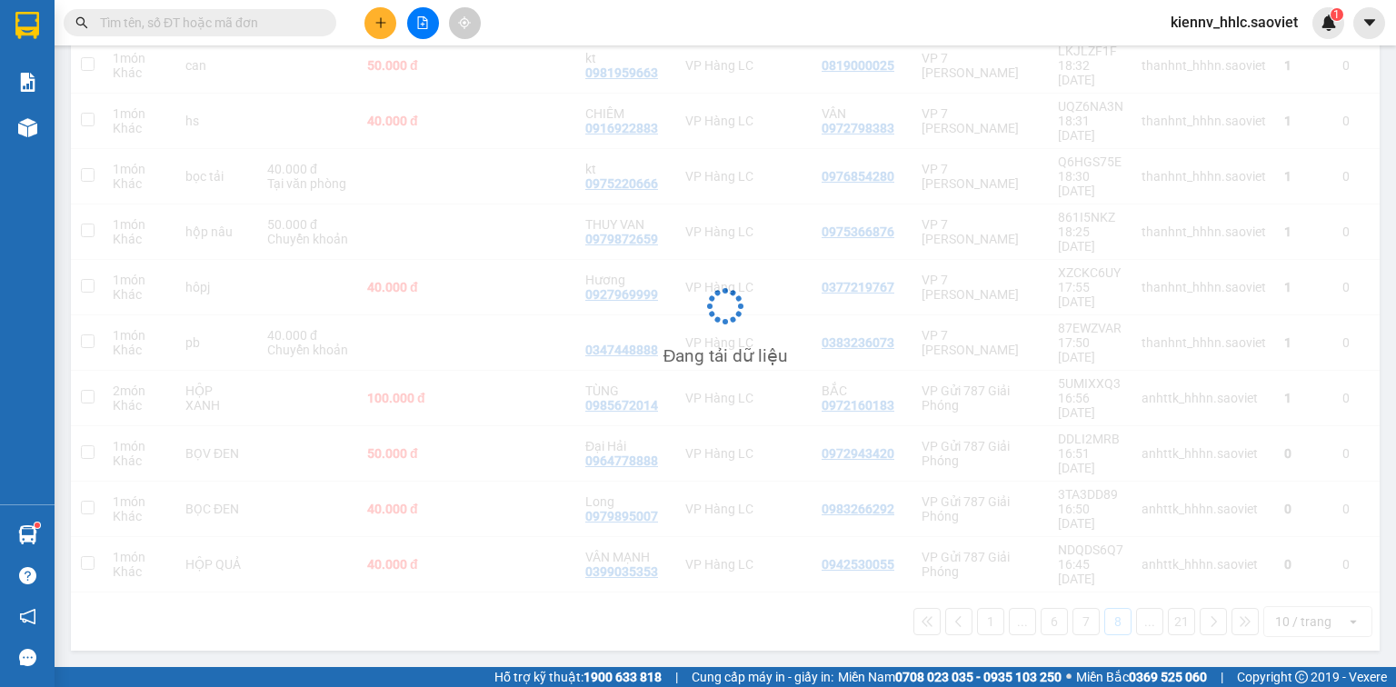
click at [88, 140] on div "Đang tải dữ liệu" at bounding box center [725, 320] width 1309 height 661
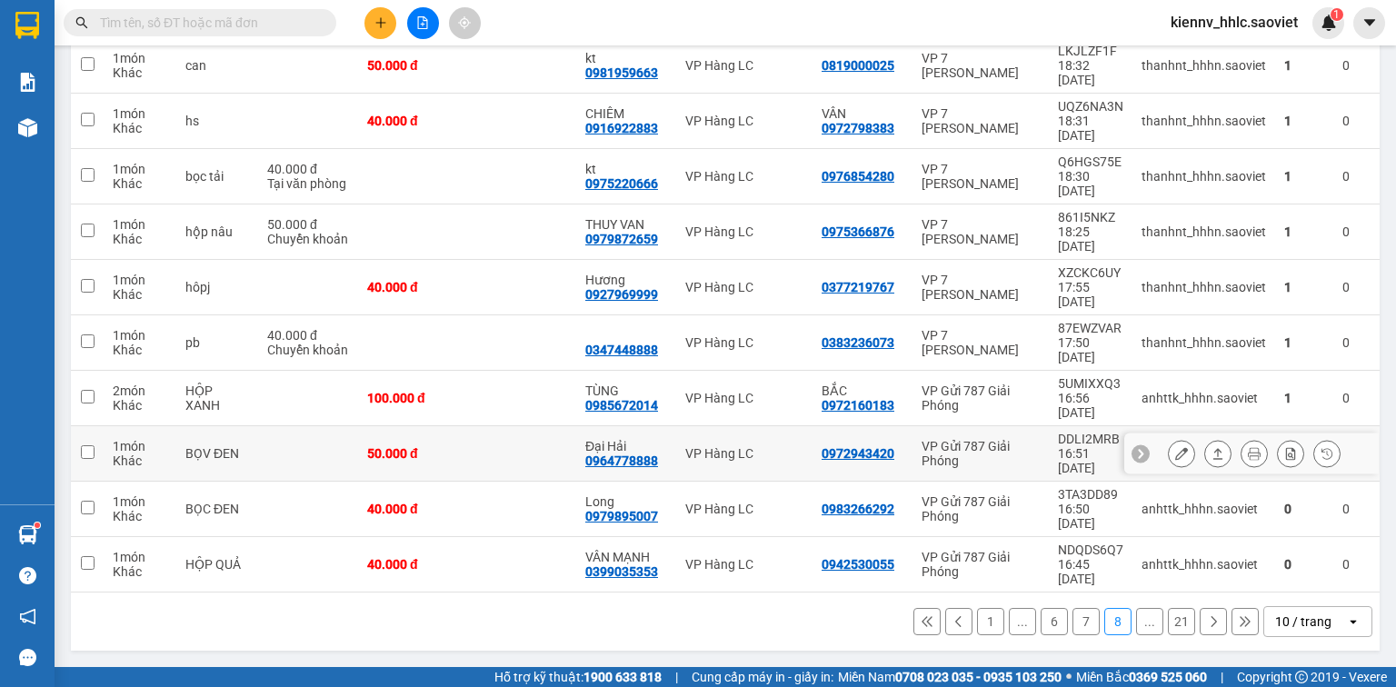
click at [571, 482] on td at bounding box center [521, 453] width 109 height 55
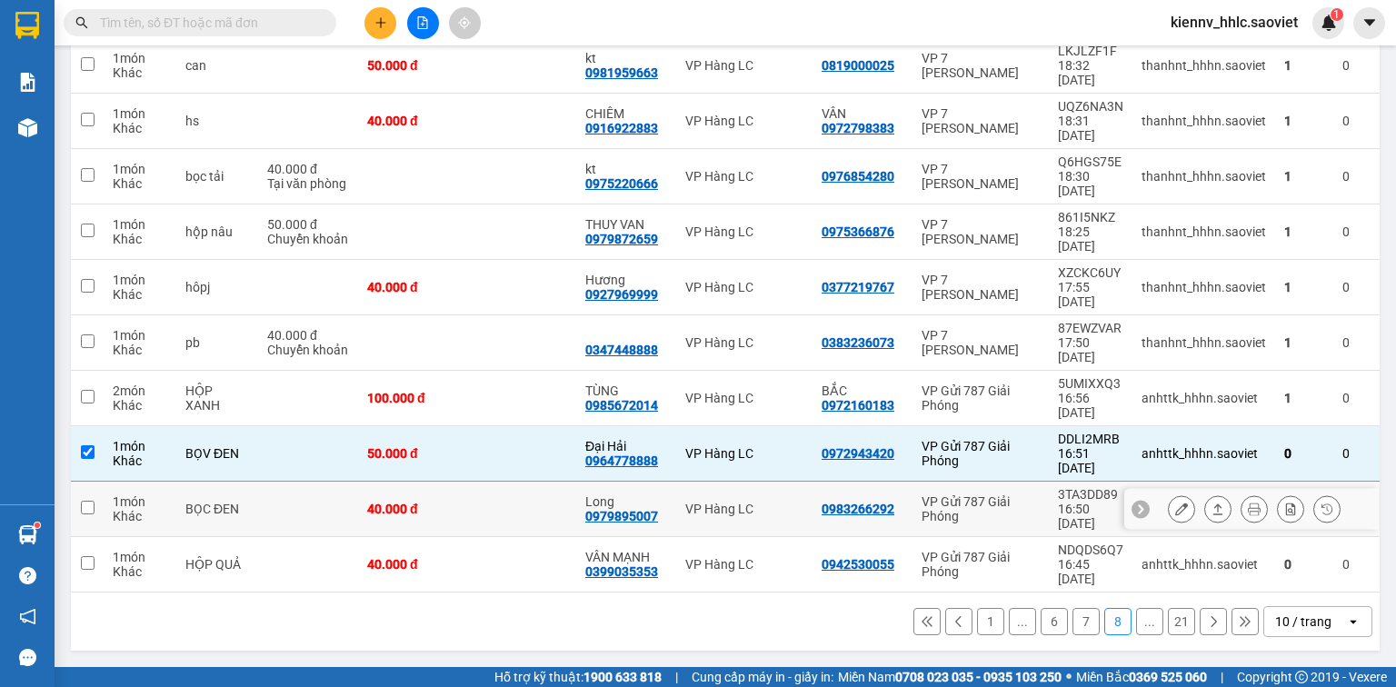
drag, startPoint x: 565, startPoint y: 525, endPoint x: 553, endPoint y: 549, distance: 27.2
click at [564, 528] on td at bounding box center [521, 509] width 109 height 55
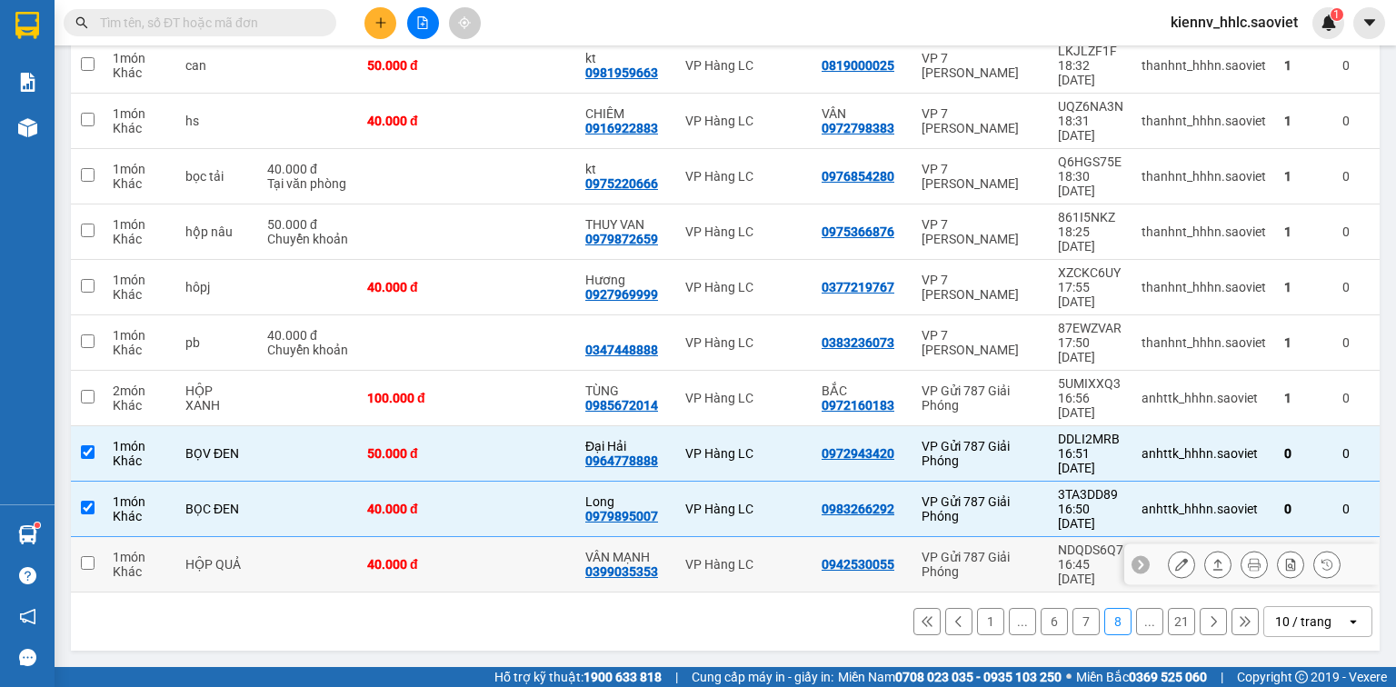
drag, startPoint x: 550, startPoint y: 560, endPoint x: 556, endPoint y: 550, distance: 11.9
click at [552, 559] on td at bounding box center [521, 564] width 109 height 55
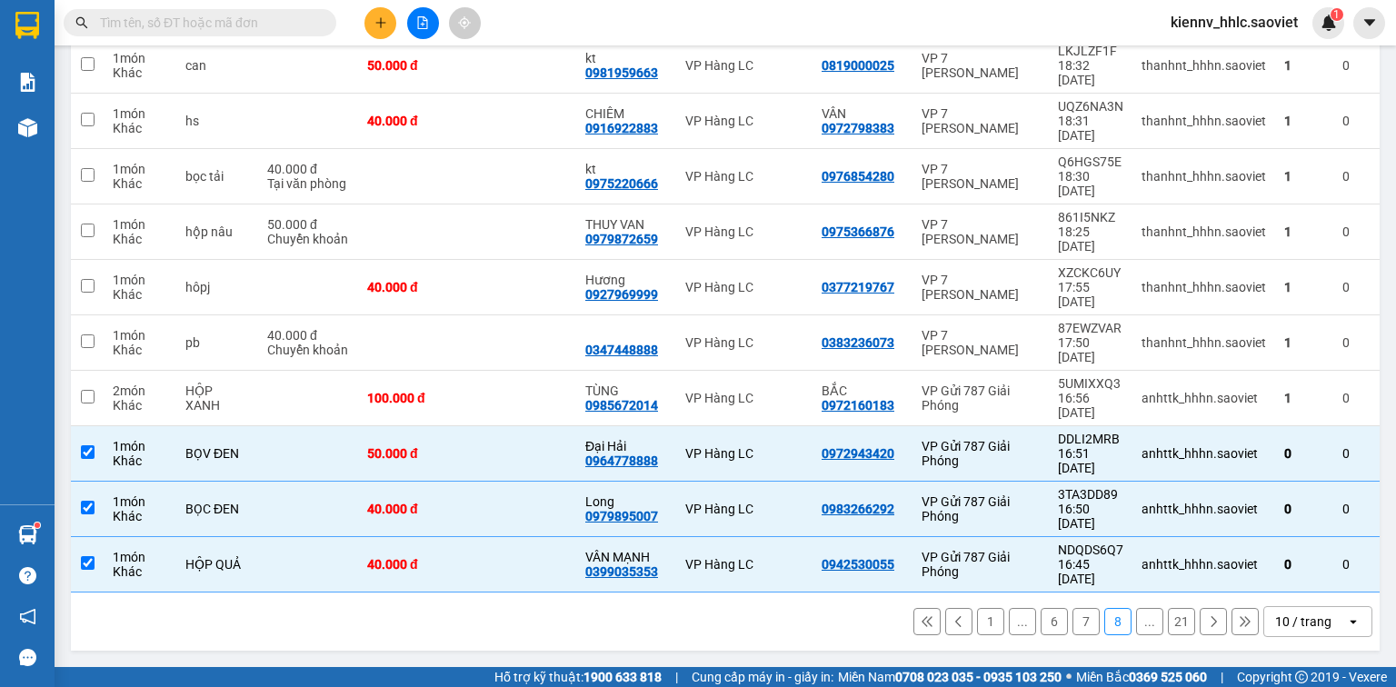
click at [1207, 626] on icon at bounding box center [1213, 621] width 13 height 13
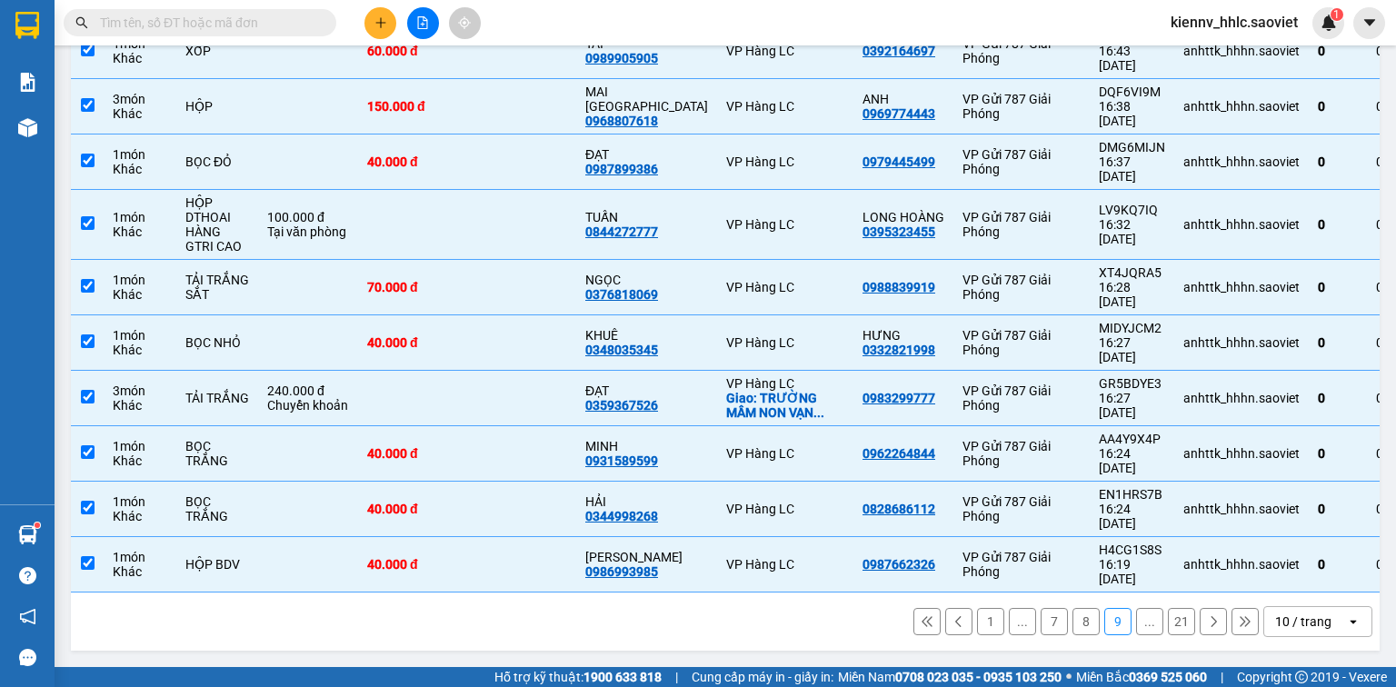
click at [1207, 626] on icon at bounding box center [1213, 621] width 13 height 13
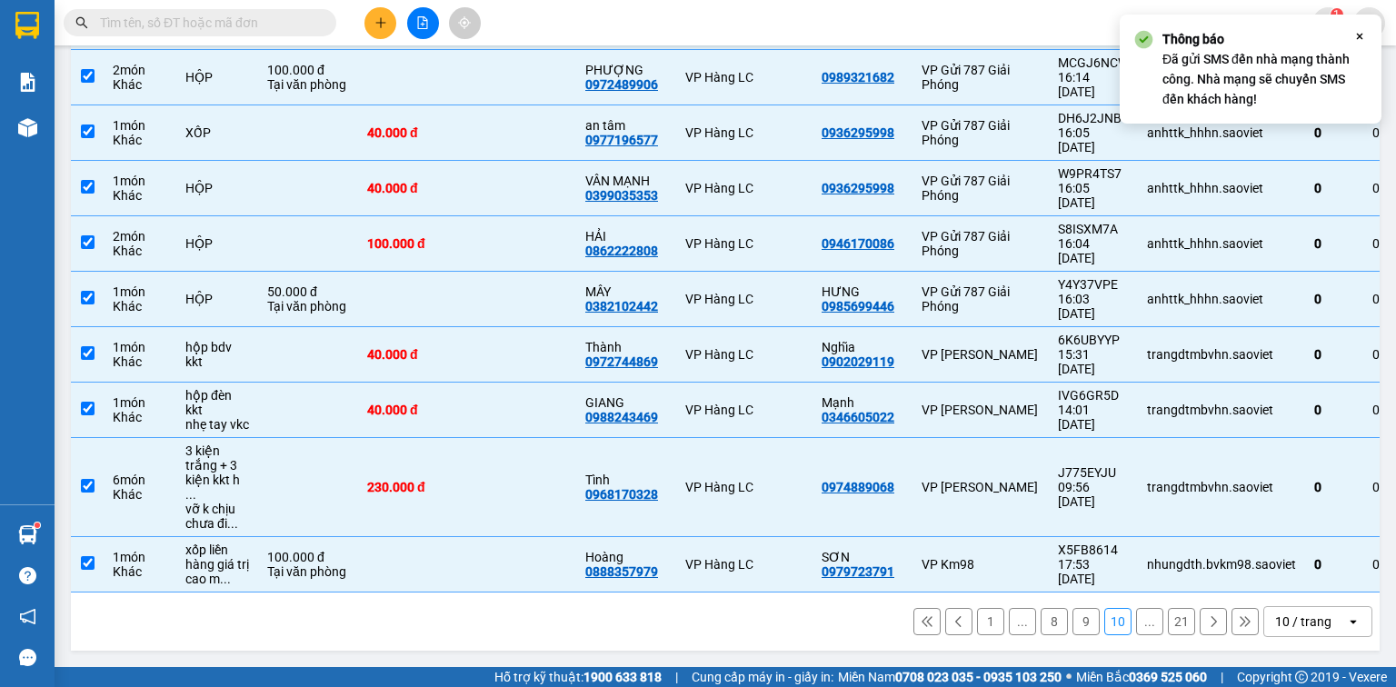
click at [1200, 635] on button at bounding box center [1213, 621] width 27 height 27
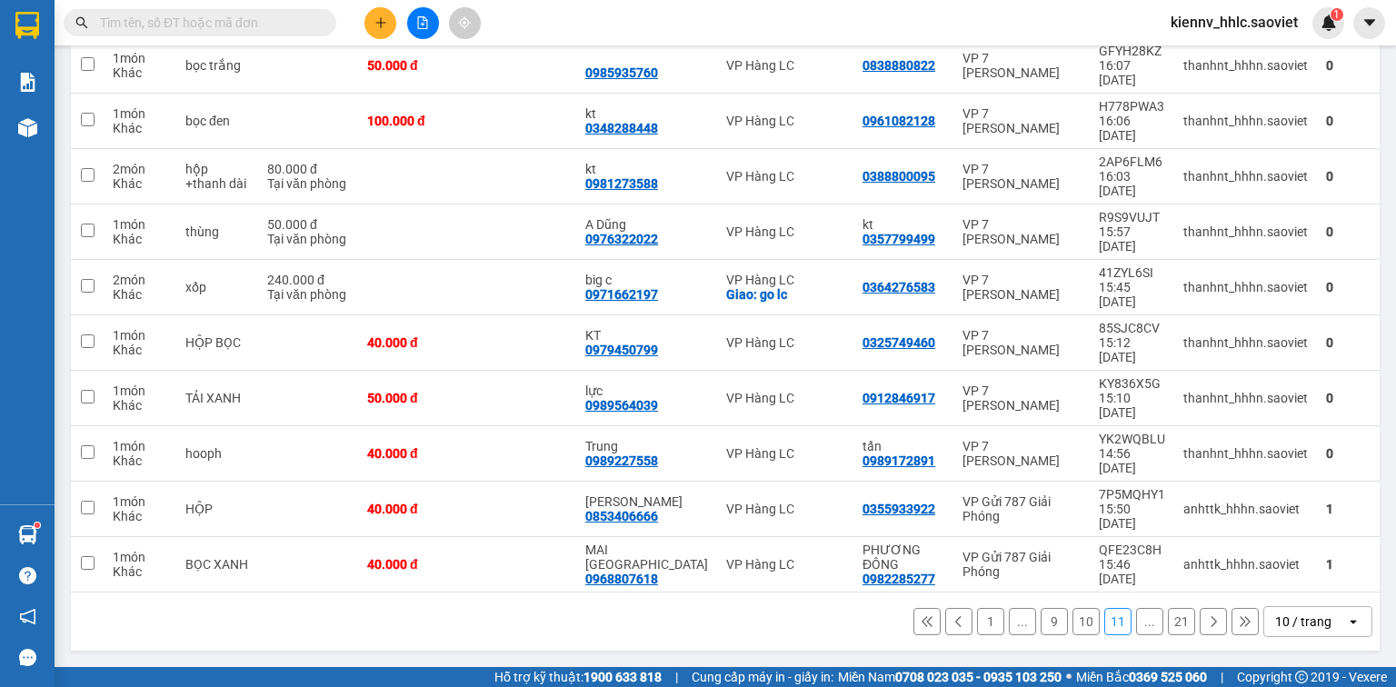
click at [89, 21] on span at bounding box center [87, 13] width 15 height 15
click at [87, 5] on input "checkbox" at bounding box center [87, 5] width 0 height 0
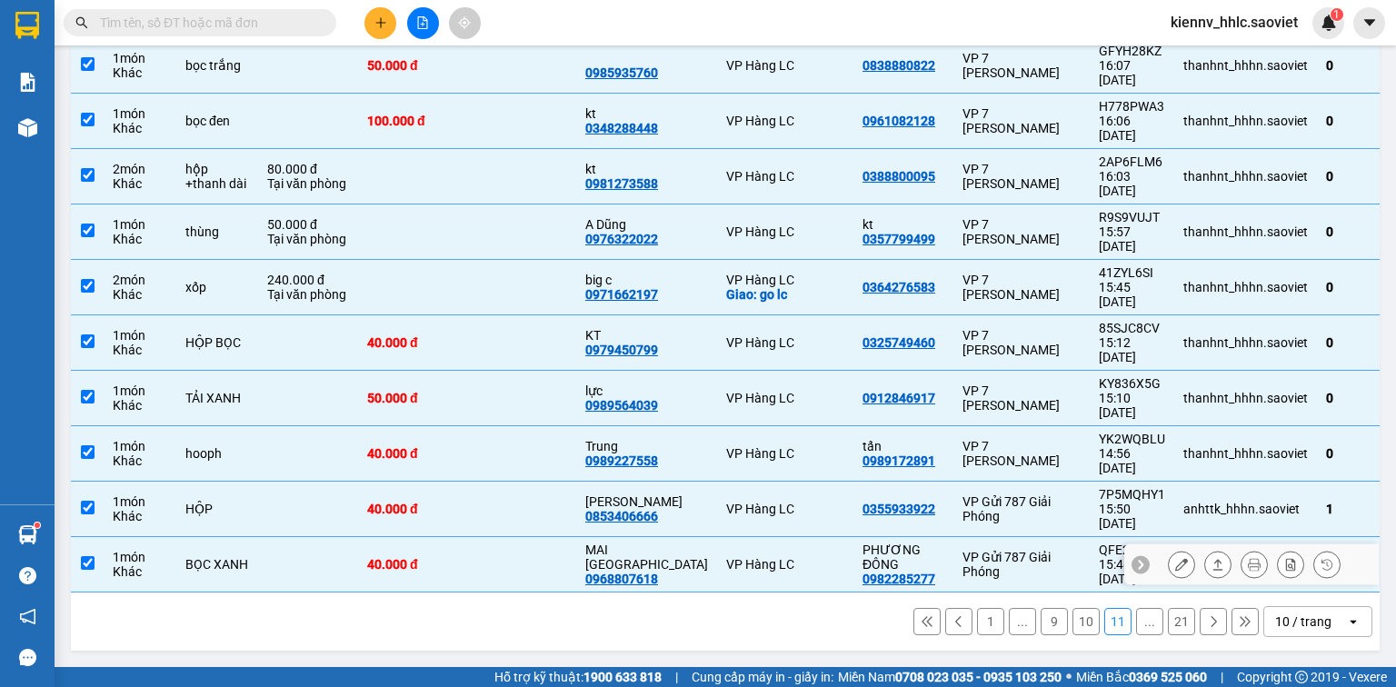
drag, startPoint x: 316, startPoint y: 564, endPoint x: 315, endPoint y: 524, distance: 40.0
click at [316, 562] on td at bounding box center [308, 564] width 100 height 55
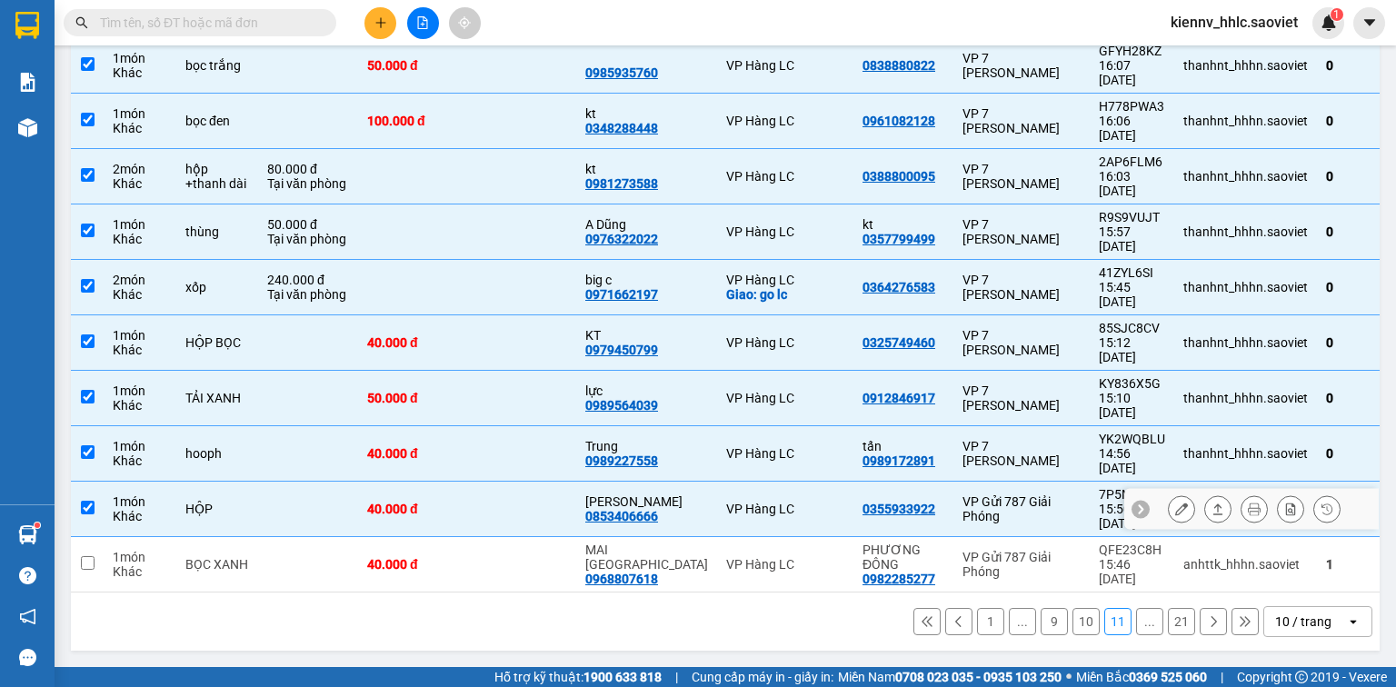
click at [314, 523] on td at bounding box center [308, 509] width 100 height 55
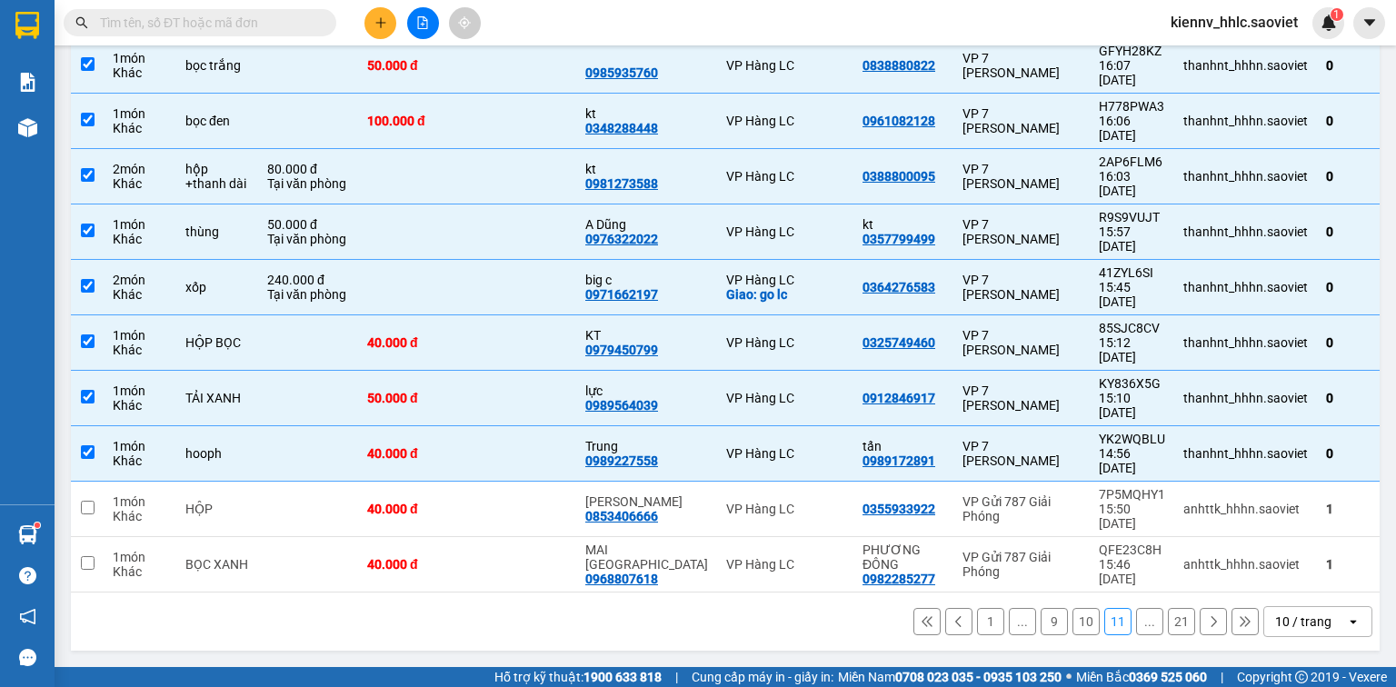
drag, startPoint x: 1123, startPoint y: 138, endPoint x: 1145, endPoint y: 144, distance: 22.5
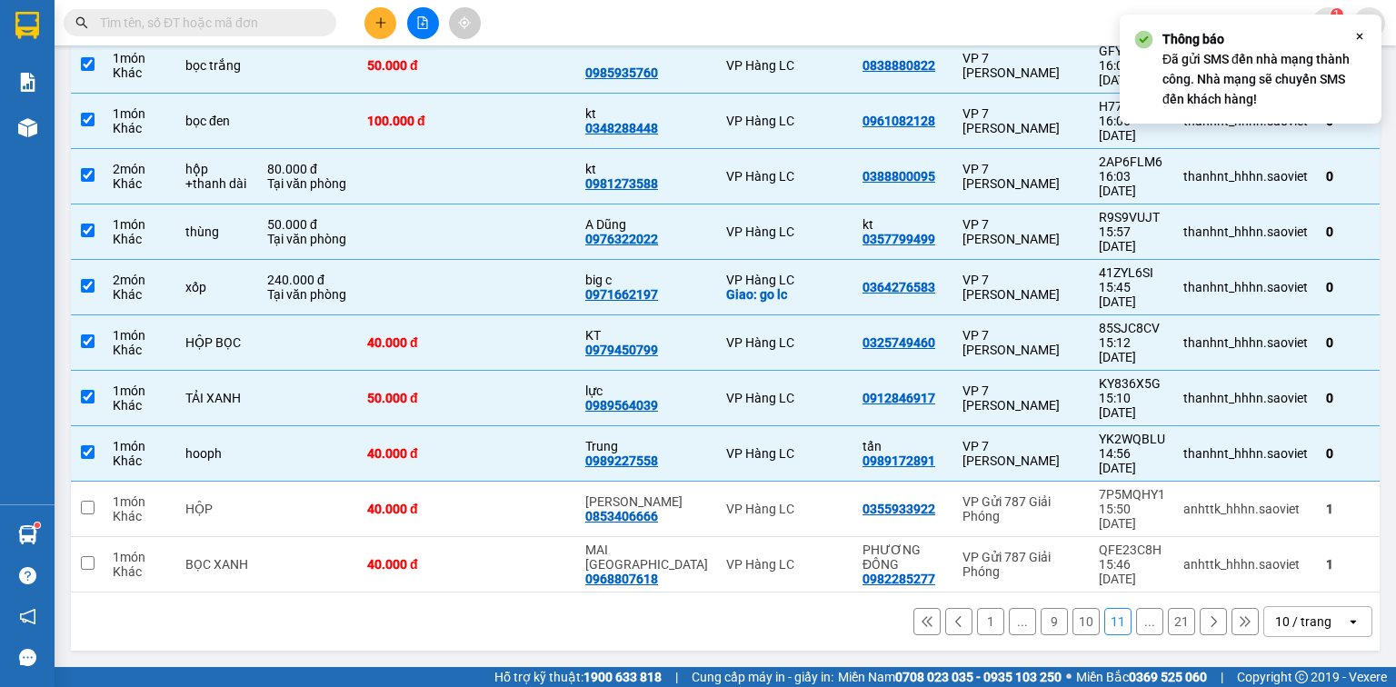
click at [984, 619] on button "1" at bounding box center [990, 621] width 27 height 27
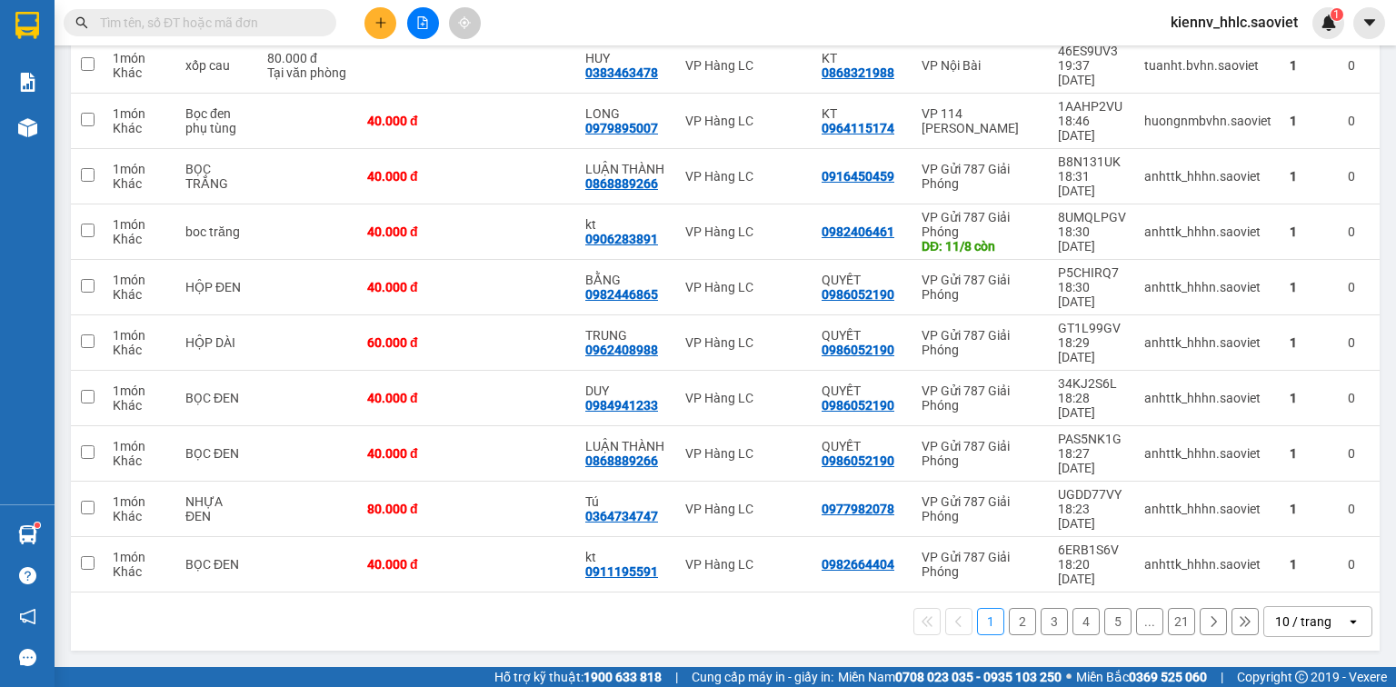
click at [427, 25] on icon "file-add" at bounding box center [423, 22] width 10 height 13
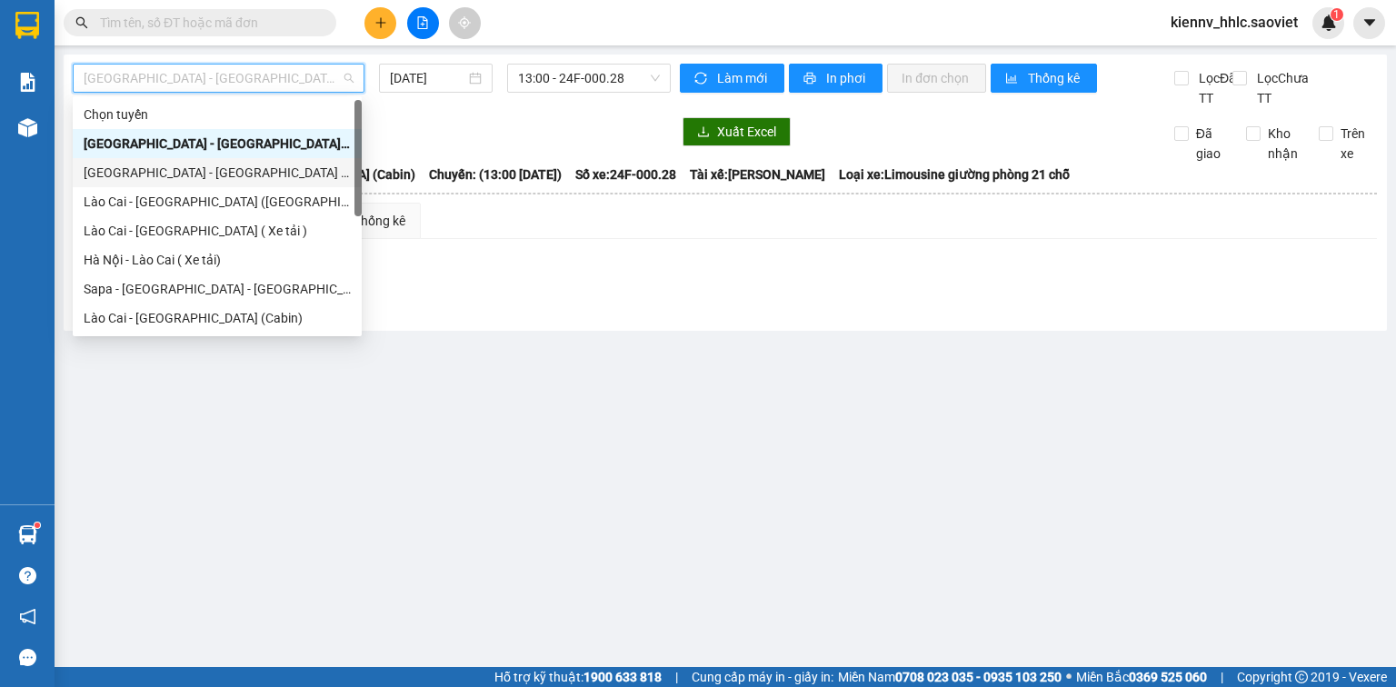
click at [313, 160] on div "[GEOGRAPHIC_DATA] - [GEOGRAPHIC_DATA] ([GEOGRAPHIC_DATA])" at bounding box center [217, 172] width 289 height 29
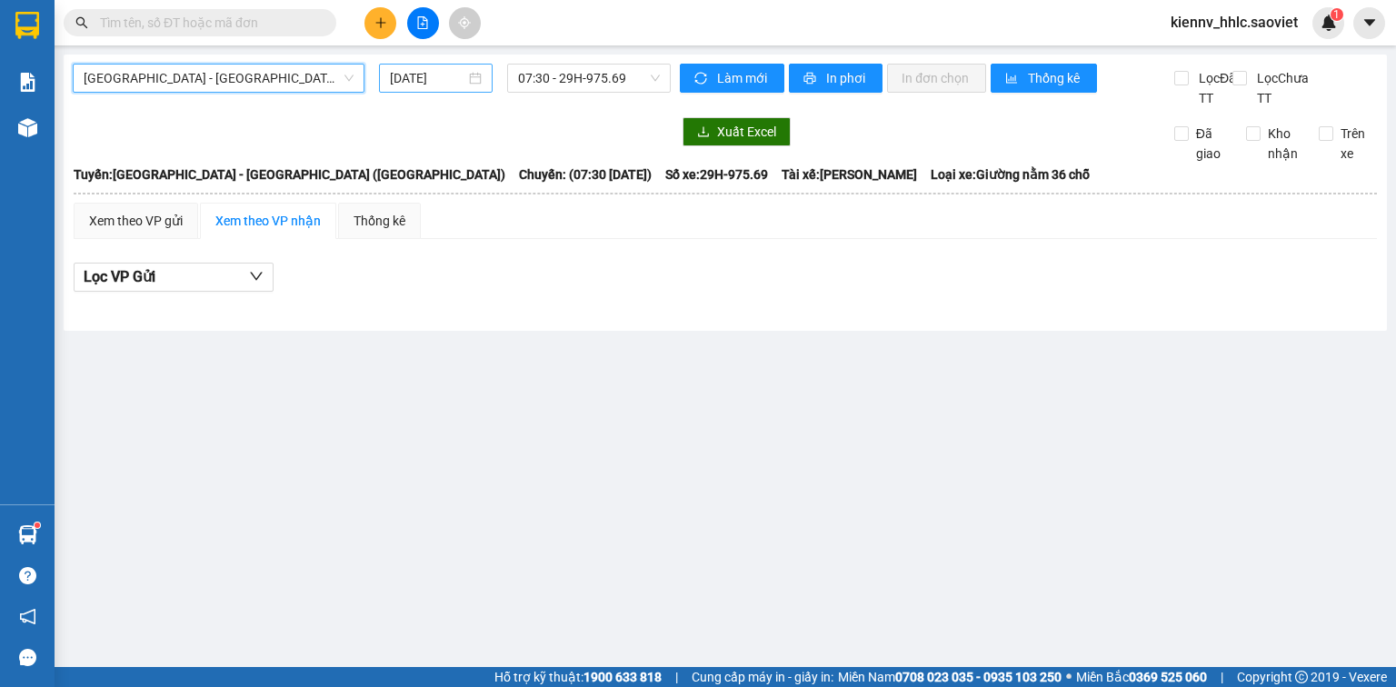
click at [435, 78] on input "[DATE]" at bounding box center [427, 78] width 75 height 20
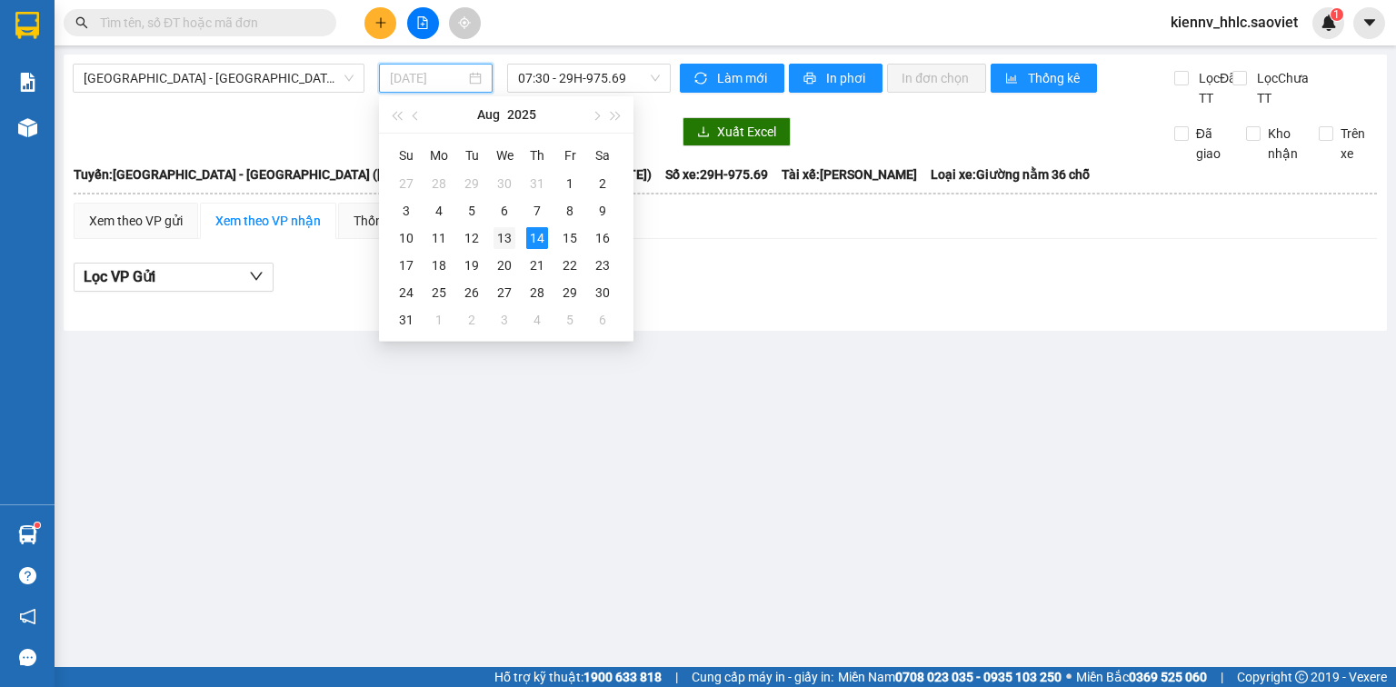
click at [498, 240] on div "13" at bounding box center [505, 238] width 22 height 22
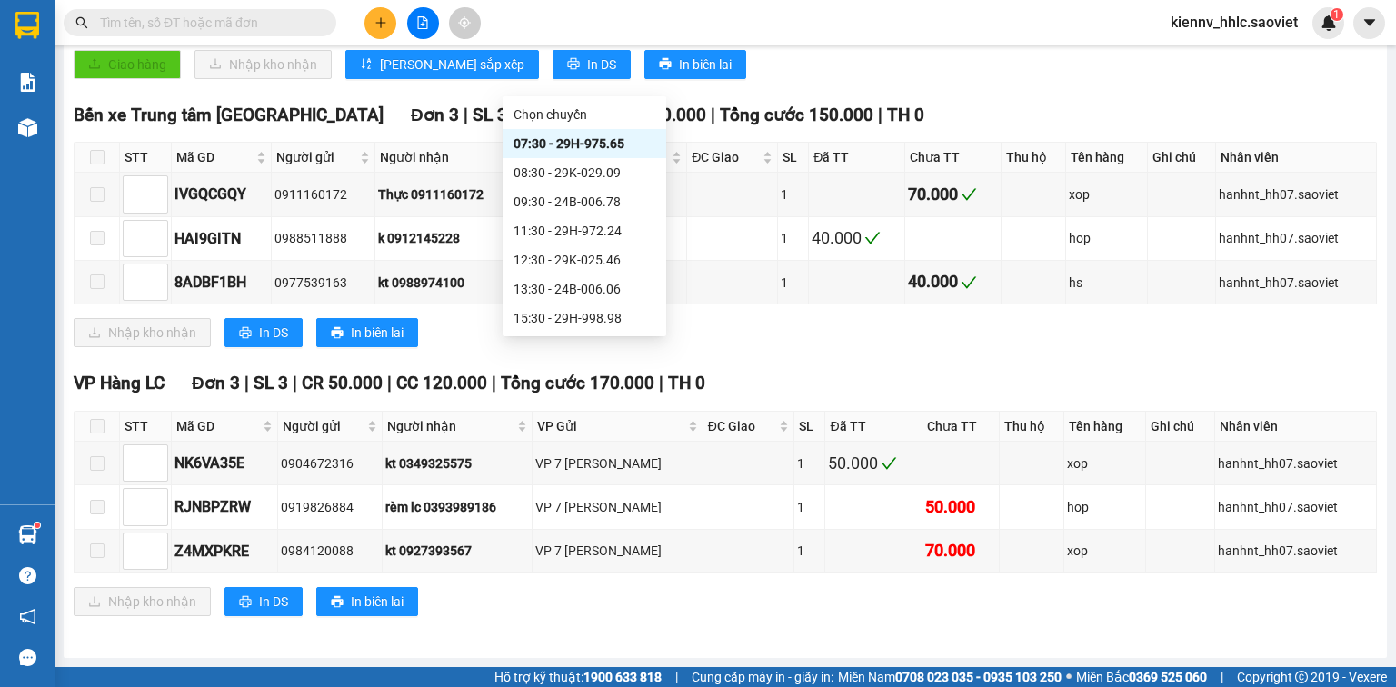
click at [625, 425] on div "20:30 - 24B-006.09" at bounding box center [585, 435] width 142 height 20
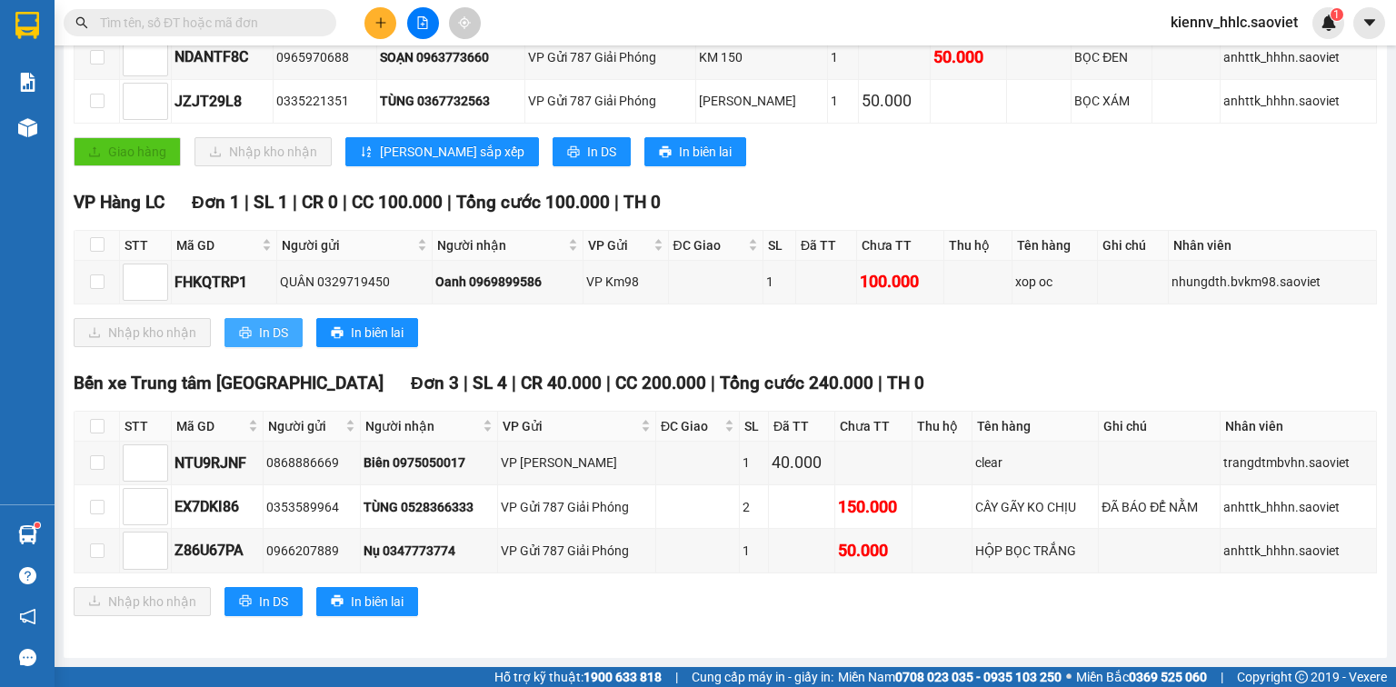
click at [280, 347] on button "In DS" at bounding box center [264, 332] width 78 height 29
click at [248, 26] on input "text" at bounding box center [207, 23] width 215 height 20
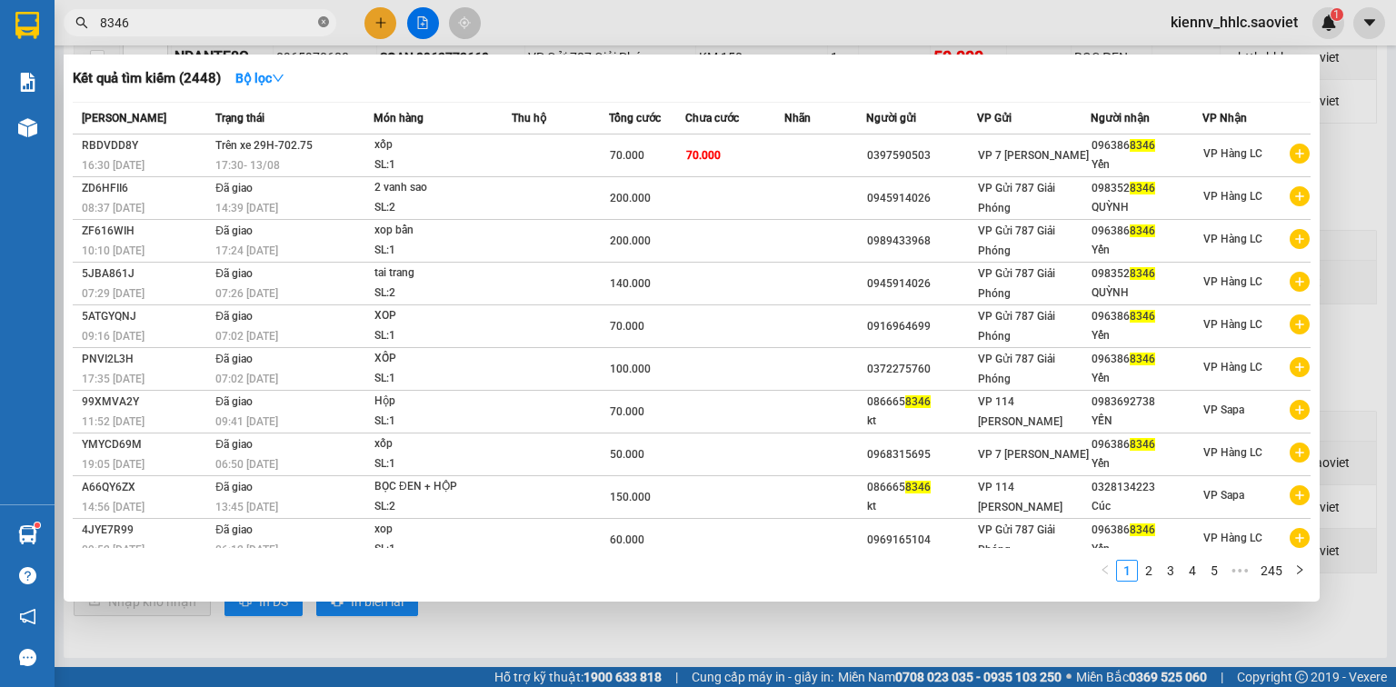
click at [320, 17] on icon "close-circle" at bounding box center [323, 21] width 11 height 11
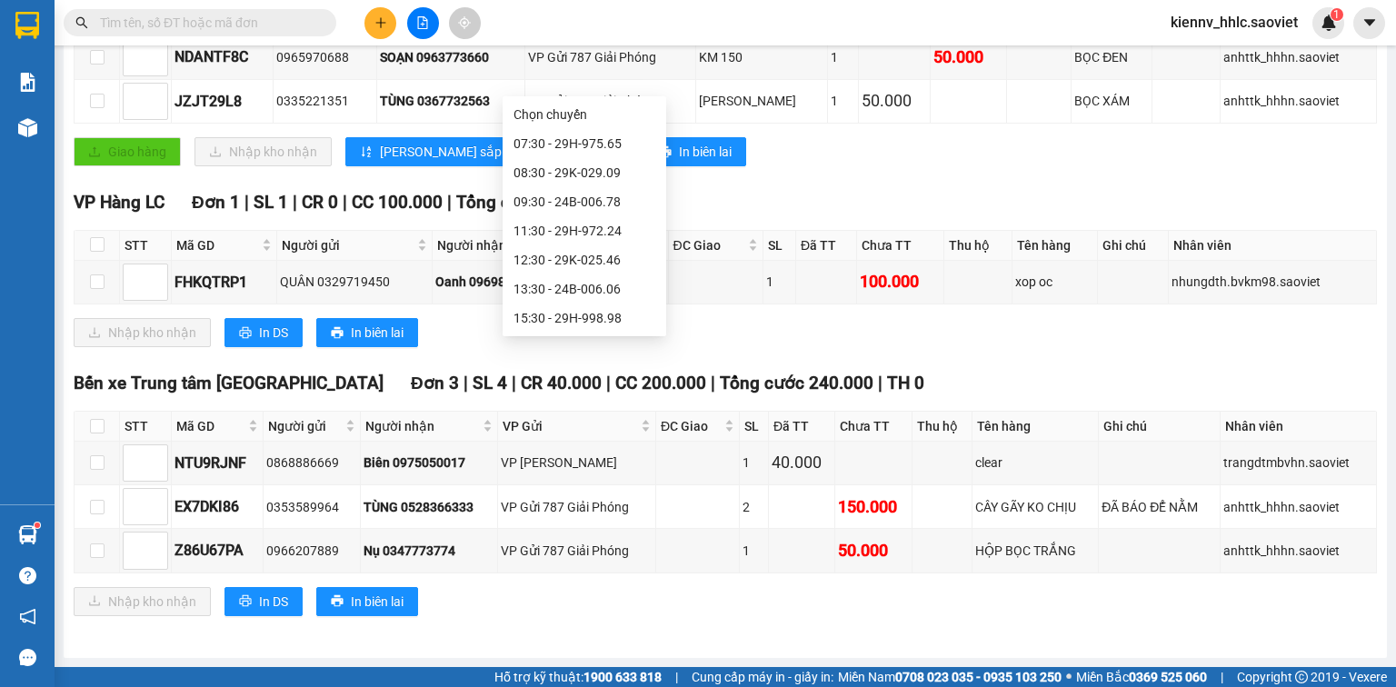
click at [627, 483] on div "23:30 (TC) - 29H-975.03" at bounding box center [585, 493] width 142 height 20
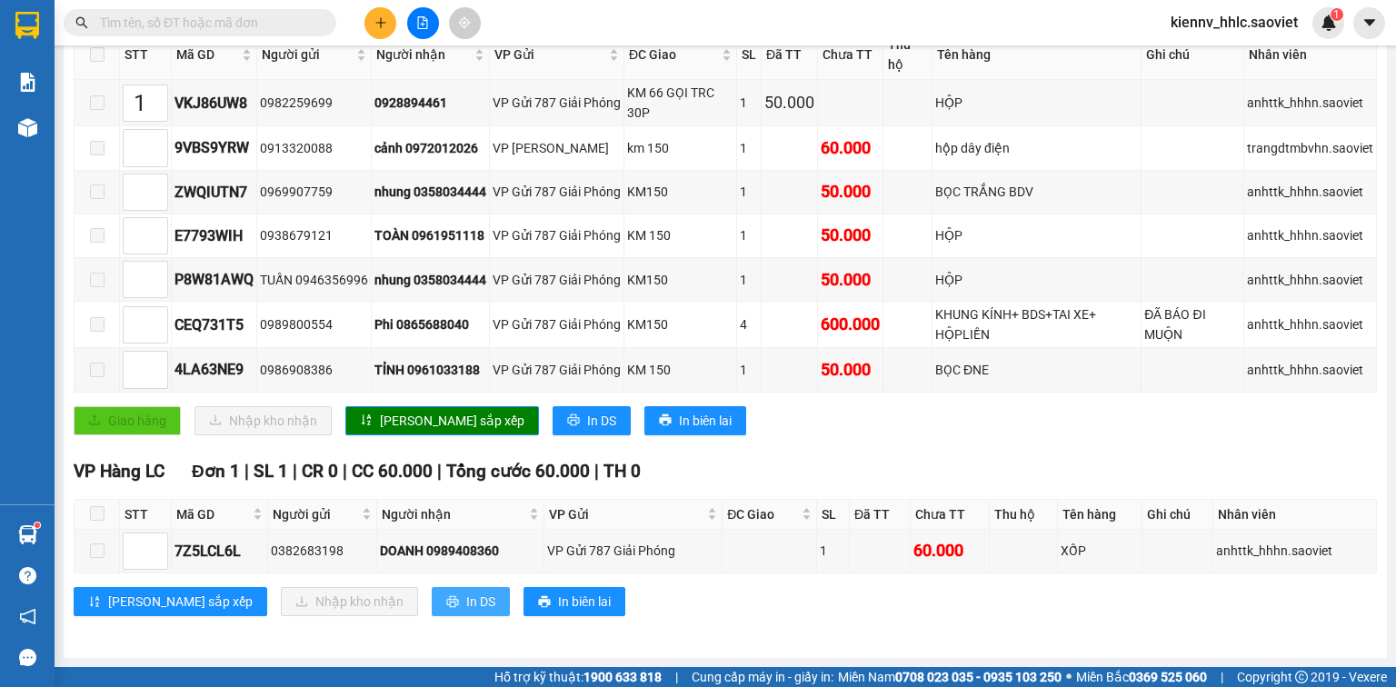
click at [466, 601] on span "In DS" at bounding box center [480, 602] width 29 height 20
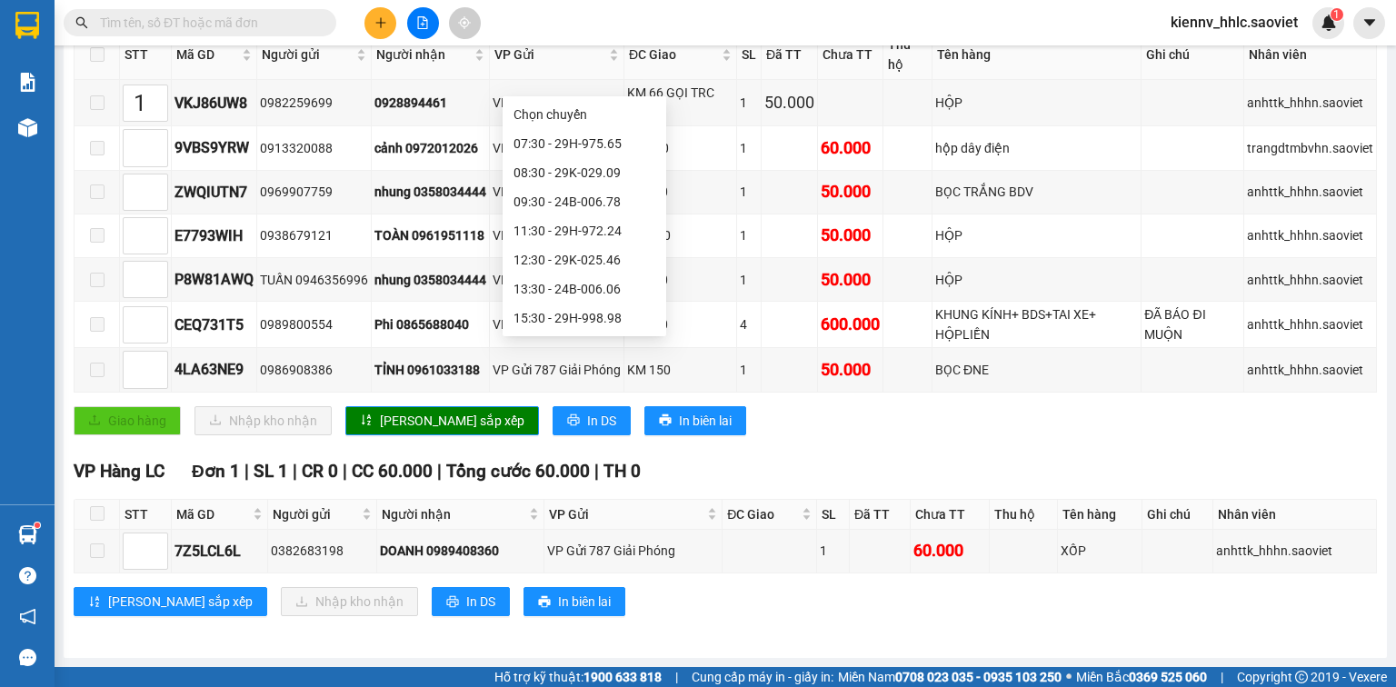
click at [634, 366] on div "17:30 - 29H-702.75" at bounding box center [585, 376] width 142 height 20
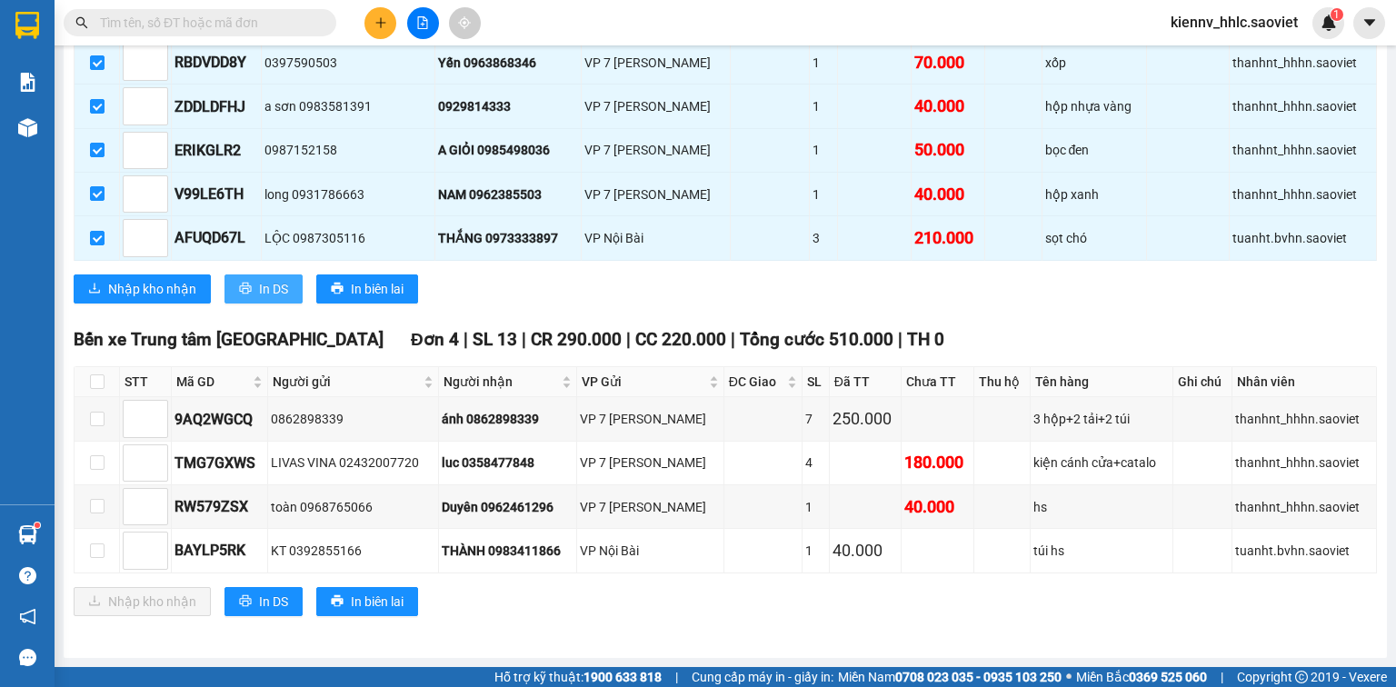
click at [278, 299] on span "In DS" at bounding box center [273, 289] width 29 height 20
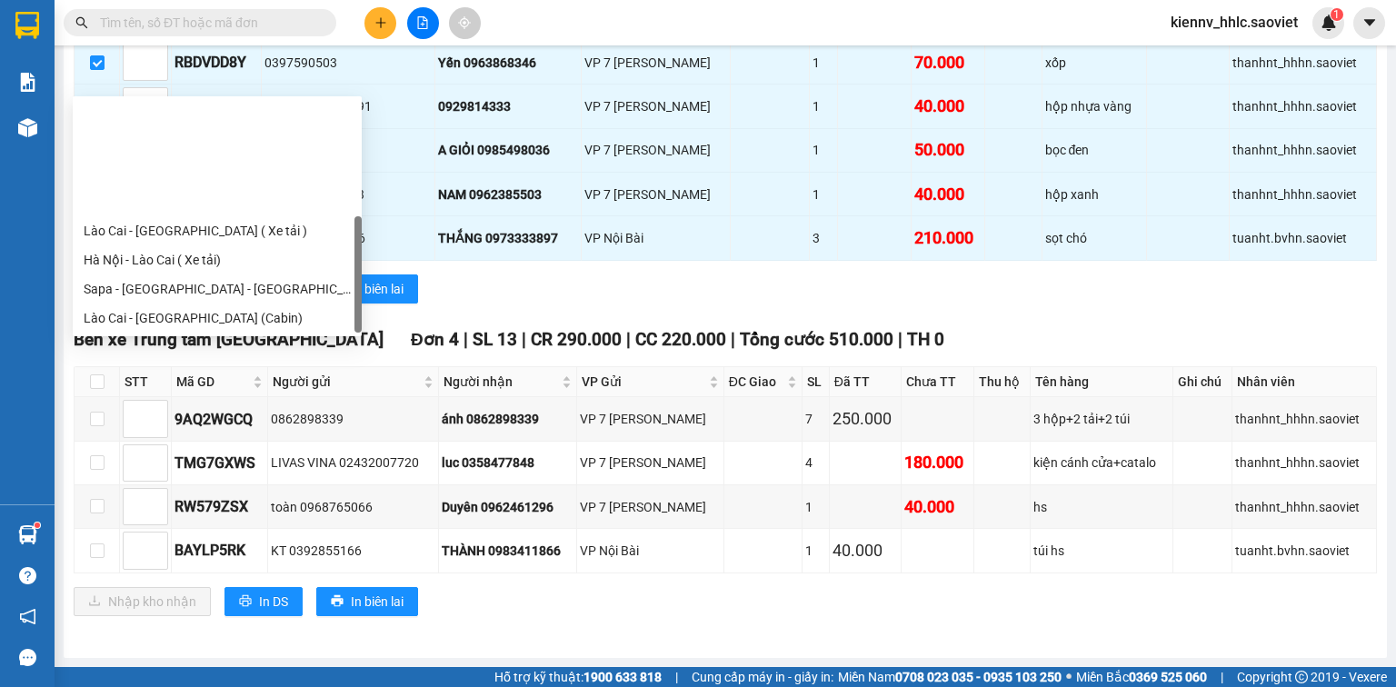
click at [263, 395] on div "[GEOGRAPHIC_DATA] - [GEOGRAPHIC_DATA] ([GEOGRAPHIC_DATA])" at bounding box center [217, 405] width 267 height 20
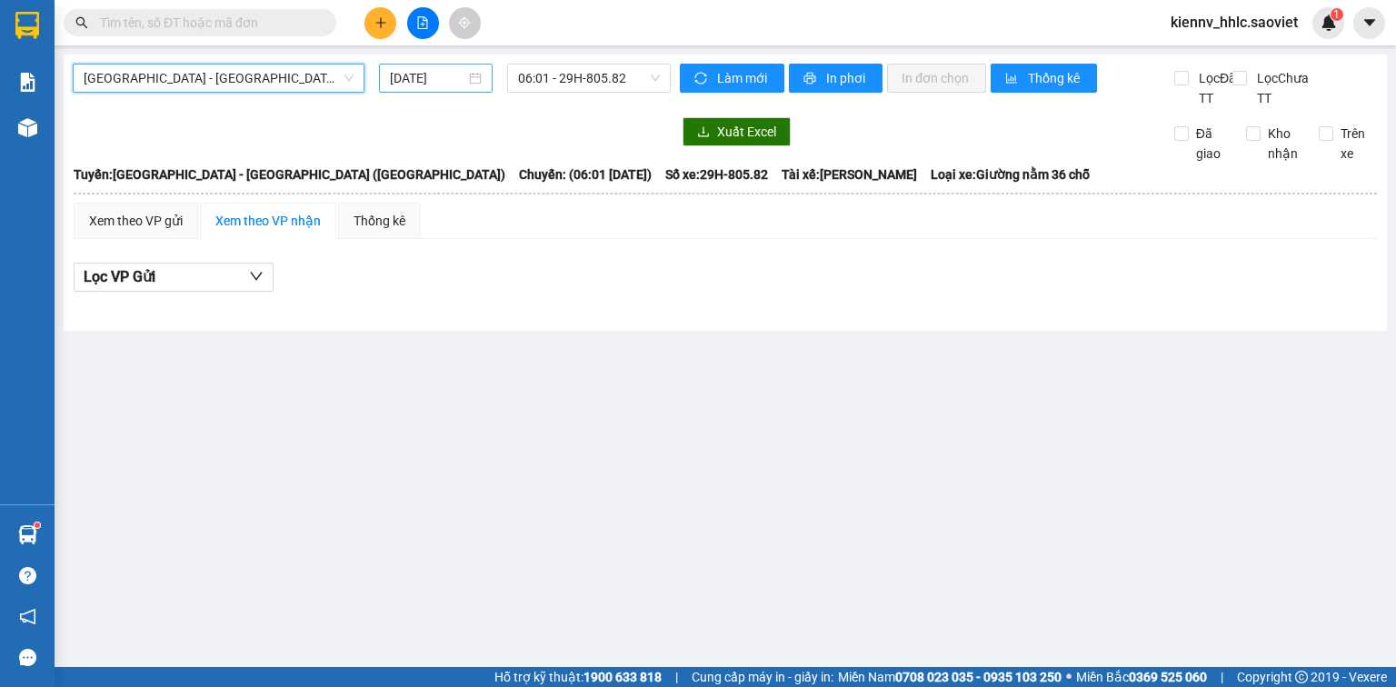
click at [400, 80] on input "[DATE]" at bounding box center [427, 78] width 75 height 20
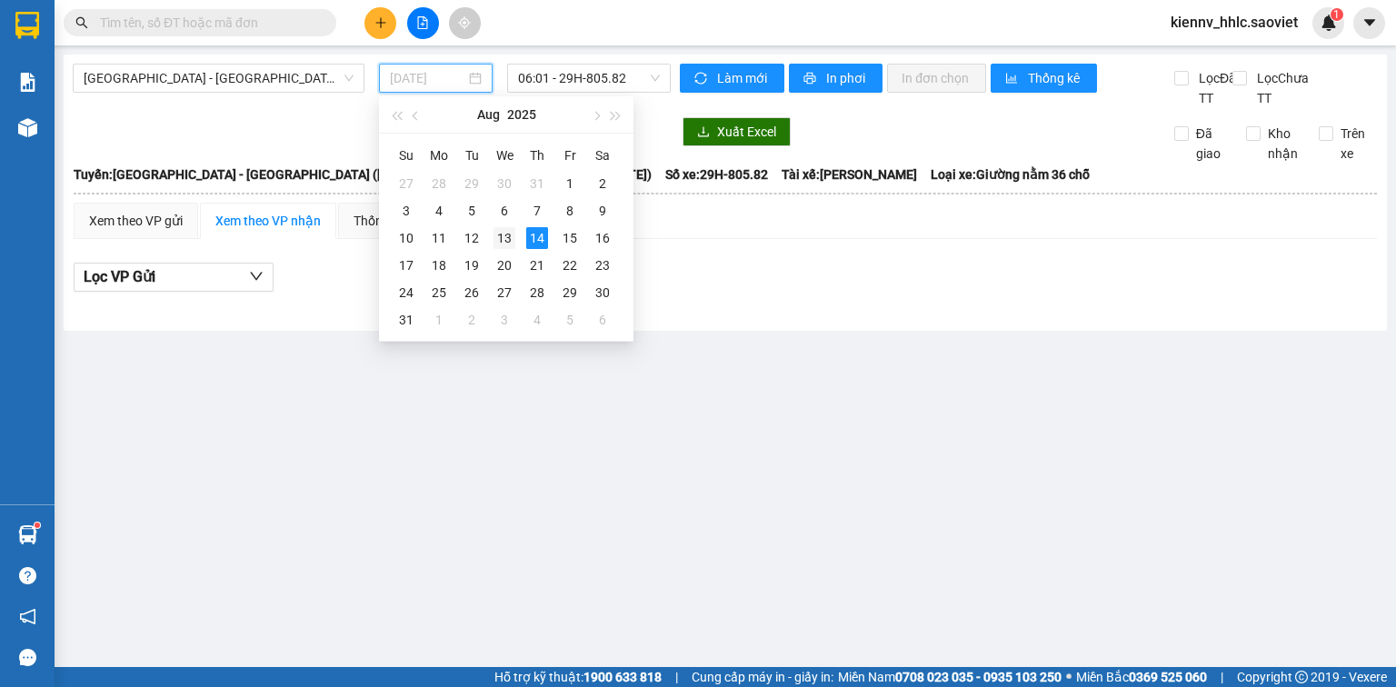
click at [508, 247] on div "13" at bounding box center [505, 238] width 22 height 22
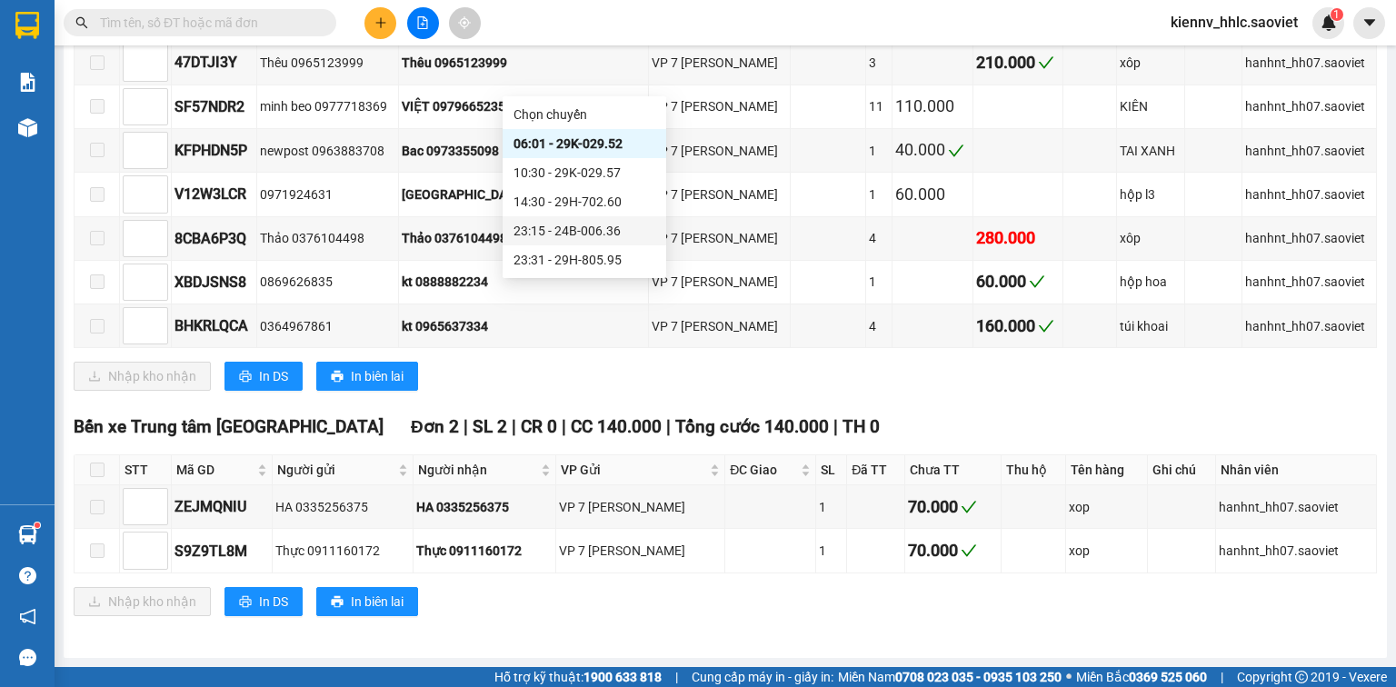
click at [612, 236] on div "23:15 - 24B-006.36" at bounding box center [585, 231] width 142 height 20
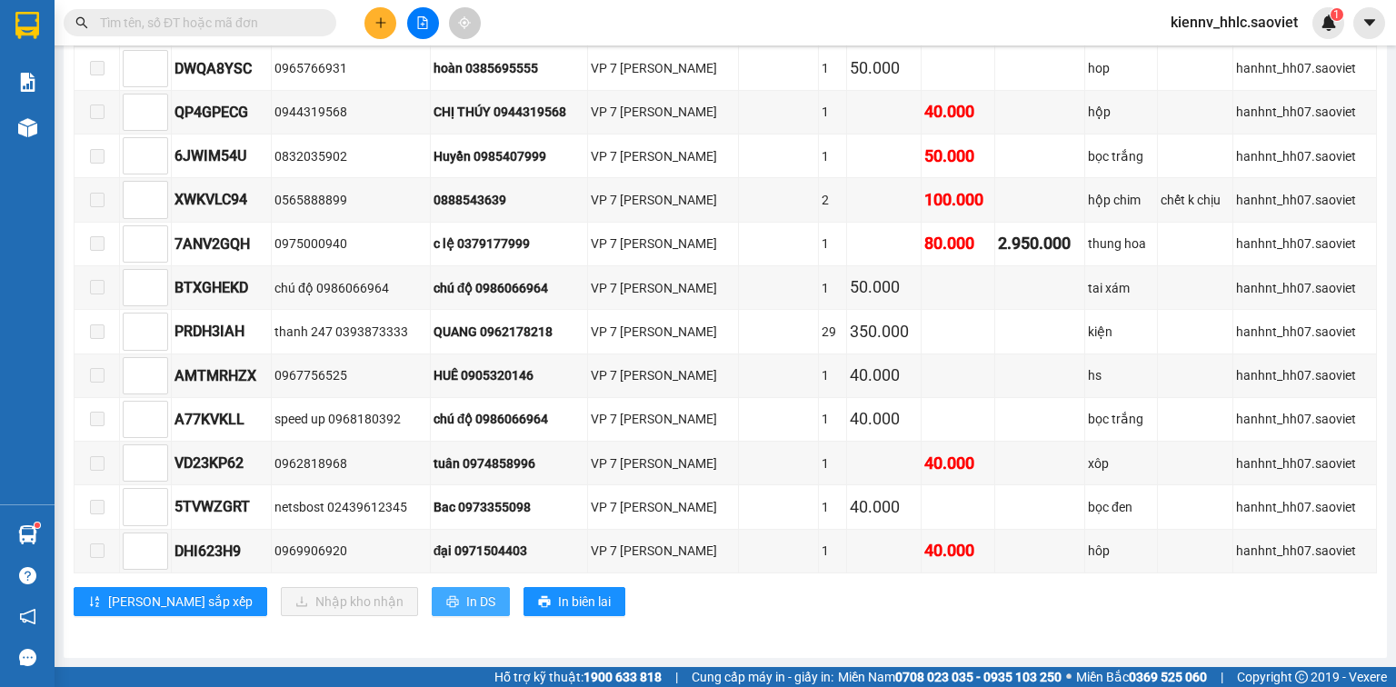
click at [466, 611] on span "In DS" at bounding box center [480, 602] width 29 height 20
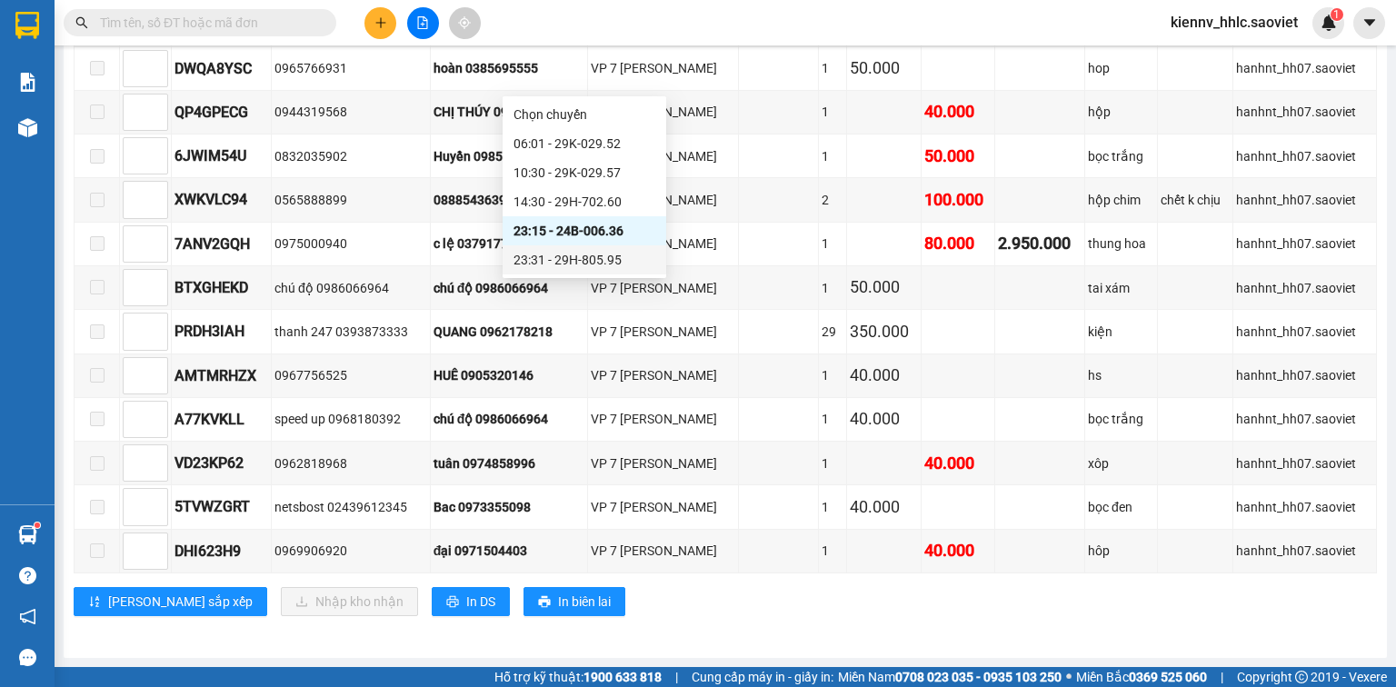
click at [599, 265] on div "23:31 - 29H-805.95" at bounding box center [585, 260] width 142 height 20
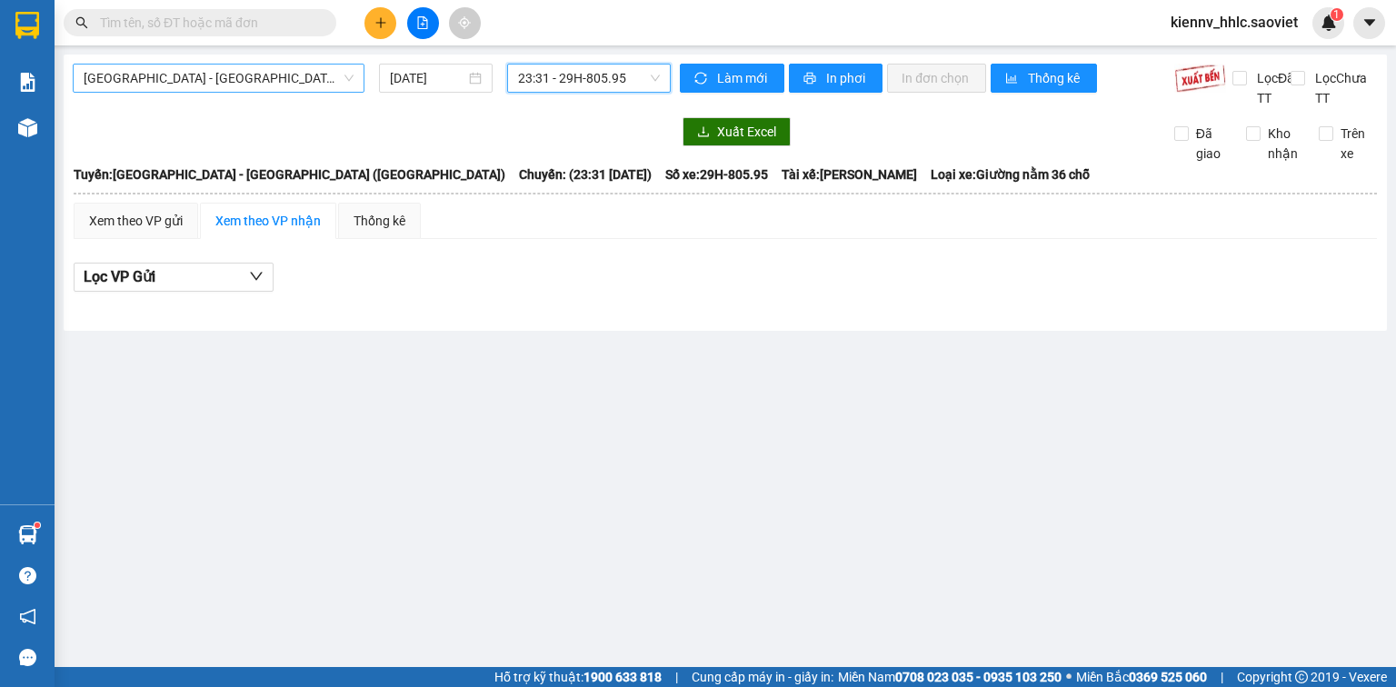
click at [293, 74] on span "[GEOGRAPHIC_DATA] - [GEOGRAPHIC_DATA] ([GEOGRAPHIC_DATA])" at bounding box center [219, 78] width 270 height 27
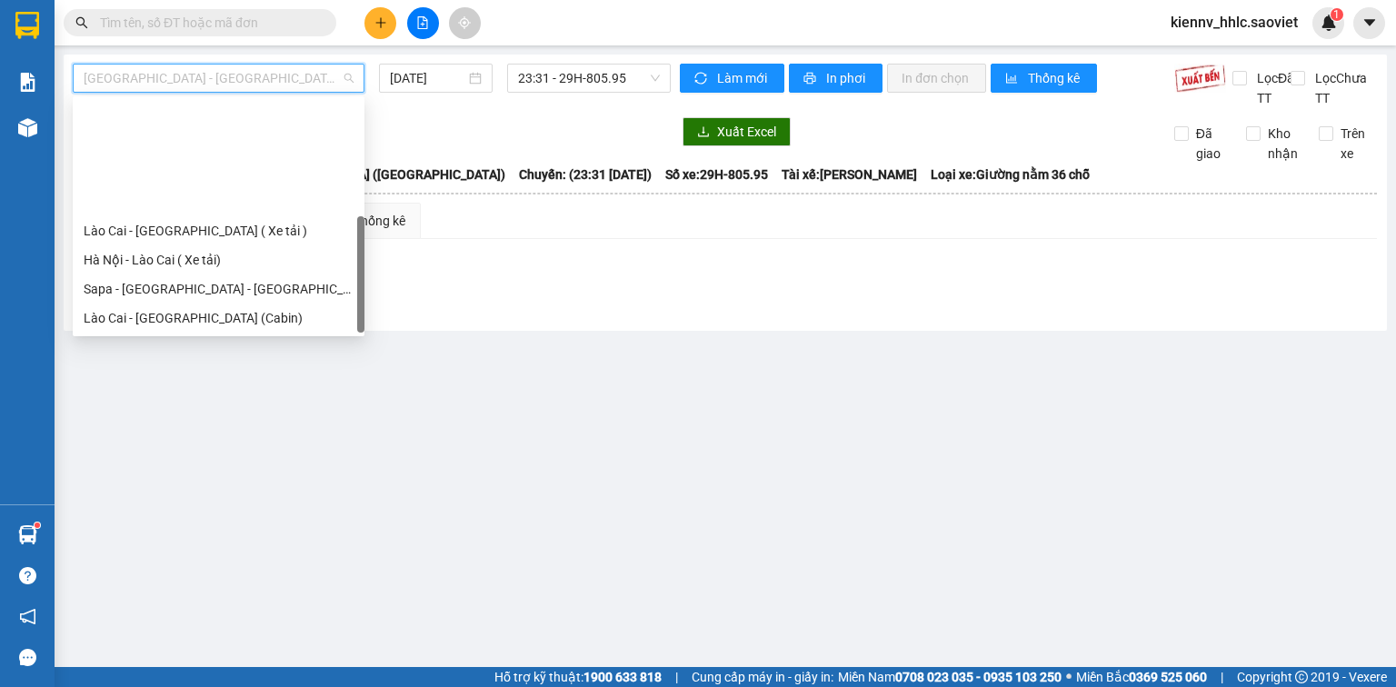
click at [309, 454] on div "[GEOGRAPHIC_DATA] - Sapa (Cabin - Full)" at bounding box center [219, 464] width 270 height 20
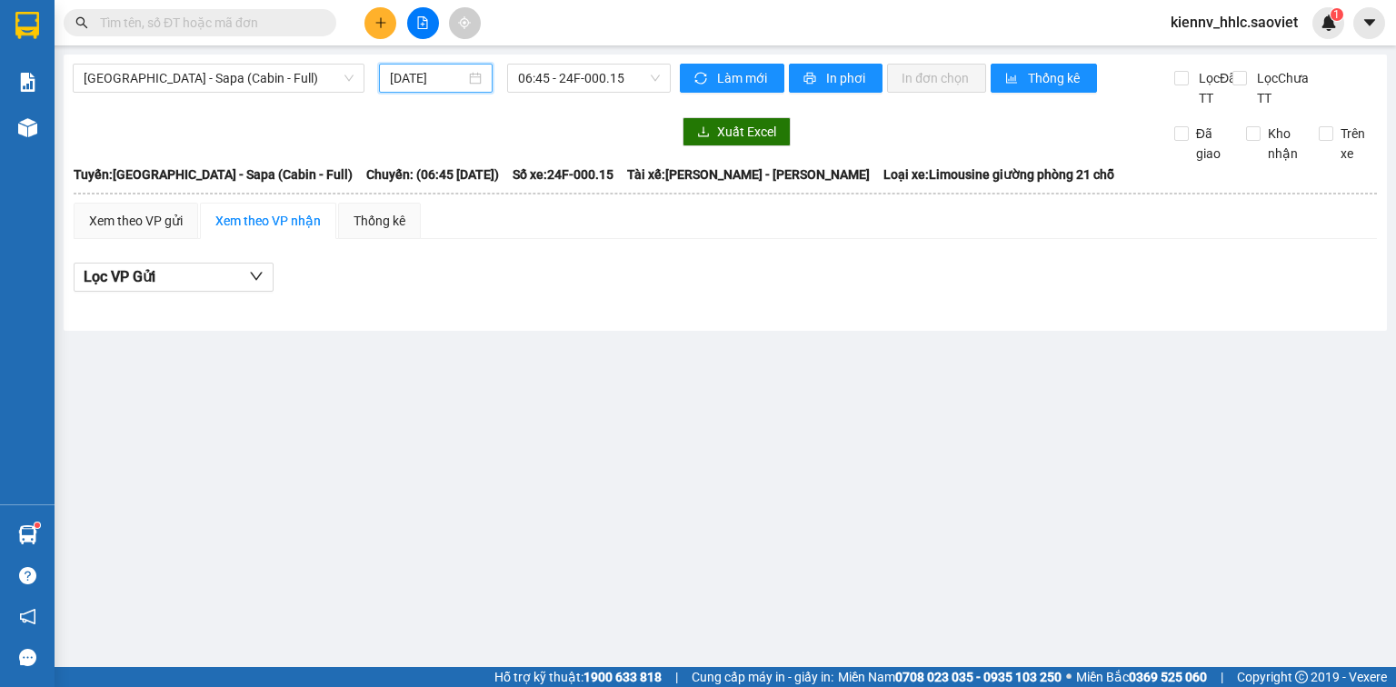
click at [435, 75] on input "[DATE]" at bounding box center [427, 78] width 75 height 20
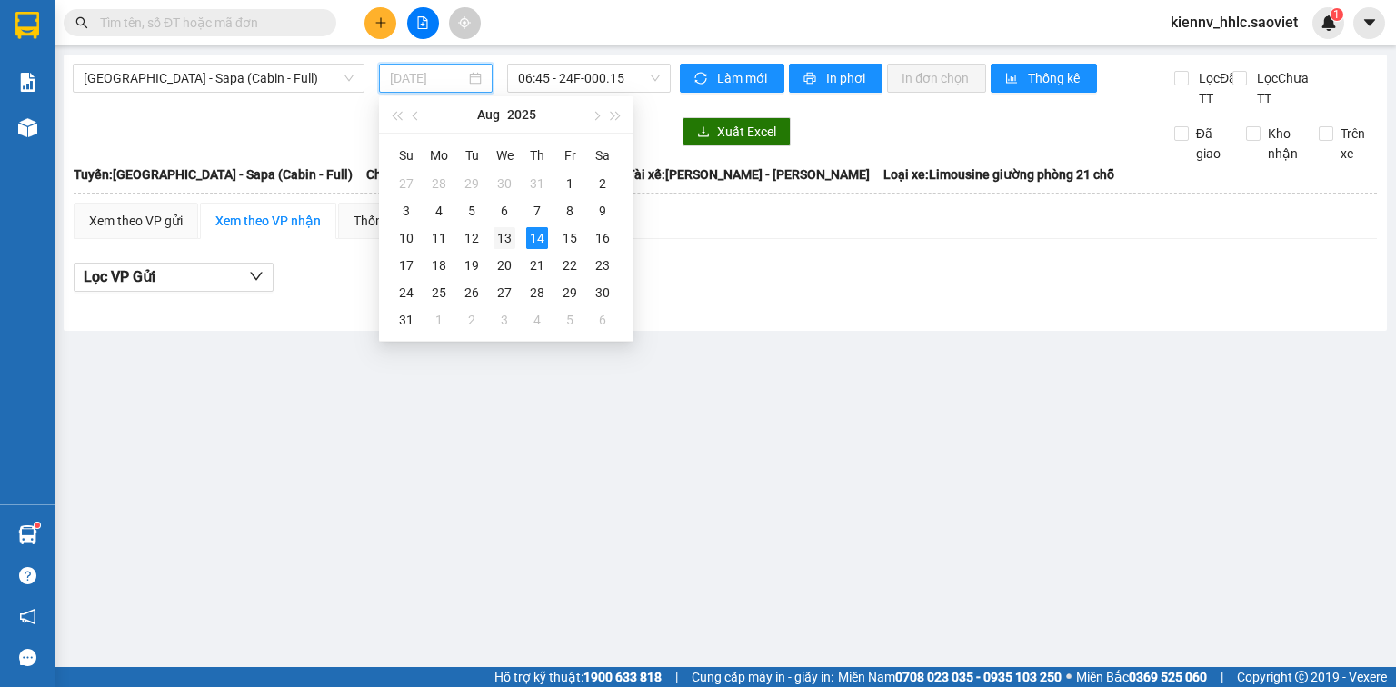
click at [498, 237] on div "13" at bounding box center [505, 238] width 22 height 22
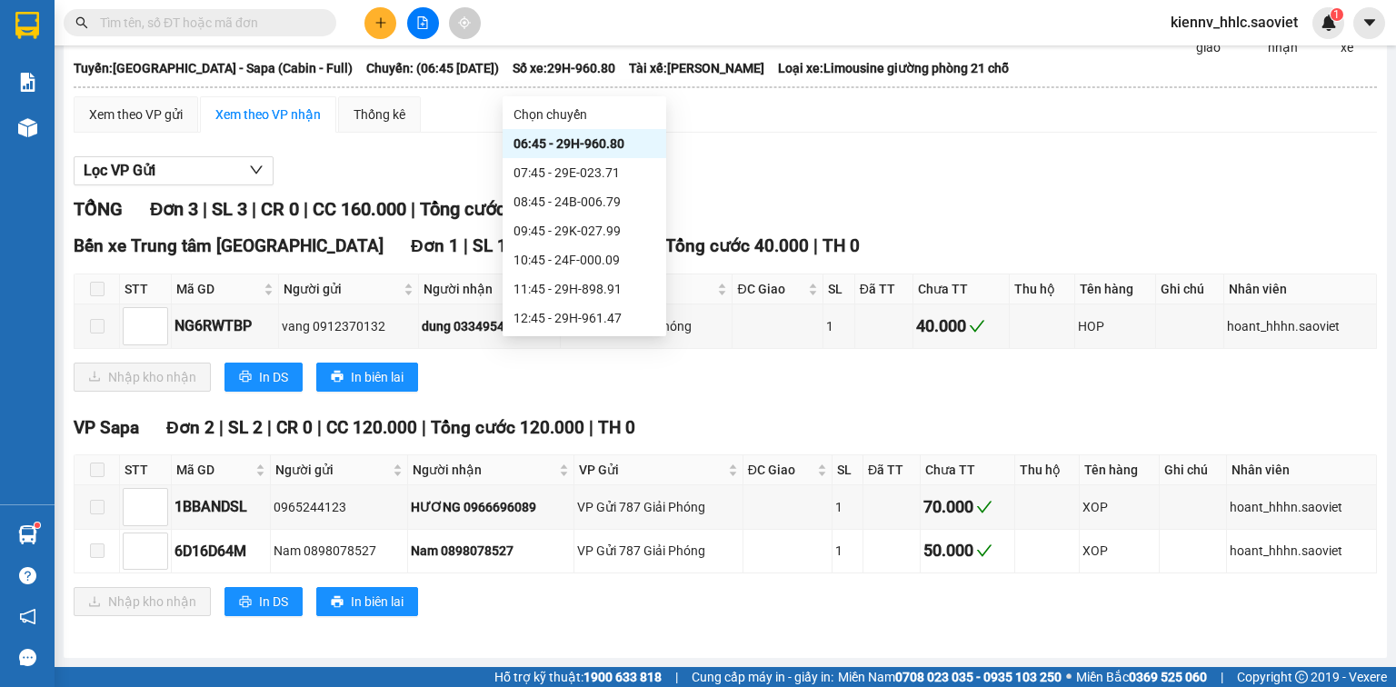
click at [625, 541] on div "22:15 - 24F-000.67" at bounding box center [585, 551] width 142 height 20
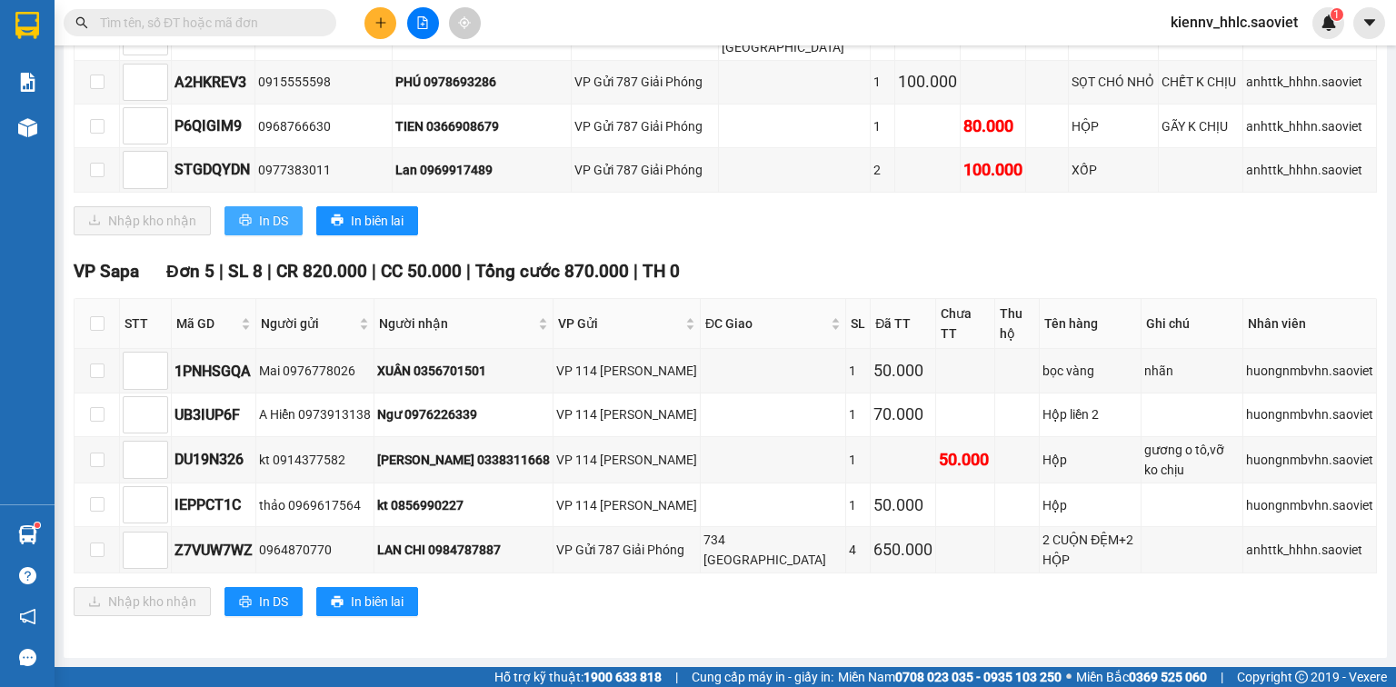
click at [275, 231] on span "In DS" at bounding box center [273, 221] width 29 height 20
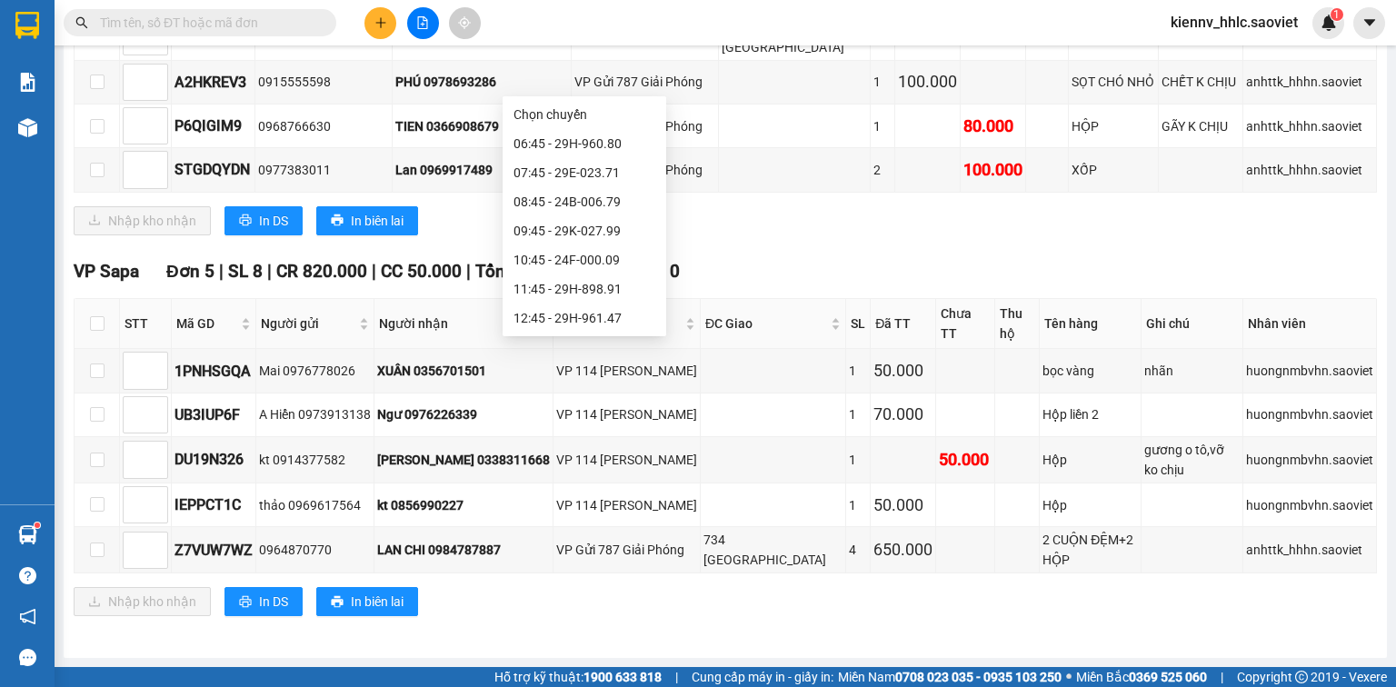
click at [614, 599] on div "23:00 - 24F-000.70" at bounding box center [585, 609] width 142 height 20
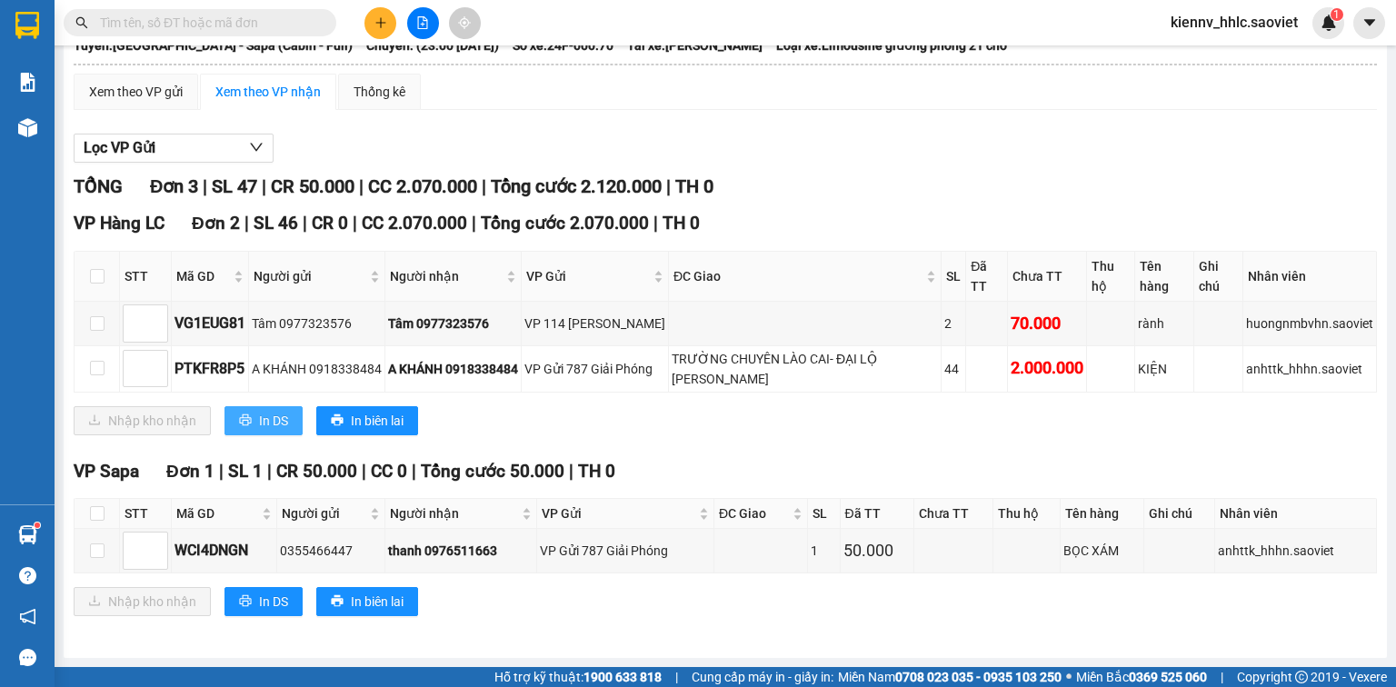
click at [260, 431] on span "In DS" at bounding box center [273, 421] width 29 height 20
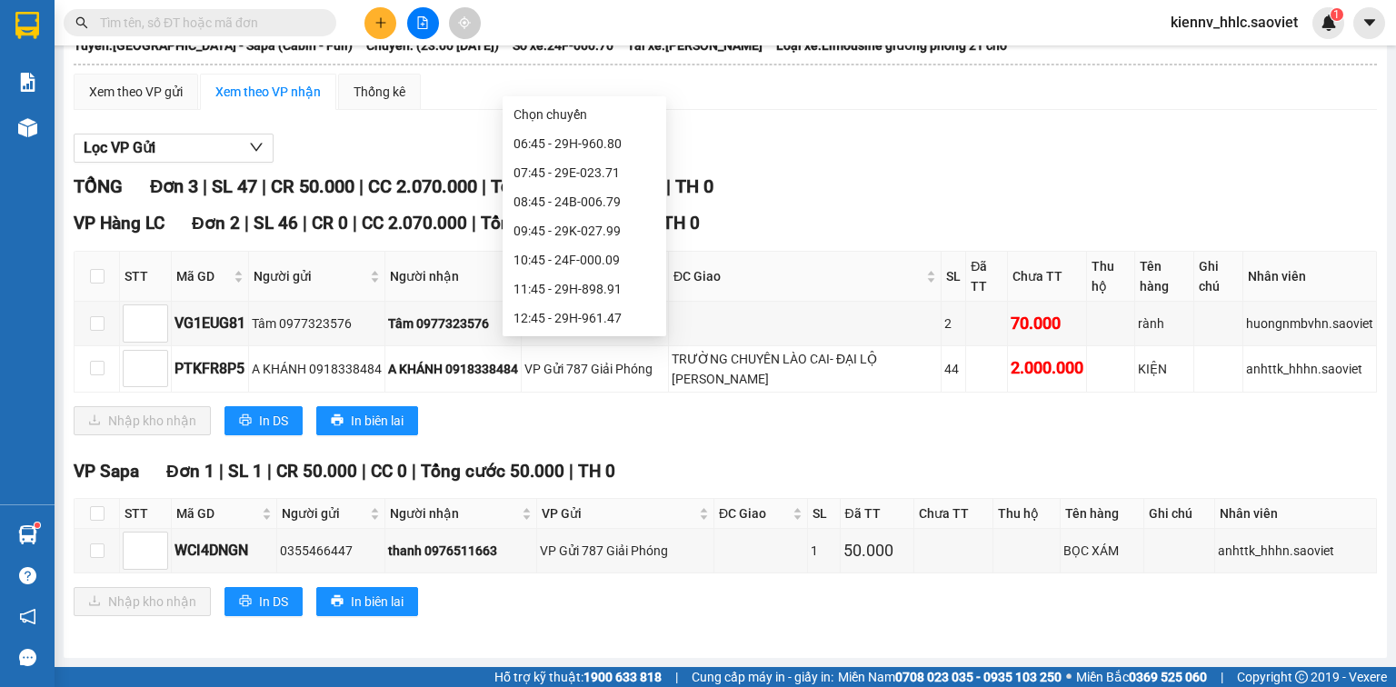
click at [596, 628] on div "23:15 - 29F-032.69" at bounding box center [585, 638] width 142 height 20
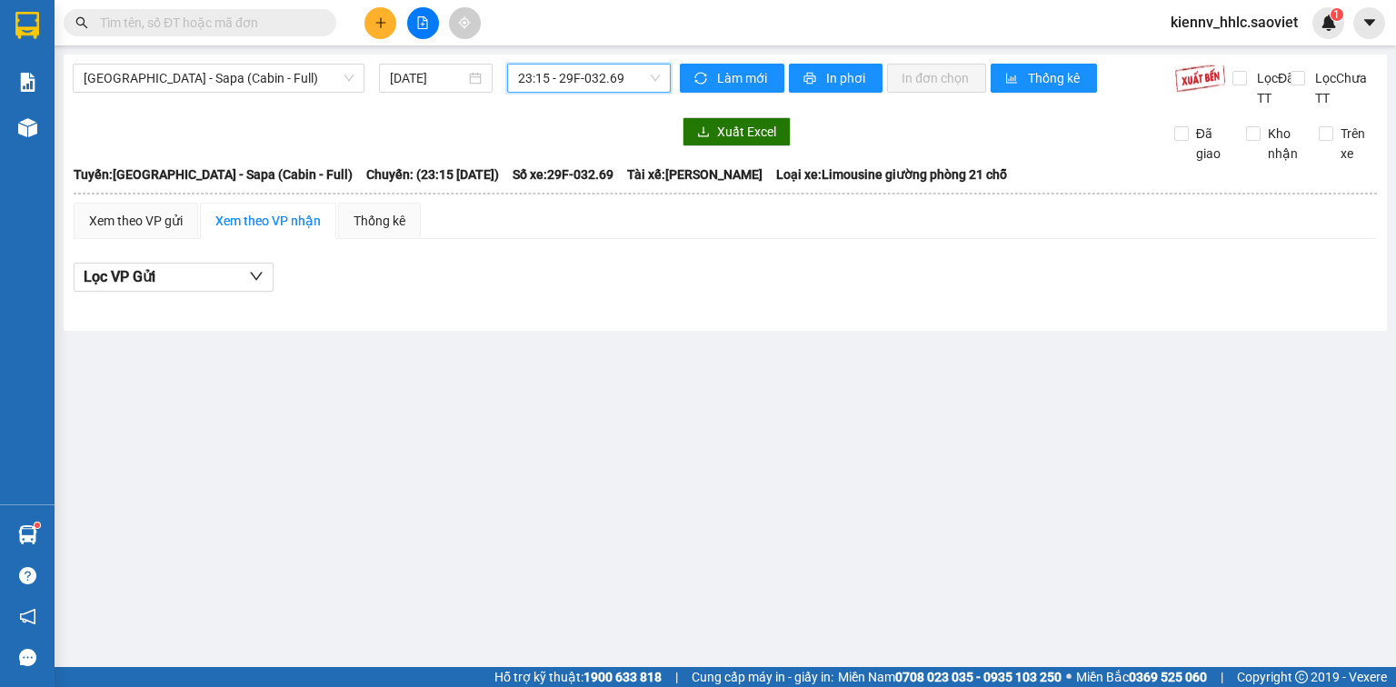
click at [598, 67] on span "23:15 - 29F-032.69" at bounding box center [589, 78] width 143 height 27
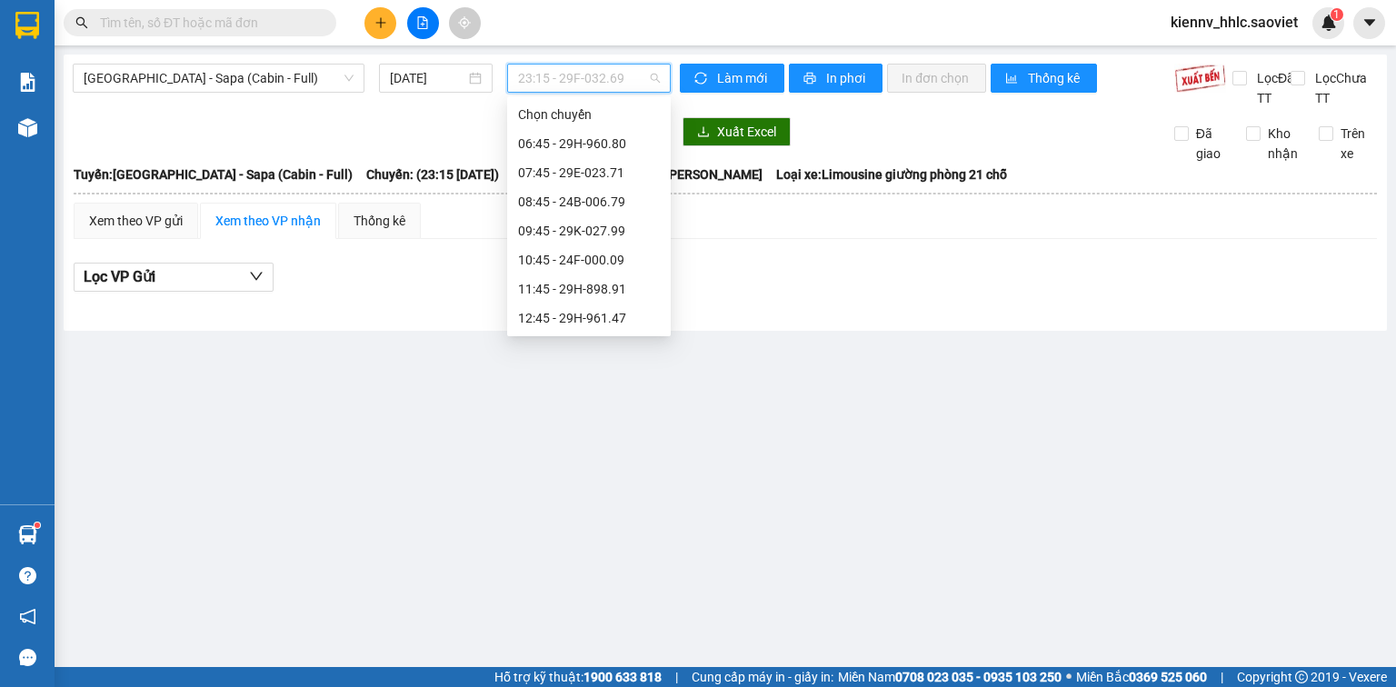
click at [629, 657] on div "23:56 (TC) - 24F-000.79" at bounding box center [589, 667] width 142 height 20
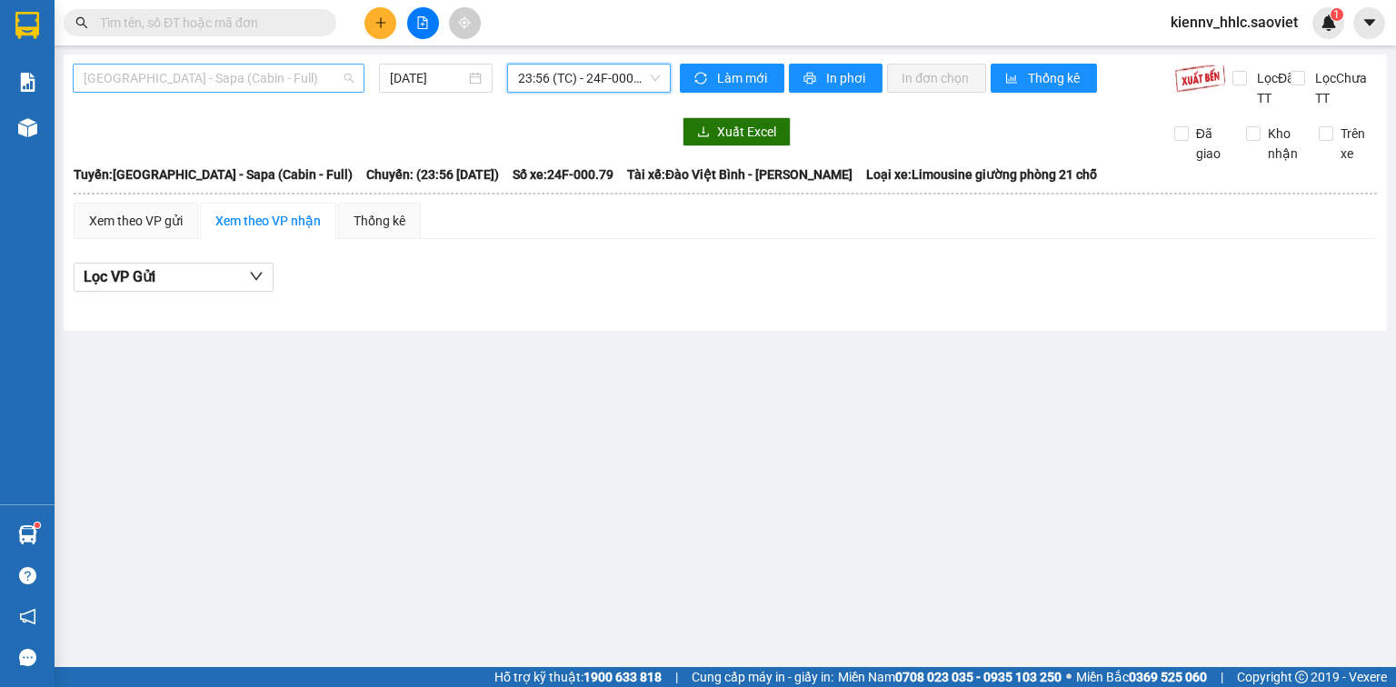
click at [294, 87] on span "[GEOGRAPHIC_DATA] - Sapa (Cabin - Full)" at bounding box center [219, 78] width 270 height 27
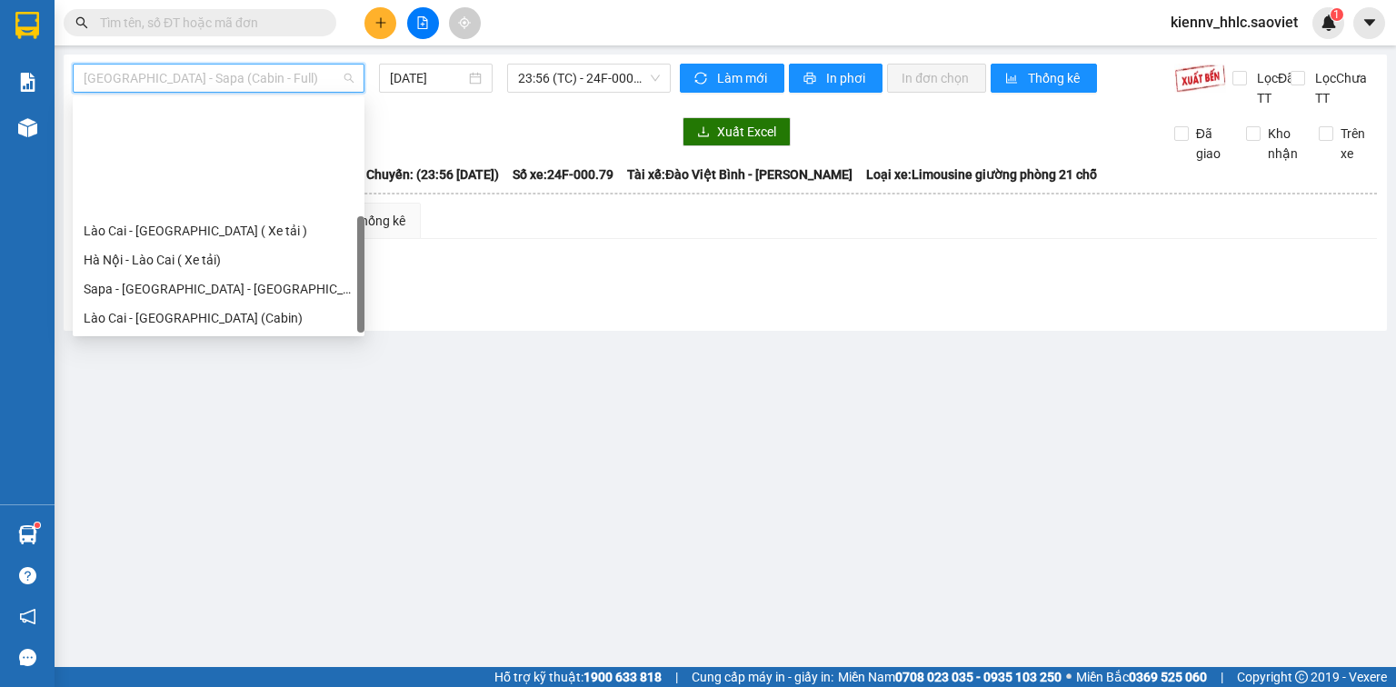
click at [298, 337] on div "[GEOGRAPHIC_DATA] - Sapa (Cabin - Thăng Long)" at bounding box center [219, 347] width 270 height 20
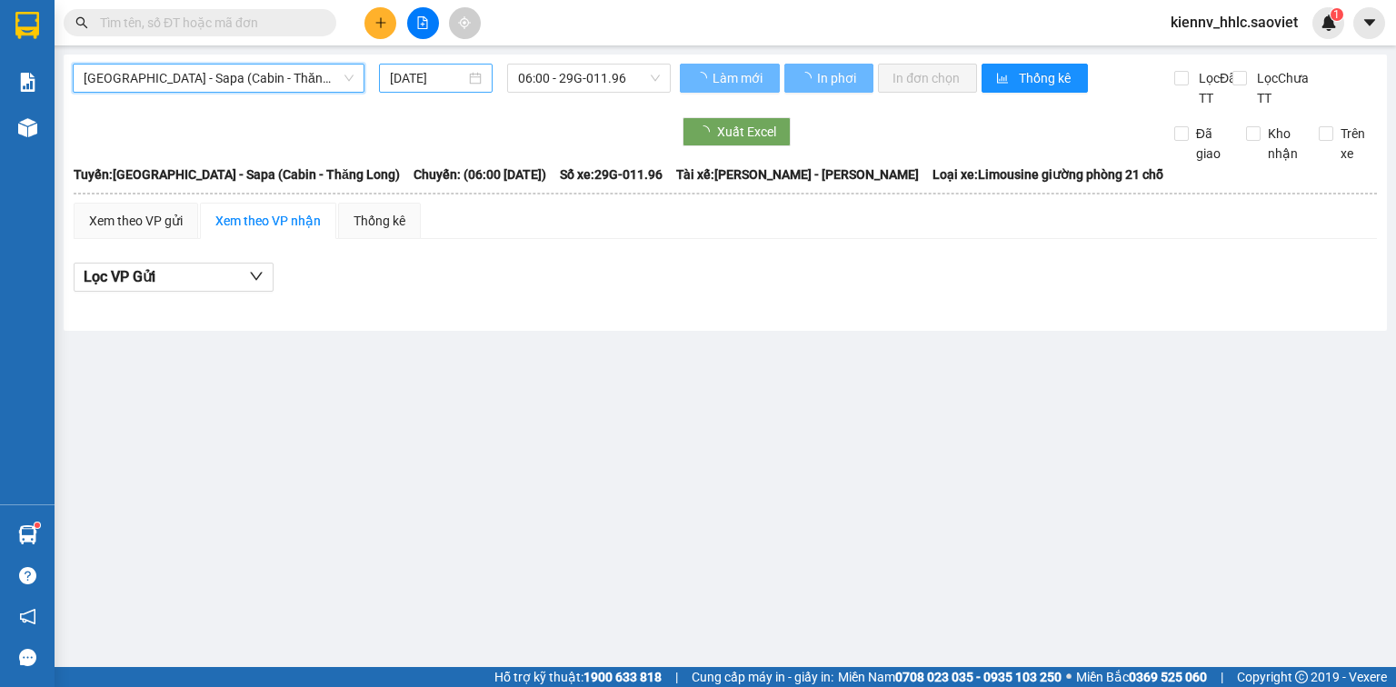
click at [425, 73] on input "[DATE]" at bounding box center [427, 78] width 75 height 20
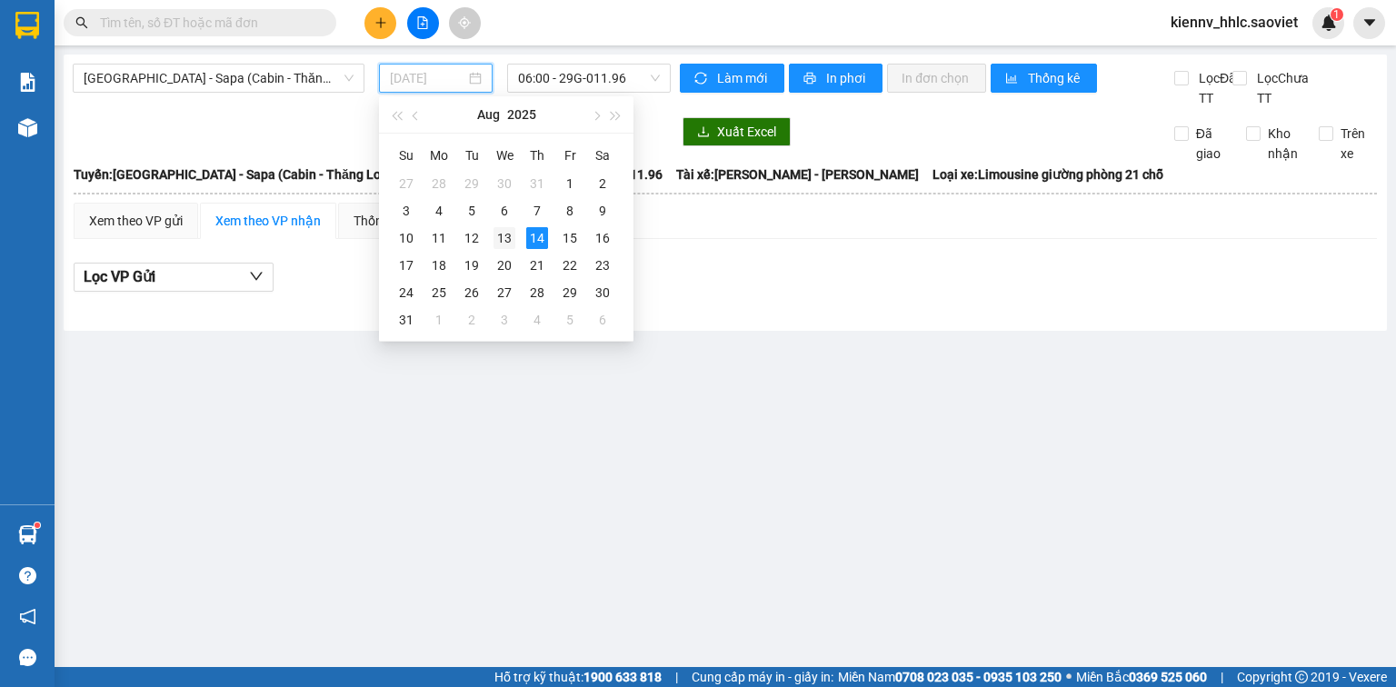
click at [506, 233] on div "13" at bounding box center [505, 238] width 22 height 22
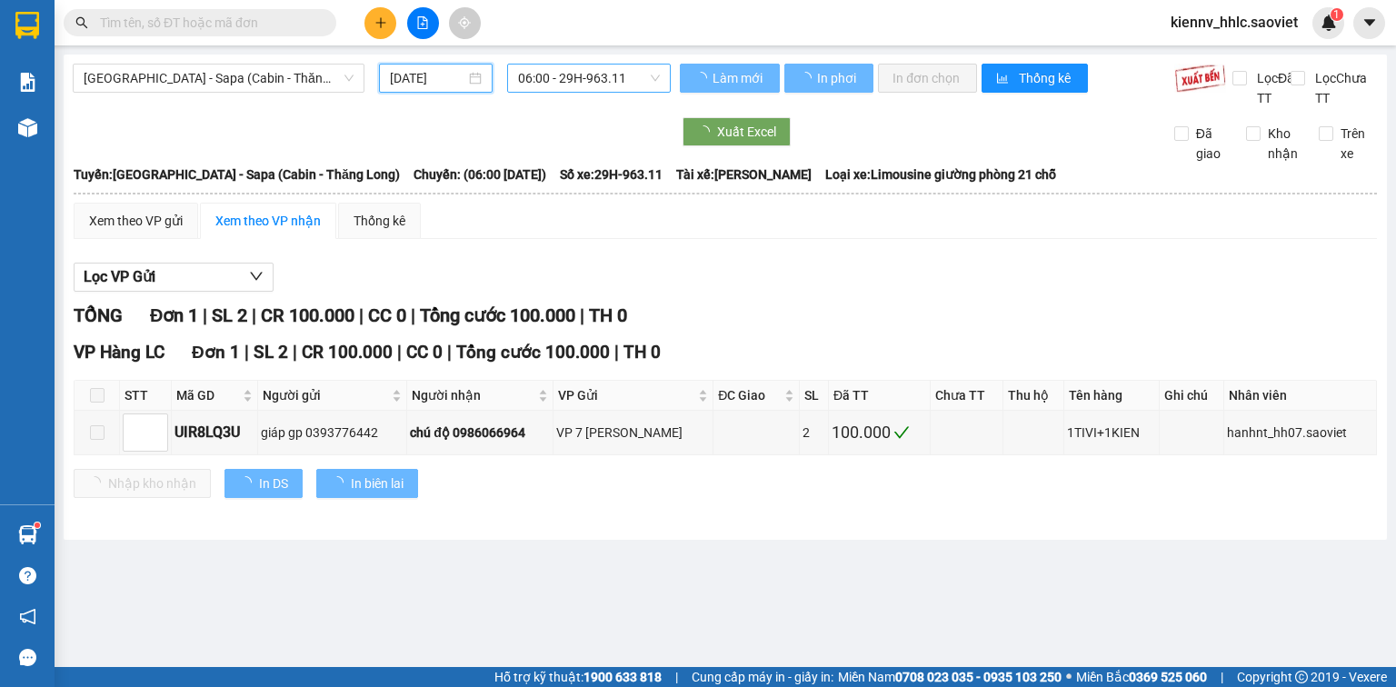
click at [589, 76] on span "06:00 - 29H-963.11" at bounding box center [589, 78] width 143 height 27
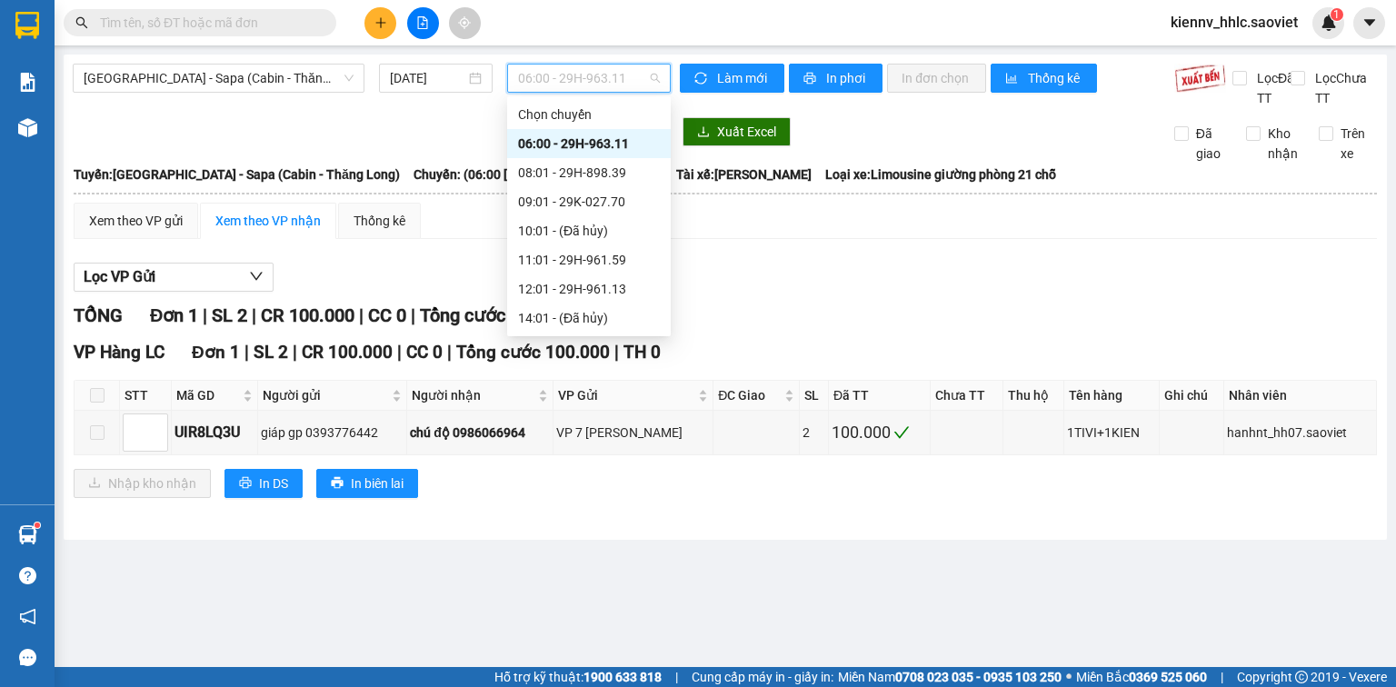
click at [634, 337] on div "21:00 - 29K-026.52" at bounding box center [589, 347] width 142 height 20
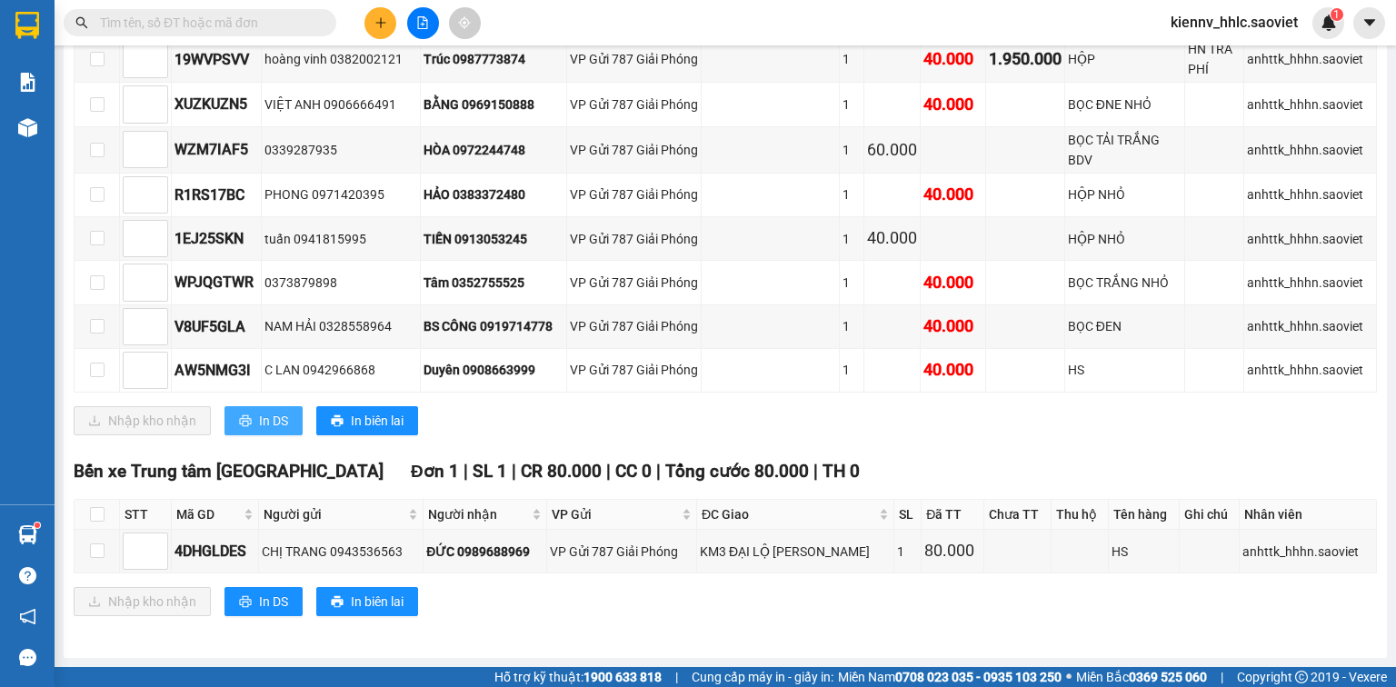
click at [284, 431] on span "In DS" at bounding box center [273, 421] width 29 height 20
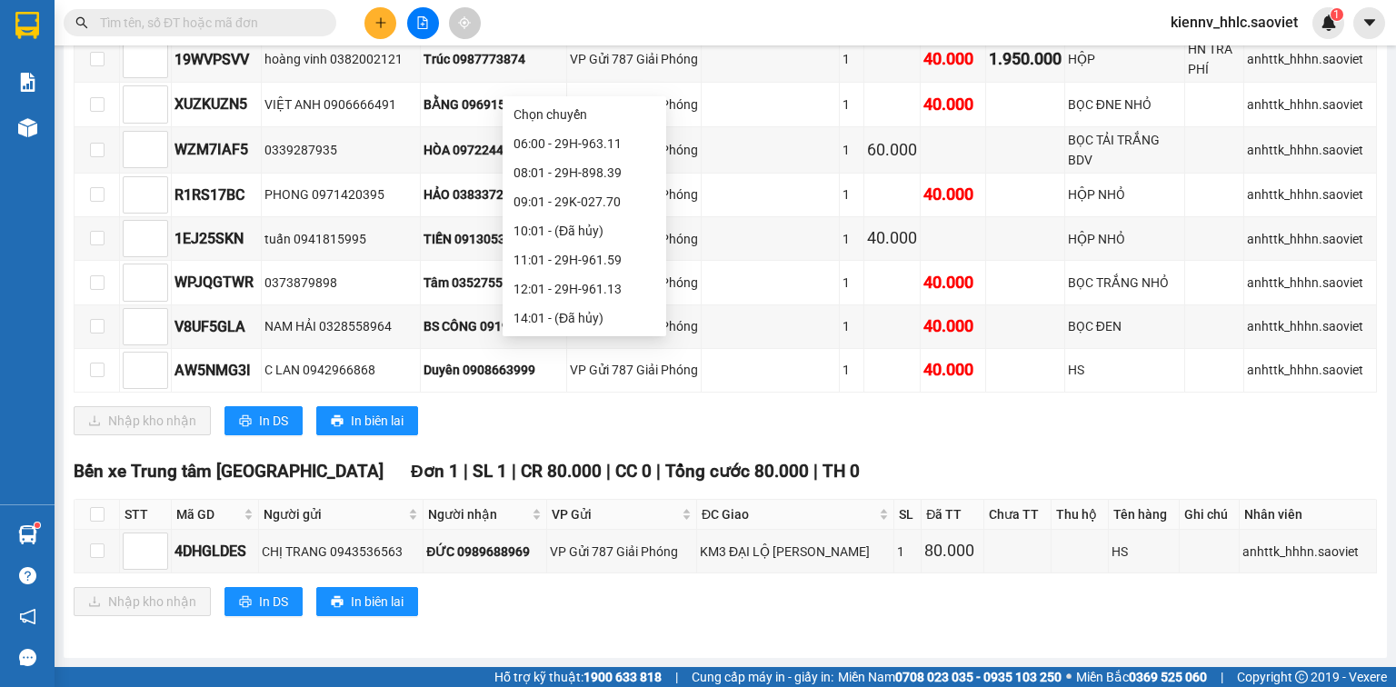
click at [592, 366] on div "22:30 - 24F-000.81" at bounding box center [585, 376] width 142 height 20
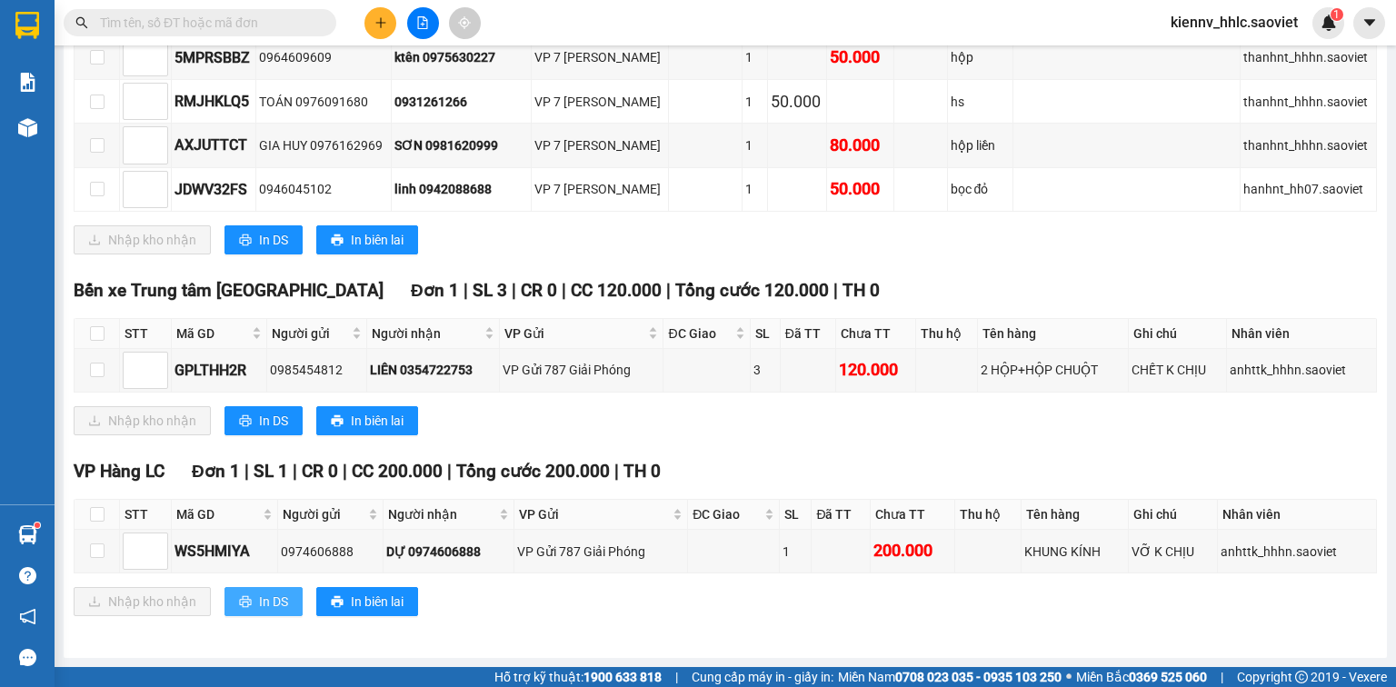
click at [269, 600] on span "In DS" at bounding box center [273, 602] width 29 height 20
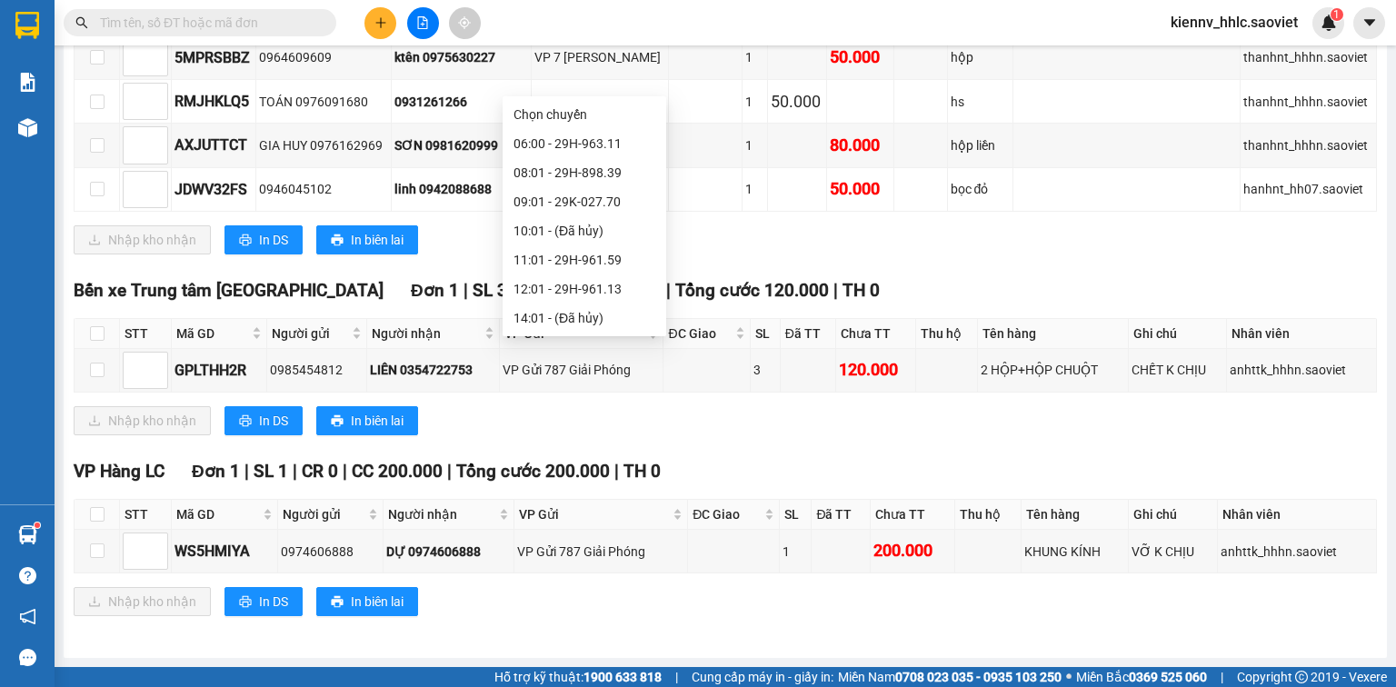
click at [588, 420] on div "23:58 - 29H-961.61" at bounding box center [585, 434] width 164 height 29
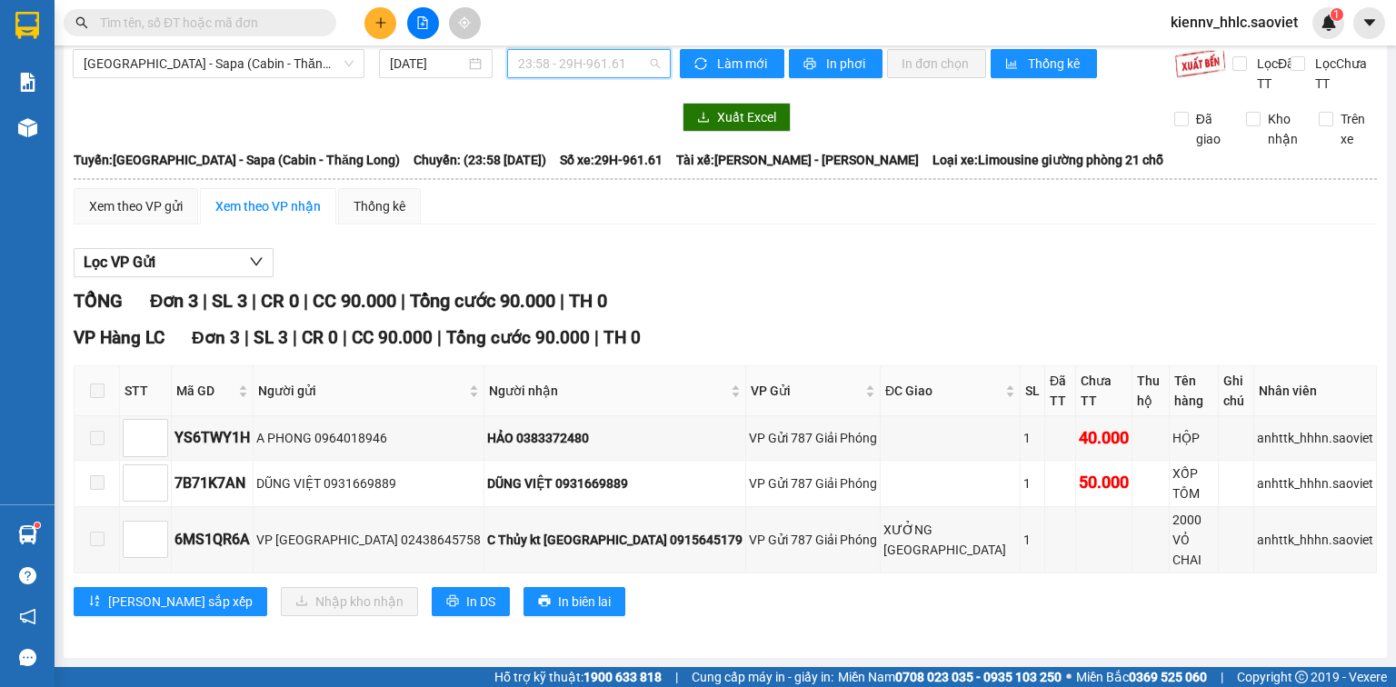
click at [622, 77] on span "23:58 - 29H-961.61" at bounding box center [589, 63] width 143 height 27
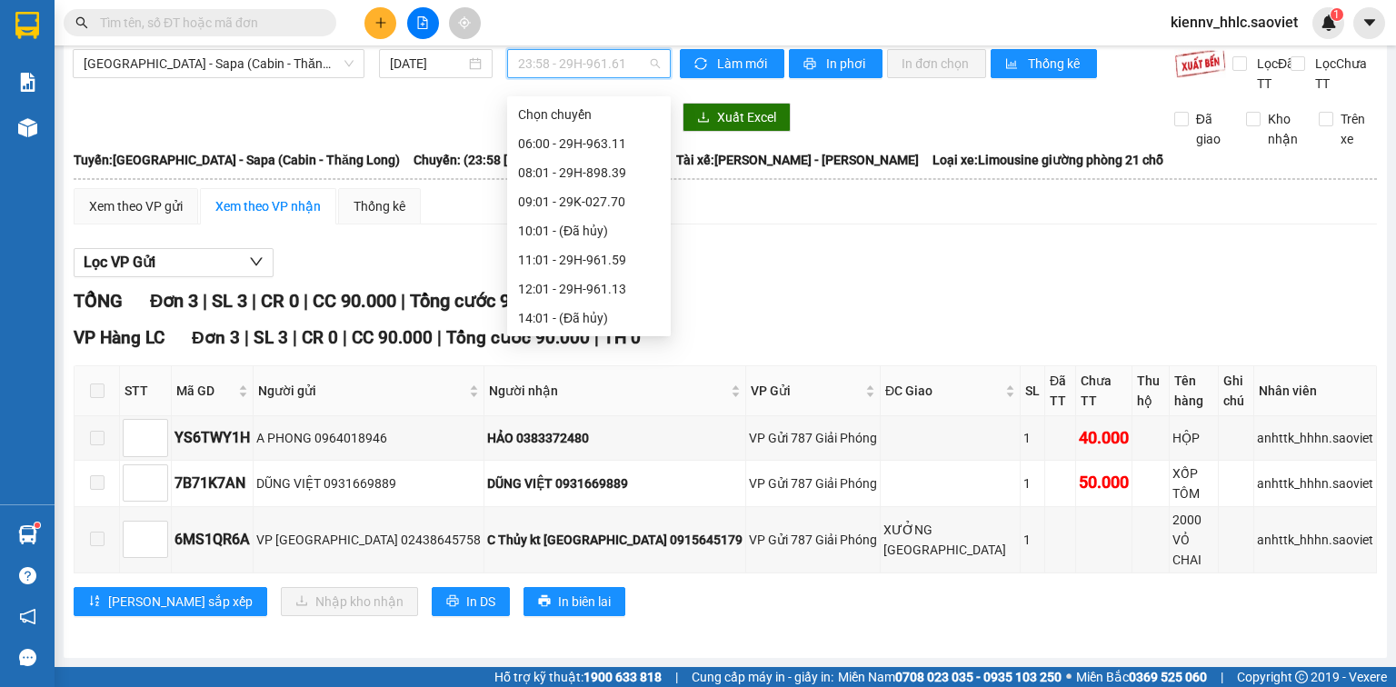
click at [596, 395] on div "23:30 - 29H-999.77" at bounding box center [589, 405] width 142 height 20
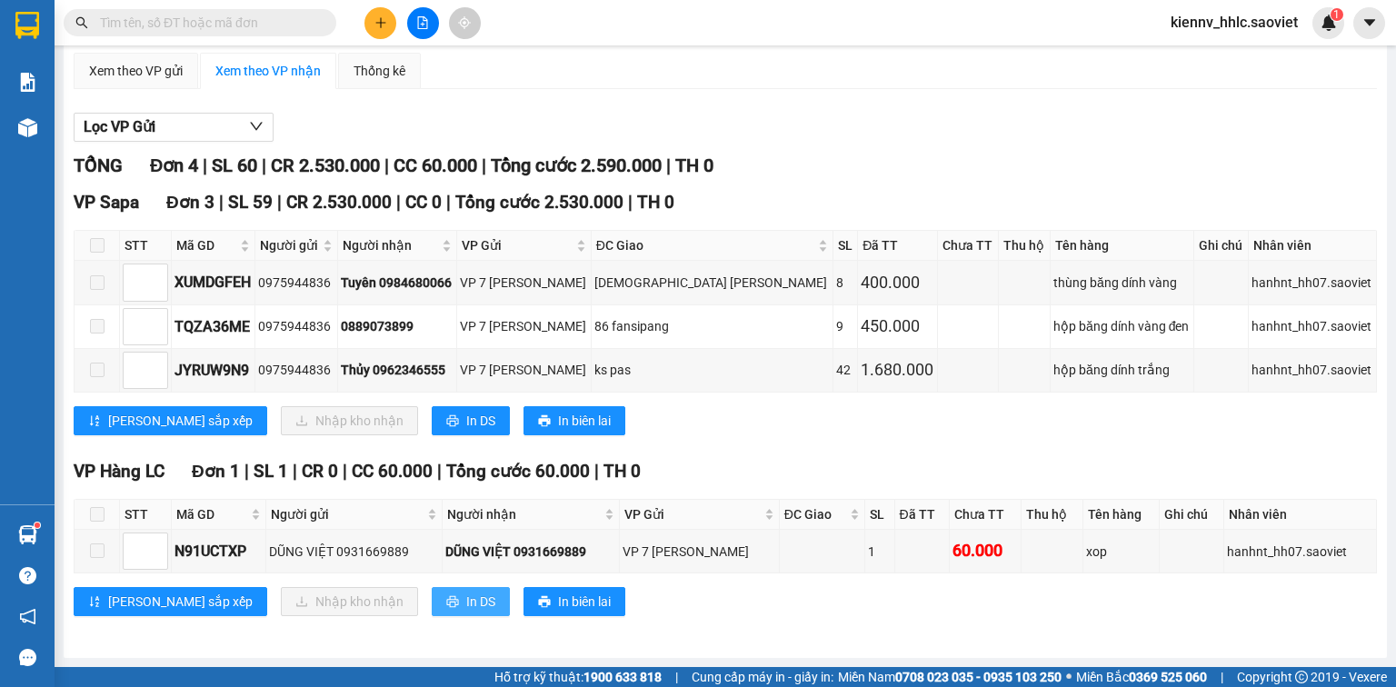
click at [466, 604] on span "In DS" at bounding box center [480, 602] width 29 height 20
drag, startPoint x: 601, startPoint y: 57, endPoint x: 610, endPoint y: 69, distance: 14.9
click at [604, 62] on div "[GEOGRAPHIC_DATA] - Sapa (Cabin - Thăng Long) [DATE] 23:30 - 29H-999.77 Làm mới…" at bounding box center [726, 282] width 1324 height 754
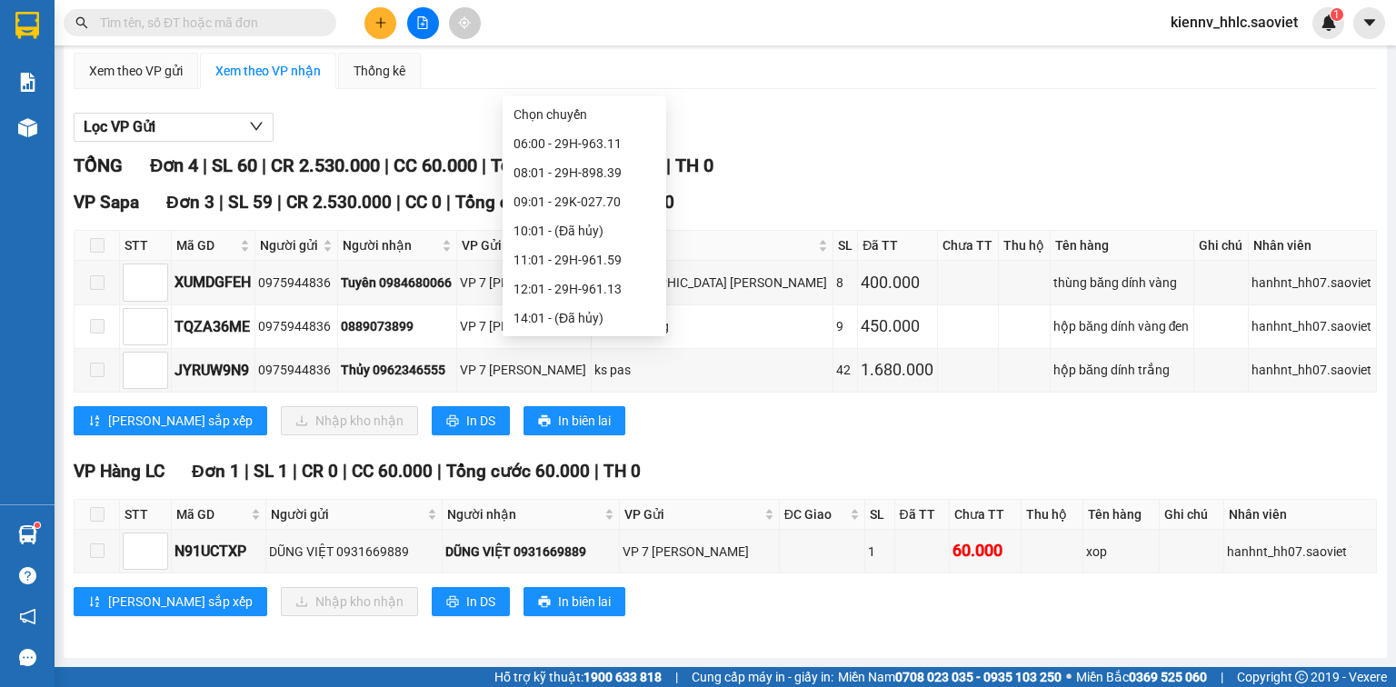
click at [619, 425] on div "23:58 - 29H-961.61" at bounding box center [585, 435] width 142 height 20
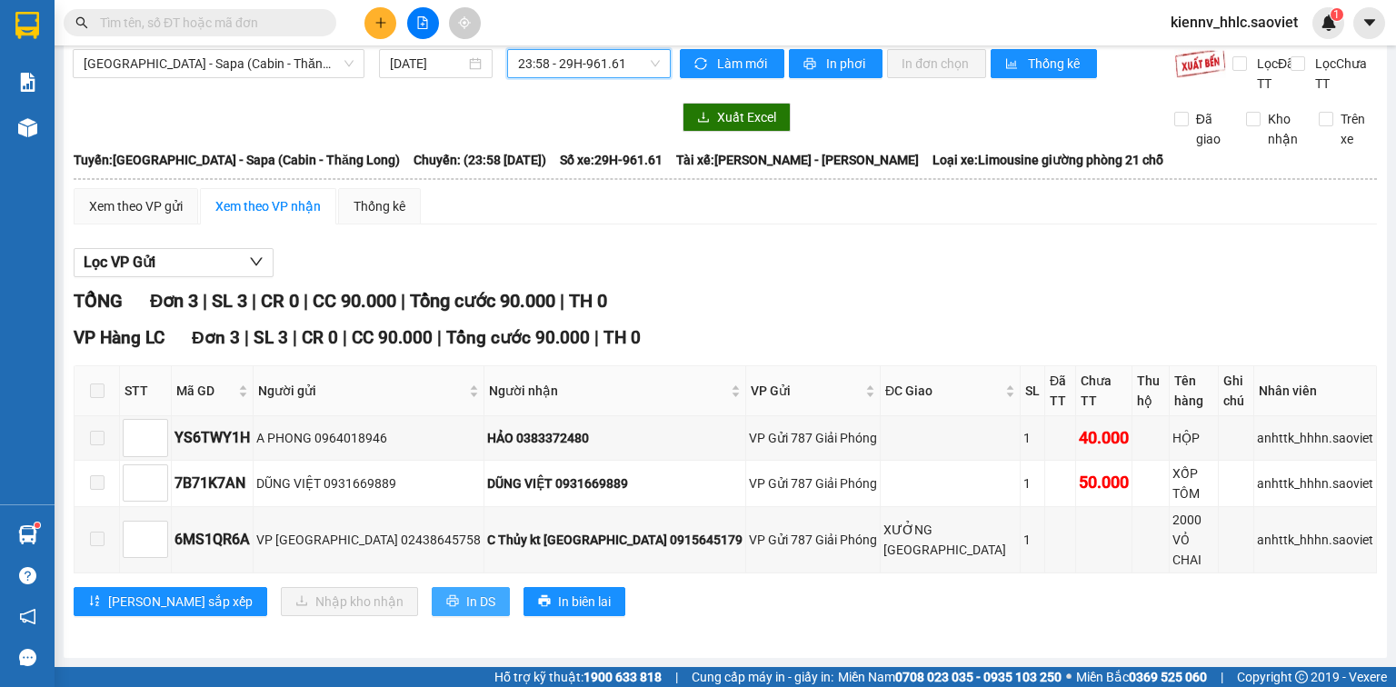
click at [466, 592] on span "In DS" at bounding box center [480, 602] width 29 height 20
click at [603, 73] on span "23:58 - 29H-961.61" at bounding box center [589, 63] width 143 height 27
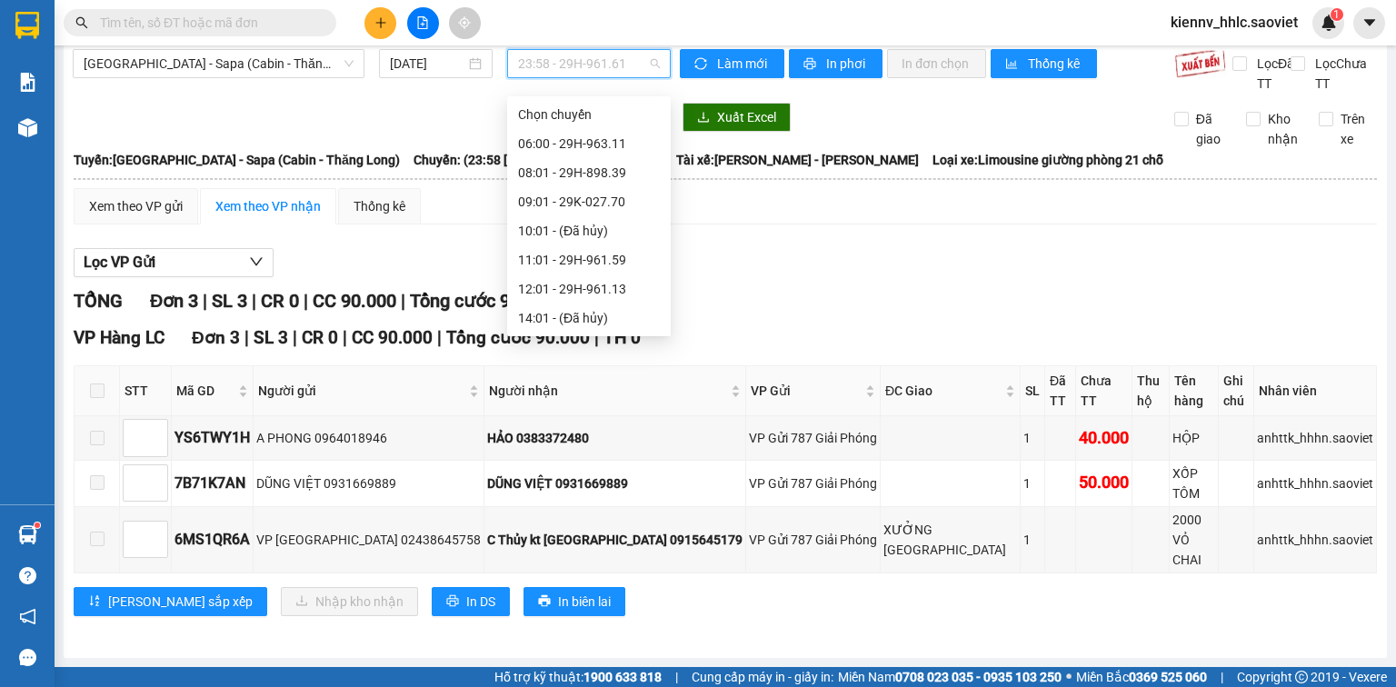
click at [620, 454] on div "23:59 - 29H-961.66" at bounding box center [589, 464] width 142 height 20
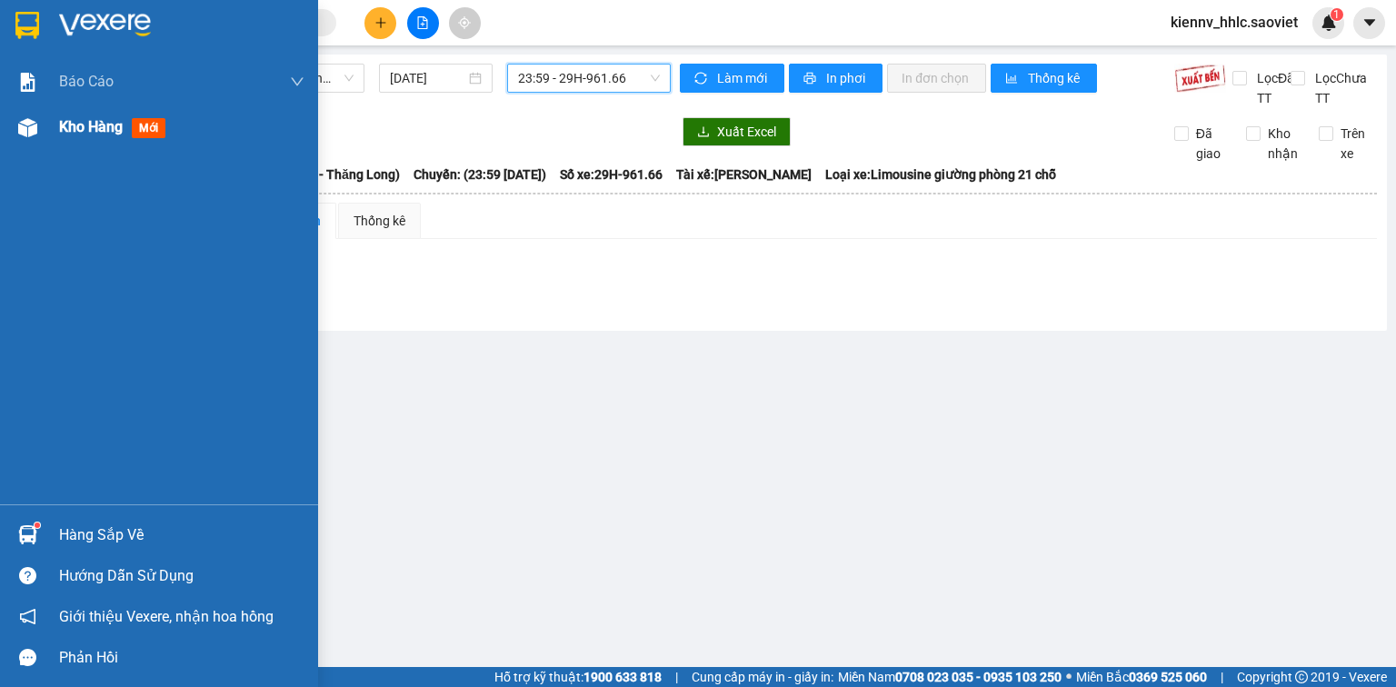
click at [69, 132] on span "Kho hàng" at bounding box center [91, 126] width 64 height 17
